Goal: Information Seeking & Learning: Find specific fact

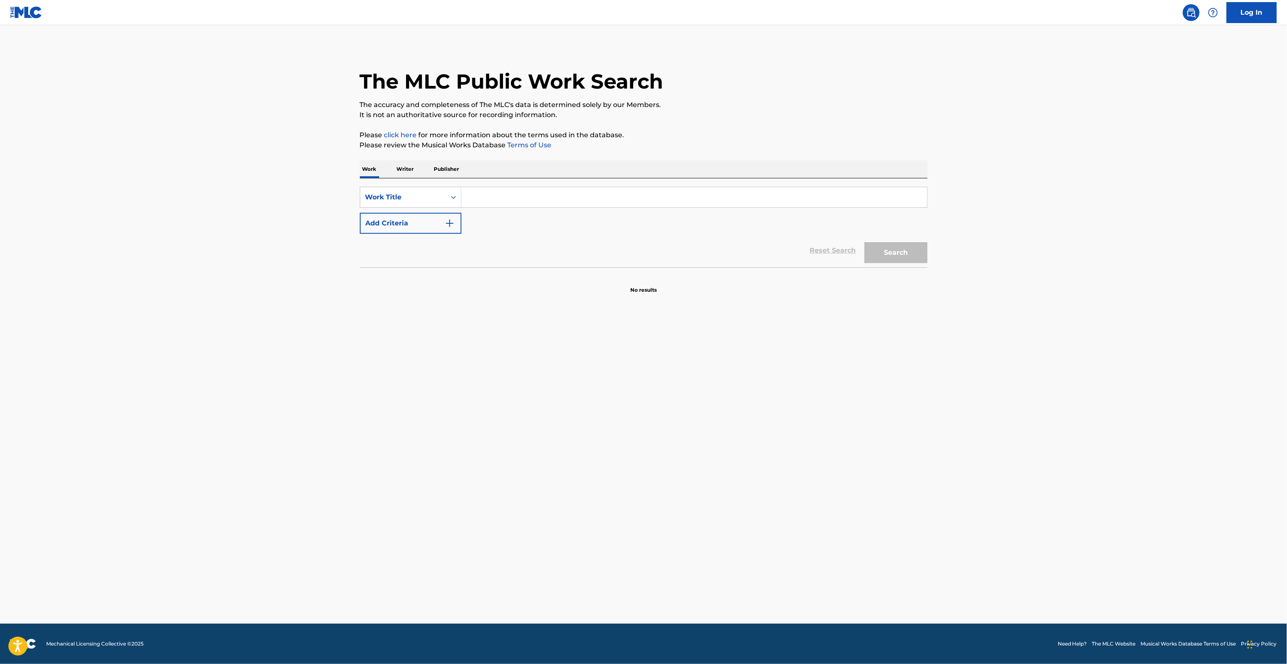
click at [531, 183] on div "SearchWithCriteriaa672bb8e-1f6b-495d-8c81-5e0914312723 Work Title Add Criteria …" at bounding box center [644, 223] width 568 height 89
click at [528, 195] on input "Search Form" at bounding box center [695, 197] width 466 height 20
paste input "Why Did You Wander - [PERSON_NAME] & Nashville Grass"
drag, startPoint x: 540, startPoint y: 197, endPoint x: 675, endPoint y: 210, distance: 135.0
click at [674, 202] on input "Why Did You Wander - [PERSON_NAME] & Nashville Grass" at bounding box center [695, 197] width 466 height 20
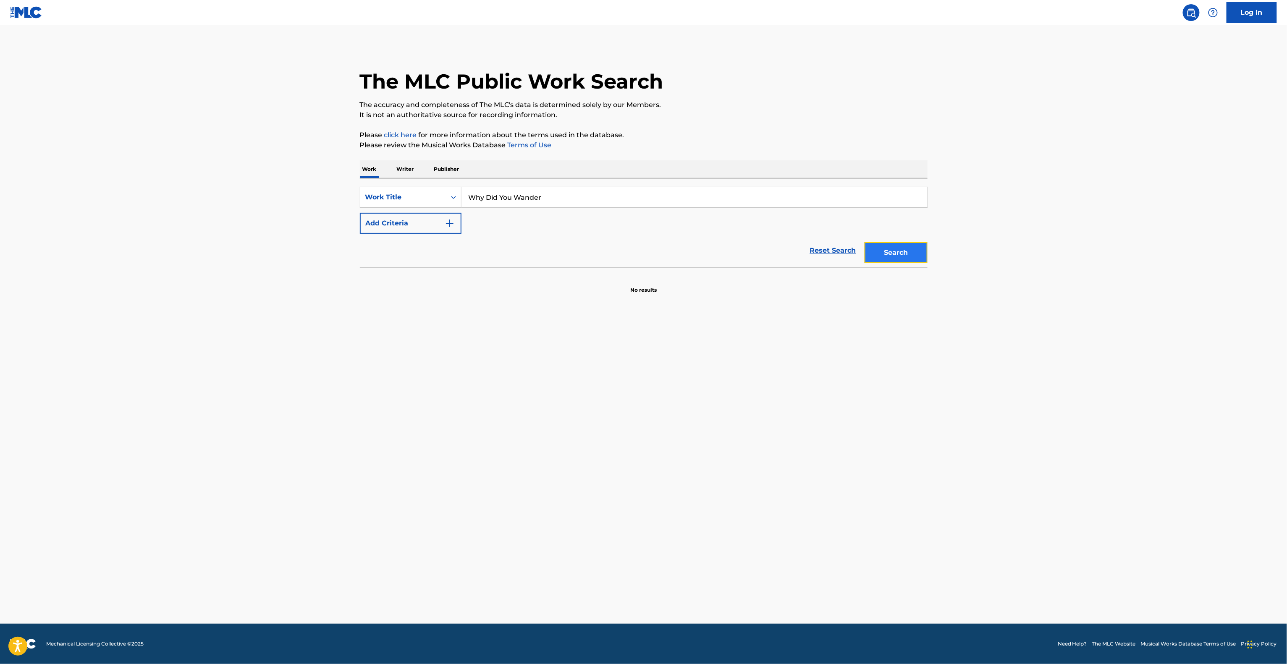
click at [917, 248] on button "Search" at bounding box center [896, 252] width 63 height 21
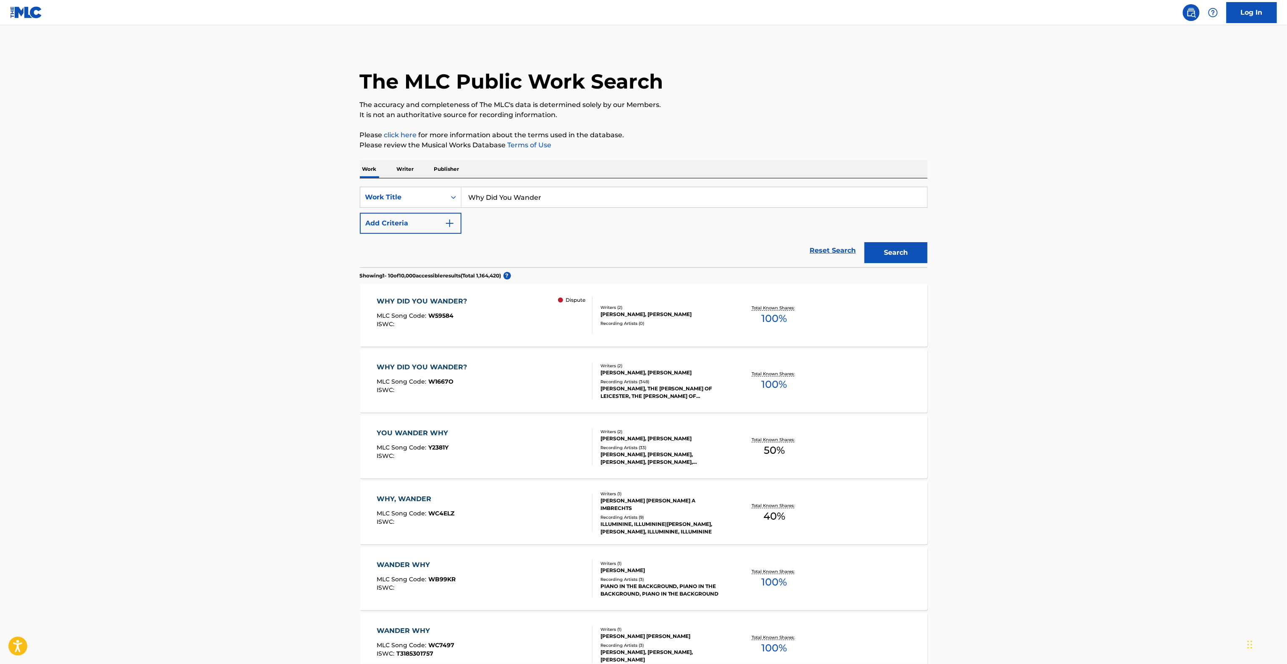
click at [970, 317] on main "The MLC Public Work Search The accuracy and completeness of The MLC's data is d…" at bounding box center [643, 506] width 1287 height 963
click at [982, 312] on main "The MLC Public Work Search The accuracy and completeness of The MLC's data is d…" at bounding box center [643, 506] width 1287 height 963
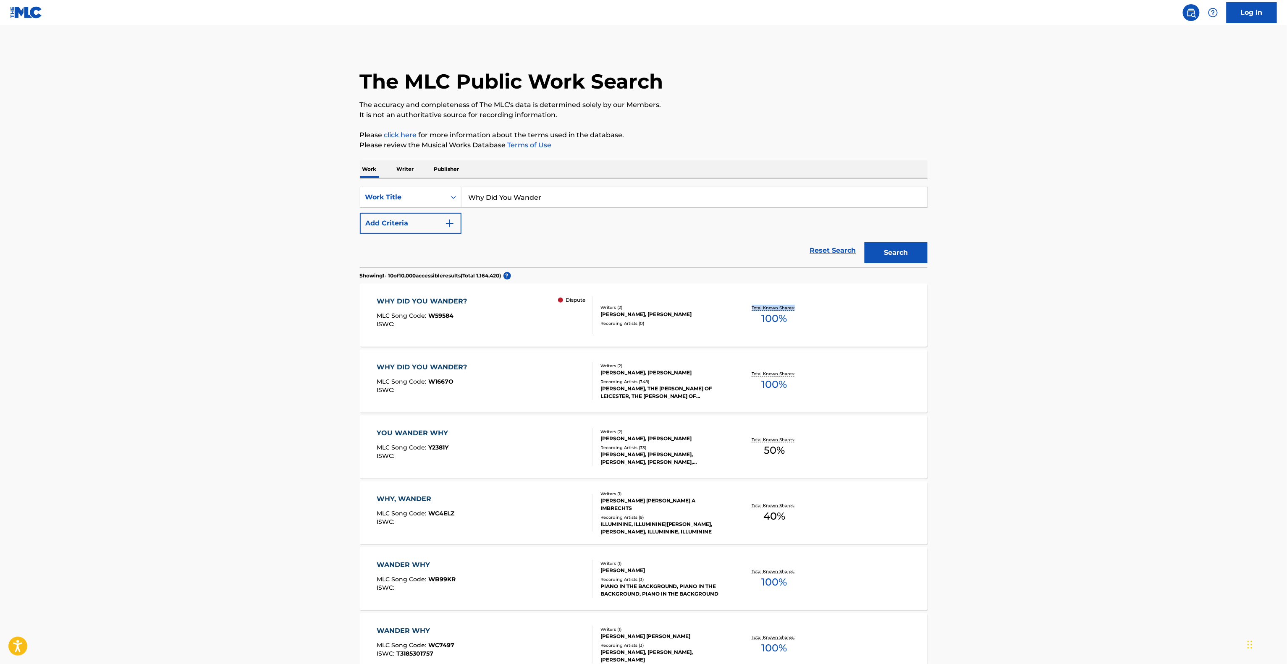
click at [982, 312] on main "The MLC Public Work Search The accuracy and completeness of The MLC's data is d…" at bounding box center [643, 506] width 1287 height 963
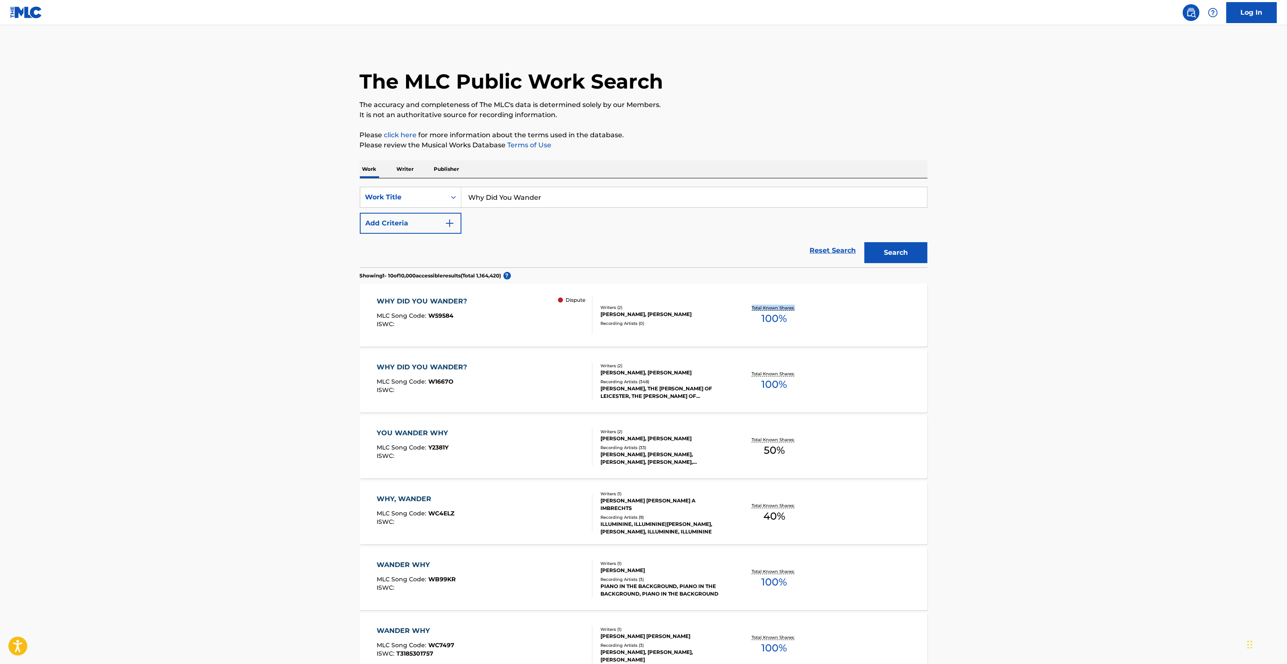
click at [982, 312] on main "The MLC Public Work Search The accuracy and completeness of The MLC's data is d…" at bounding box center [643, 506] width 1287 height 963
click at [981, 312] on main "The MLC Public Work Search The accuracy and completeness of The MLC's data is d…" at bounding box center [643, 506] width 1287 height 963
click at [980, 313] on main "The MLC Public Work Search The accuracy and completeness of The MLC's data is d…" at bounding box center [643, 506] width 1287 height 963
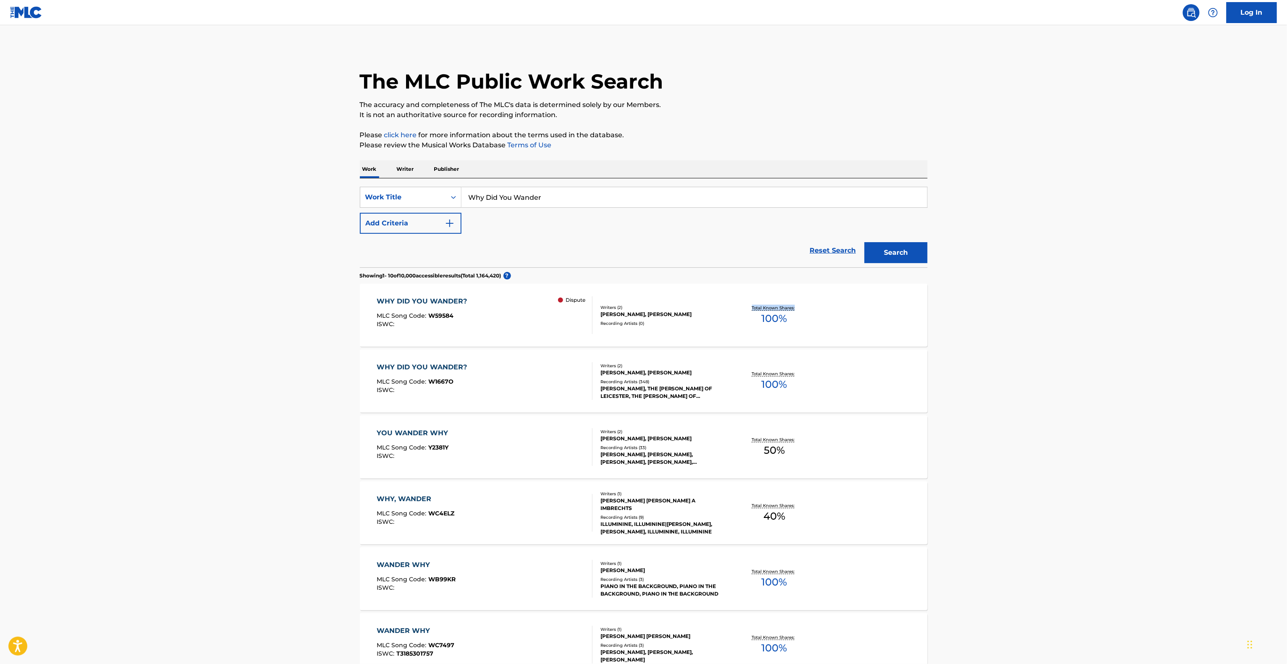
click at [980, 313] on main "The MLC Public Work Search The accuracy and completeness of The MLC's data is d…" at bounding box center [643, 506] width 1287 height 963
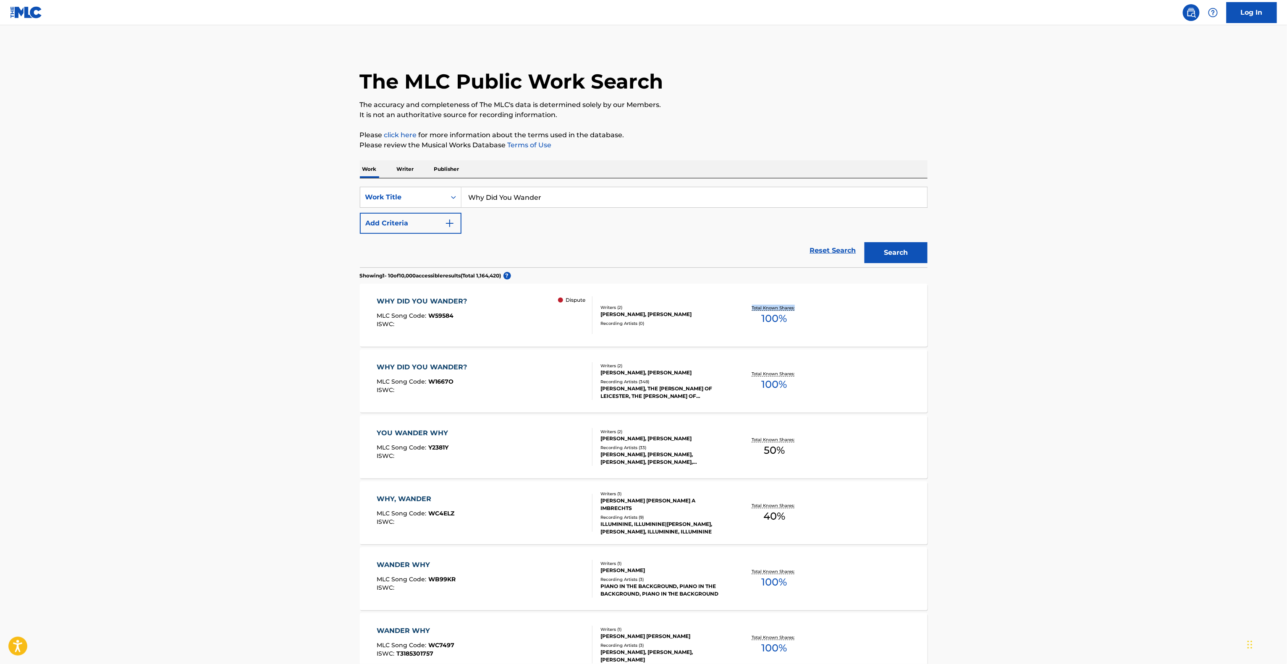
click at [980, 313] on main "The MLC Public Work Search The accuracy and completeness of The MLC's data is d…" at bounding box center [643, 506] width 1287 height 963
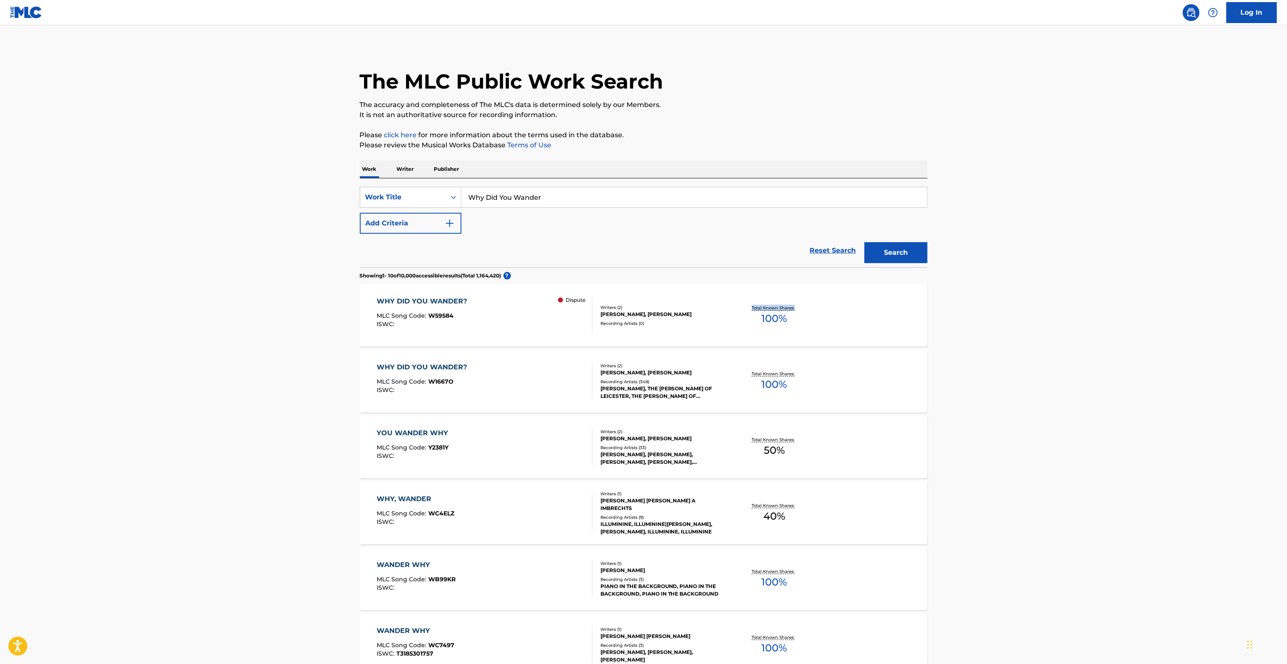
click at [980, 313] on main "The MLC Public Work Search The accuracy and completeness of The MLC's data is d…" at bounding box center [643, 506] width 1287 height 963
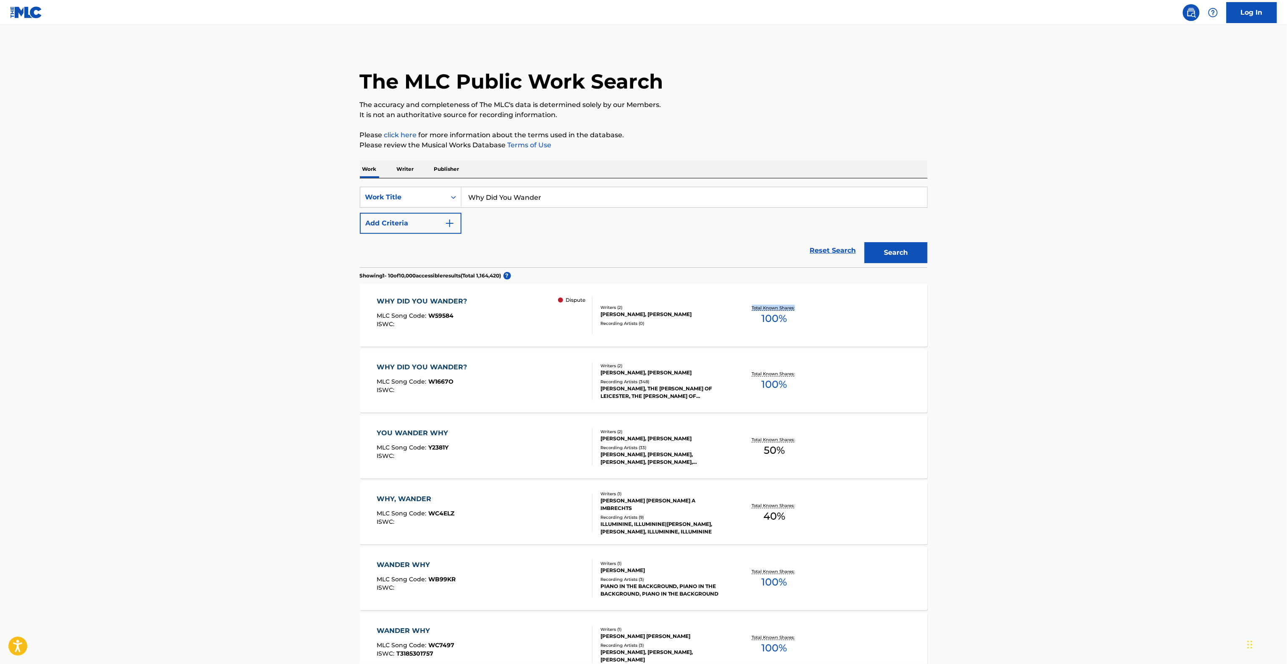
click at [980, 313] on main "The MLC Public Work Search The accuracy and completeness of The MLC's data is d…" at bounding box center [643, 506] width 1287 height 963
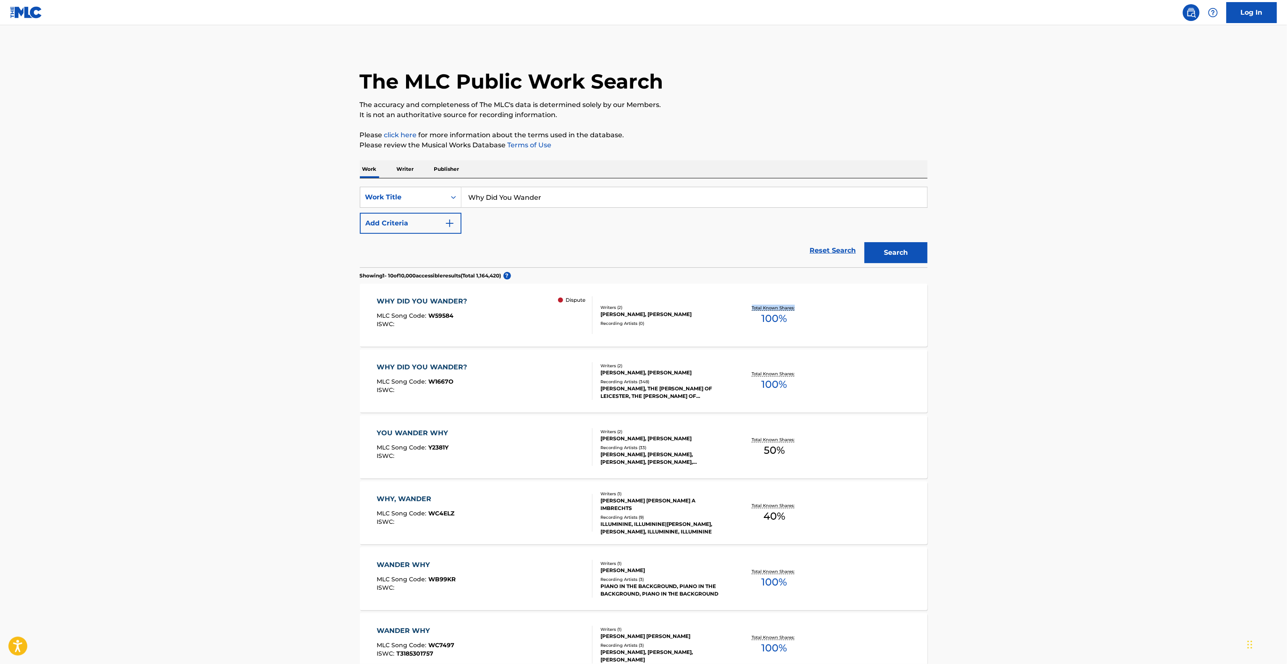
click at [980, 313] on main "The MLC Public Work Search The accuracy and completeness of The MLC's data is d…" at bounding box center [643, 506] width 1287 height 963
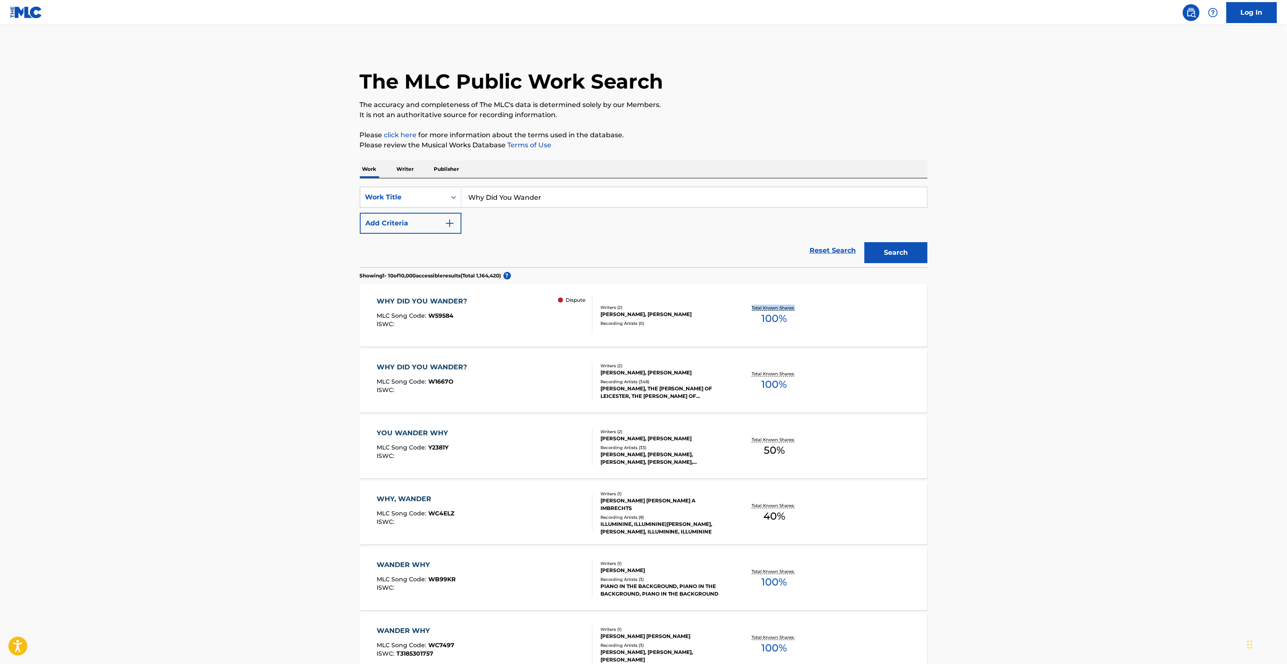
click at [980, 313] on main "The MLC Public Work Search The accuracy and completeness of The MLC's data is d…" at bounding box center [643, 506] width 1287 height 963
click at [979, 314] on main "The MLC Public Work Search The accuracy and completeness of The MLC's data is d…" at bounding box center [643, 506] width 1287 height 963
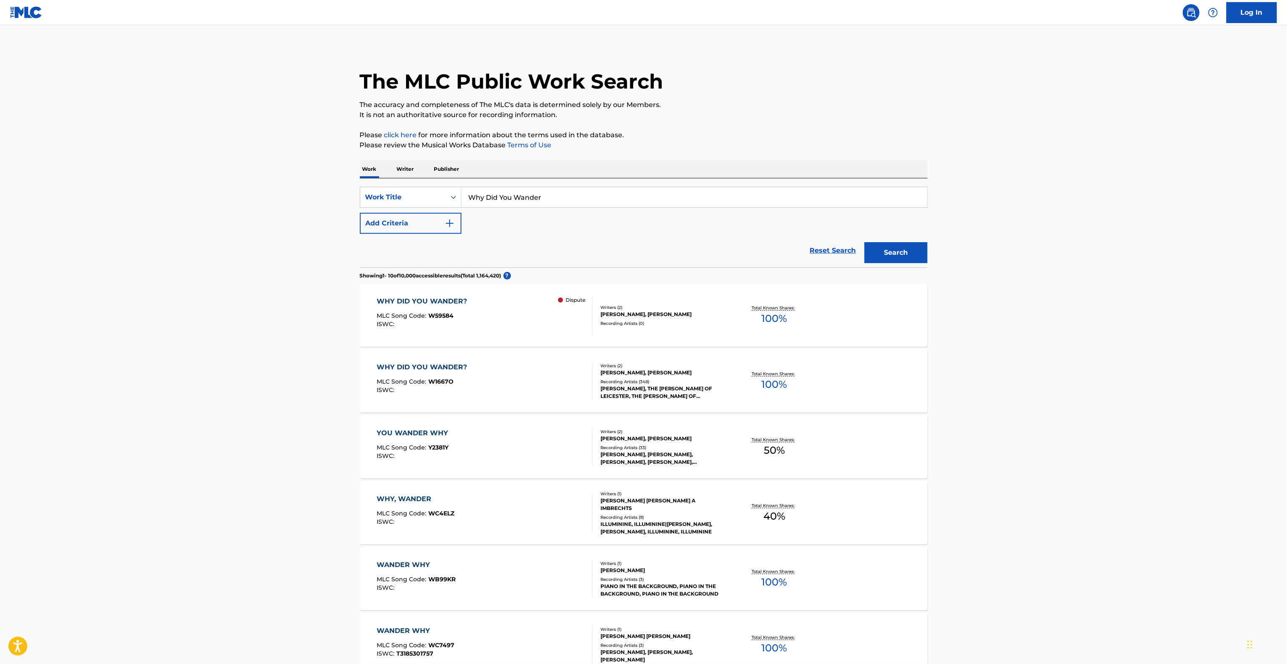
click at [976, 317] on main "The MLC Public Work Search The accuracy and completeness of The MLC's data is d…" at bounding box center [643, 506] width 1287 height 963
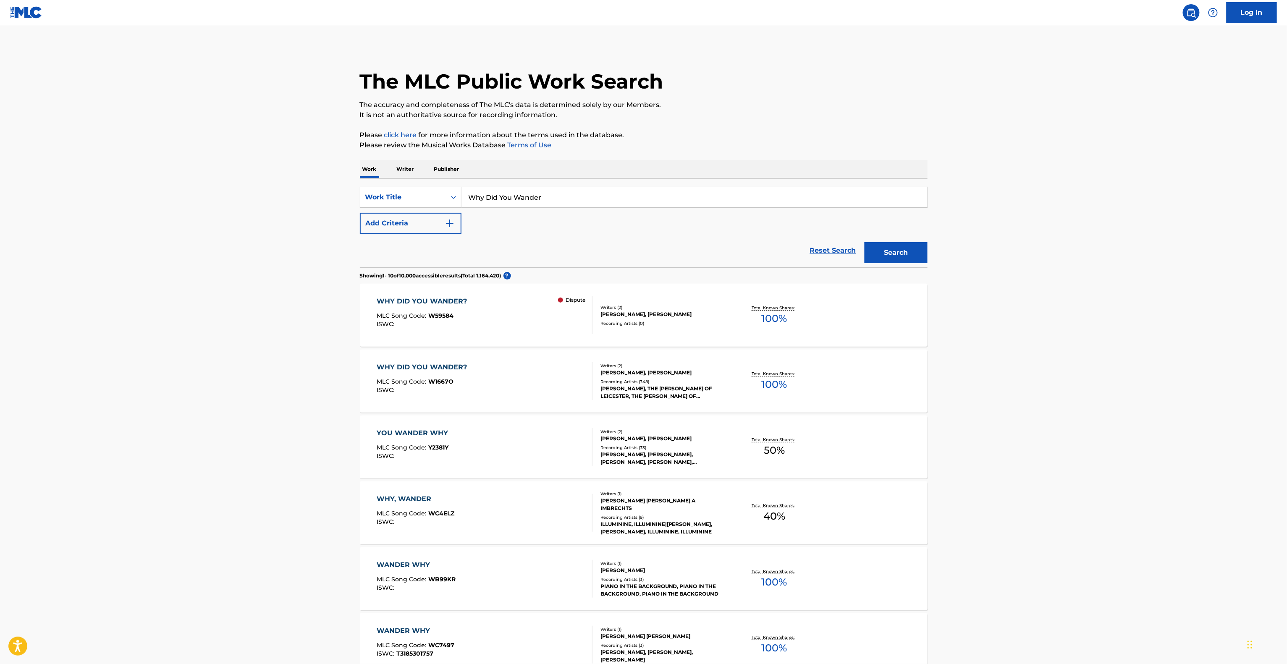
click at [976, 317] on main "The MLC Public Work Search The accuracy and completeness of The MLC's data is d…" at bounding box center [643, 506] width 1287 height 963
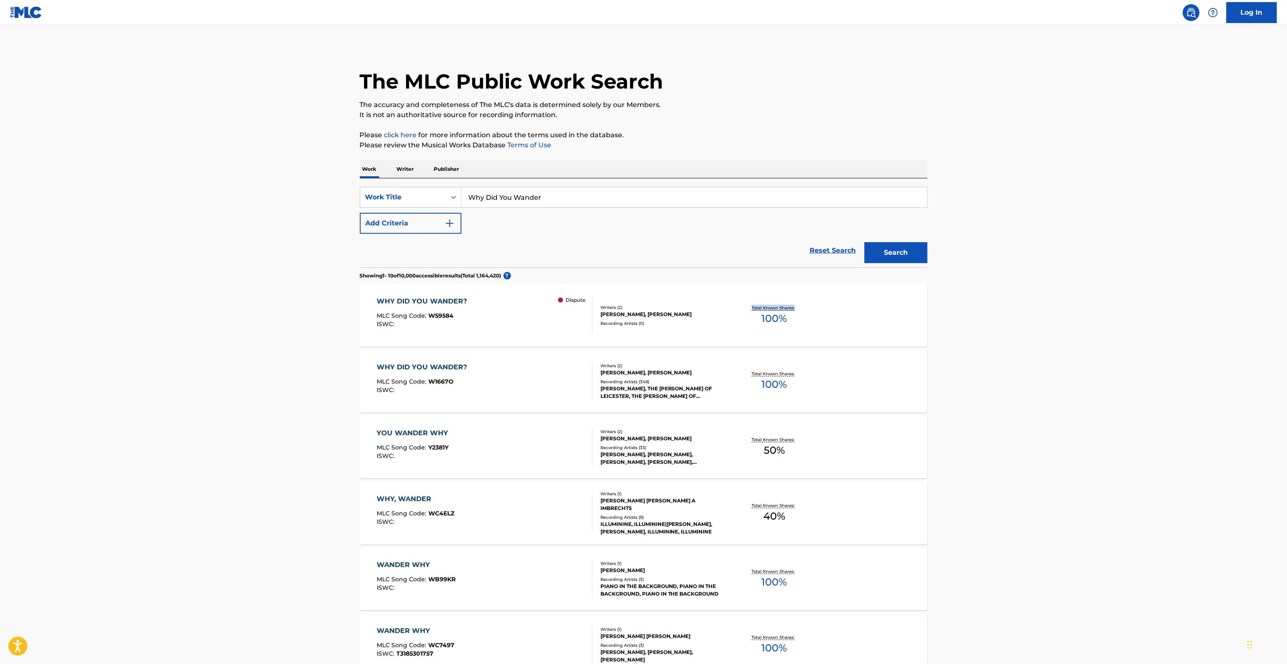
click at [976, 317] on main "The MLC Public Work Search The accuracy and completeness of The MLC's data is d…" at bounding box center [643, 506] width 1287 height 963
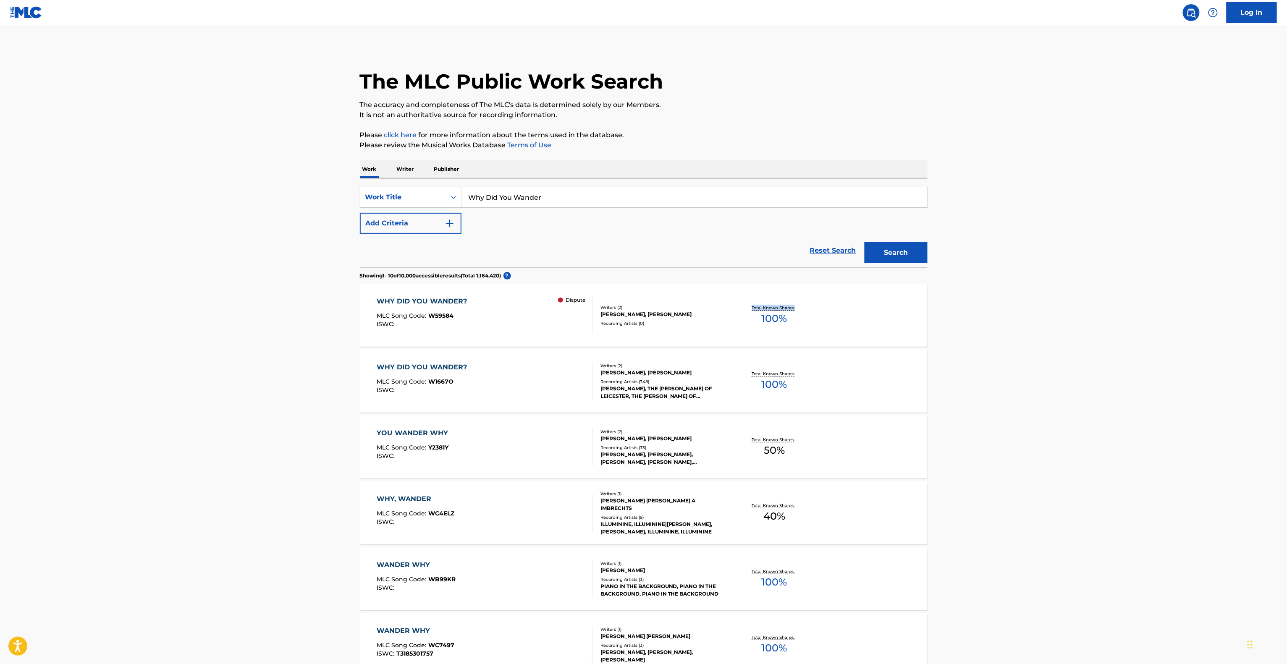
click at [976, 317] on main "The MLC Public Work Search The accuracy and completeness of The MLC's data is d…" at bounding box center [643, 506] width 1287 height 963
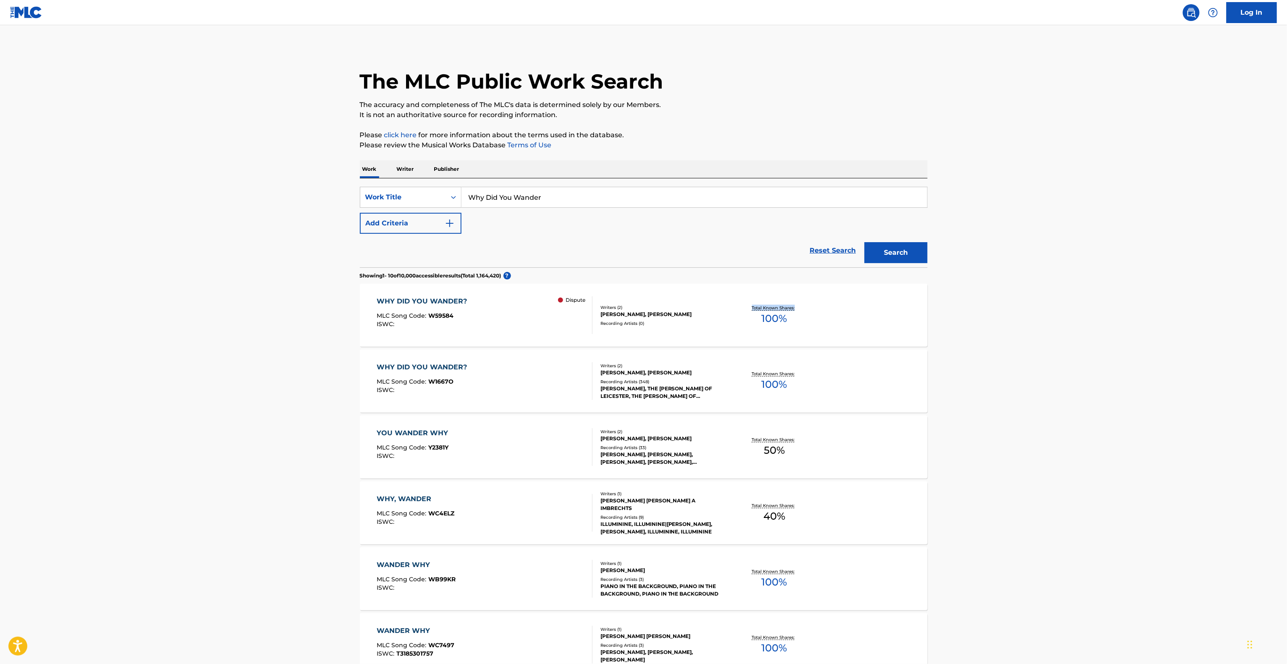
click at [974, 318] on main "The MLC Public Work Search The accuracy and completeness of The MLC's data is d…" at bounding box center [643, 506] width 1287 height 963
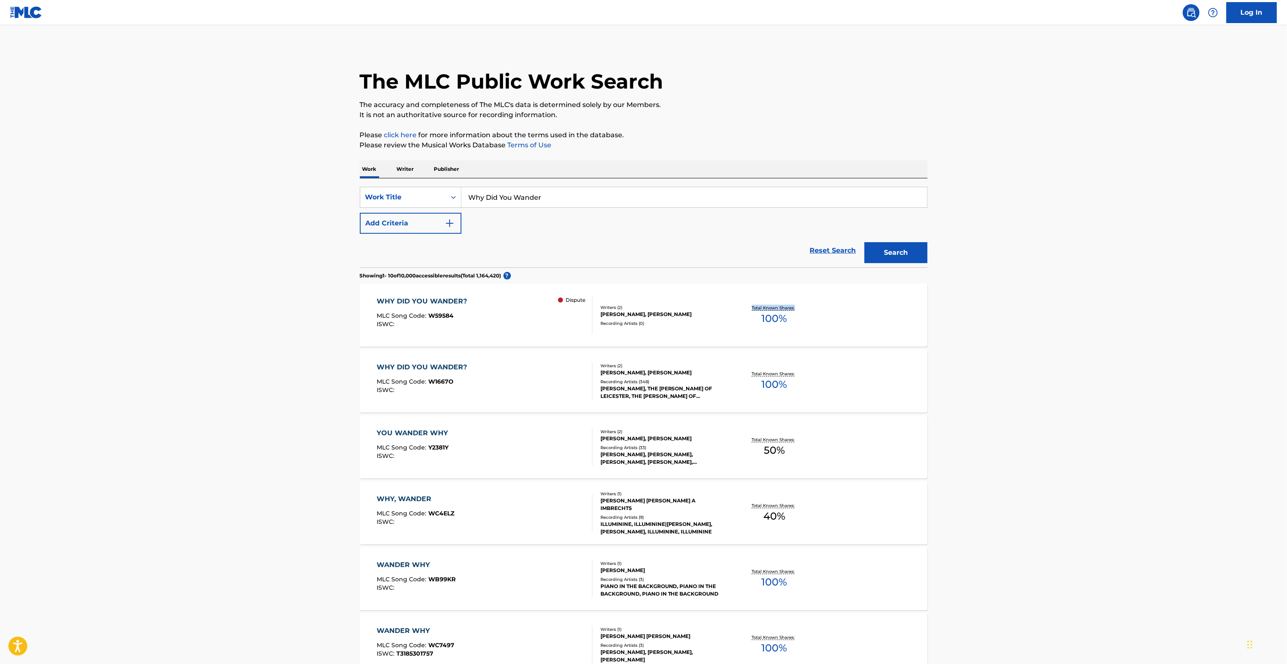
click at [974, 318] on main "The MLC Public Work Search The accuracy and completeness of The MLC's data is d…" at bounding box center [643, 506] width 1287 height 963
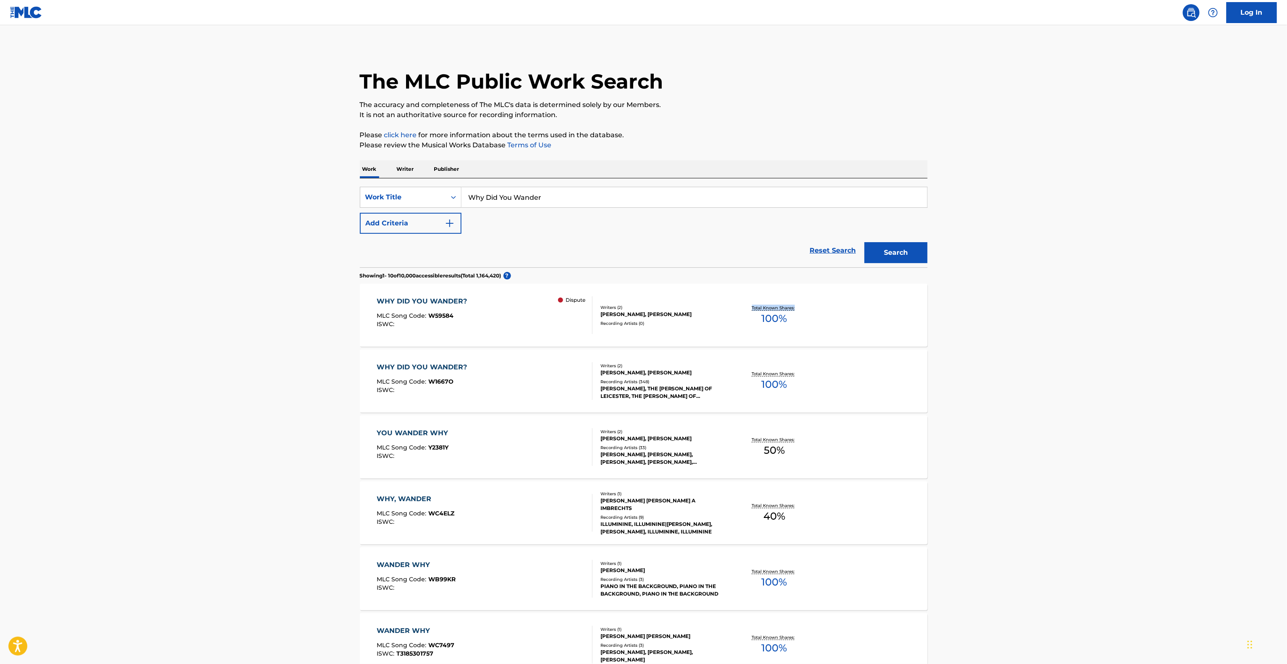
click at [974, 318] on main "The MLC Public Work Search The accuracy and completeness of The MLC's data is d…" at bounding box center [643, 506] width 1287 height 963
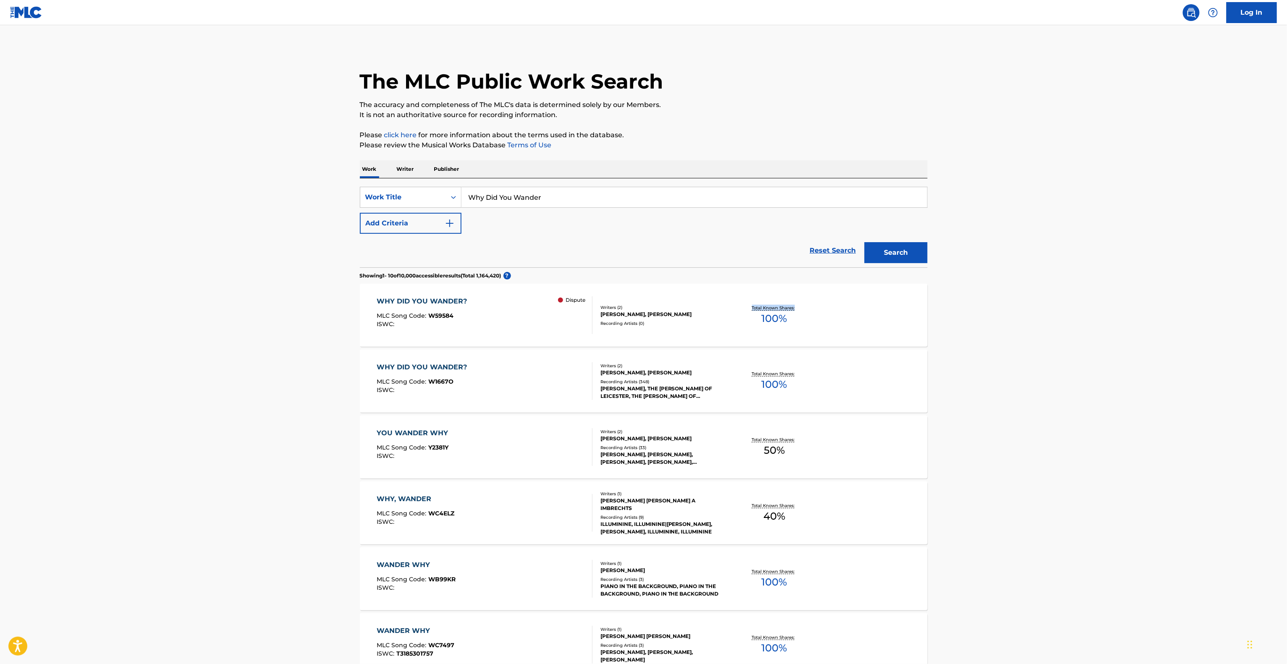
click at [974, 318] on main "The MLC Public Work Search The accuracy and completeness of The MLC's data is d…" at bounding box center [643, 506] width 1287 height 963
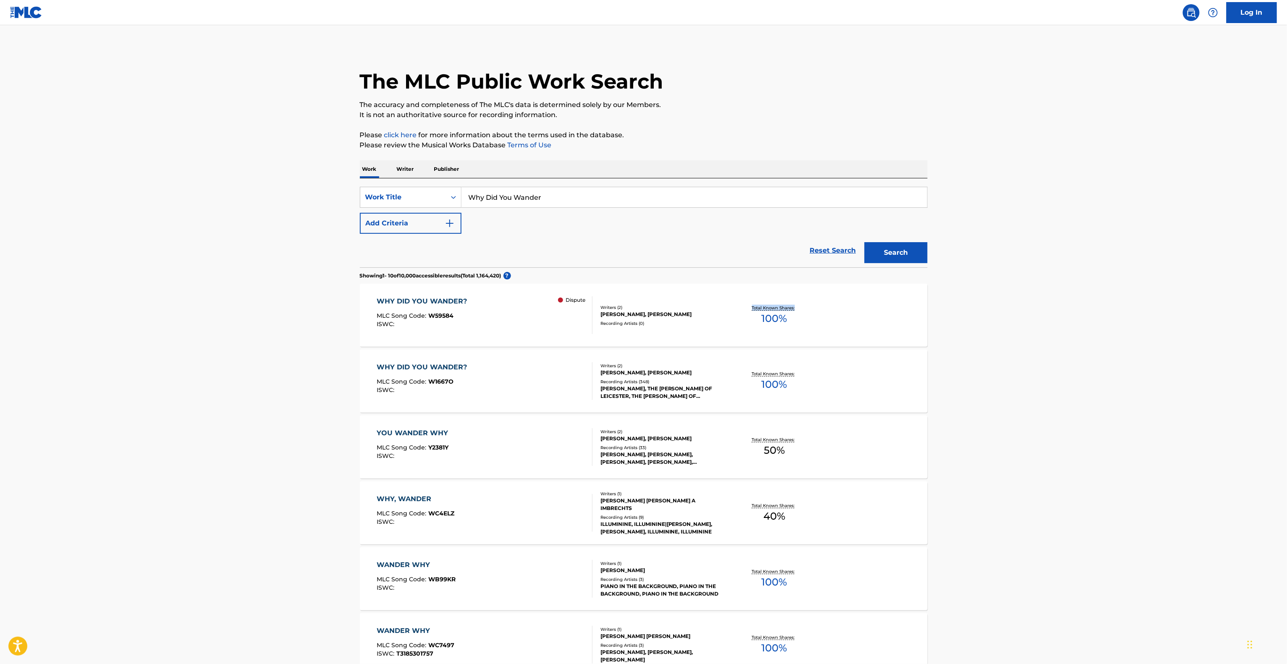
click at [974, 318] on main "The MLC Public Work Search The accuracy and completeness of The MLC's data is d…" at bounding box center [643, 506] width 1287 height 963
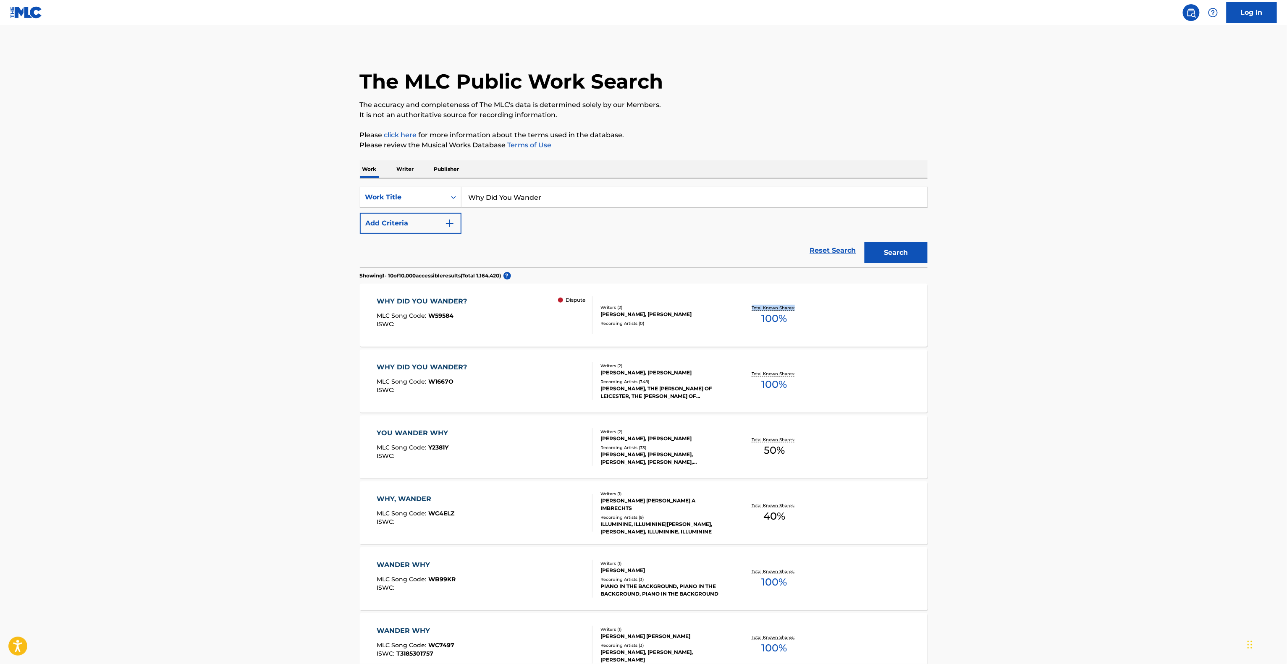
click at [974, 318] on main "The MLC Public Work Search The accuracy and completeness of The MLC's data is d…" at bounding box center [643, 506] width 1287 height 963
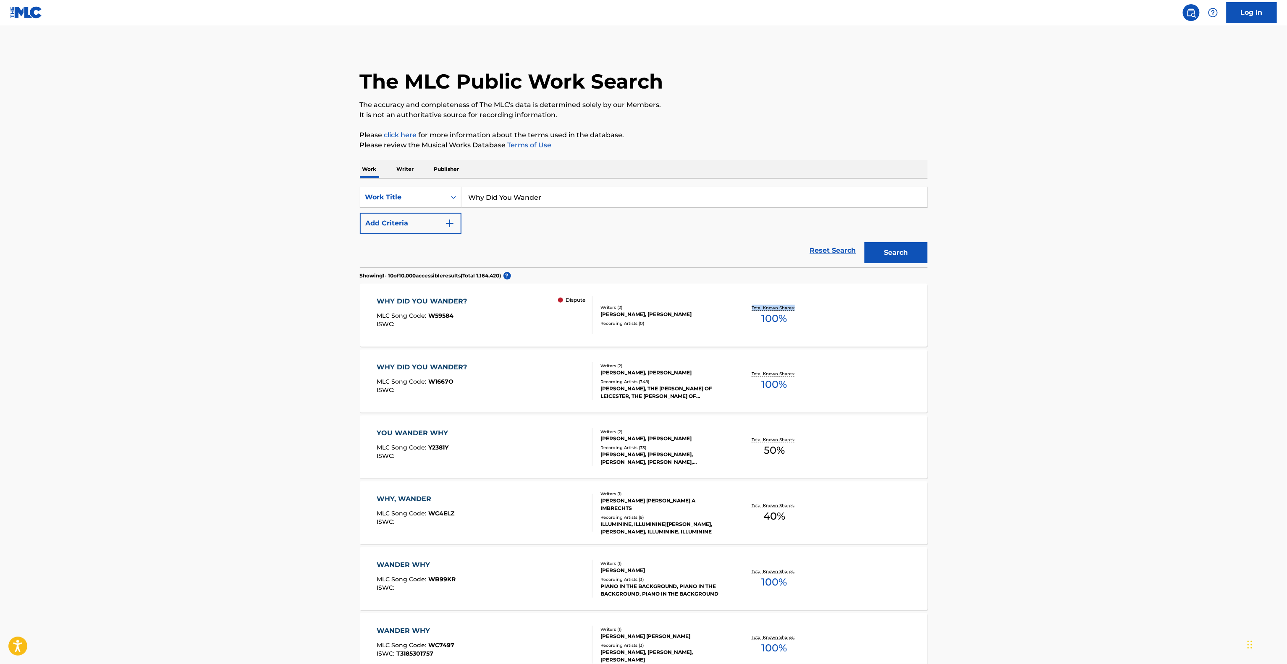
click at [974, 318] on main "The MLC Public Work Search The accuracy and completeness of The MLC's data is d…" at bounding box center [643, 506] width 1287 height 963
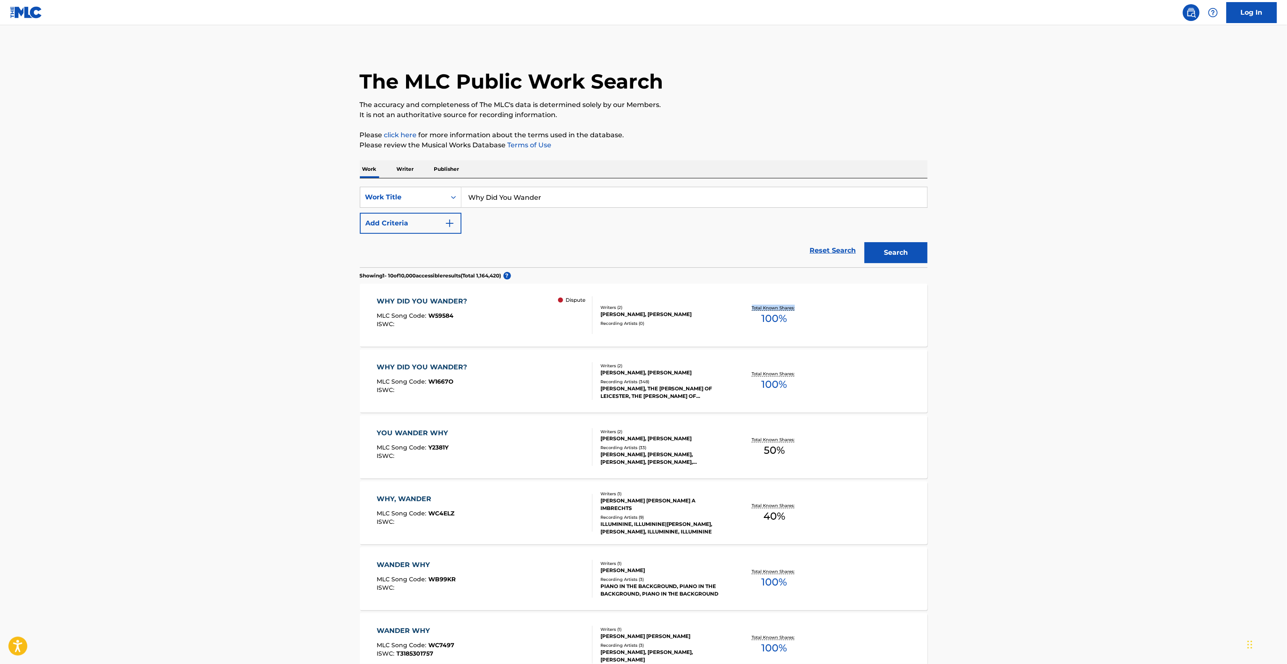
click at [974, 318] on main "The MLC Public Work Search The accuracy and completeness of The MLC's data is d…" at bounding box center [643, 506] width 1287 height 963
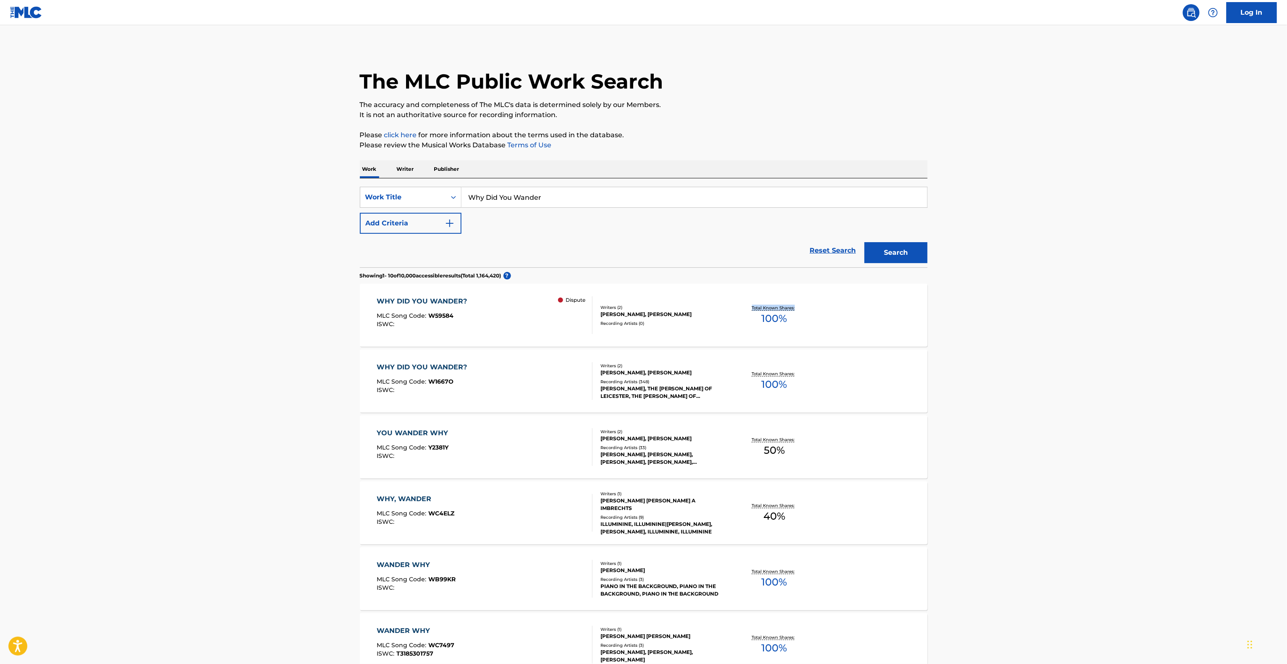
click at [974, 318] on main "The MLC Public Work Search The accuracy and completeness of The MLC's data is d…" at bounding box center [643, 506] width 1287 height 963
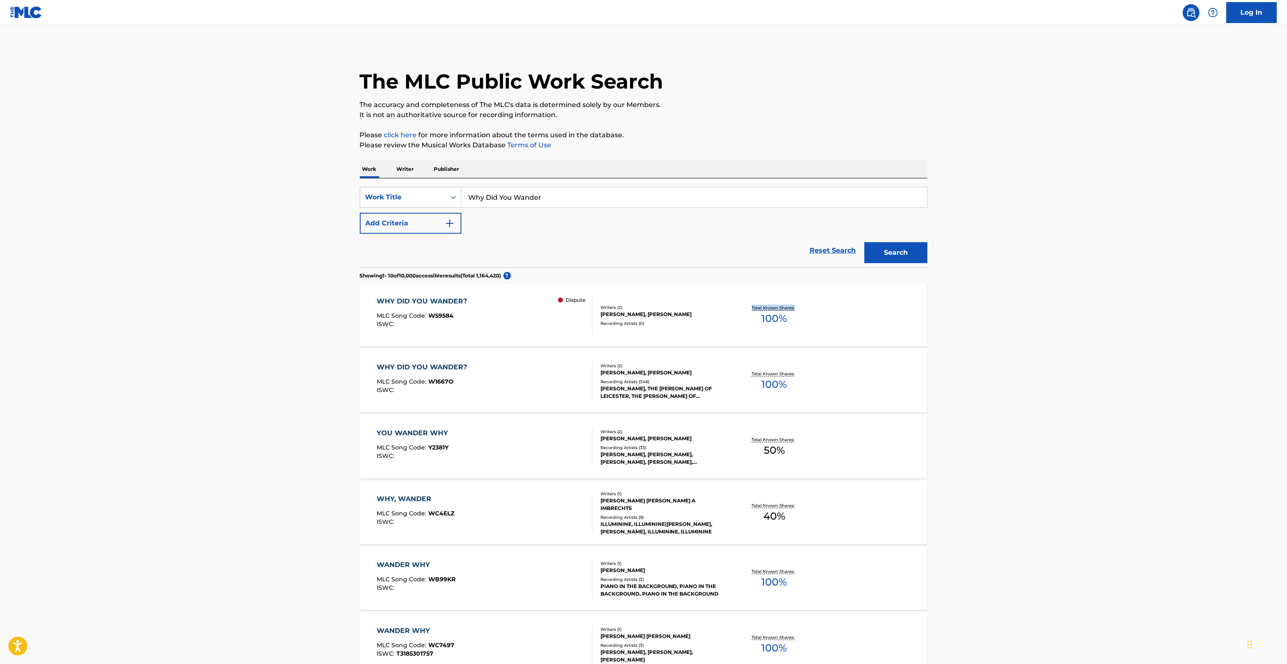
click at [974, 318] on main "The MLC Public Work Search The accuracy and completeness of The MLC's data is d…" at bounding box center [643, 506] width 1287 height 963
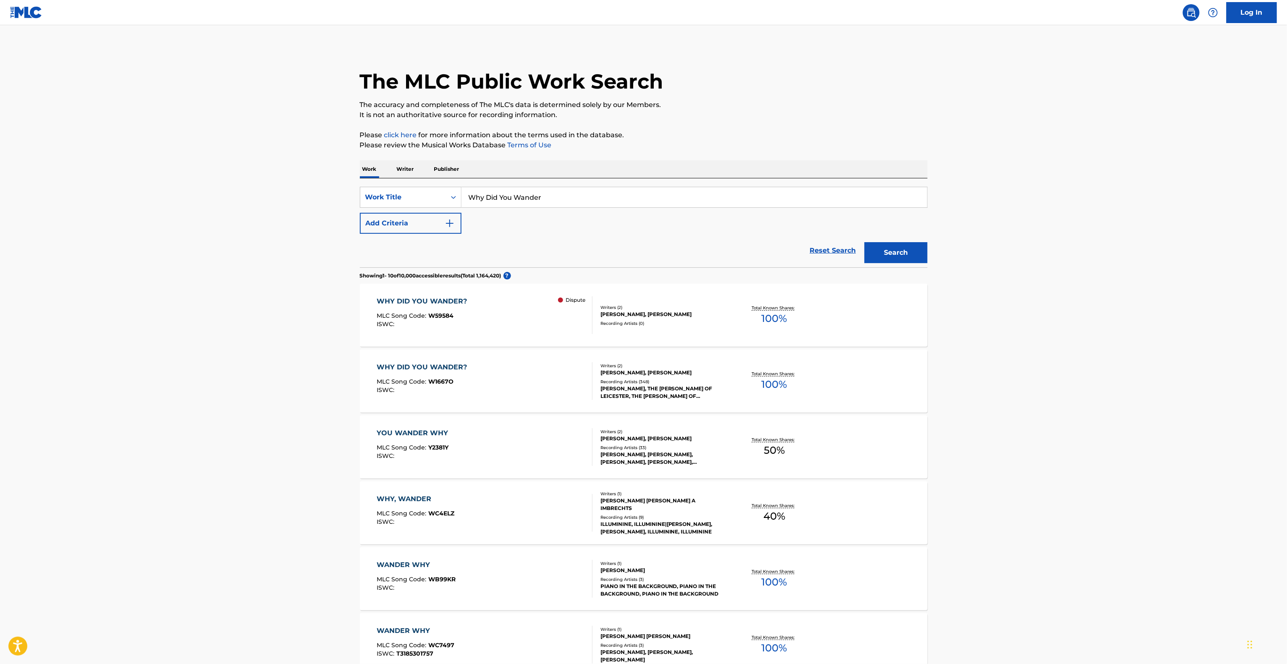
click at [974, 318] on main "The MLC Public Work Search The accuracy and completeness of The MLC's data is d…" at bounding box center [643, 506] width 1287 height 963
click at [973, 319] on main "The MLC Public Work Search The accuracy and completeness of The MLC's data is d…" at bounding box center [643, 506] width 1287 height 963
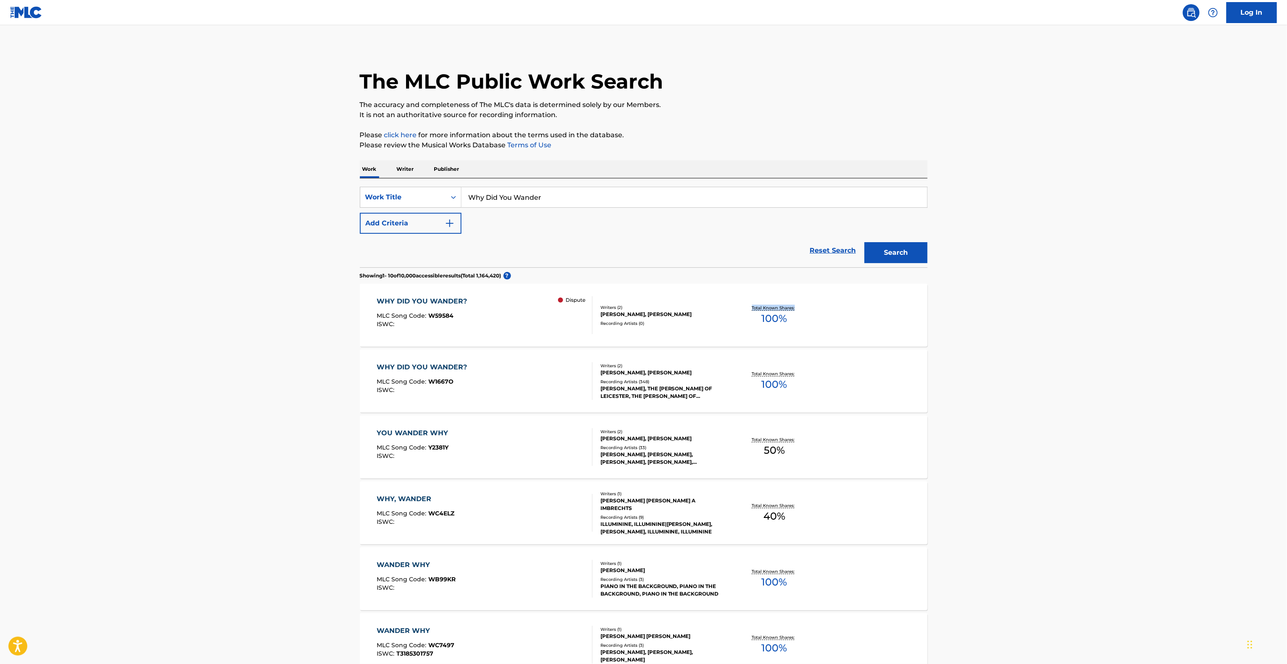
click at [973, 319] on main "The MLC Public Work Search The accuracy and completeness of The MLC's data is d…" at bounding box center [643, 506] width 1287 height 963
click at [972, 320] on main "The MLC Public Work Search The accuracy and completeness of The MLC's data is d…" at bounding box center [643, 506] width 1287 height 963
click at [964, 322] on main "The MLC Public Work Search The accuracy and completeness of The MLC's data is d…" at bounding box center [643, 506] width 1287 height 963
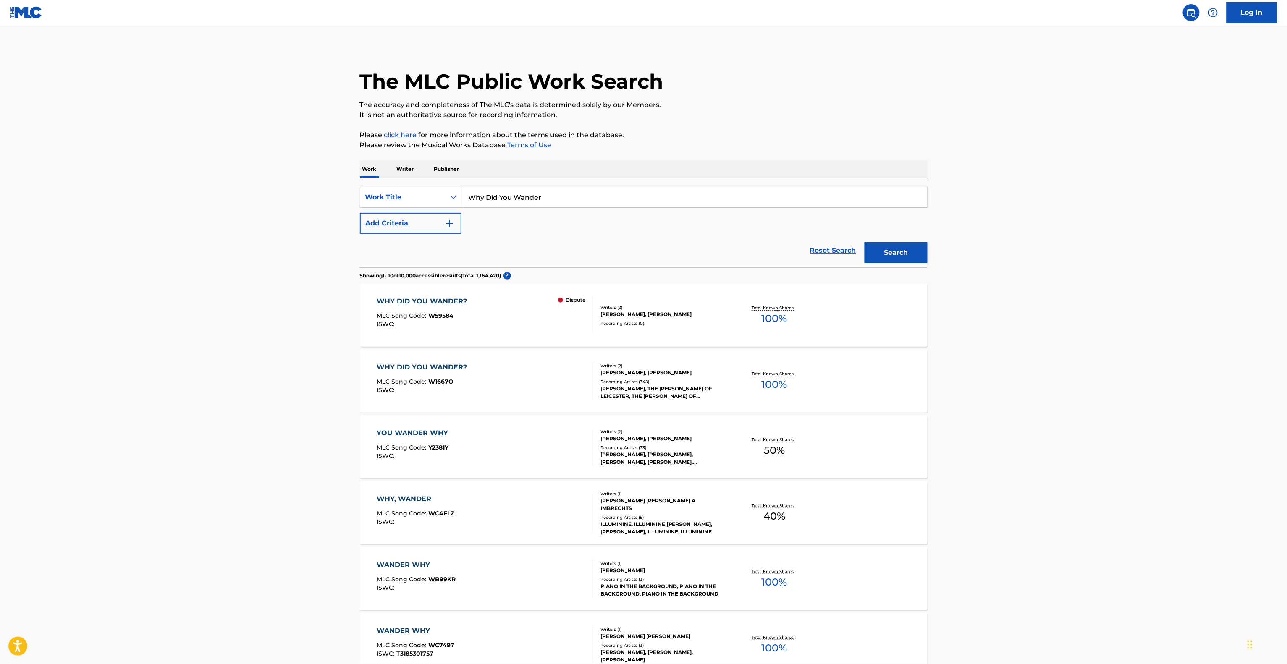
click at [963, 322] on main "The MLC Public Work Search The accuracy and completeness of The MLC's data is d…" at bounding box center [643, 506] width 1287 height 963
click at [958, 322] on main "The MLC Public Work Search The accuracy and completeness of The MLC's data is d…" at bounding box center [643, 506] width 1287 height 963
click at [957, 323] on main "The MLC Public Work Search The accuracy and completeness of The MLC's data is d…" at bounding box center [643, 506] width 1287 height 963
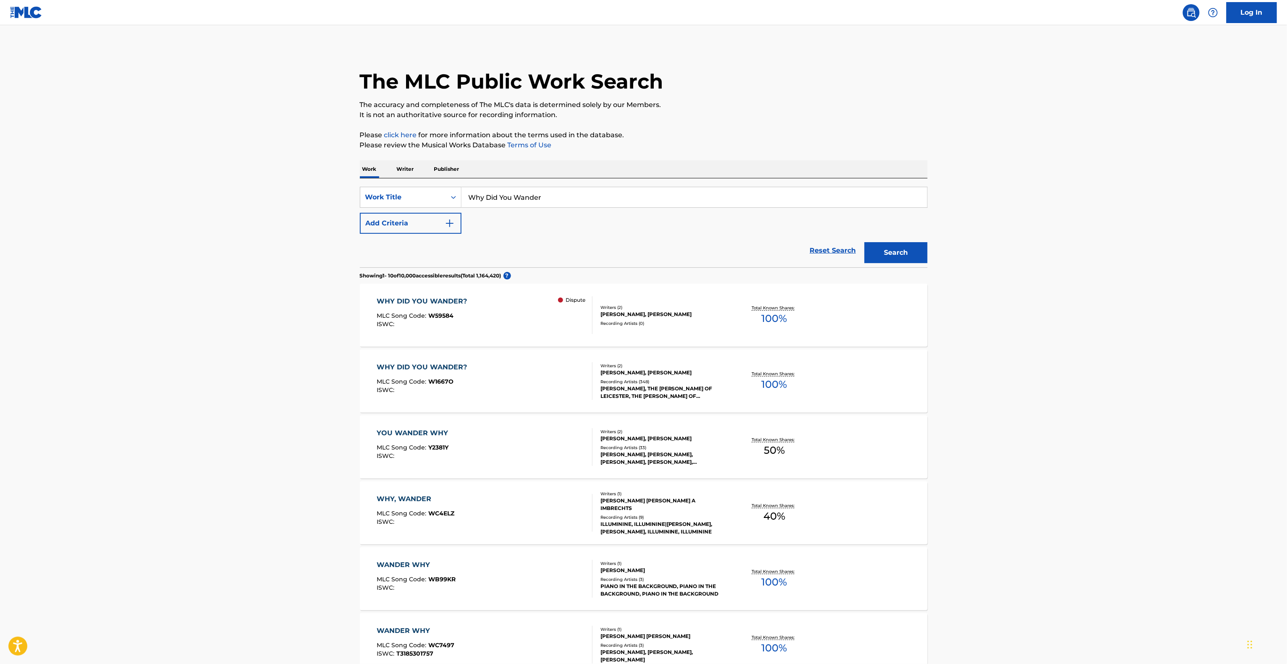
click at [953, 326] on main "The MLC Public Work Search The accuracy and completeness of The MLC's data is d…" at bounding box center [643, 506] width 1287 height 963
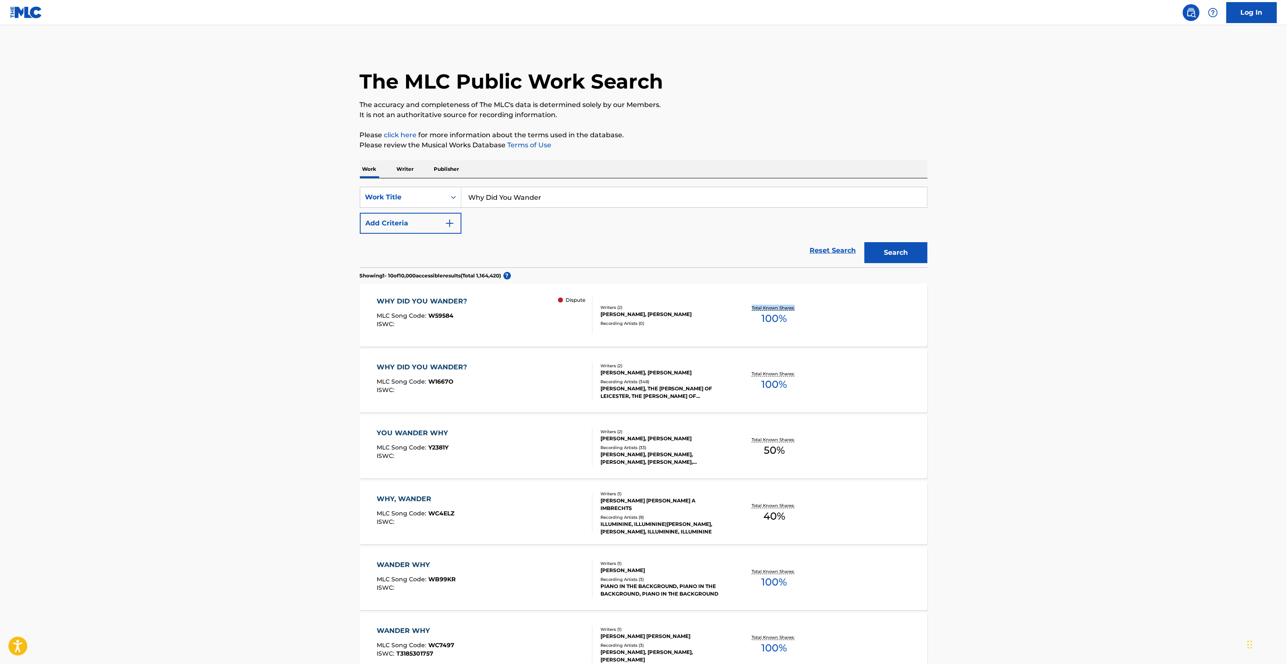
click at [953, 326] on main "The MLC Public Work Search The accuracy and completeness of The MLC's data is d…" at bounding box center [643, 506] width 1287 height 963
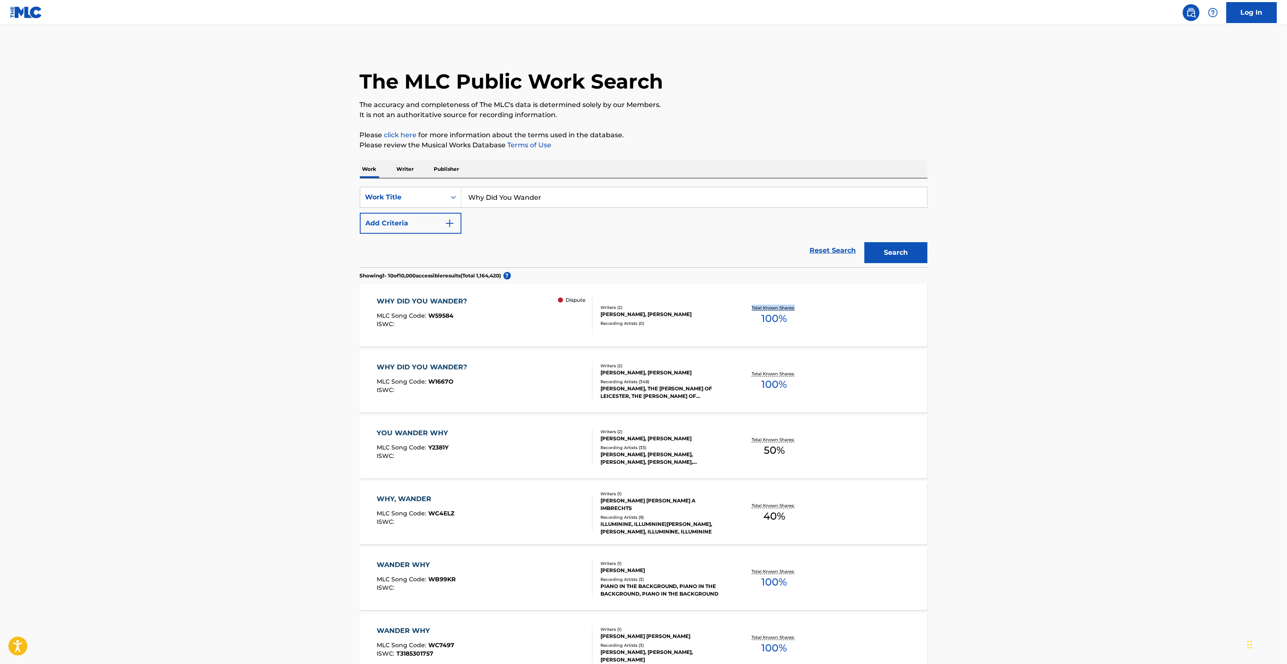
click at [953, 326] on main "The MLC Public Work Search The accuracy and completeness of The MLC's data is d…" at bounding box center [643, 506] width 1287 height 963
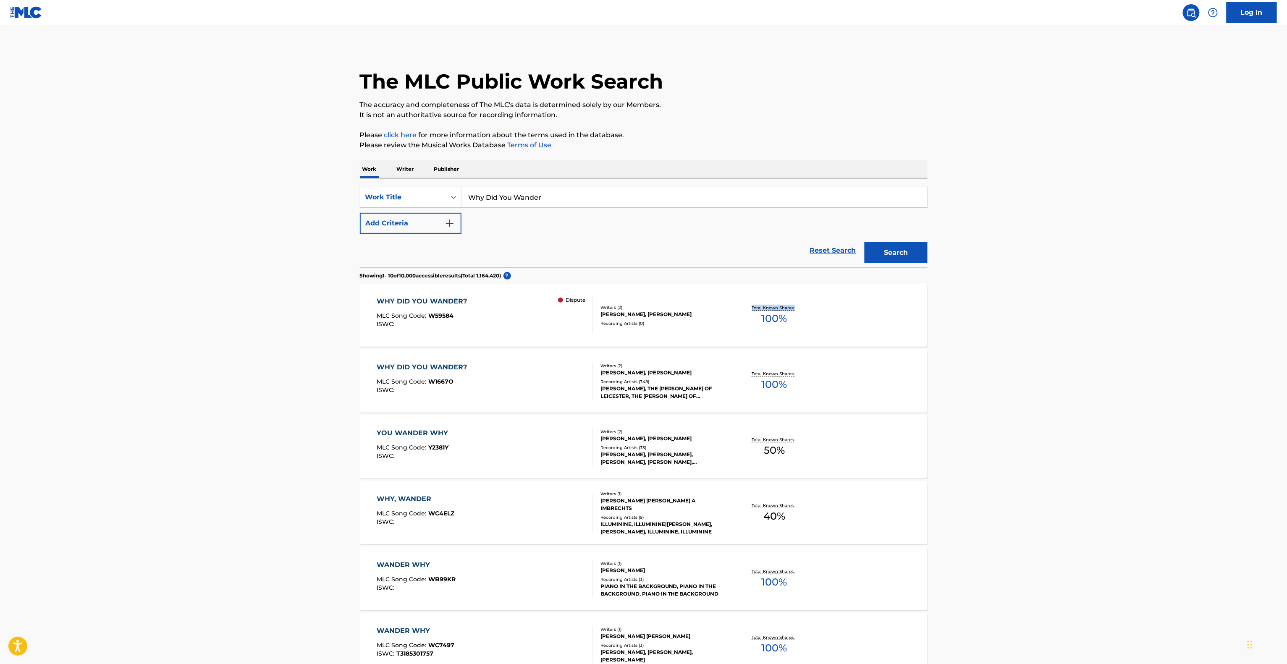
click at [953, 326] on main "The MLC Public Work Search The accuracy and completeness of The MLC's data is d…" at bounding box center [643, 506] width 1287 height 963
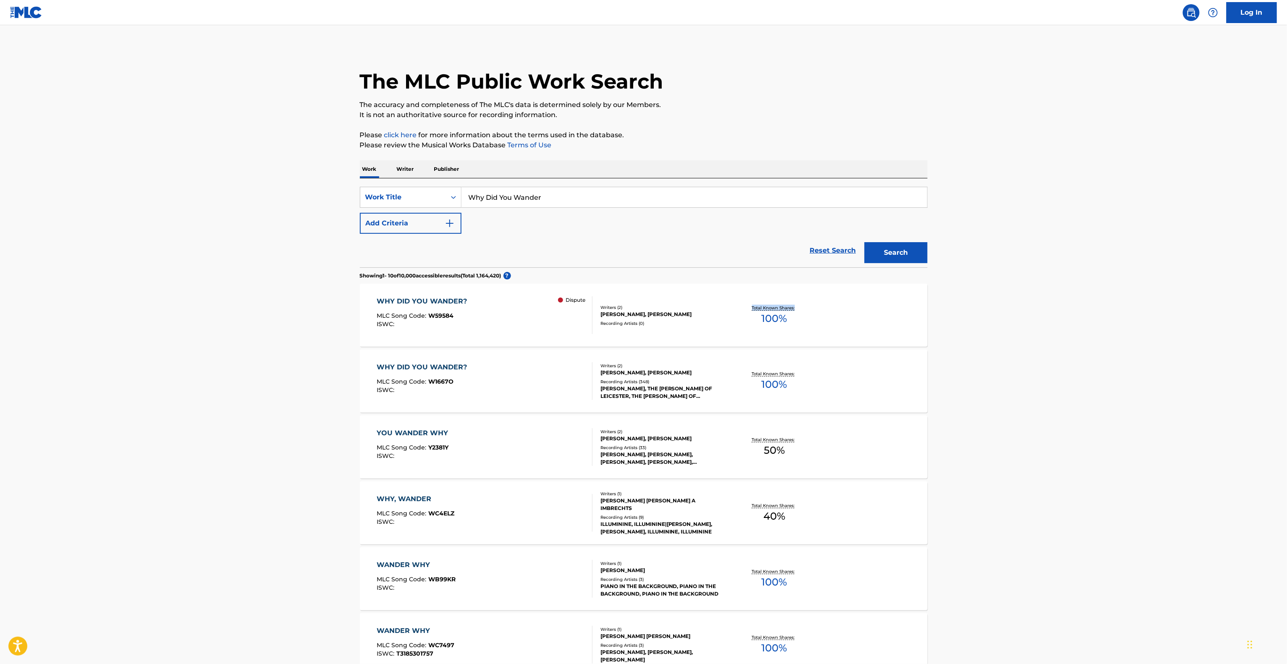
click at [953, 326] on main "The MLC Public Work Search The accuracy and completeness of The MLC's data is d…" at bounding box center [643, 506] width 1287 height 963
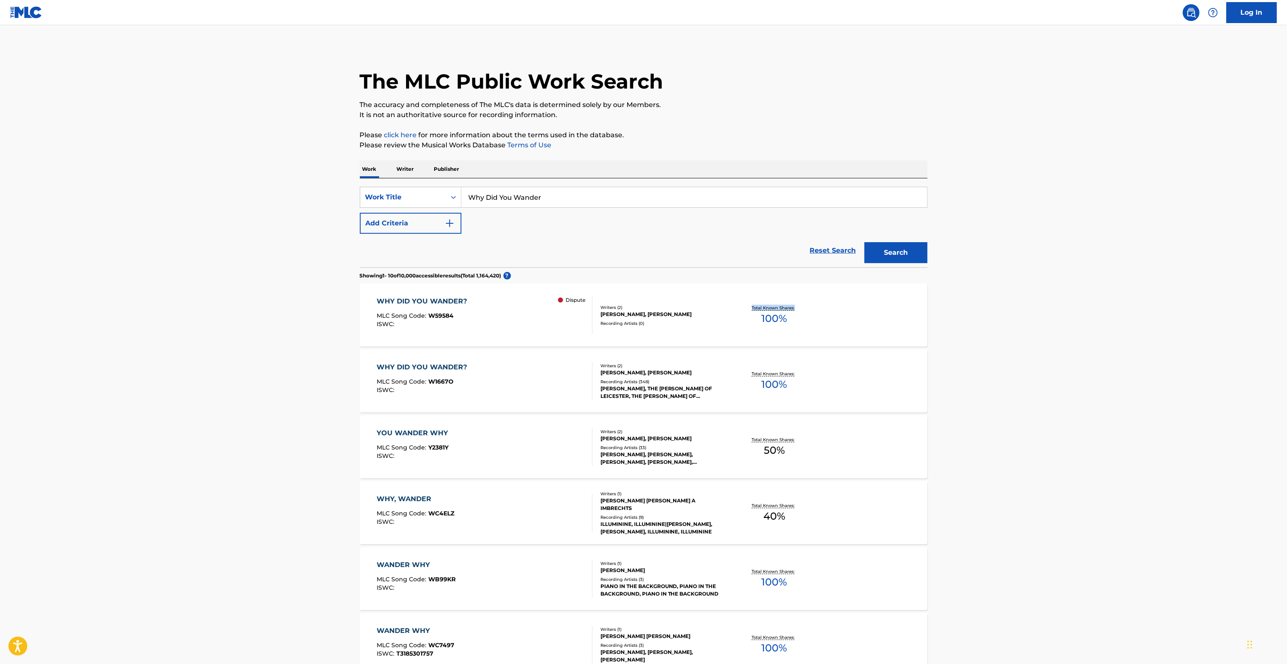
click at [953, 326] on main "The MLC Public Work Search The accuracy and completeness of The MLC's data is d…" at bounding box center [643, 506] width 1287 height 963
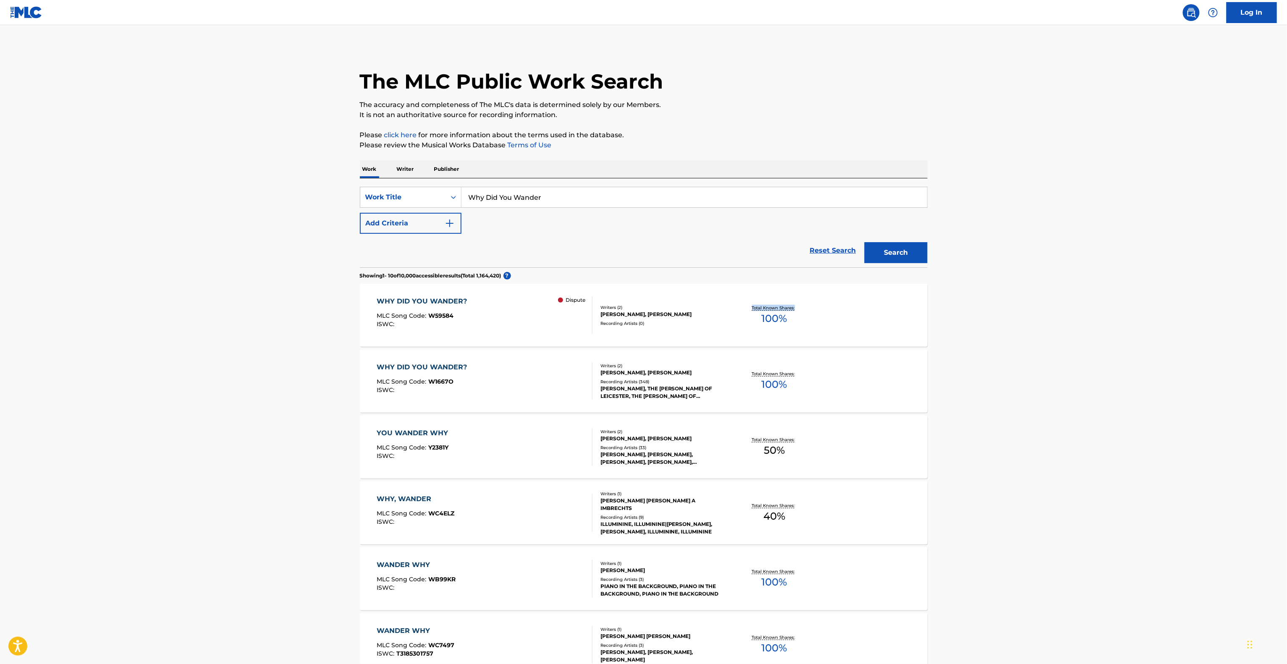
click at [953, 326] on main "The MLC Public Work Search The accuracy and completeness of The MLC's data is d…" at bounding box center [643, 506] width 1287 height 963
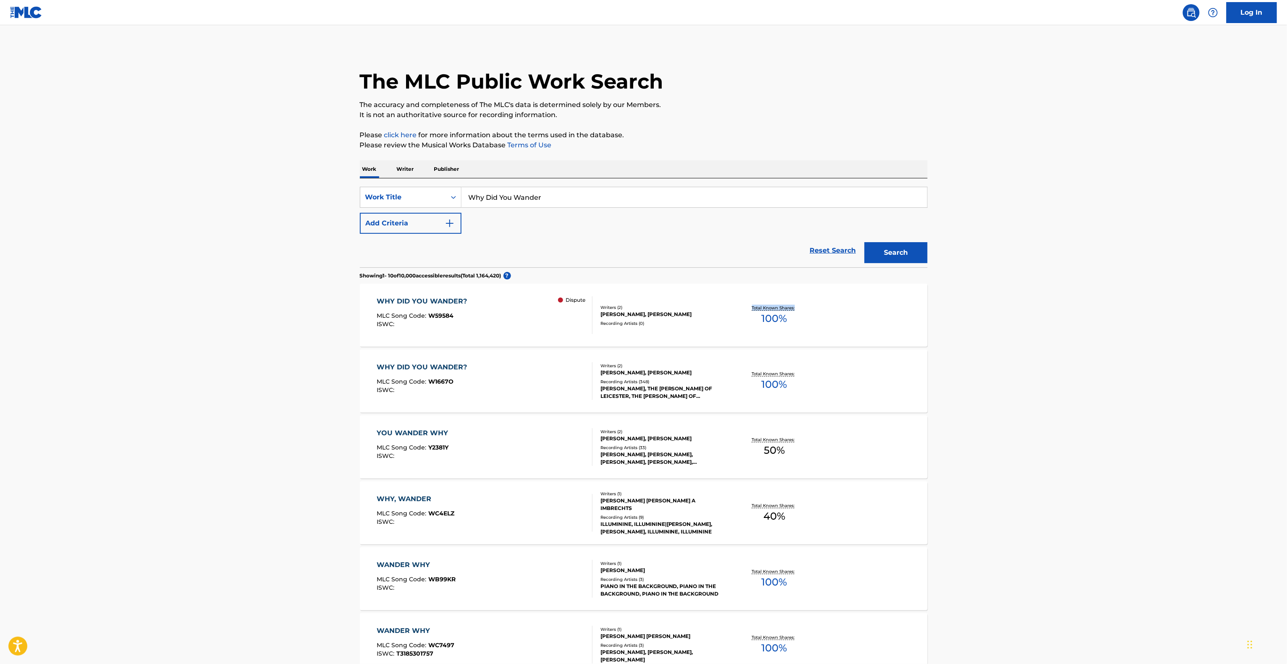
click at [953, 326] on main "The MLC Public Work Search The accuracy and completeness of The MLC's data is d…" at bounding box center [643, 506] width 1287 height 963
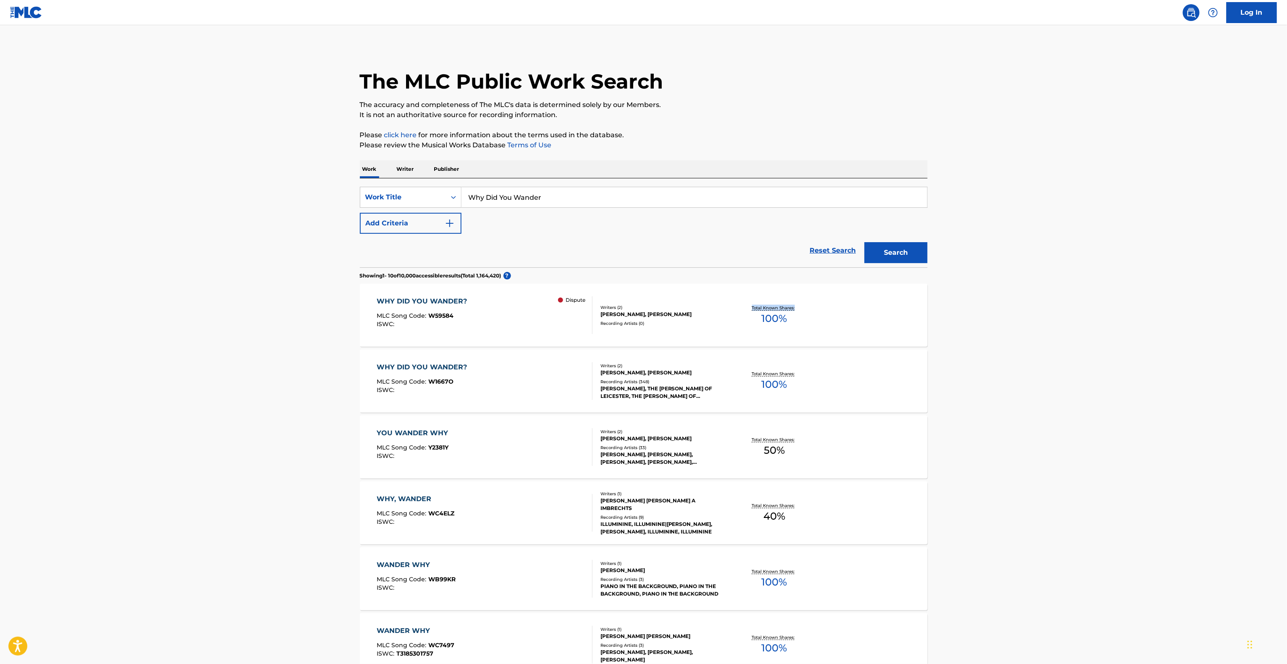
click at [953, 326] on main "The MLC Public Work Search The accuracy and completeness of The MLC's data is d…" at bounding box center [643, 506] width 1287 height 963
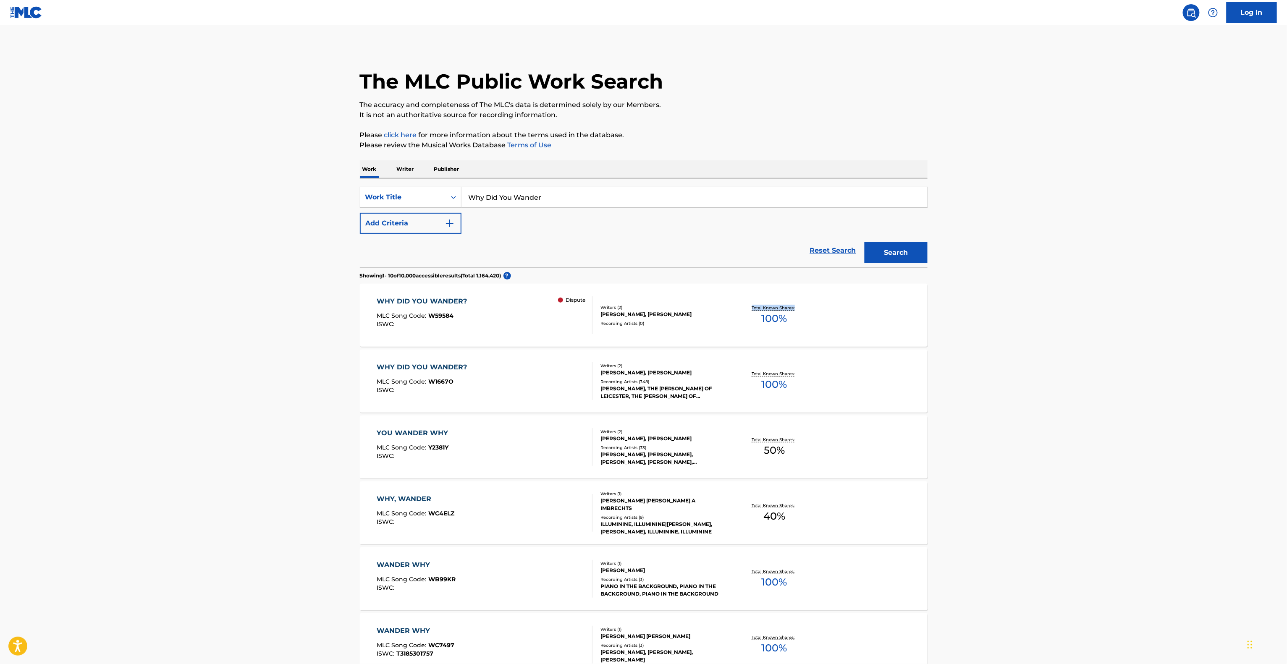
click at [953, 326] on main "The MLC Public Work Search The accuracy and completeness of The MLC's data is d…" at bounding box center [643, 506] width 1287 height 963
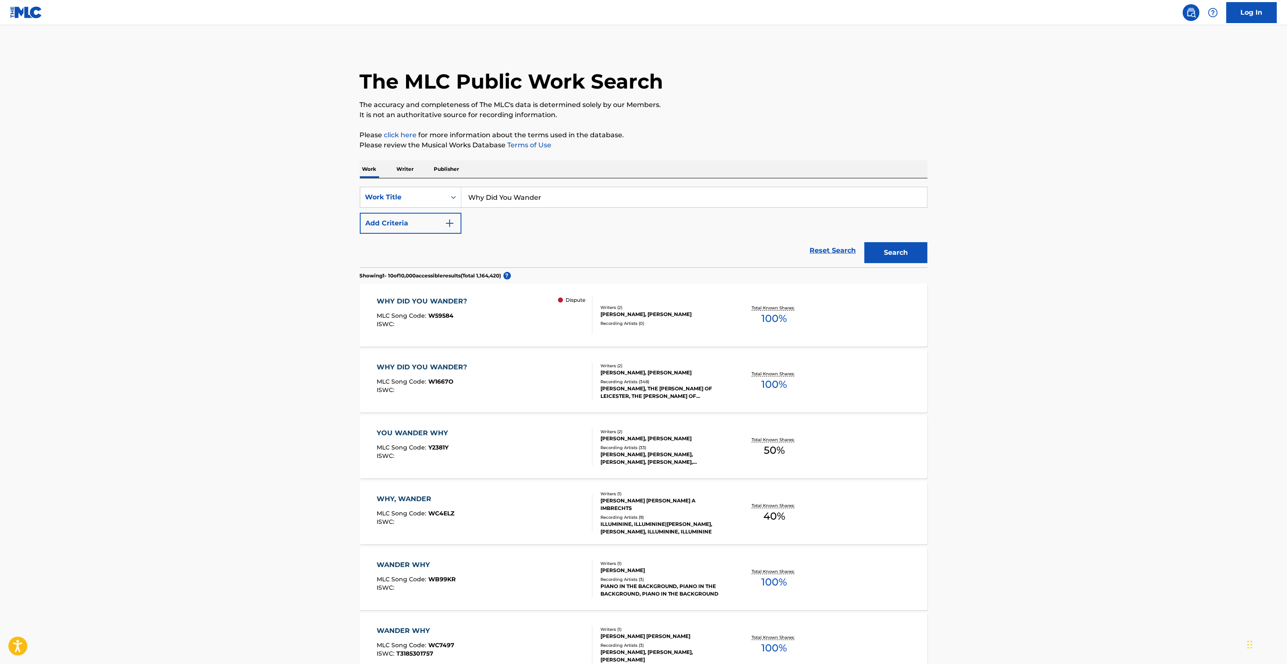
click at [953, 326] on main "The MLC Public Work Search The accuracy and completeness of The MLC's data is d…" at bounding box center [643, 506] width 1287 height 963
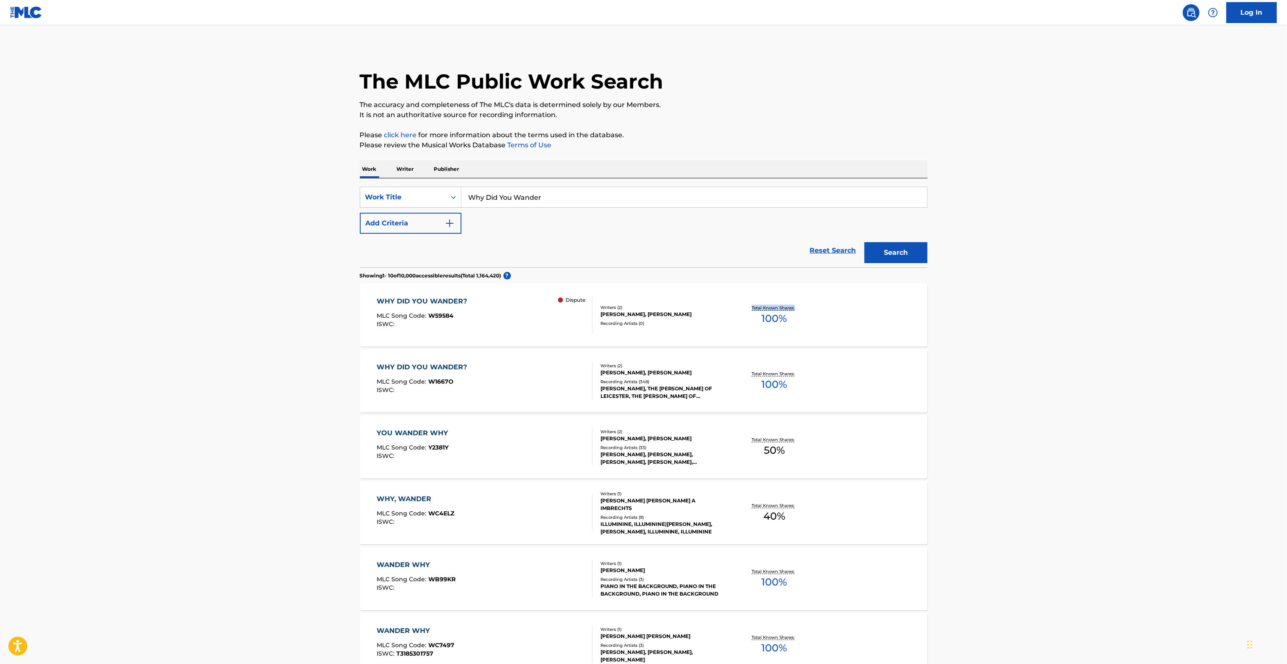
click at [953, 326] on main "The MLC Public Work Search The accuracy and completeness of The MLC's data is d…" at bounding box center [643, 506] width 1287 height 963
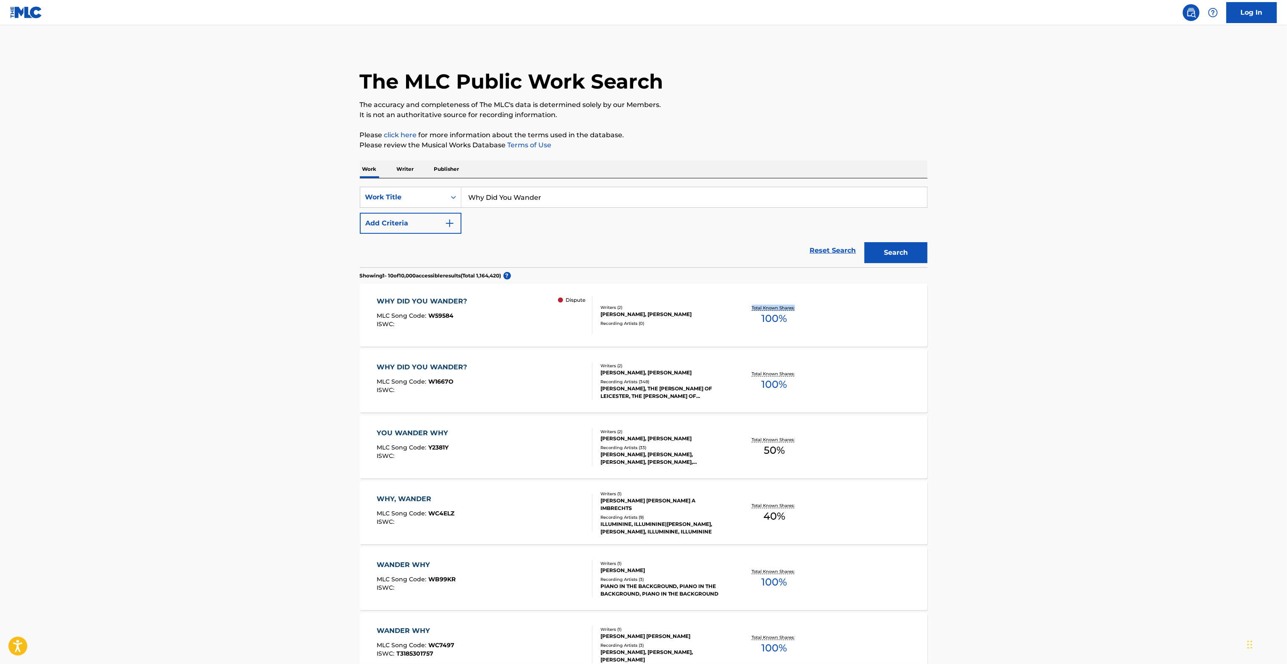
click at [953, 326] on main "The MLC Public Work Search The accuracy and completeness of The MLC's data is d…" at bounding box center [643, 506] width 1287 height 963
click at [952, 328] on main "The MLC Public Work Search The accuracy and completeness of The MLC's data is d…" at bounding box center [643, 506] width 1287 height 963
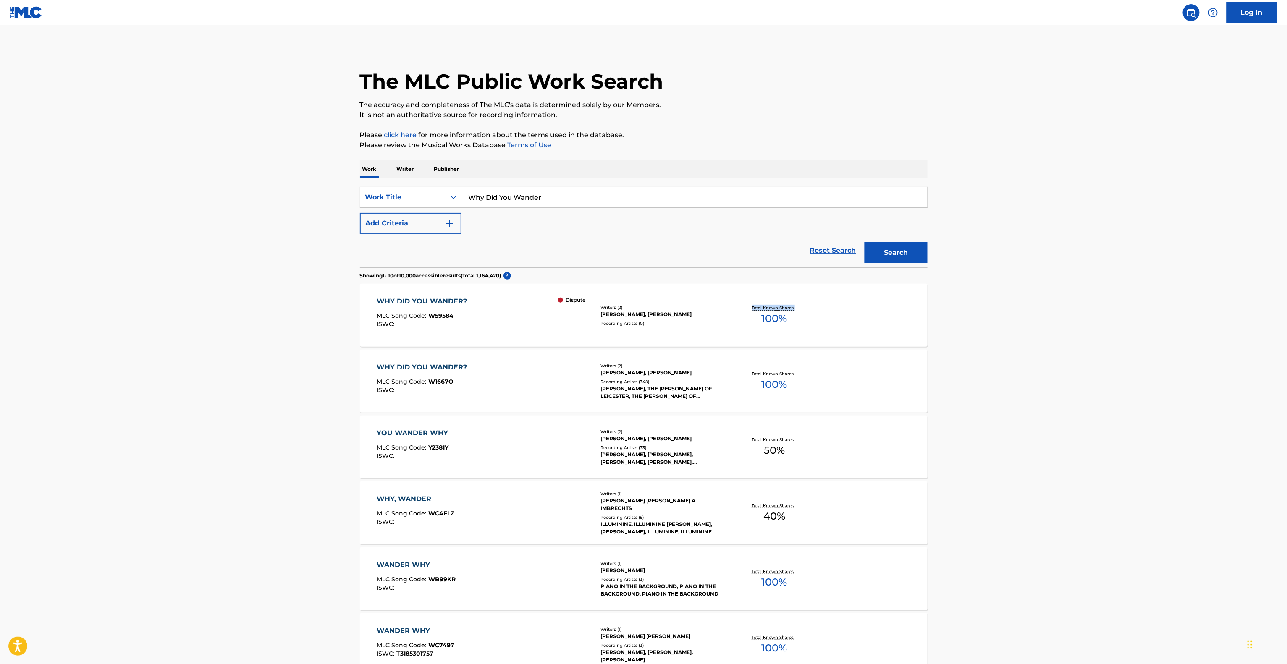
click at [952, 328] on main "The MLC Public Work Search The accuracy and completeness of The MLC's data is d…" at bounding box center [643, 506] width 1287 height 963
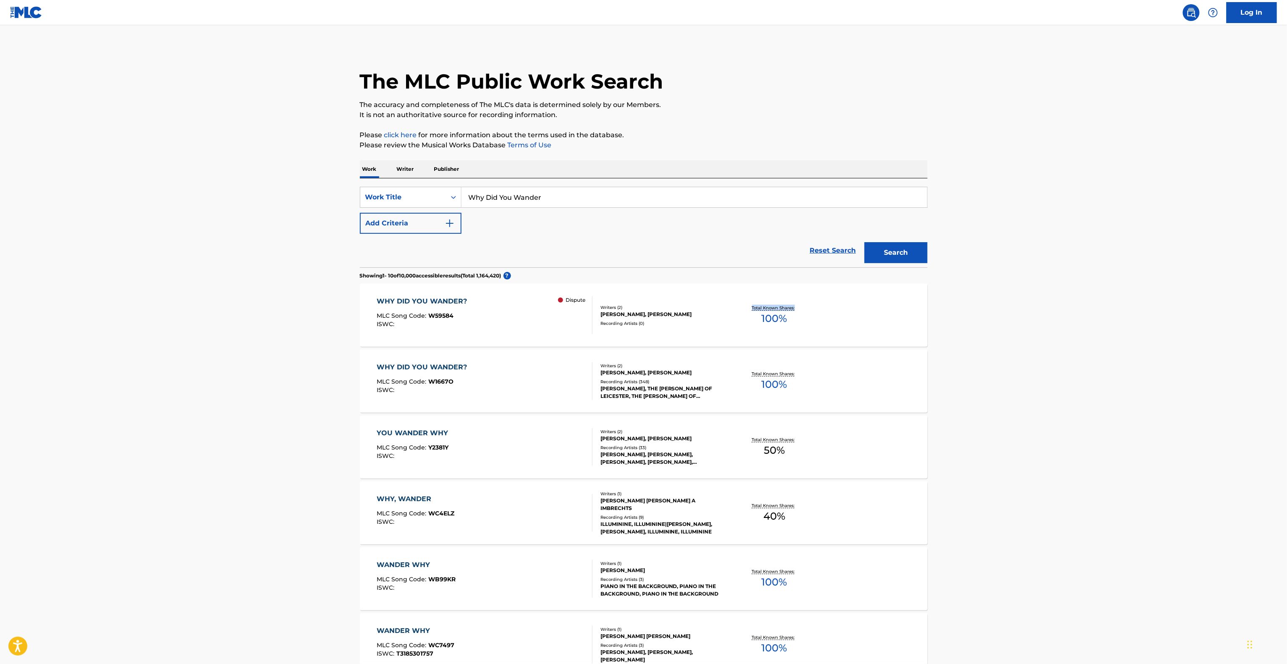
click at [952, 329] on main "The MLC Public Work Search The accuracy and completeness of The MLC's data is d…" at bounding box center [643, 506] width 1287 height 963
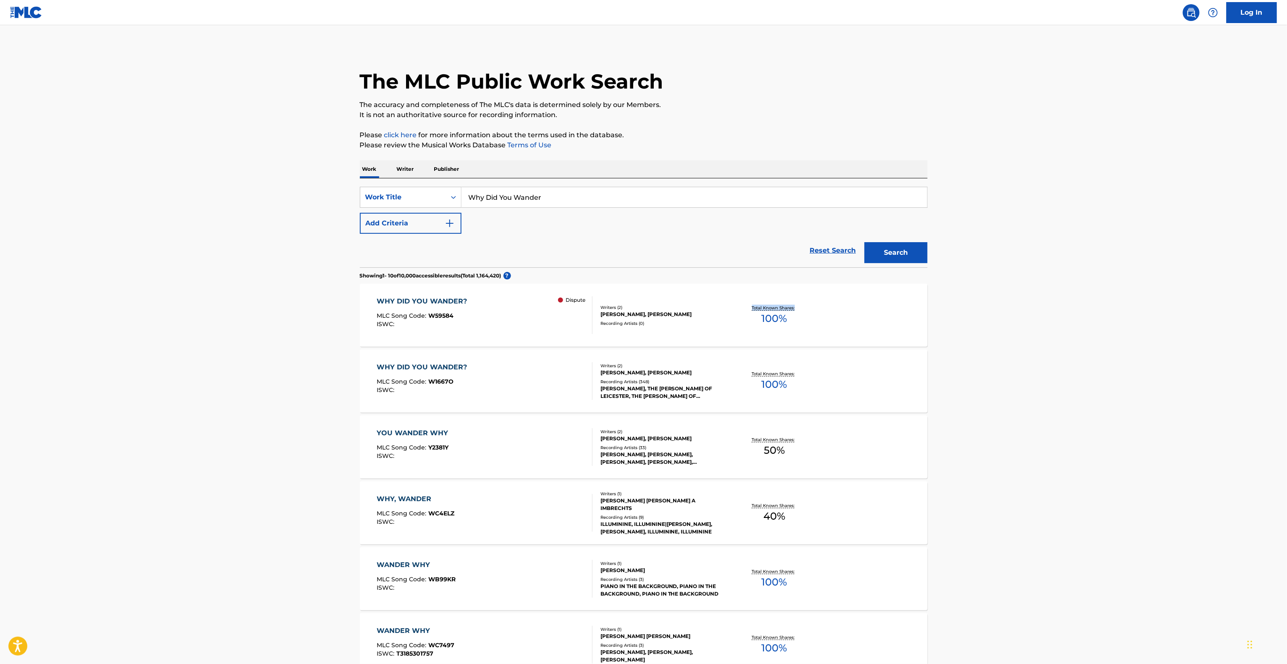
click at [952, 329] on main "The MLC Public Work Search The accuracy and completeness of The MLC's data is d…" at bounding box center [643, 506] width 1287 height 963
click at [951, 331] on main "The MLC Public Work Search The accuracy and completeness of The MLC's data is d…" at bounding box center [643, 506] width 1287 height 963
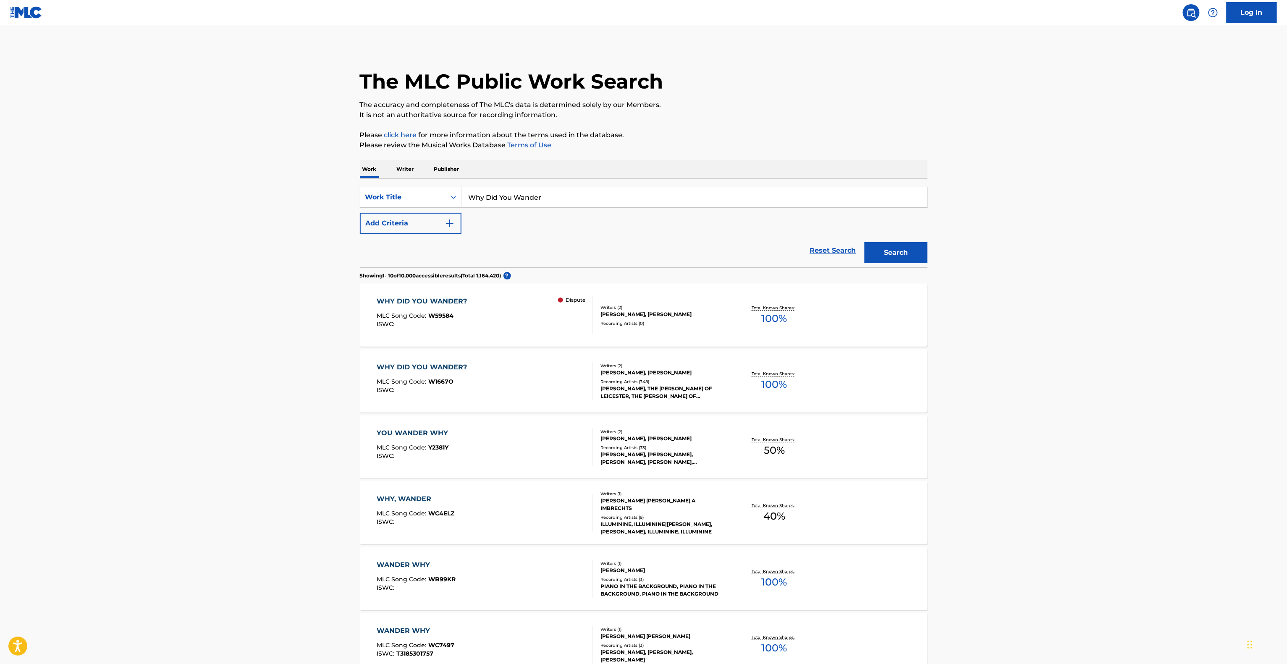
click at [951, 331] on main "The MLC Public Work Search The accuracy and completeness of The MLC's data is d…" at bounding box center [643, 506] width 1287 height 963
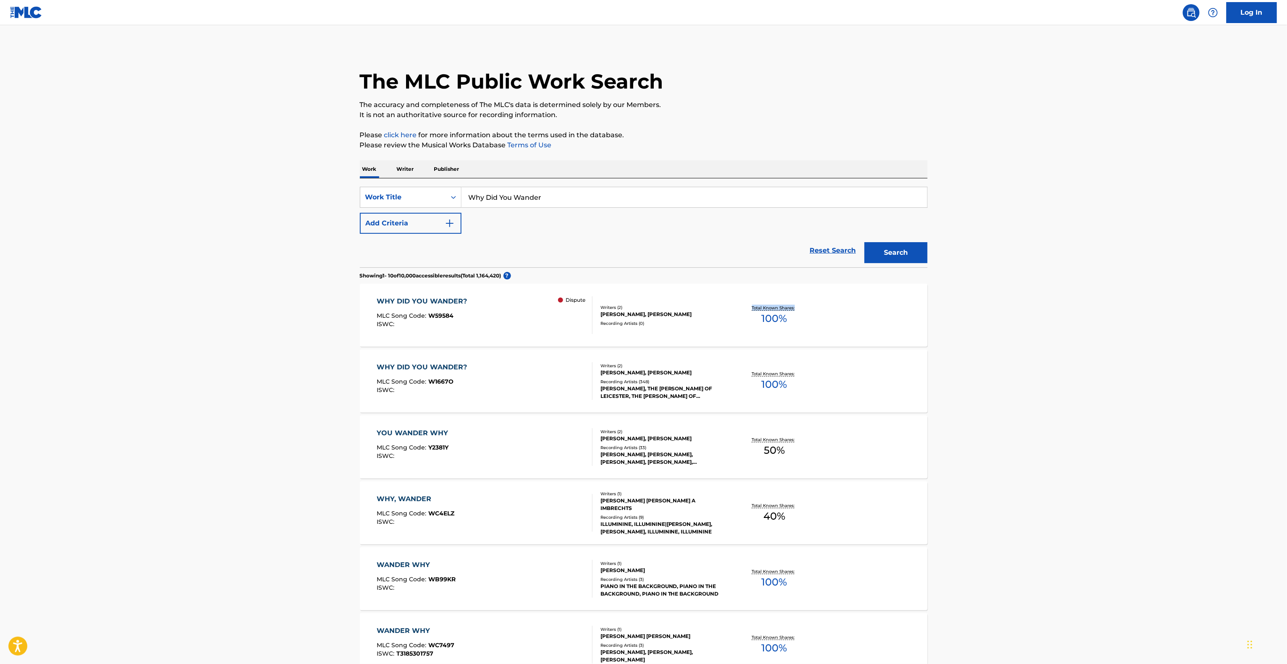
click at [951, 331] on main "The MLC Public Work Search The accuracy and completeness of The MLC's data is d…" at bounding box center [643, 506] width 1287 height 963
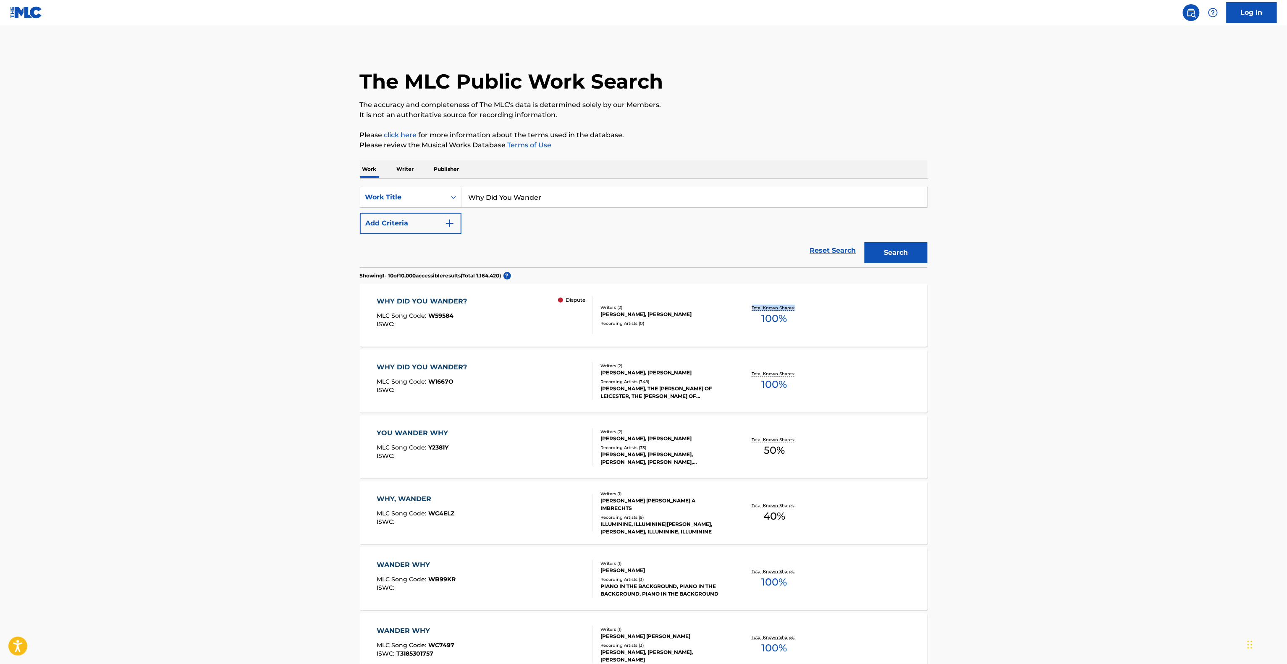
click at [951, 331] on main "The MLC Public Work Search The accuracy and completeness of The MLC's data is d…" at bounding box center [643, 506] width 1287 height 963
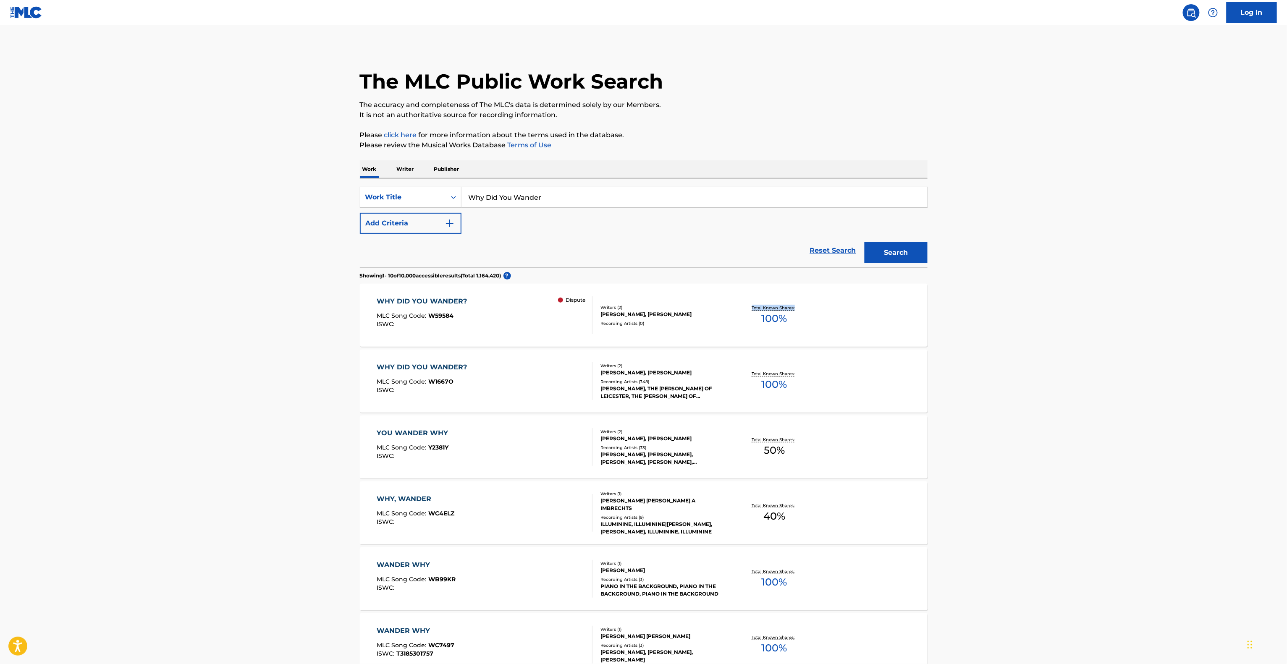
click at [951, 333] on main "The MLC Public Work Search The accuracy and completeness of The MLC's data is d…" at bounding box center [643, 506] width 1287 height 963
click at [947, 339] on main "The MLC Public Work Search The accuracy and completeness of The MLC's data is d…" at bounding box center [643, 506] width 1287 height 963
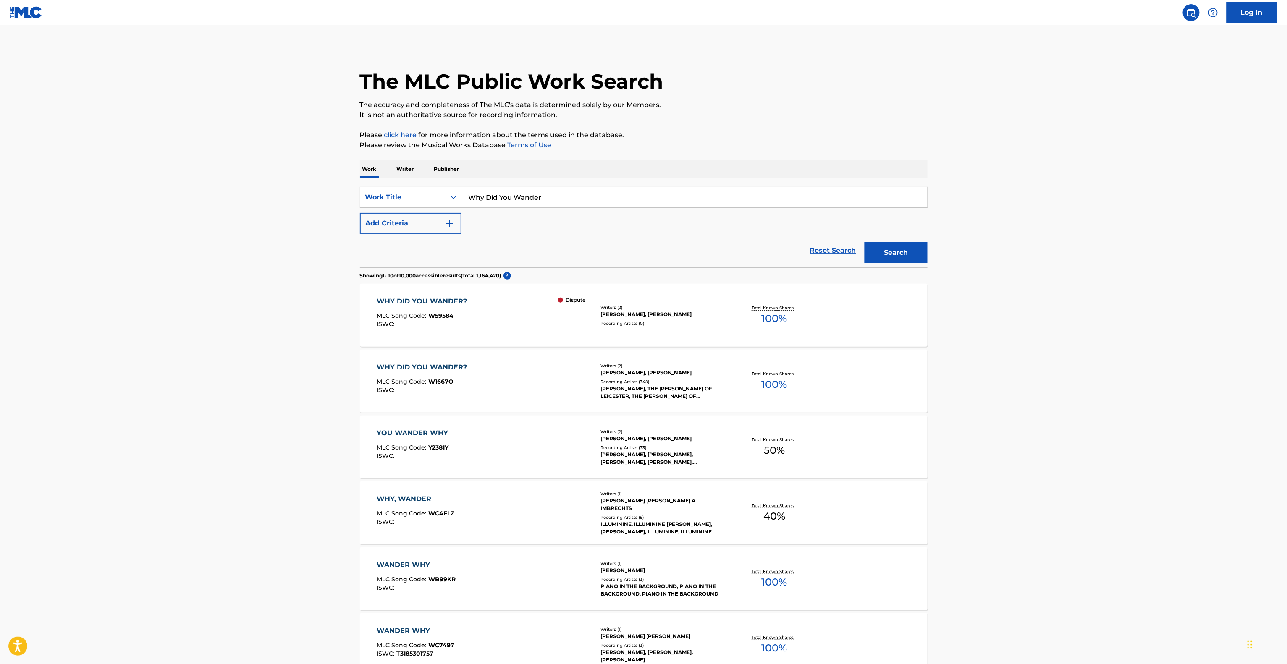
click at [947, 339] on main "The MLC Public Work Search The accuracy and completeness of The MLC's data is d…" at bounding box center [643, 506] width 1287 height 963
click at [948, 341] on main "The MLC Public Work Search The accuracy and completeness of The MLC's data is d…" at bounding box center [643, 506] width 1287 height 963
click at [949, 341] on main "The MLC Public Work Search The accuracy and completeness of The MLC's data is d…" at bounding box center [643, 506] width 1287 height 963
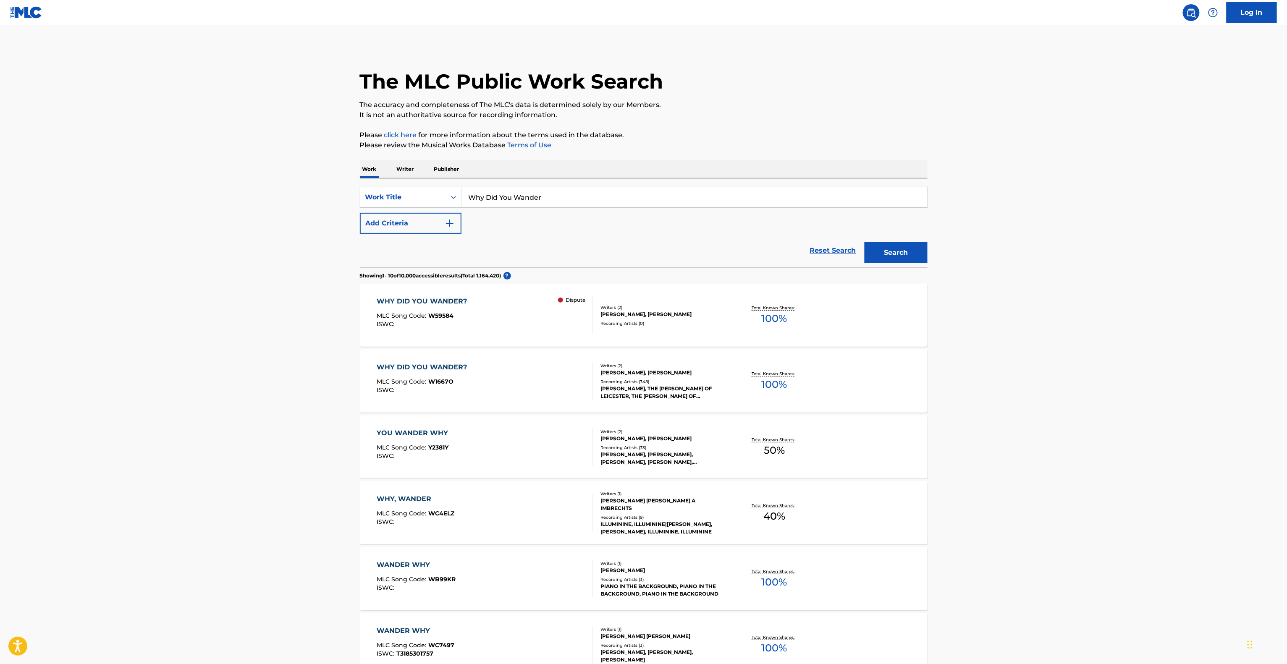
click at [949, 341] on main "The MLC Public Work Search The accuracy and completeness of The MLC's data is d…" at bounding box center [643, 506] width 1287 height 963
click at [949, 342] on main "The MLC Public Work Search The accuracy and completeness of The MLC's data is d…" at bounding box center [643, 506] width 1287 height 963
click at [948, 342] on main "The MLC Public Work Search The accuracy and completeness of The MLC's data is d…" at bounding box center [643, 506] width 1287 height 963
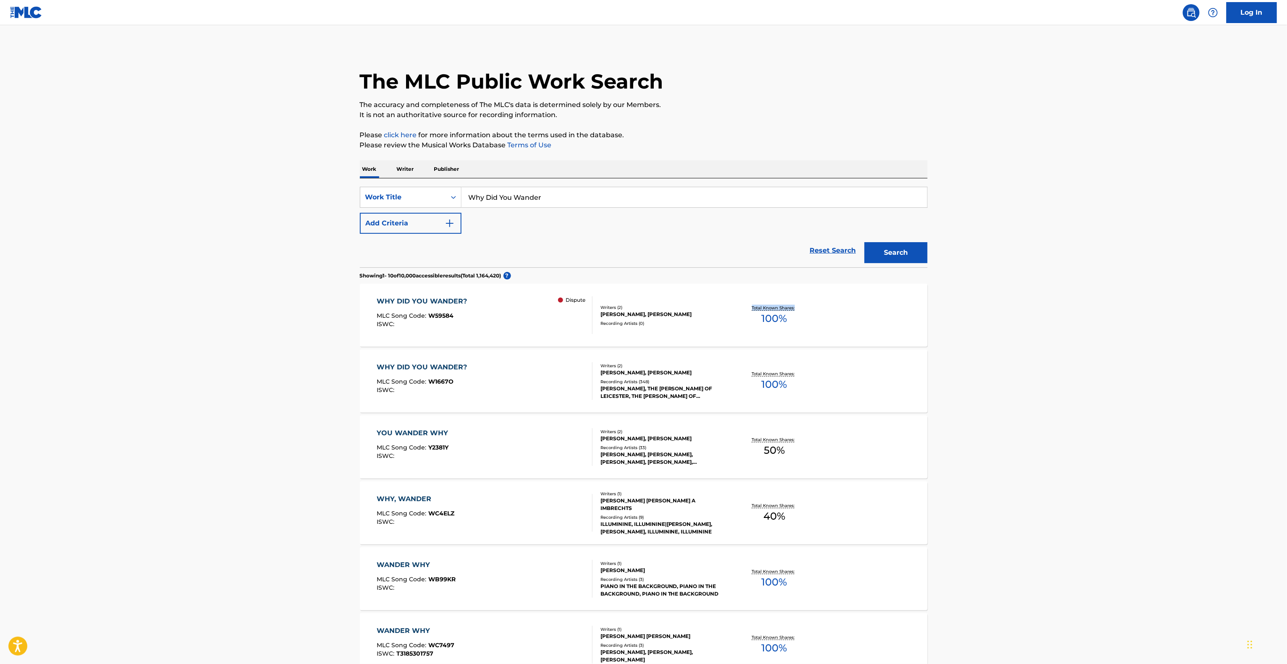
click at [948, 342] on main "The MLC Public Work Search The accuracy and completeness of The MLC's data is d…" at bounding box center [643, 506] width 1287 height 963
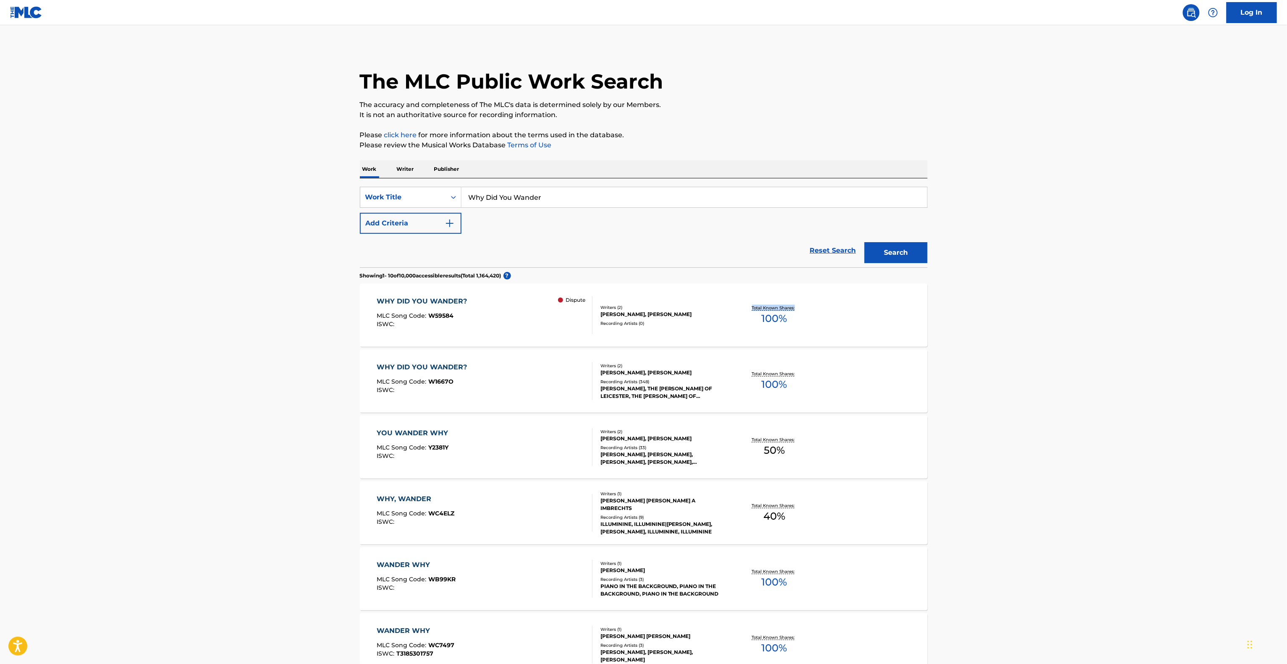
click at [948, 342] on main "The MLC Public Work Search The accuracy and completeness of The MLC's data is d…" at bounding box center [643, 506] width 1287 height 963
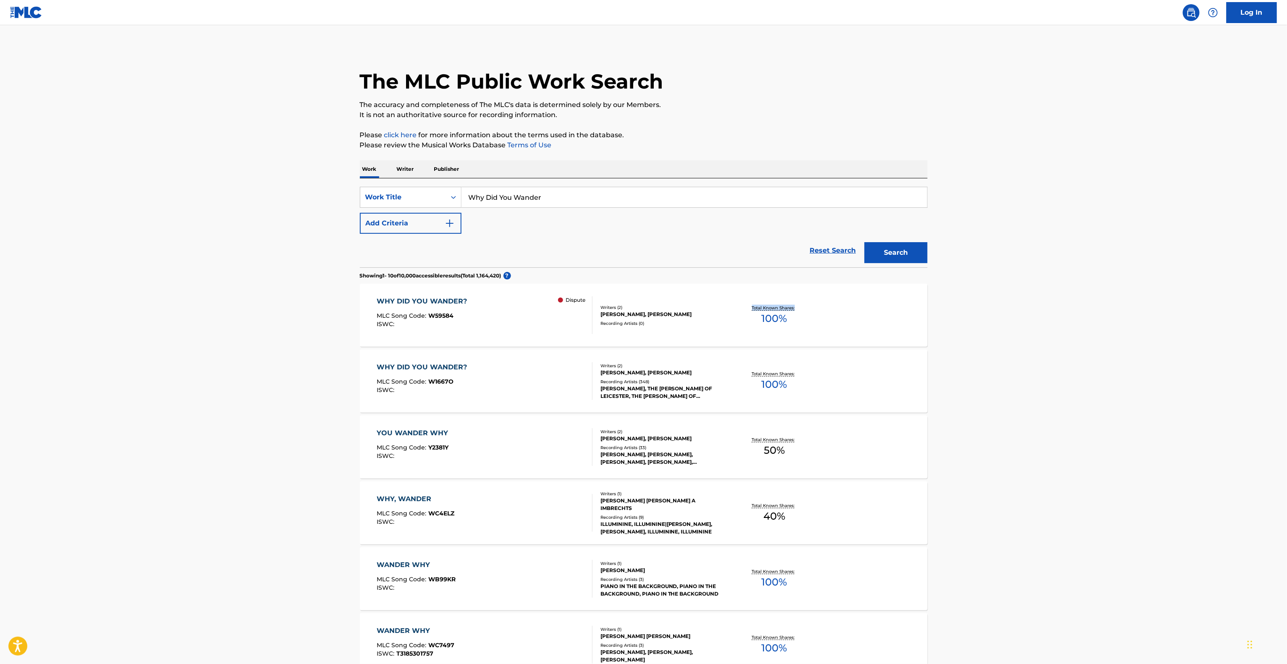
click at [948, 342] on main "The MLC Public Work Search The accuracy and completeness of The MLC's data is d…" at bounding box center [643, 506] width 1287 height 963
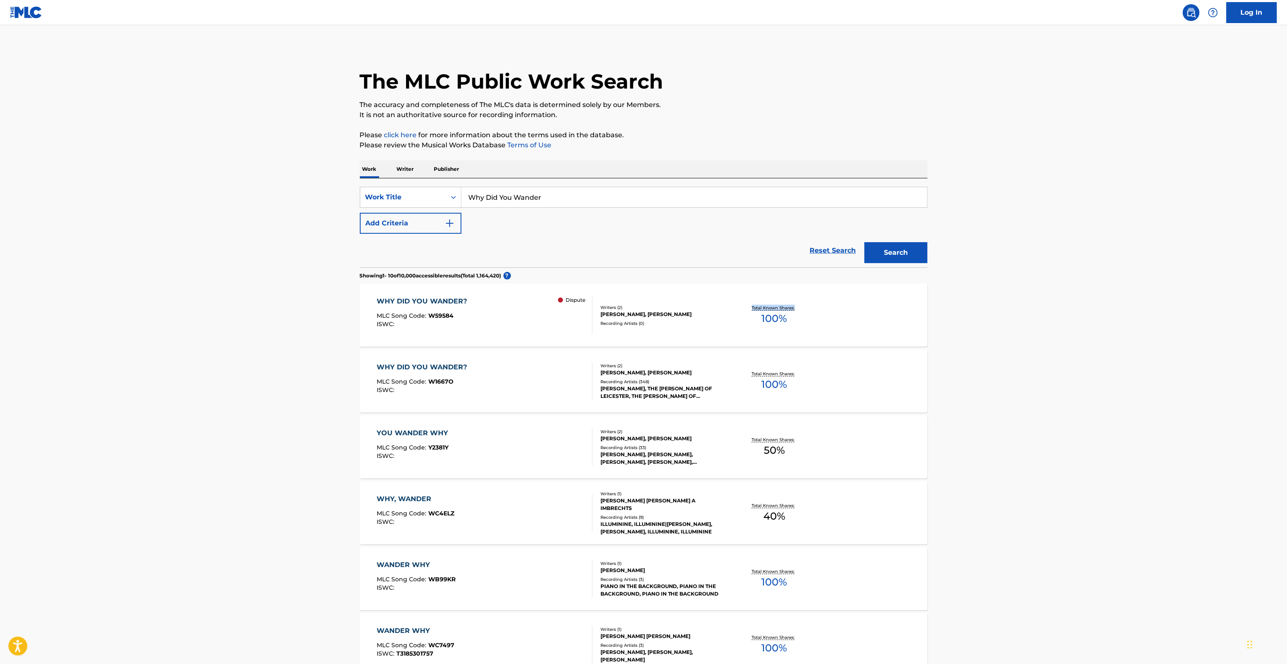
click at [948, 342] on main "The MLC Public Work Search The accuracy and completeness of The MLC's data is d…" at bounding box center [643, 506] width 1287 height 963
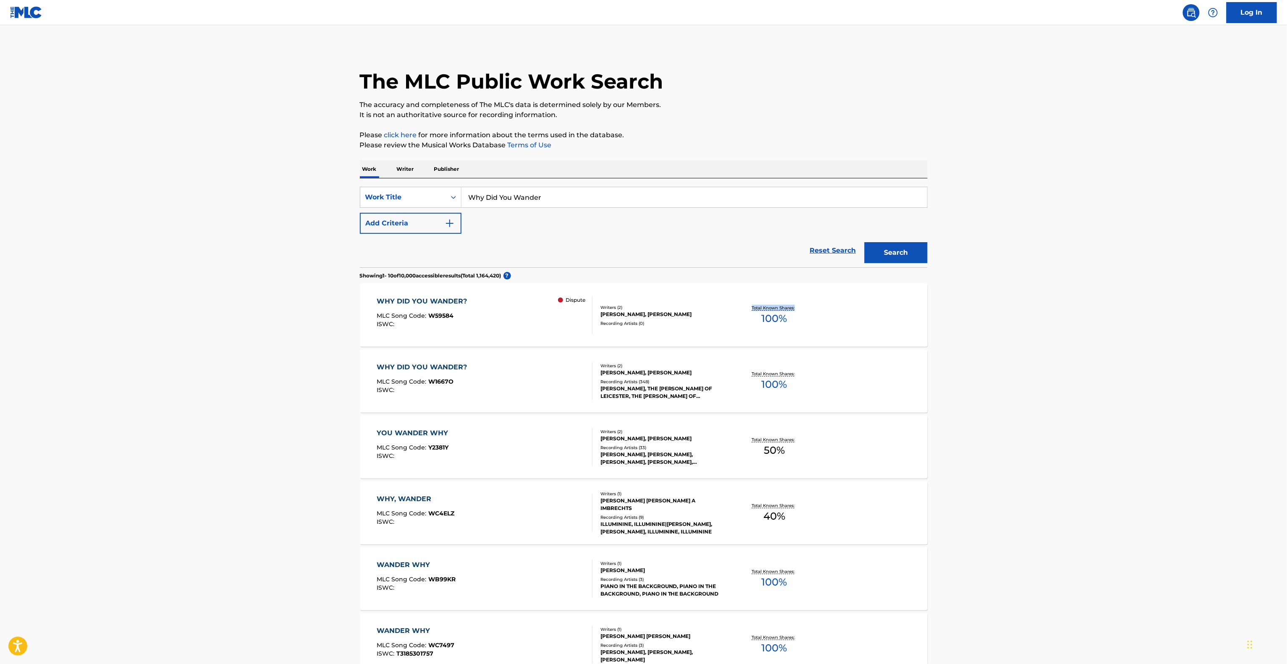
click at [948, 342] on main "The MLC Public Work Search The accuracy and completeness of The MLC's data is d…" at bounding box center [643, 506] width 1287 height 963
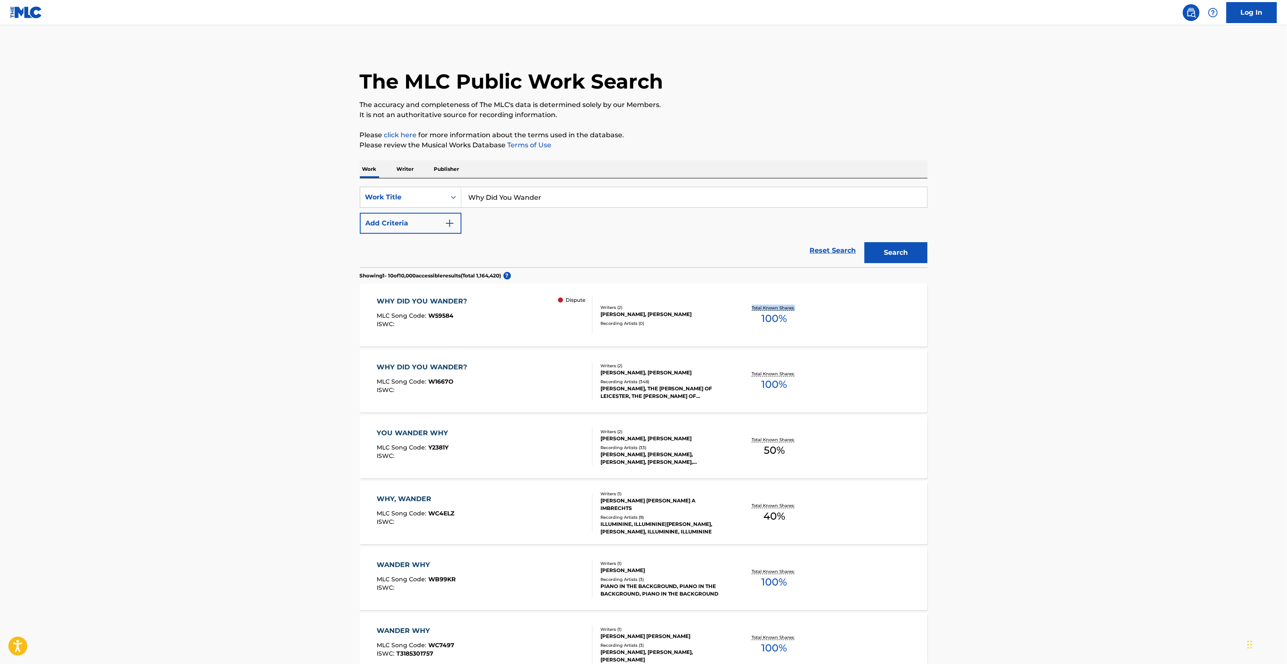
click at [948, 342] on main "The MLC Public Work Search The accuracy and completeness of The MLC's data is d…" at bounding box center [643, 506] width 1287 height 963
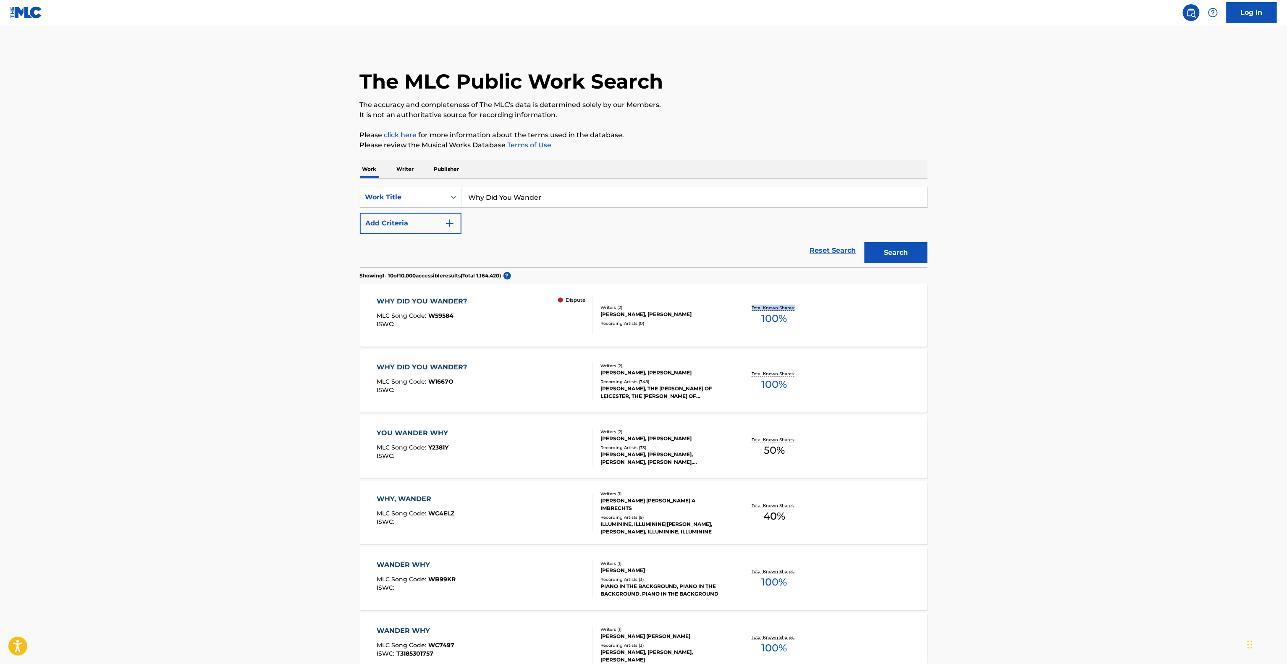
click at [948, 342] on main "The MLC Public Work Search The accuracy and completeness of The MLC's data is d…" at bounding box center [643, 506] width 1287 height 963
click at [951, 309] on main "The MLC Public Work Search The accuracy and completeness of The MLC's data is d…" at bounding box center [643, 506] width 1287 height 963
click at [953, 309] on main "The MLC Public Work Search The accuracy and completeness of The MLC's data is d…" at bounding box center [643, 506] width 1287 height 963
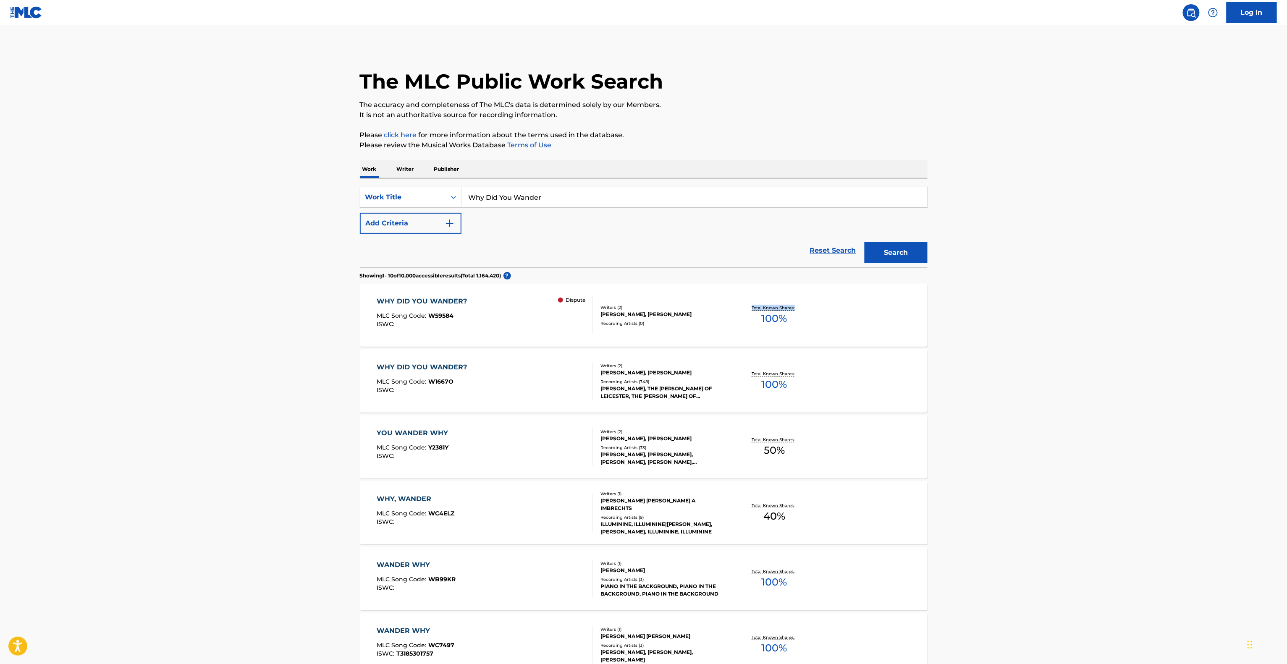
click at [953, 309] on main "The MLC Public Work Search The accuracy and completeness of The MLC's data is d…" at bounding box center [643, 506] width 1287 height 963
click at [968, 310] on main "The MLC Public Work Search The accuracy and completeness of The MLC's data is d…" at bounding box center [643, 506] width 1287 height 963
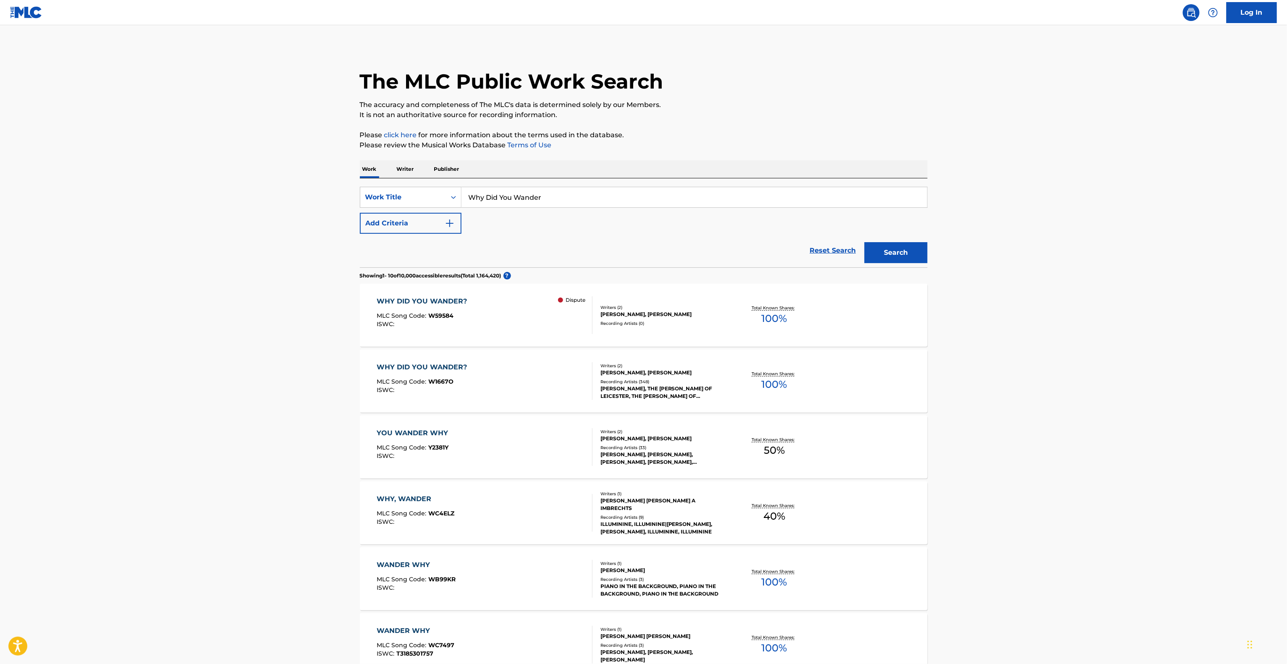
click at [968, 310] on main "The MLC Public Work Search The accuracy and completeness of The MLC's data is d…" at bounding box center [643, 506] width 1287 height 963
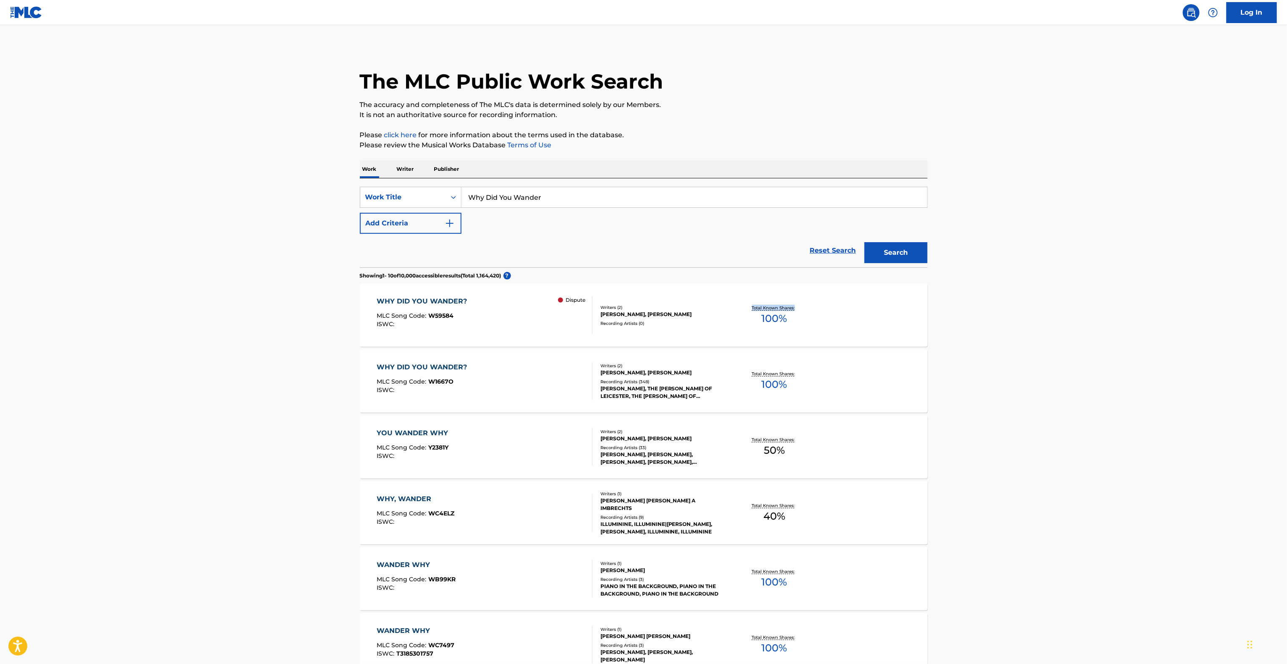
click at [968, 310] on main "The MLC Public Work Search The accuracy and completeness of The MLC's data is d…" at bounding box center [643, 506] width 1287 height 963
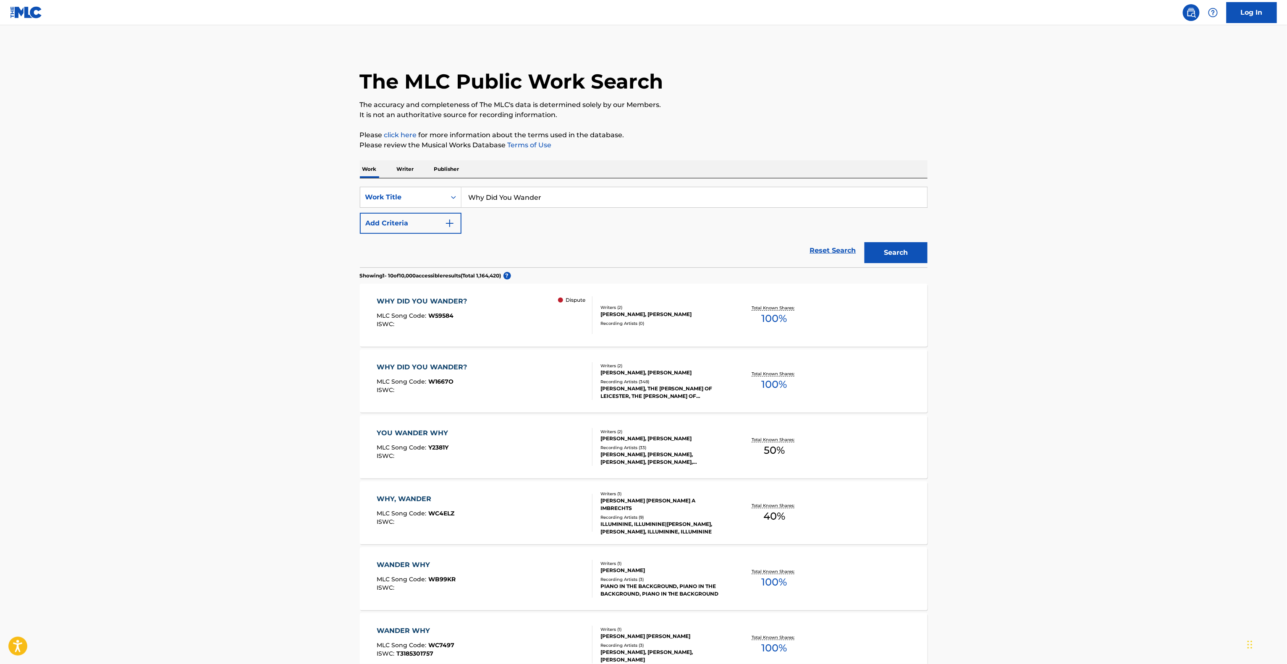
click at [968, 310] on main "The MLC Public Work Search The accuracy and completeness of The MLC's data is d…" at bounding box center [643, 506] width 1287 height 963
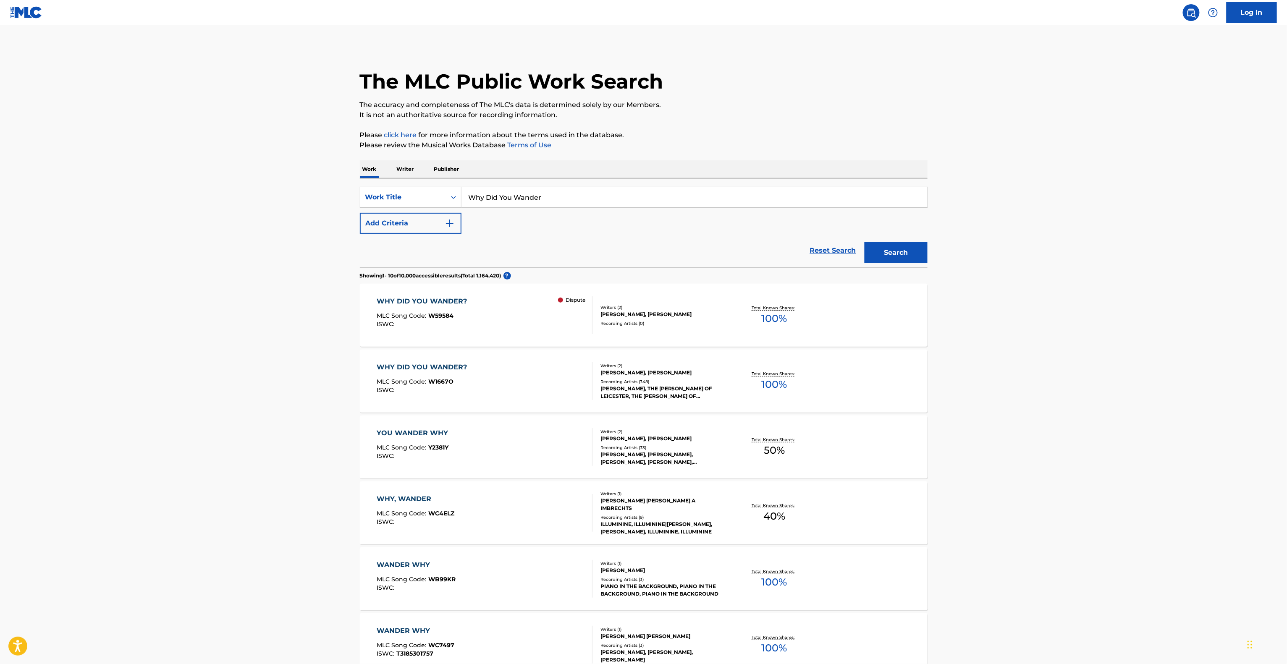
click at [968, 310] on main "The MLC Public Work Search The accuracy and completeness of The MLC's data is d…" at bounding box center [643, 506] width 1287 height 963
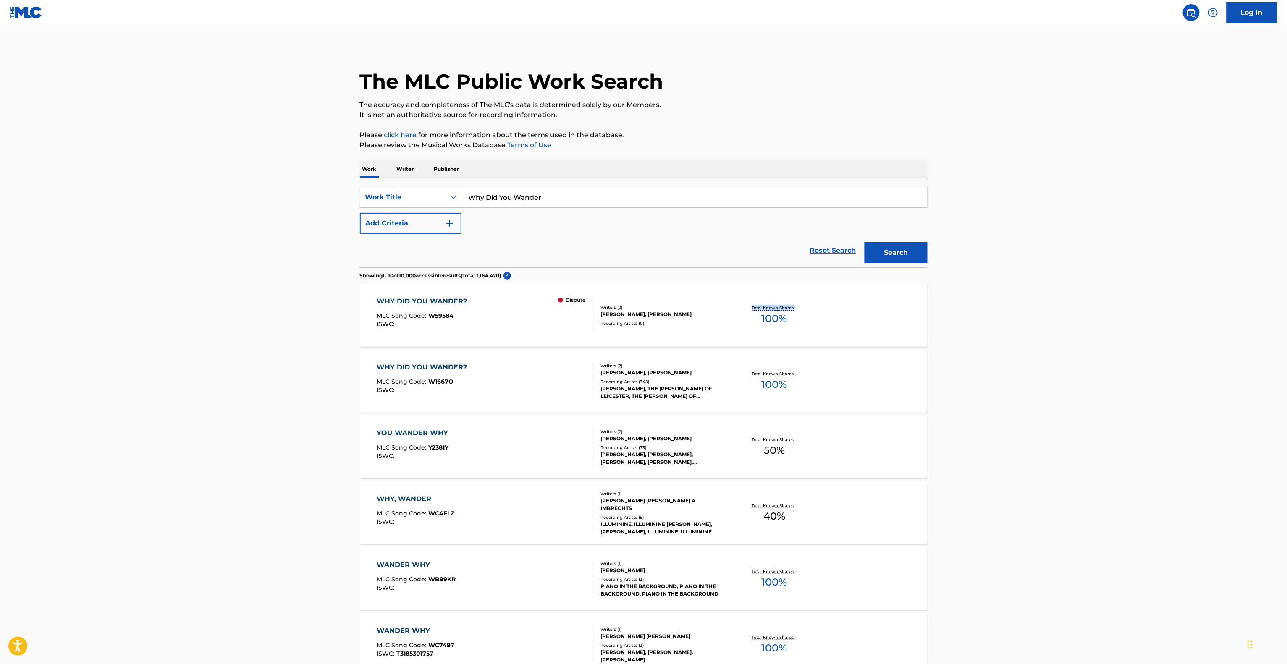
click at [968, 310] on main "The MLC Public Work Search The accuracy and completeness of The MLC's data is d…" at bounding box center [643, 506] width 1287 height 963
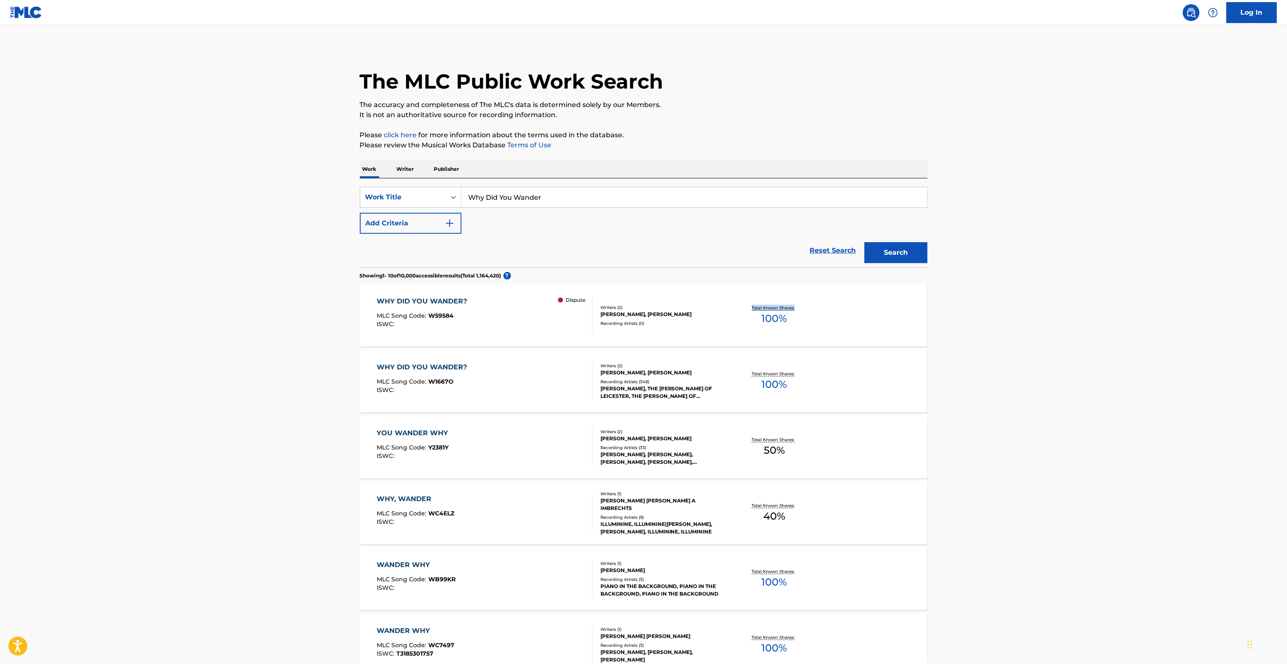
click at [968, 310] on main "The MLC Public Work Search The accuracy and completeness of The MLC's data is d…" at bounding box center [643, 506] width 1287 height 963
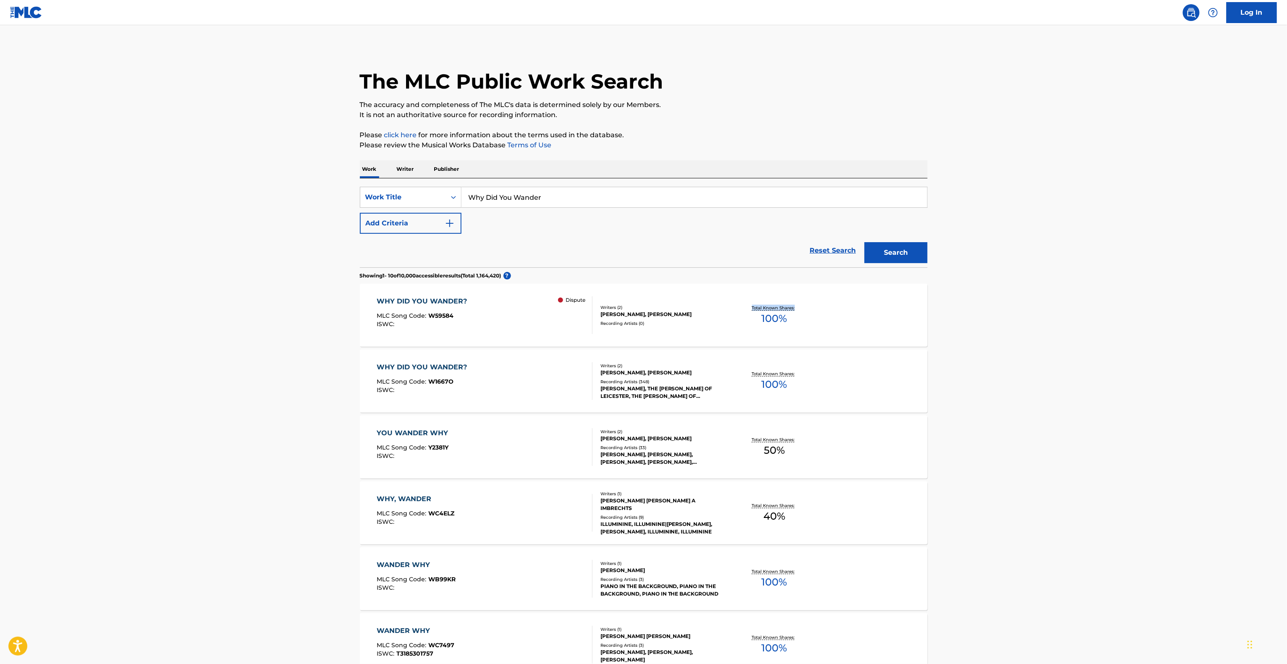
click at [968, 310] on main "The MLC Public Work Search The accuracy and completeness of The MLC's data is d…" at bounding box center [643, 506] width 1287 height 963
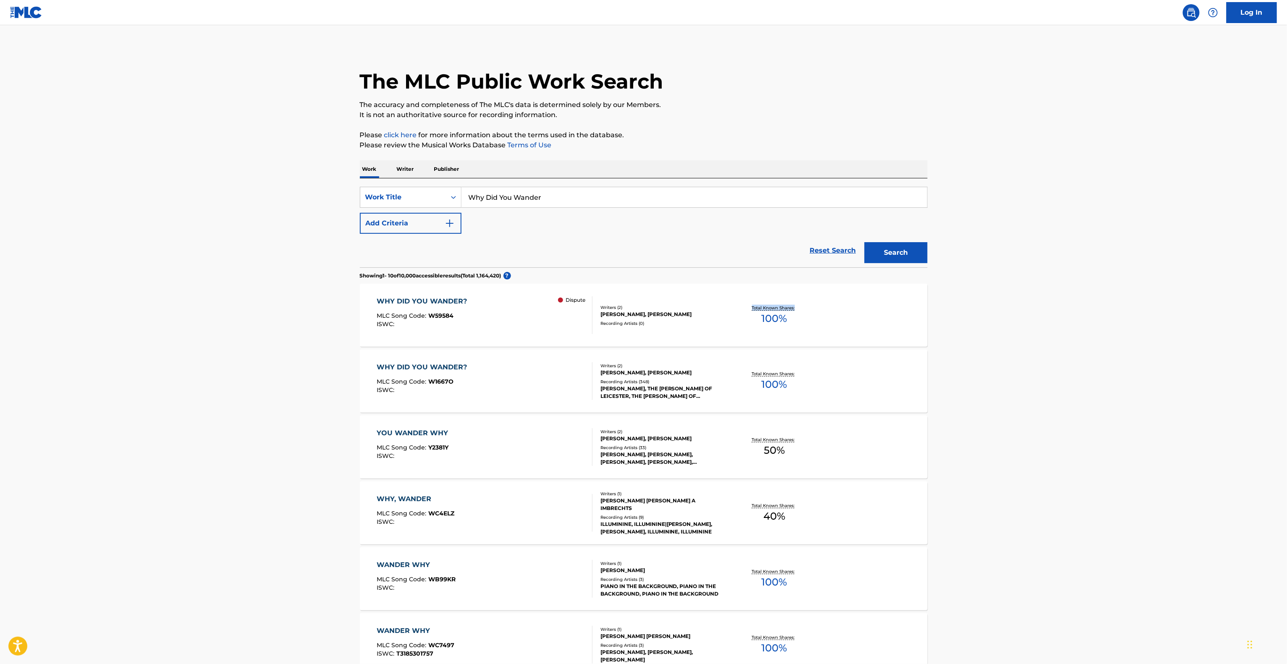
click at [968, 310] on main "The MLC Public Work Search The accuracy and completeness of The MLC's data is d…" at bounding box center [643, 506] width 1287 height 963
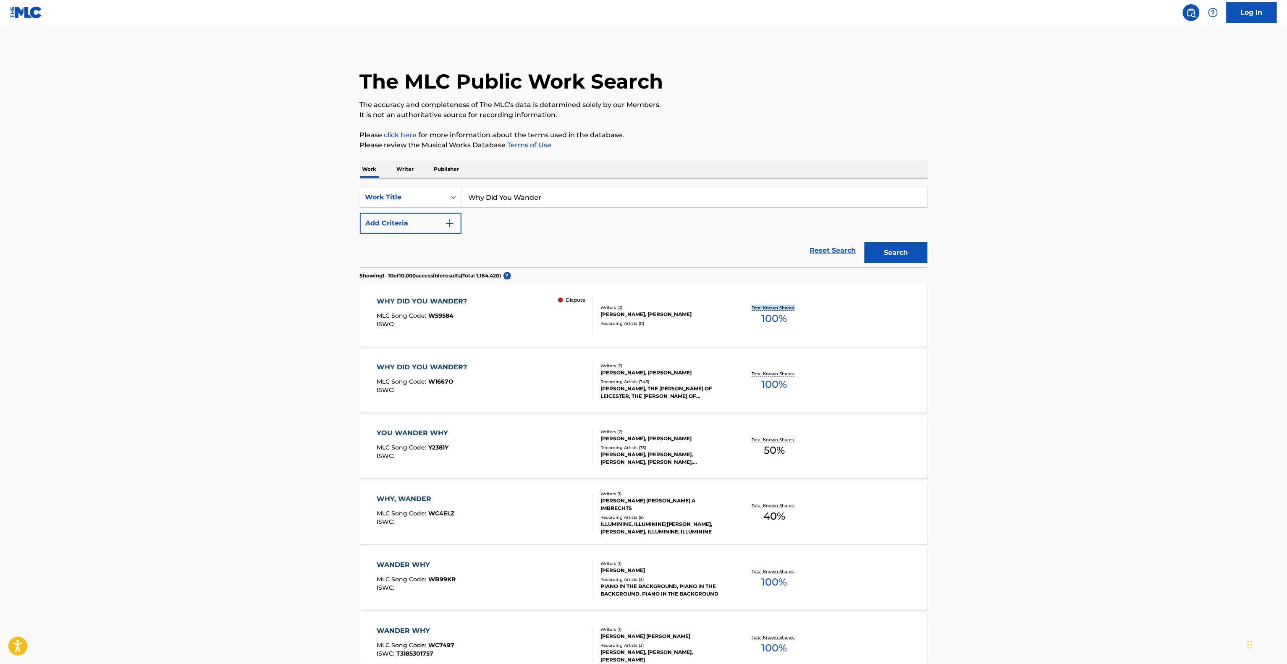
click at [968, 310] on main "The MLC Public Work Search The accuracy and completeness of The MLC's data is d…" at bounding box center [643, 506] width 1287 height 963
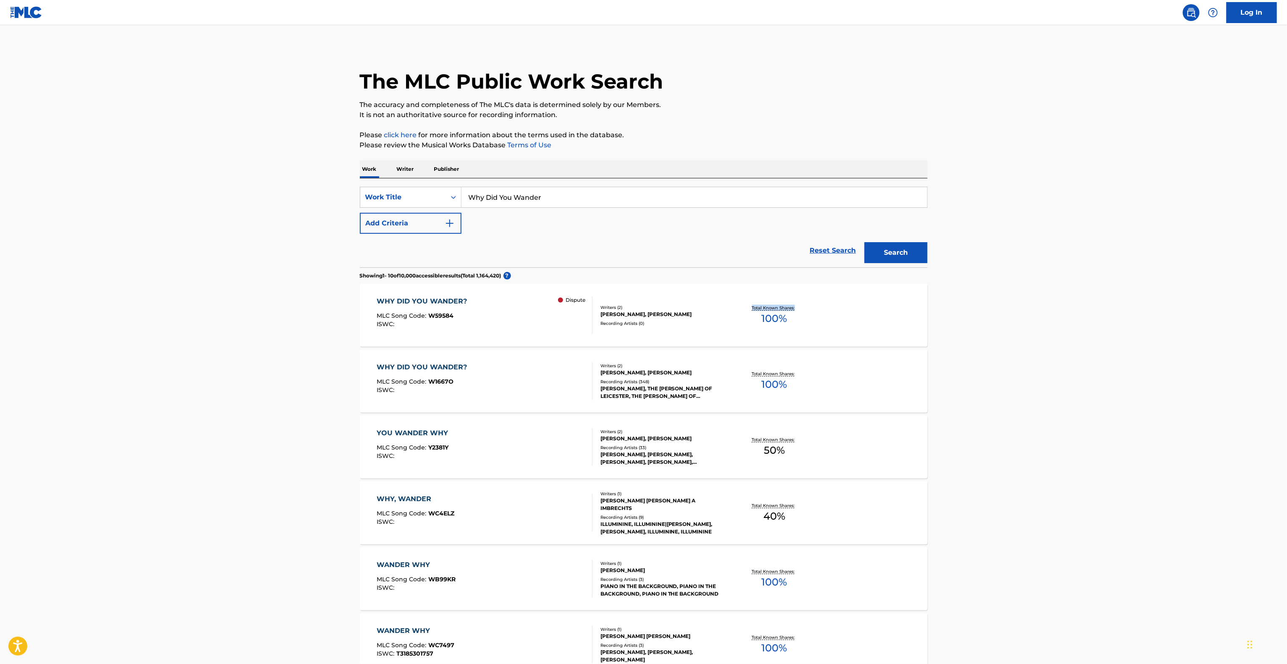
click at [968, 310] on main "The MLC Public Work Search The accuracy and completeness of The MLC's data is d…" at bounding box center [643, 506] width 1287 height 963
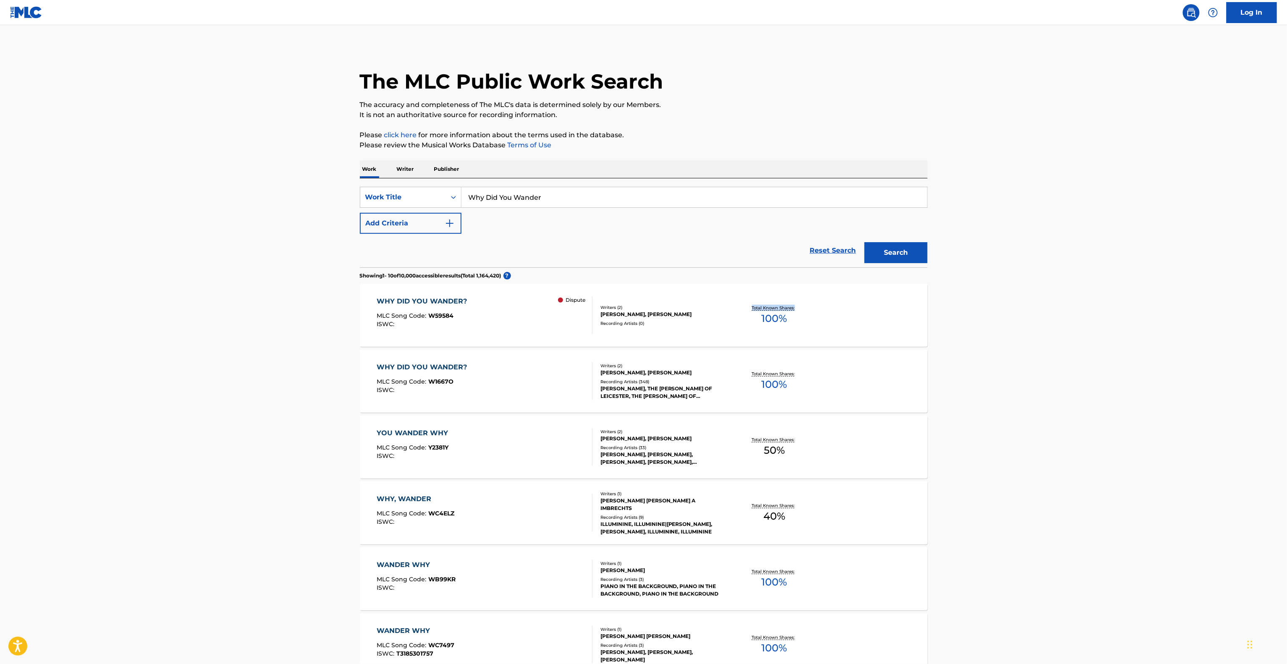
click at [968, 310] on main "The MLC Public Work Search The accuracy and completeness of The MLC's data is d…" at bounding box center [643, 506] width 1287 height 963
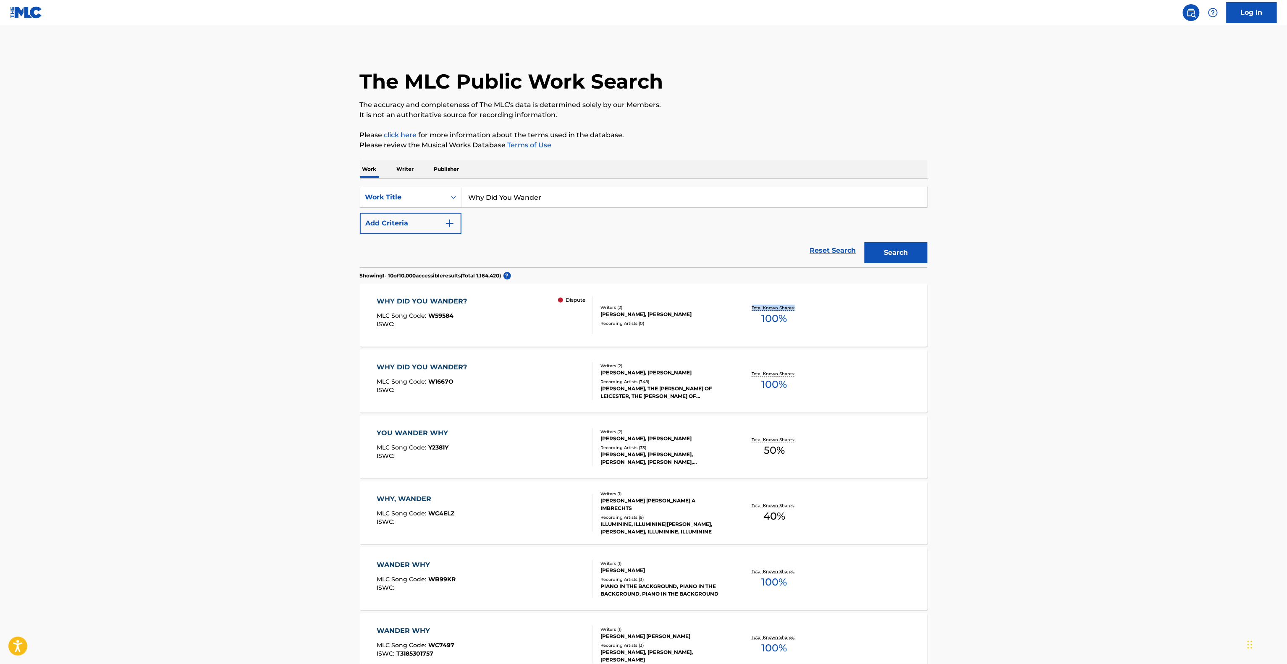
click at [968, 310] on main "The MLC Public Work Search The accuracy and completeness of The MLC's data is d…" at bounding box center [643, 506] width 1287 height 963
click at [1005, 292] on main "The MLC Public Work Search The accuracy and completeness of The MLC's data is d…" at bounding box center [643, 506] width 1287 height 963
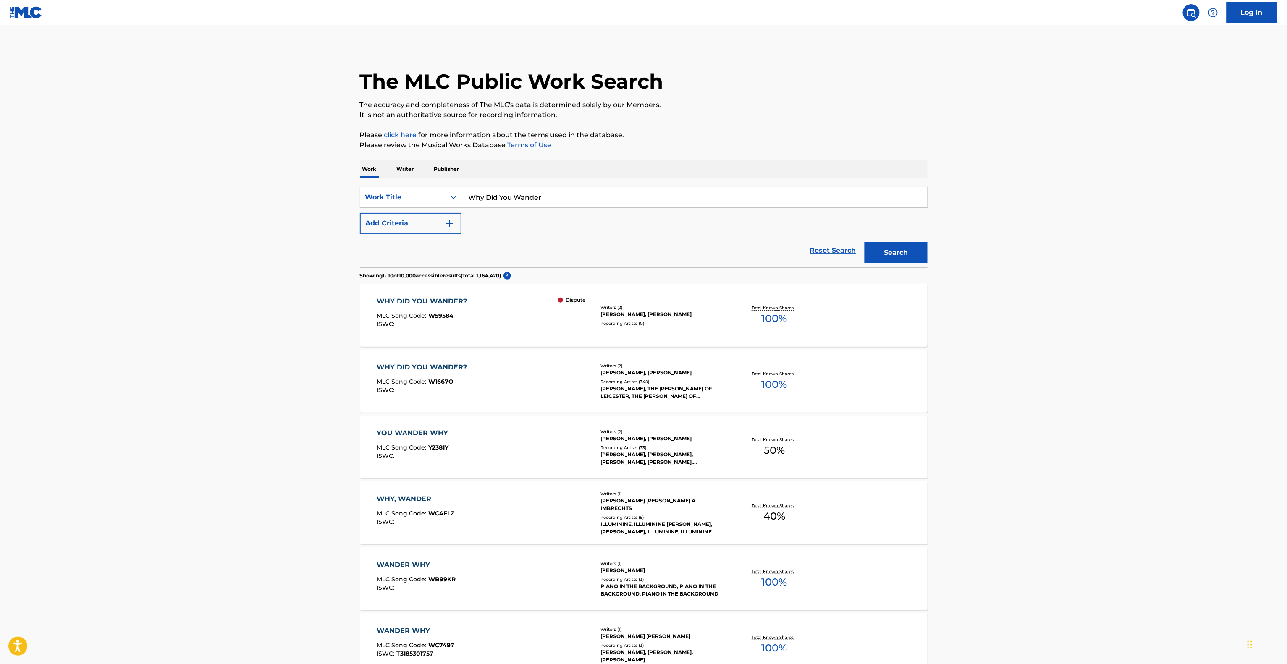
click at [1005, 293] on main "The MLC Public Work Search The accuracy and completeness of The MLC's data is d…" at bounding box center [643, 506] width 1287 height 963
click at [1004, 293] on main "The MLC Public Work Search The accuracy and completeness of The MLC's data is d…" at bounding box center [643, 506] width 1287 height 963
click at [1003, 293] on main "The MLC Public Work Search The accuracy and completeness of The MLC's data is d…" at bounding box center [643, 506] width 1287 height 963
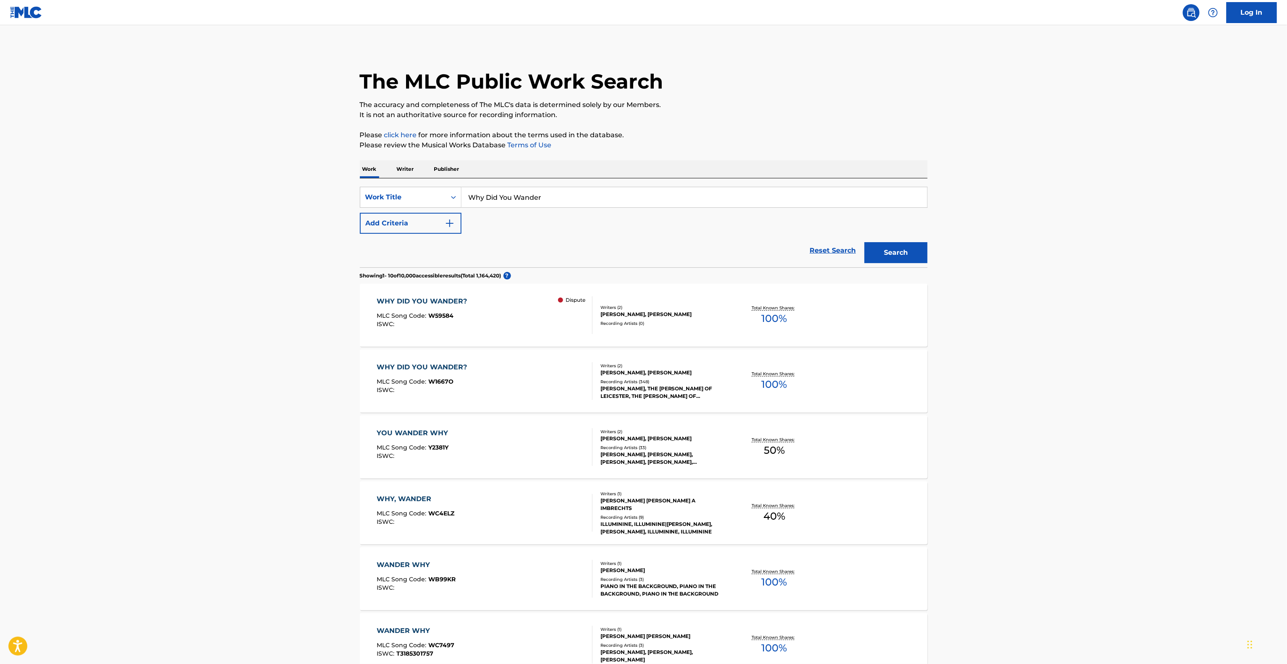
click at [1003, 293] on main "The MLC Public Work Search The accuracy and completeness of The MLC's data is d…" at bounding box center [643, 506] width 1287 height 963
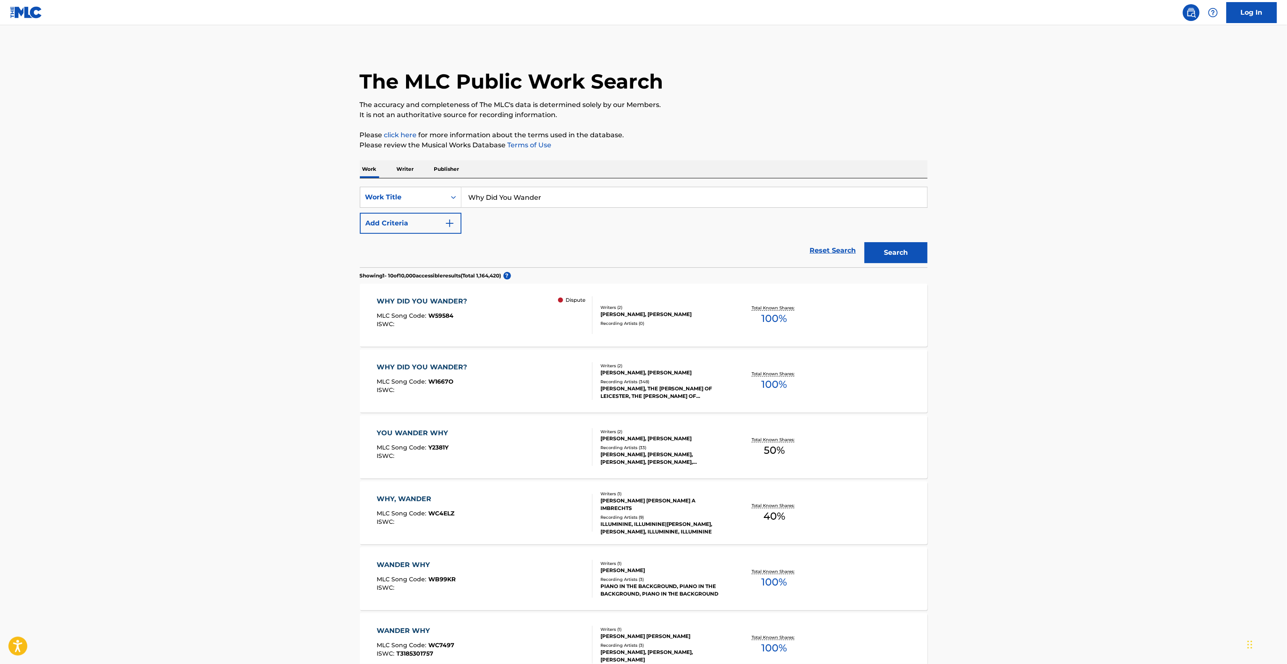
click at [1003, 293] on main "The MLC Public Work Search The accuracy and completeness of The MLC's data is d…" at bounding box center [643, 506] width 1287 height 963
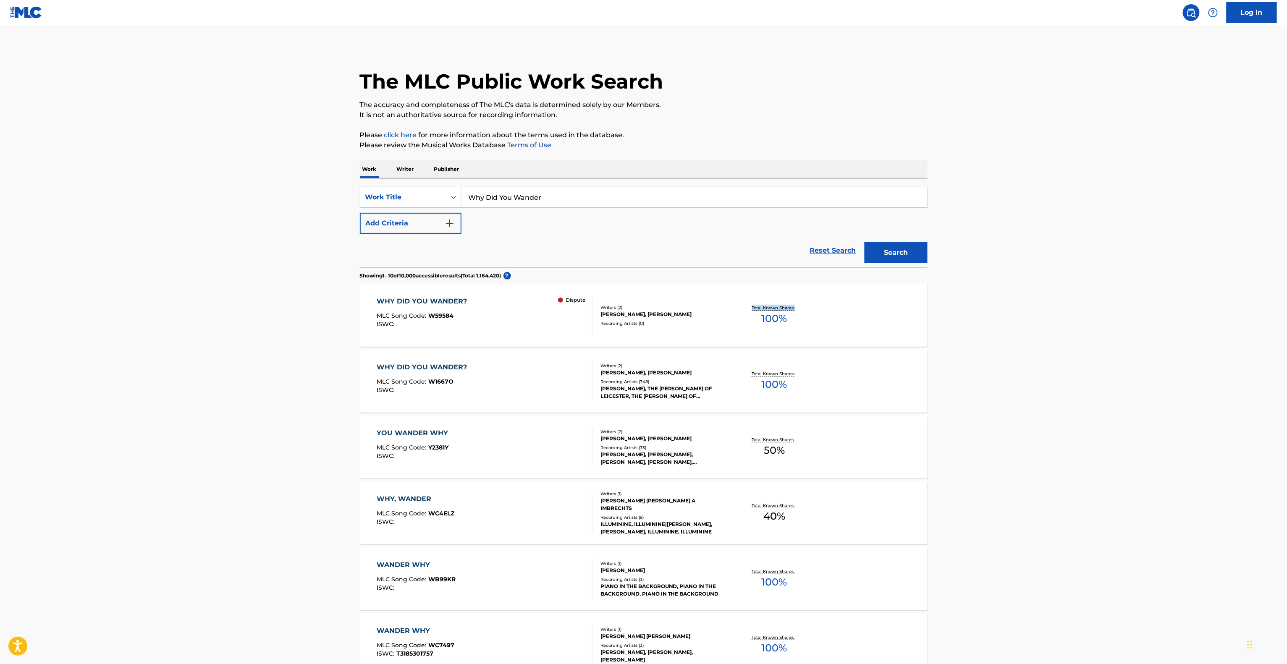
click at [1003, 293] on main "The MLC Public Work Search The accuracy and completeness of The MLC's data is d…" at bounding box center [643, 506] width 1287 height 963
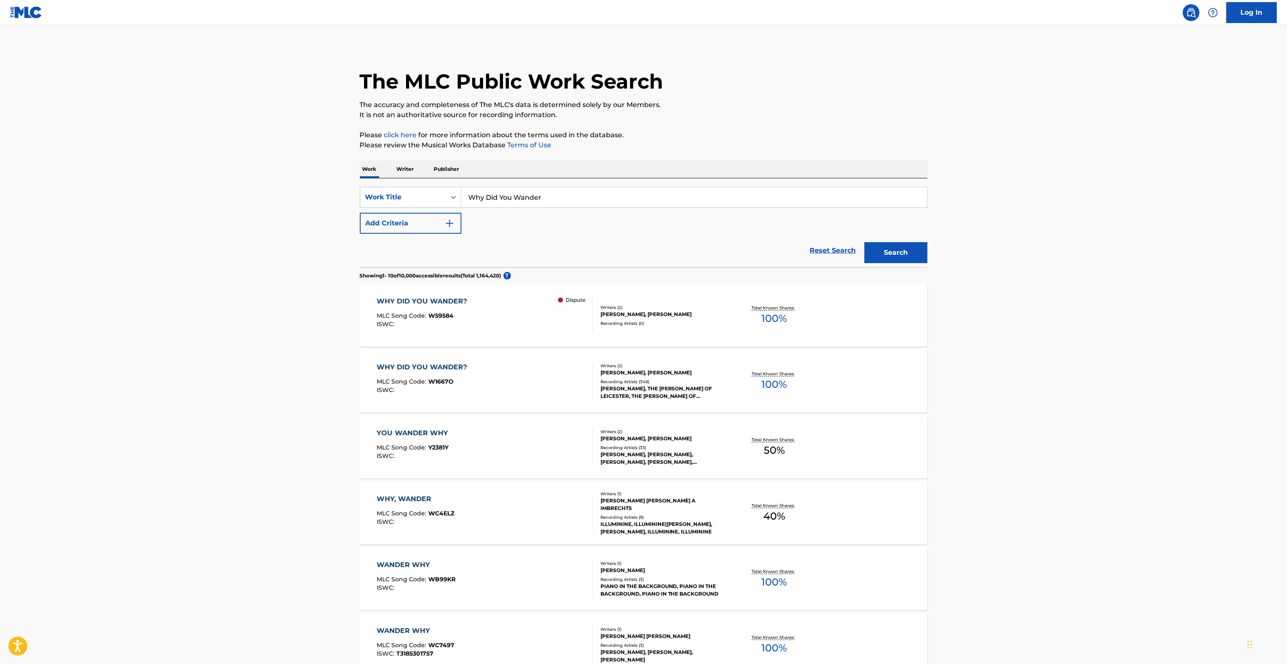
click at [1003, 293] on main "The MLC Public Work Search The accuracy and completeness of The MLC's data is d…" at bounding box center [643, 506] width 1287 height 963
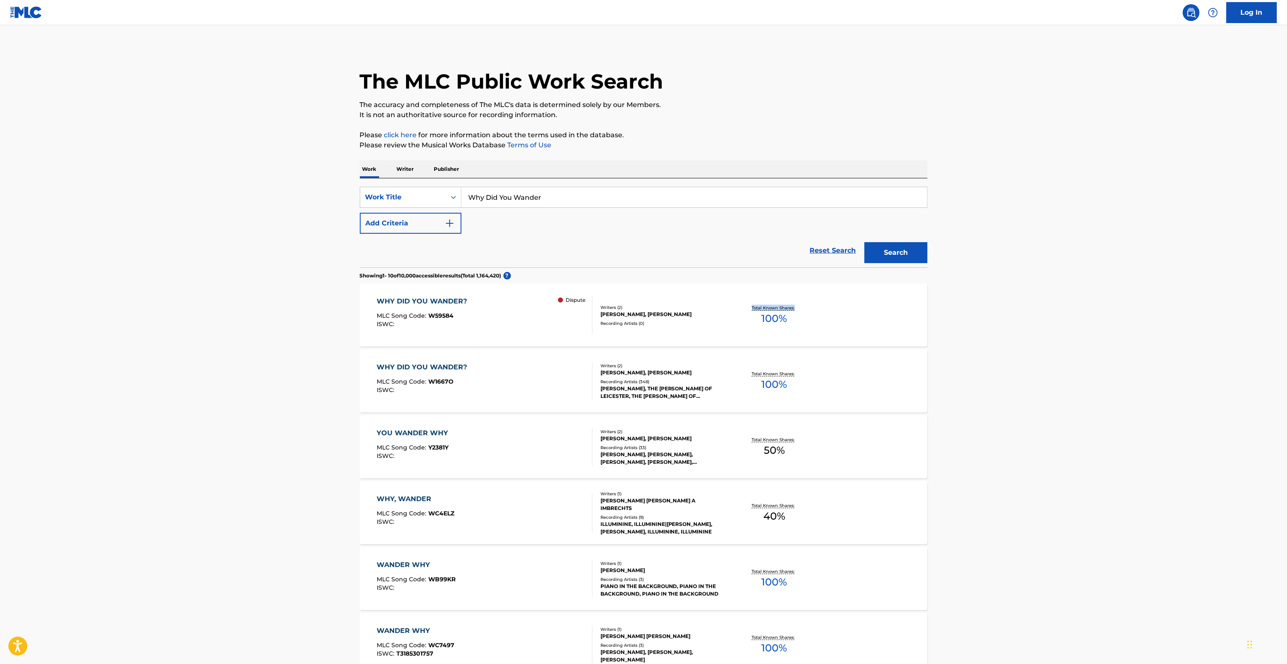
click at [1003, 293] on main "The MLC Public Work Search The accuracy and completeness of The MLC's data is d…" at bounding box center [643, 506] width 1287 height 963
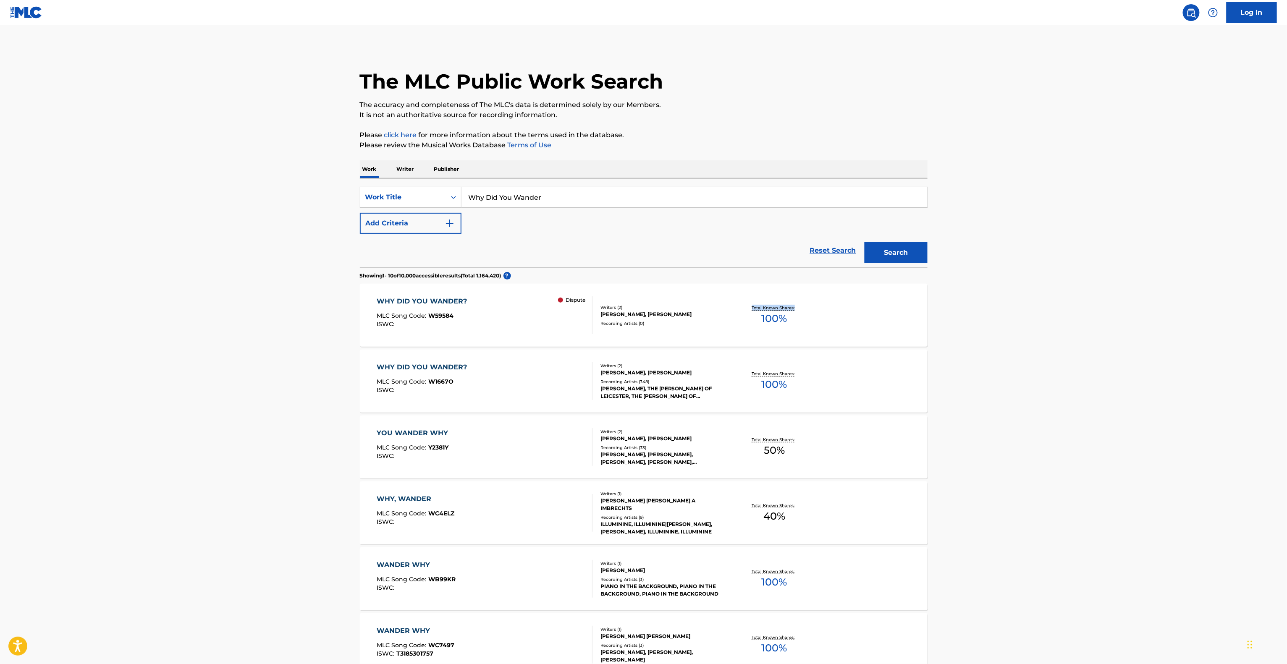
click at [1003, 293] on main "The MLC Public Work Search The accuracy and completeness of The MLC's data is d…" at bounding box center [643, 506] width 1287 height 963
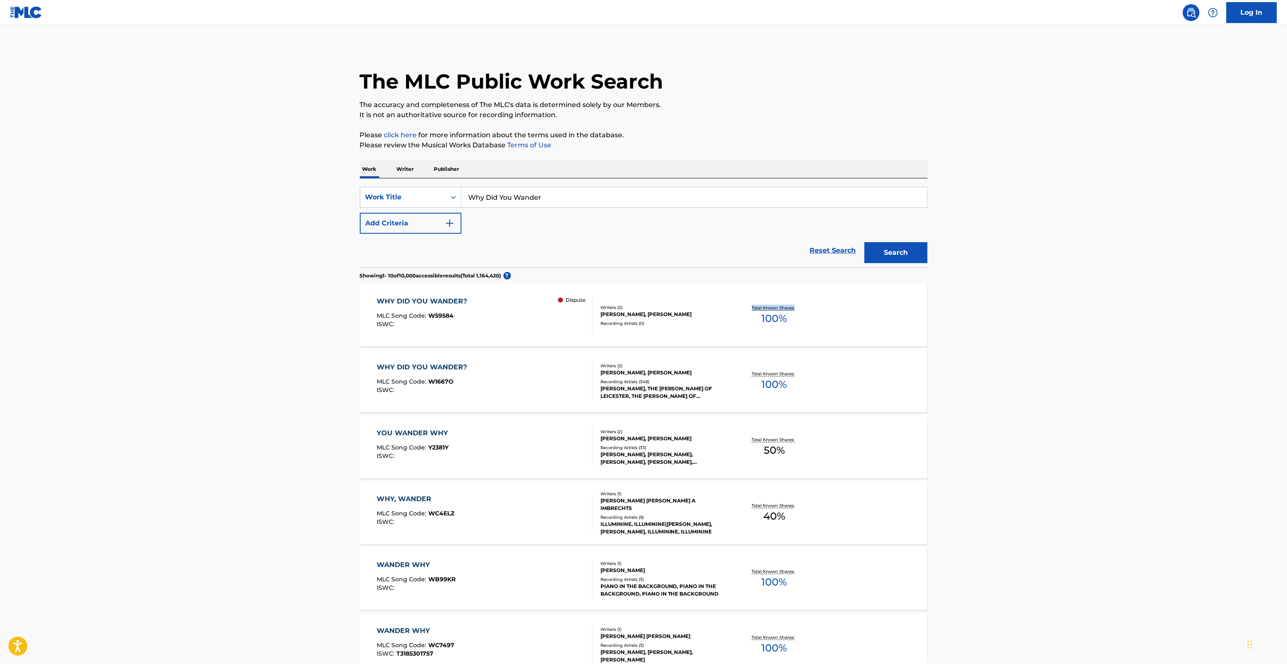
click at [1003, 293] on main "The MLC Public Work Search The accuracy and completeness of The MLC's data is d…" at bounding box center [643, 506] width 1287 height 963
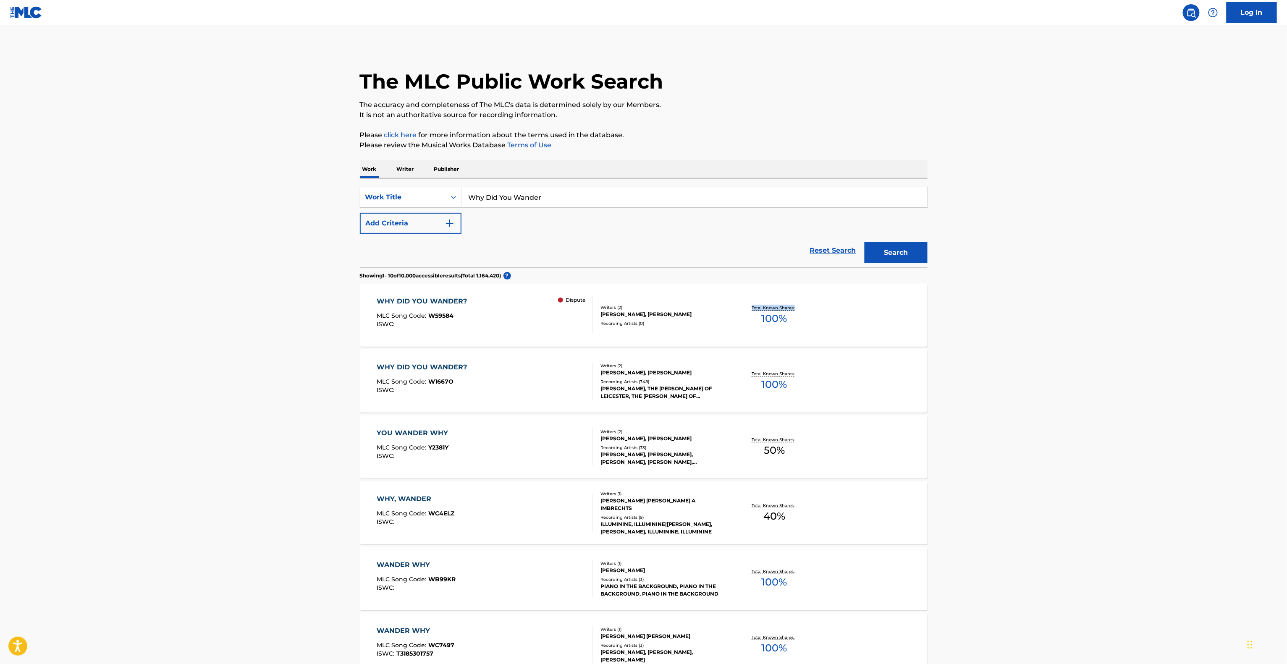
click at [1003, 293] on main "The MLC Public Work Search The accuracy and completeness of The MLC's data is d…" at bounding box center [643, 506] width 1287 height 963
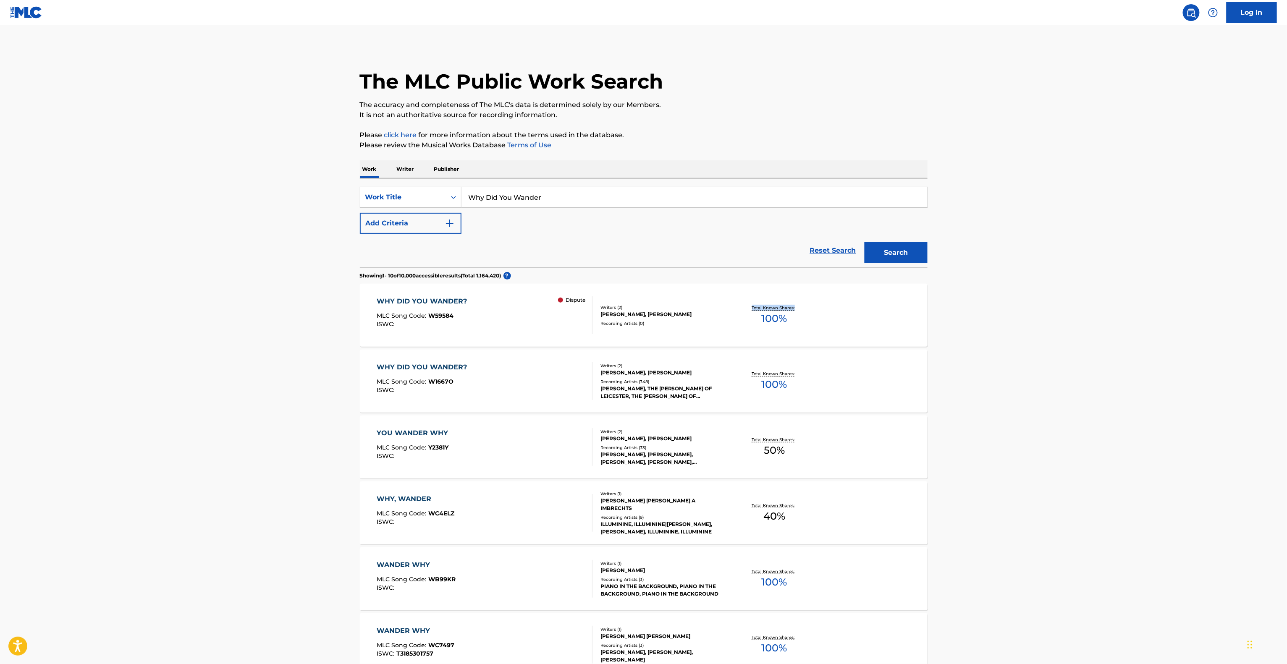
click at [1003, 293] on main "The MLC Public Work Search The accuracy and completeness of The MLC's data is d…" at bounding box center [643, 506] width 1287 height 963
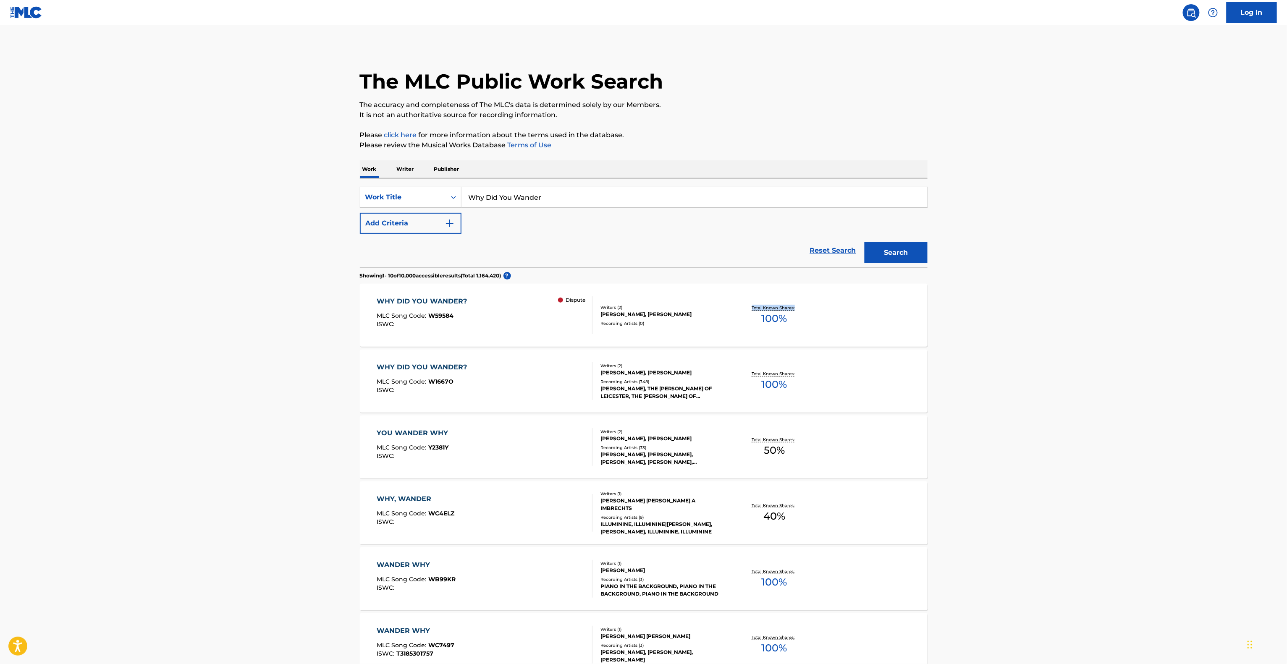
click at [1003, 293] on main "The MLC Public Work Search The accuracy and completeness of The MLC's data is d…" at bounding box center [643, 506] width 1287 height 963
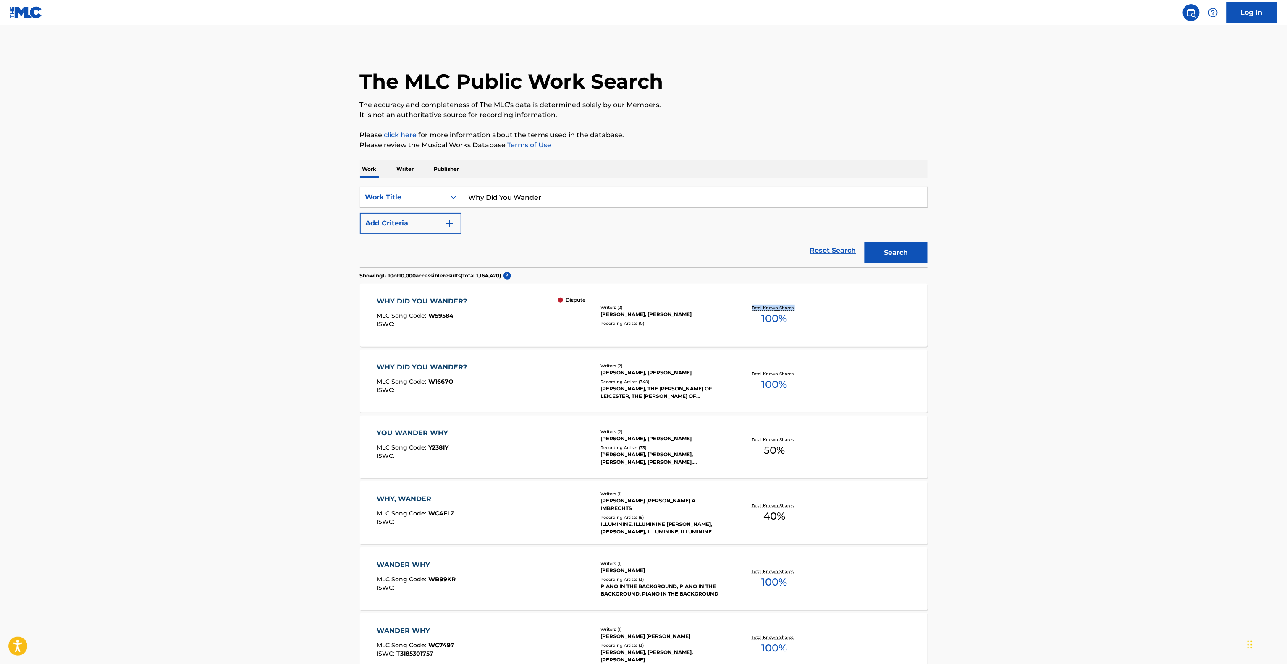
click at [1003, 293] on main "The MLC Public Work Search The accuracy and completeness of The MLC's data is d…" at bounding box center [643, 506] width 1287 height 963
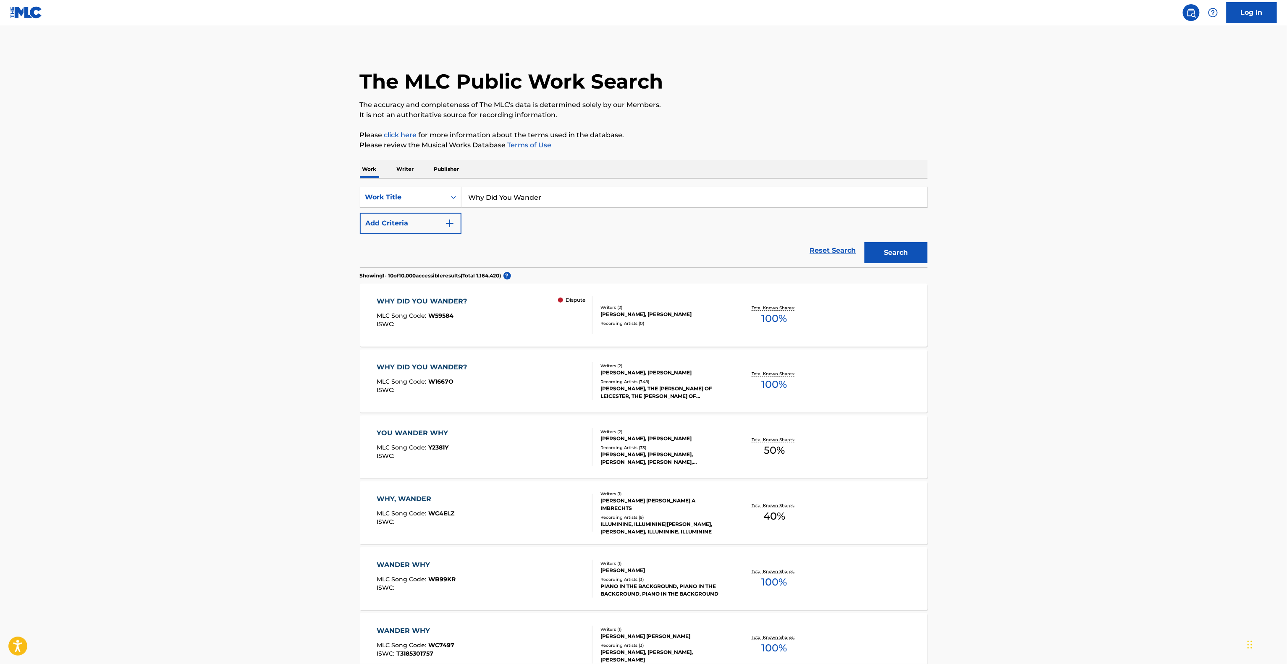
click at [1004, 293] on main "The MLC Public Work Search The accuracy and completeness of The MLC's data is d…" at bounding box center [643, 506] width 1287 height 963
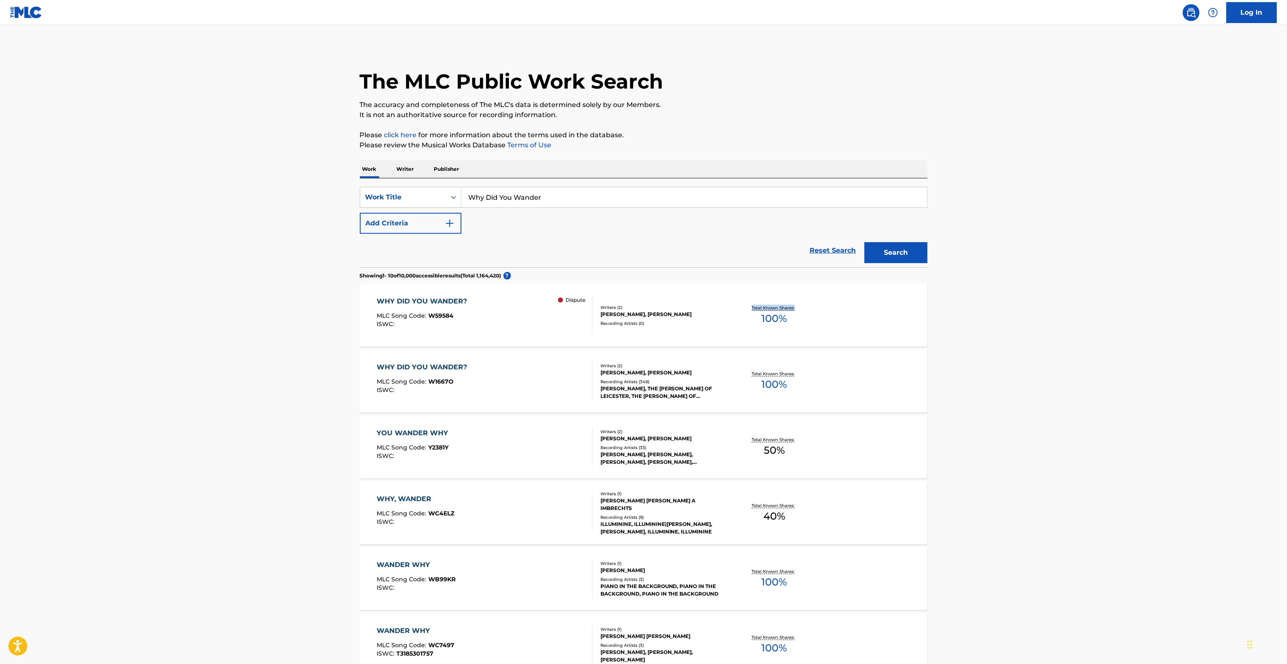
click at [1004, 293] on main "The MLC Public Work Search The accuracy and completeness of The MLC's data is d…" at bounding box center [643, 506] width 1287 height 963
click at [1008, 290] on main "The MLC Public Work Search The accuracy and completeness of The MLC's data is d…" at bounding box center [643, 506] width 1287 height 963
click at [1009, 291] on main "The MLC Public Work Search The accuracy and completeness of The MLC's data is d…" at bounding box center [643, 506] width 1287 height 963
click at [1011, 296] on main "The MLC Public Work Search The accuracy and completeness of The MLC's data is d…" at bounding box center [643, 506] width 1287 height 963
click at [1009, 297] on main "The MLC Public Work Search The accuracy and completeness of The MLC's data is d…" at bounding box center [643, 506] width 1287 height 963
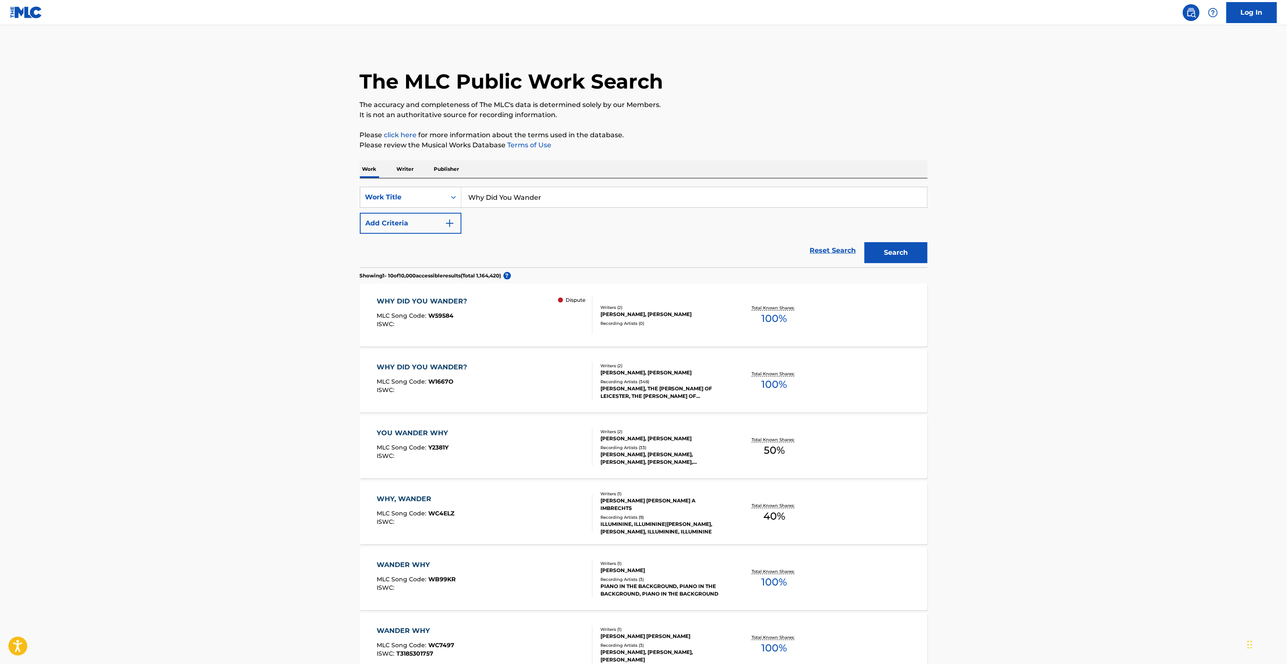
click at [1009, 297] on main "The MLC Public Work Search The accuracy and completeness of The MLC's data is d…" at bounding box center [643, 506] width 1287 height 963
click at [1016, 297] on main "The MLC Public Work Search The accuracy and completeness of The MLC's data is d…" at bounding box center [643, 506] width 1287 height 963
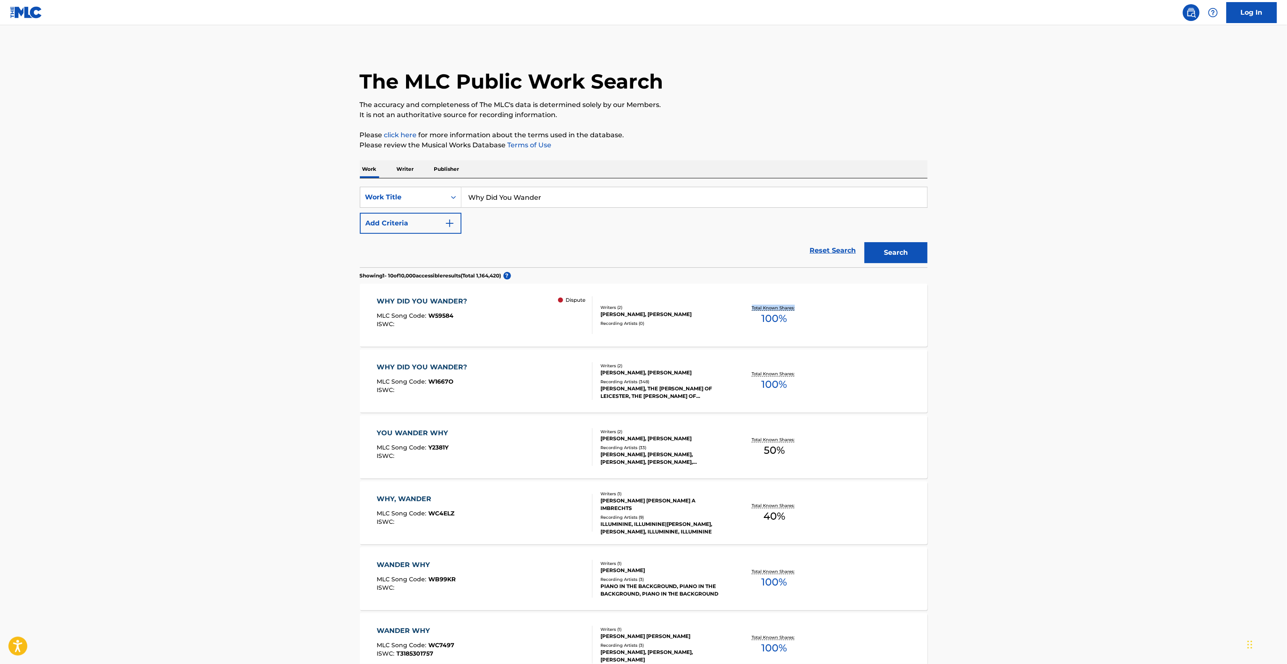
click at [1056, 311] on main "The MLC Public Work Search The accuracy and completeness of The MLC's data is d…" at bounding box center [643, 506] width 1287 height 963
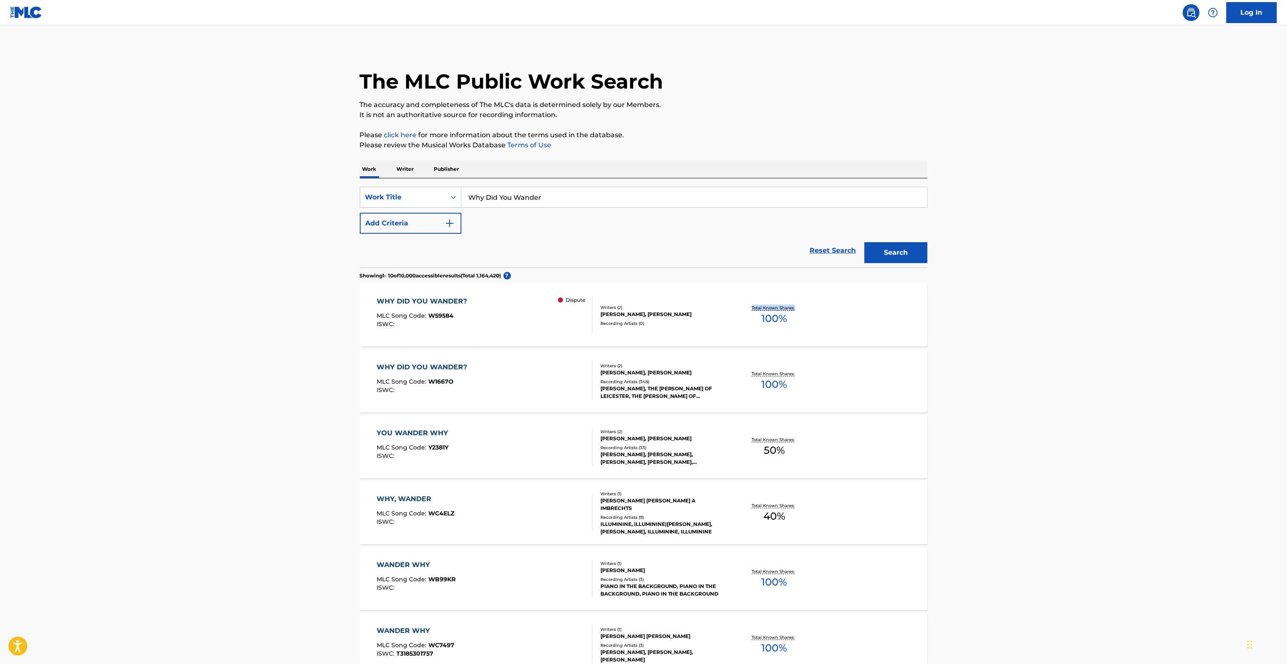
click at [1056, 311] on main "The MLC Public Work Search The accuracy and completeness of The MLC's data is d…" at bounding box center [643, 506] width 1287 height 963
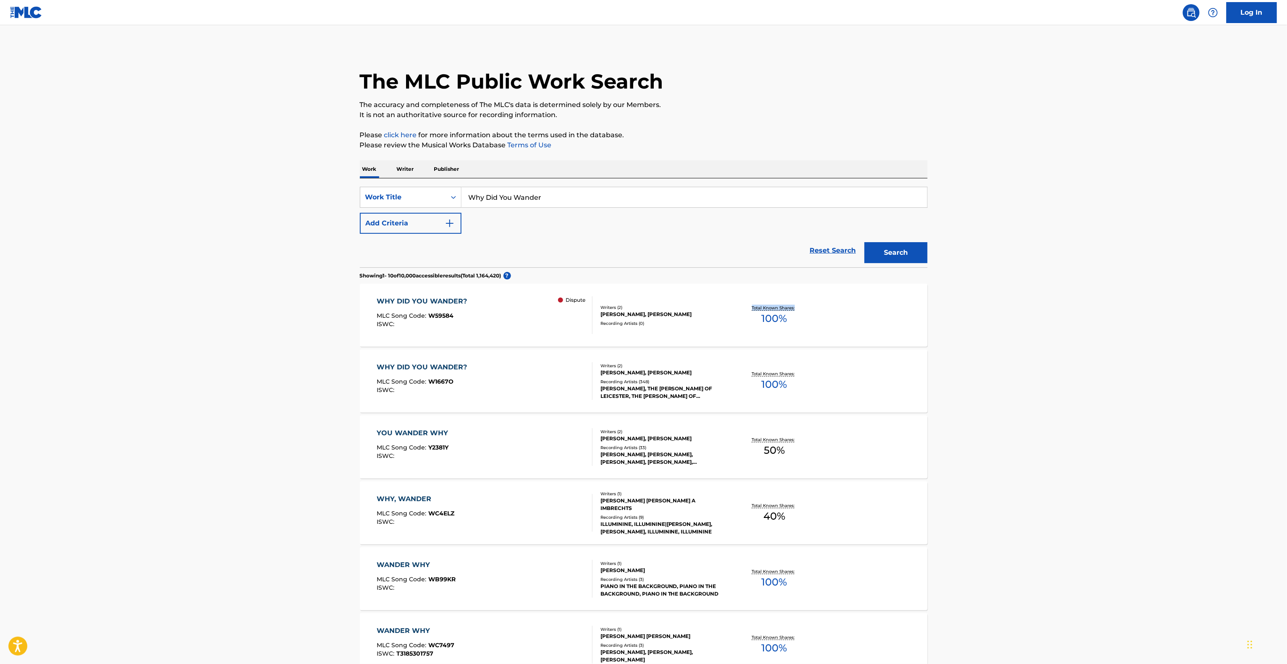
click at [1056, 311] on main "The MLC Public Work Search The accuracy and completeness of The MLC's data is d…" at bounding box center [643, 506] width 1287 height 963
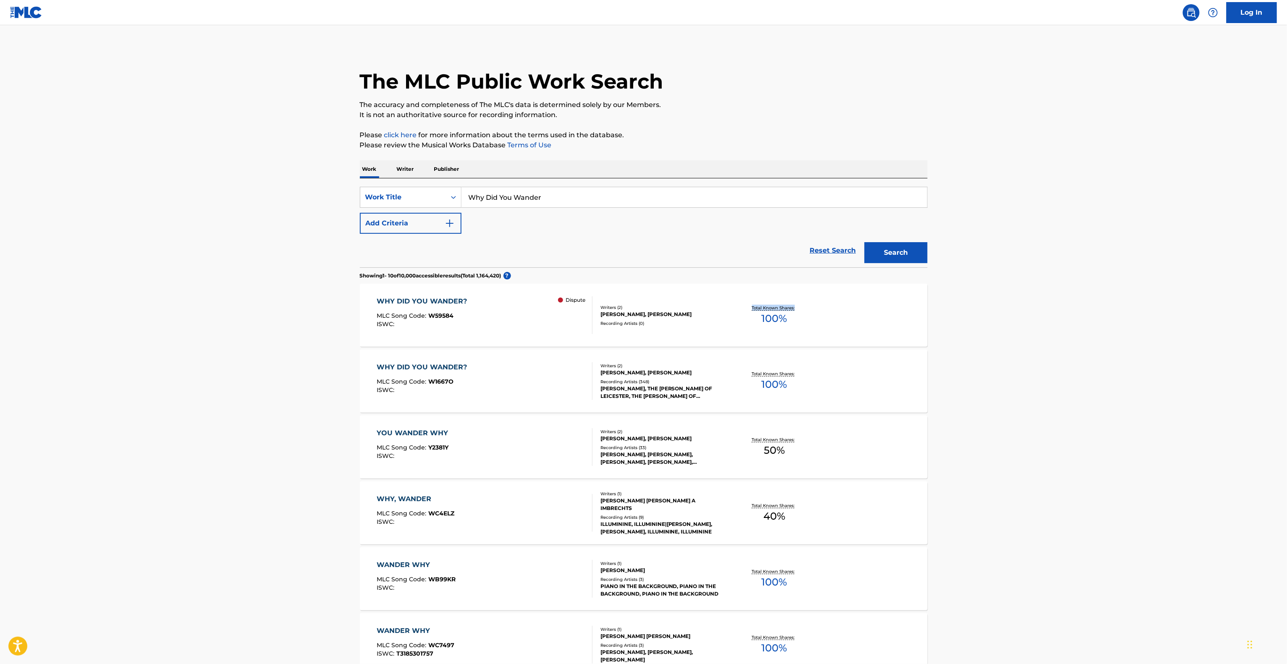
click at [1056, 311] on main "The MLC Public Work Search The accuracy and completeness of The MLC's data is d…" at bounding box center [643, 506] width 1287 height 963
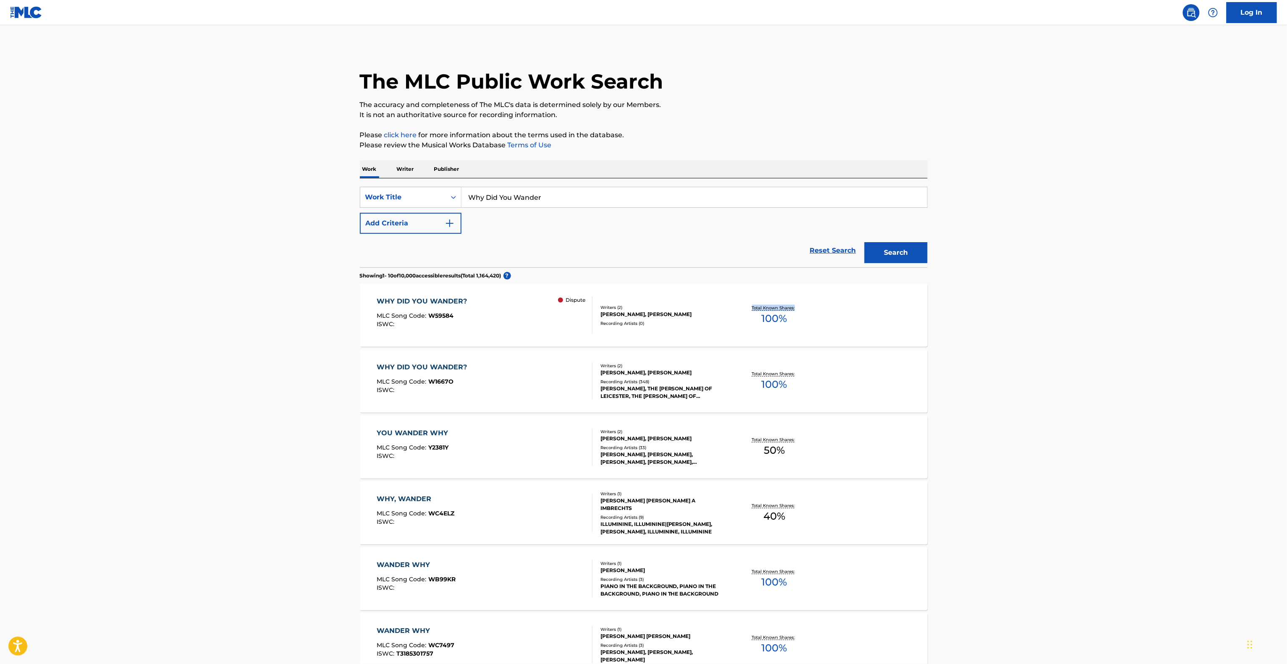
click at [1056, 311] on main "The MLC Public Work Search The accuracy and completeness of The MLC's data is d…" at bounding box center [643, 506] width 1287 height 963
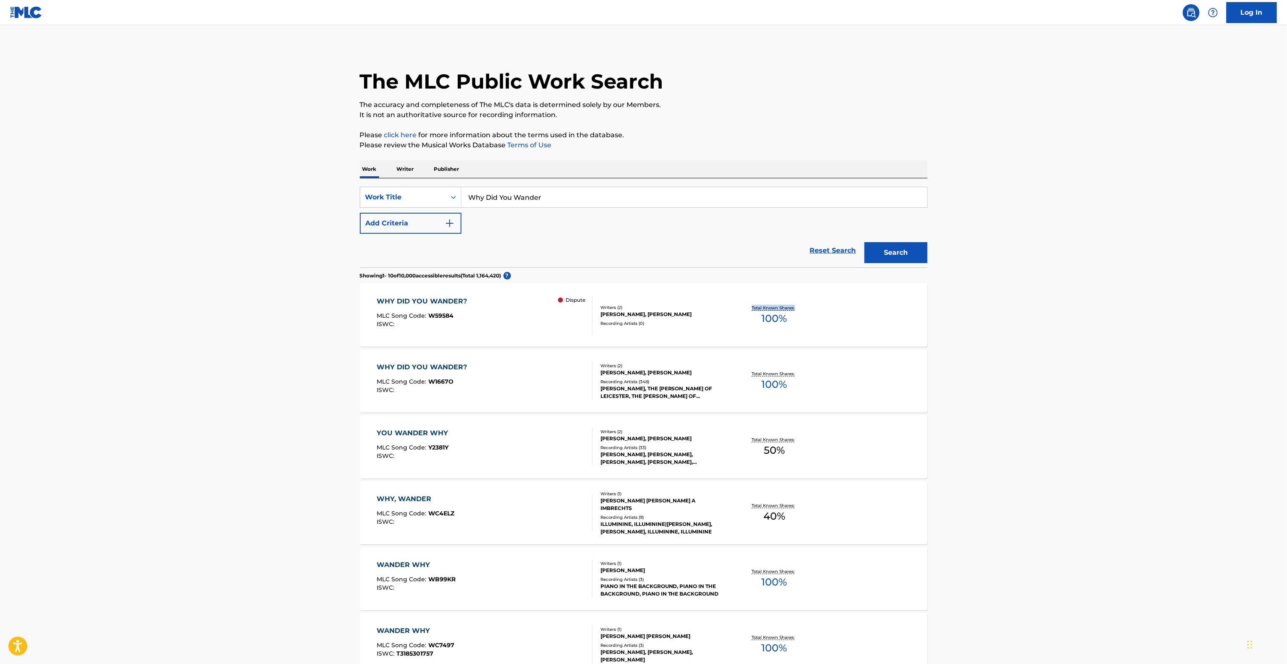
click at [1056, 311] on main "The MLC Public Work Search The accuracy and completeness of The MLC's data is d…" at bounding box center [643, 506] width 1287 height 963
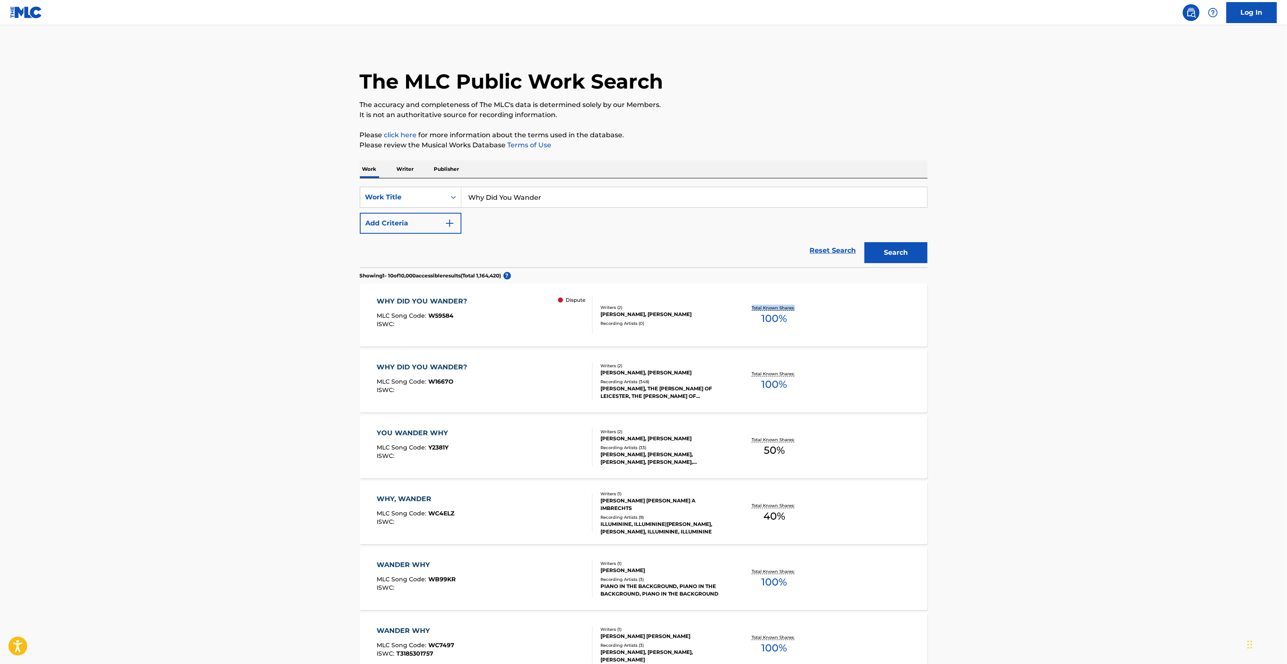
click at [1056, 311] on main "The MLC Public Work Search The accuracy and completeness of The MLC's data is d…" at bounding box center [643, 506] width 1287 height 963
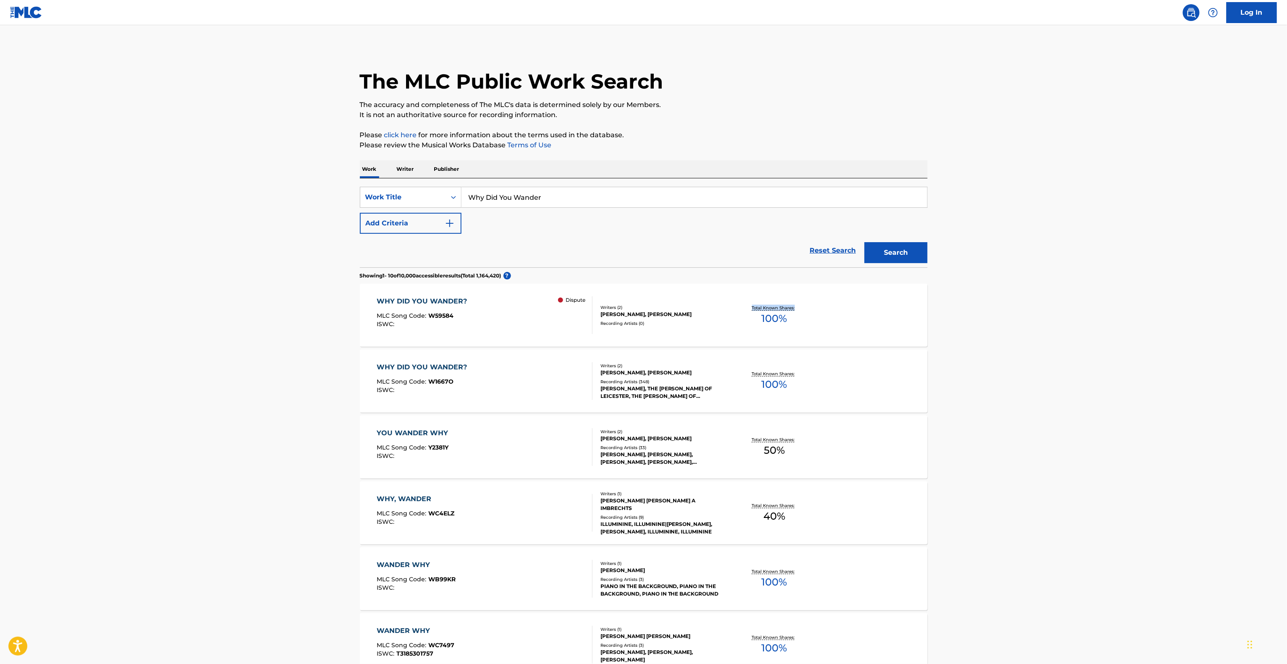
click at [1056, 311] on main "The MLC Public Work Search The accuracy and completeness of The MLC's data is d…" at bounding box center [643, 506] width 1287 height 963
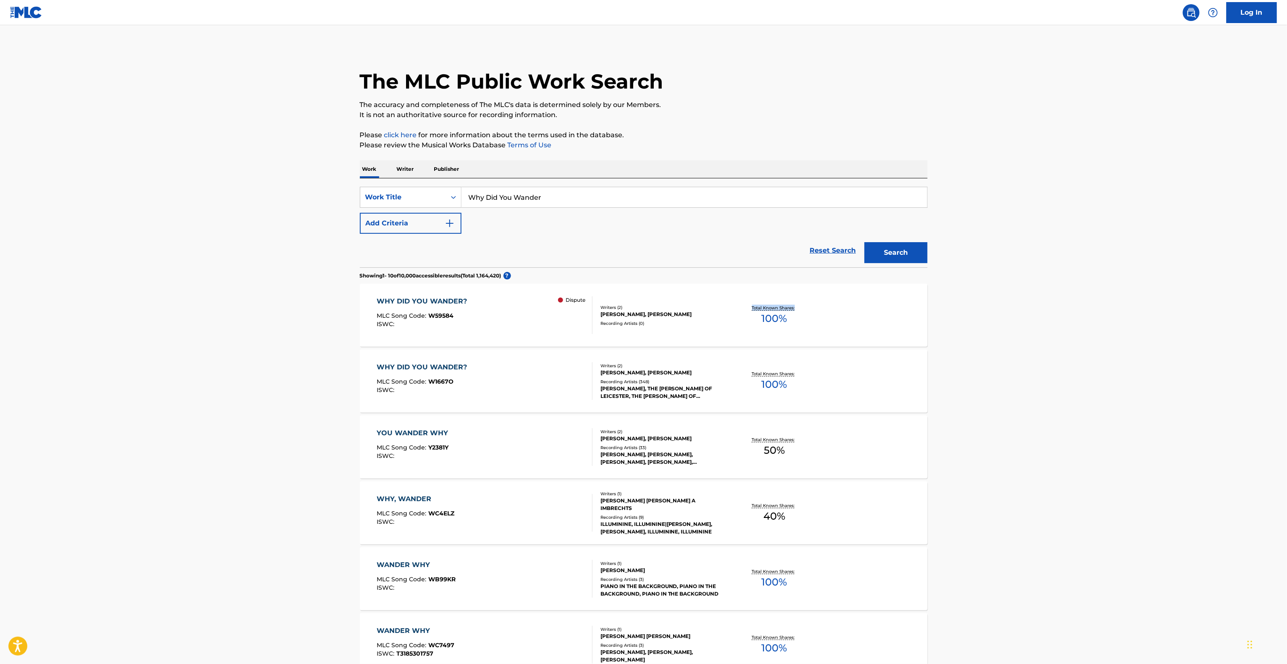
click at [1056, 311] on main "The MLC Public Work Search The accuracy and completeness of The MLC's data is d…" at bounding box center [643, 506] width 1287 height 963
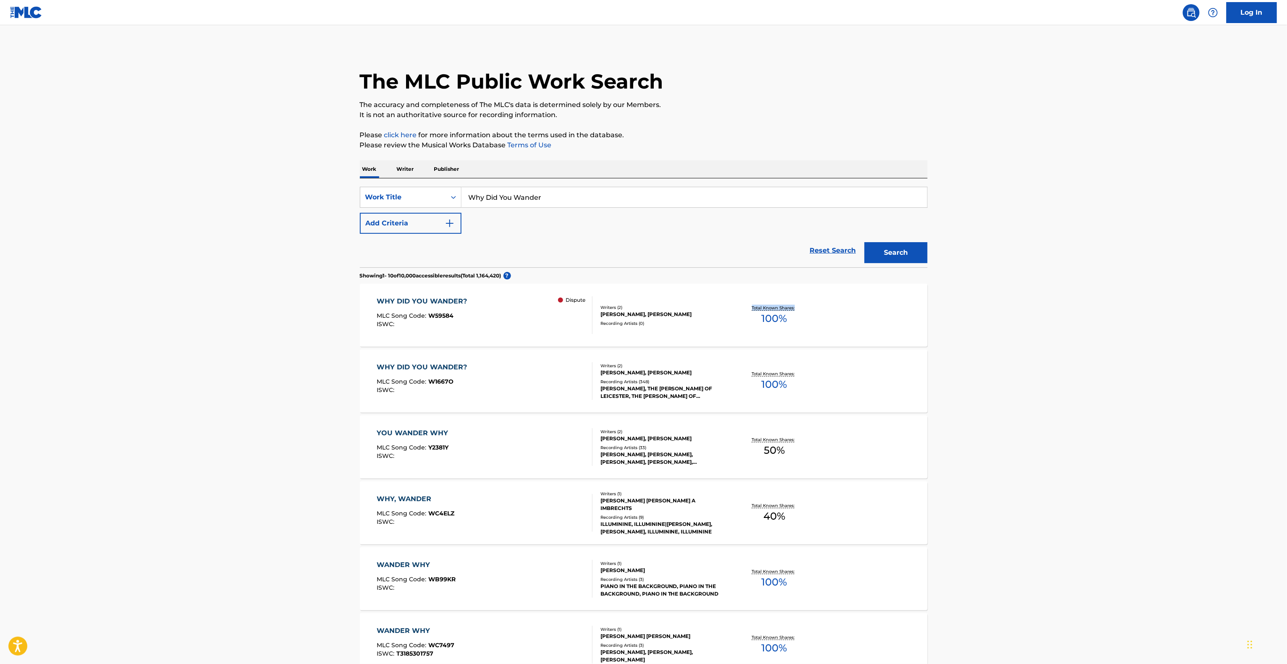
click at [1056, 311] on main "The MLC Public Work Search The accuracy and completeness of The MLC's data is d…" at bounding box center [643, 506] width 1287 height 963
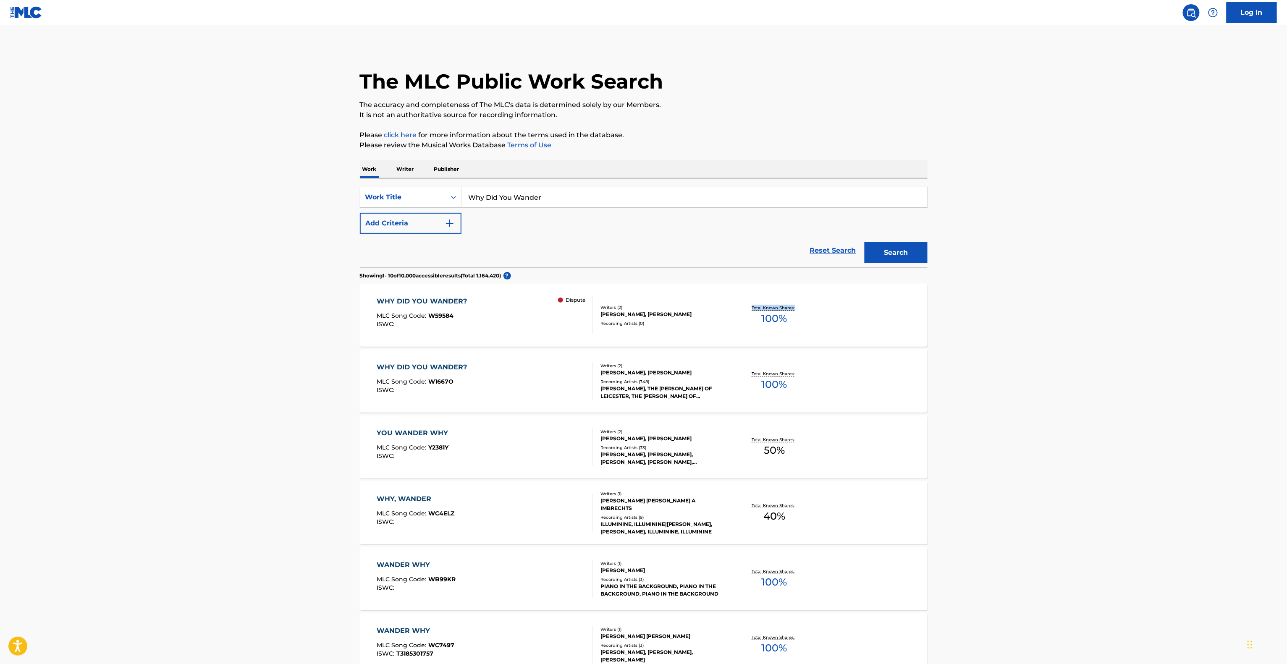
click at [1056, 311] on main "The MLC Public Work Search The accuracy and completeness of The MLC's data is d…" at bounding box center [643, 506] width 1287 height 963
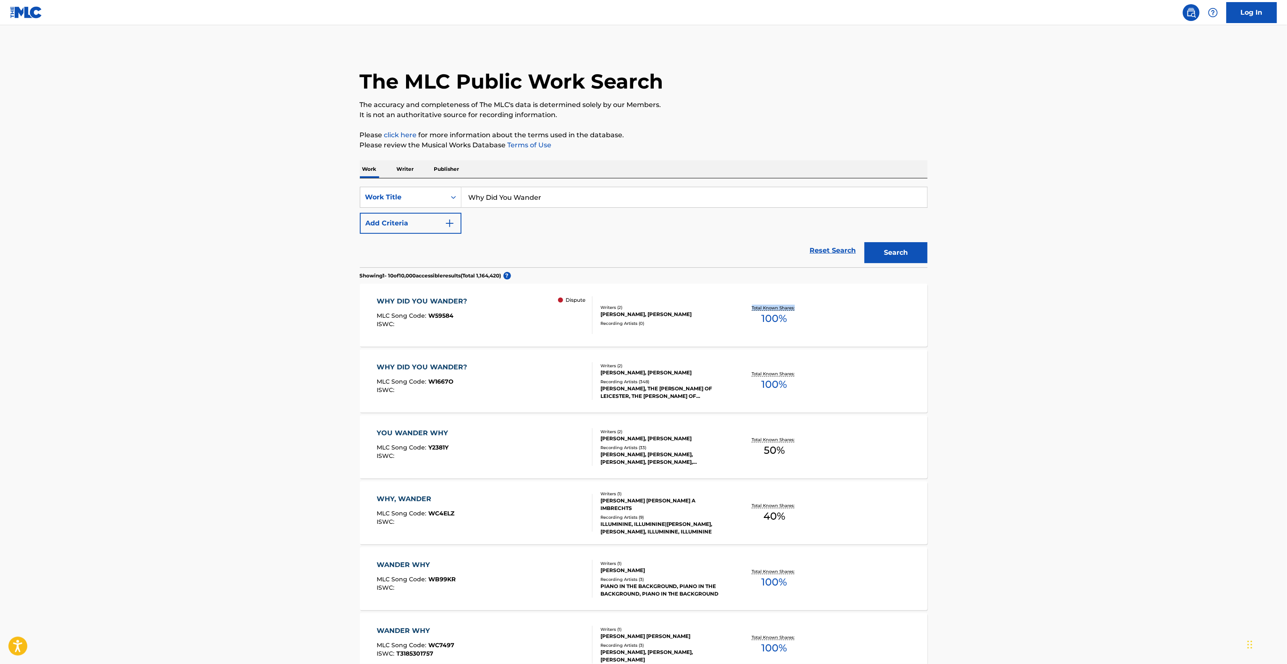
click at [1056, 311] on main "The MLC Public Work Search The accuracy and completeness of The MLC's data is d…" at bounding box center [643, 506] width 1287 height 963
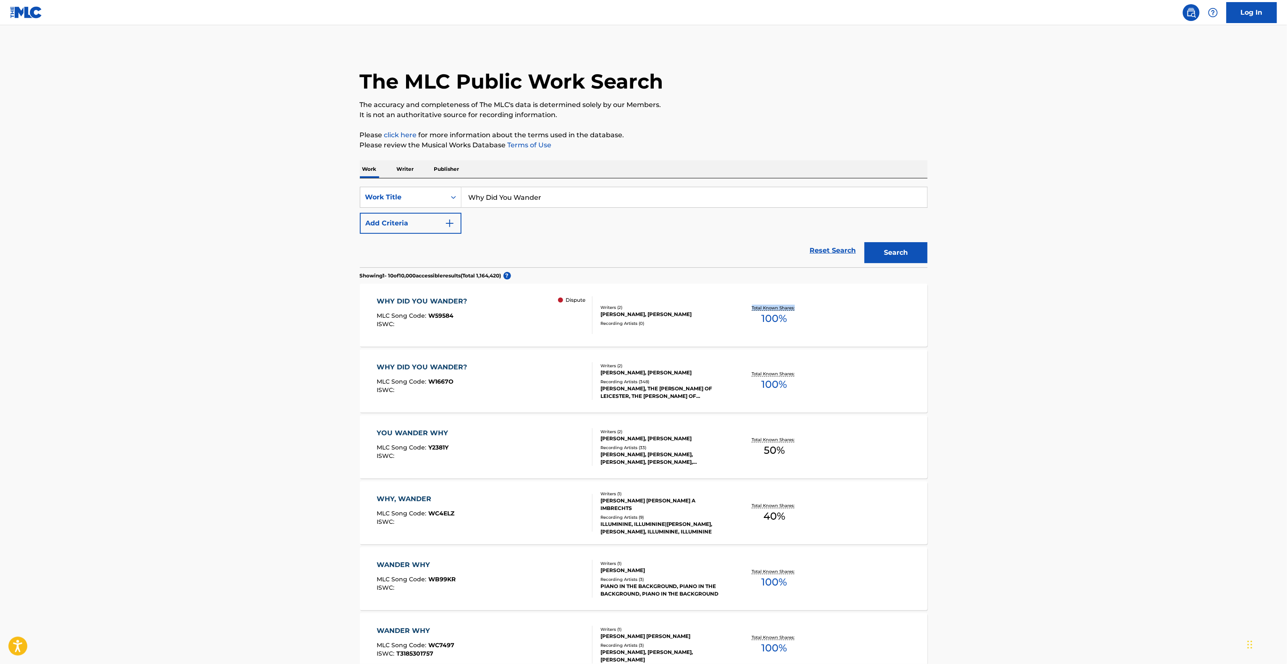
click at [1056, 311] on main "The MLC Public Work Search The accuracy and completeness of The MLC's data is d…" at bounding box center [643, 506] width 1287 height 963
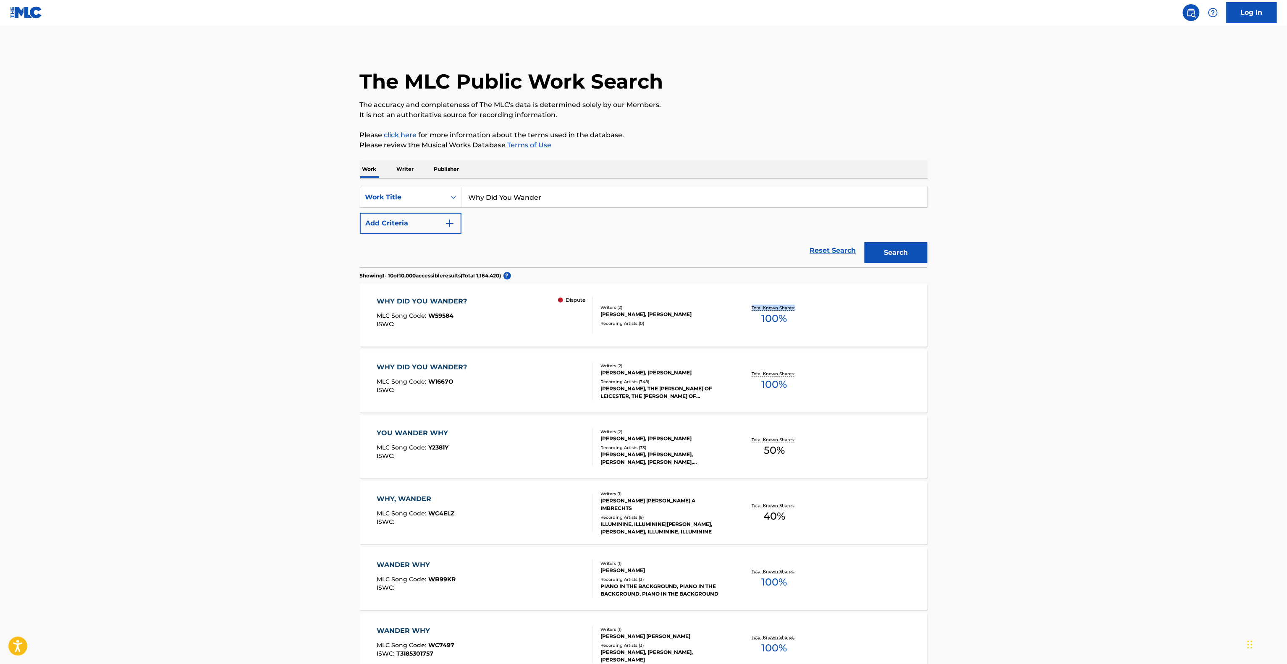
click at [1056, 311] on main "The MLC Public Work Search The accuracy and completeness of The MLC's data is d…" at bounding box center [643, 506] width 1287 height 963
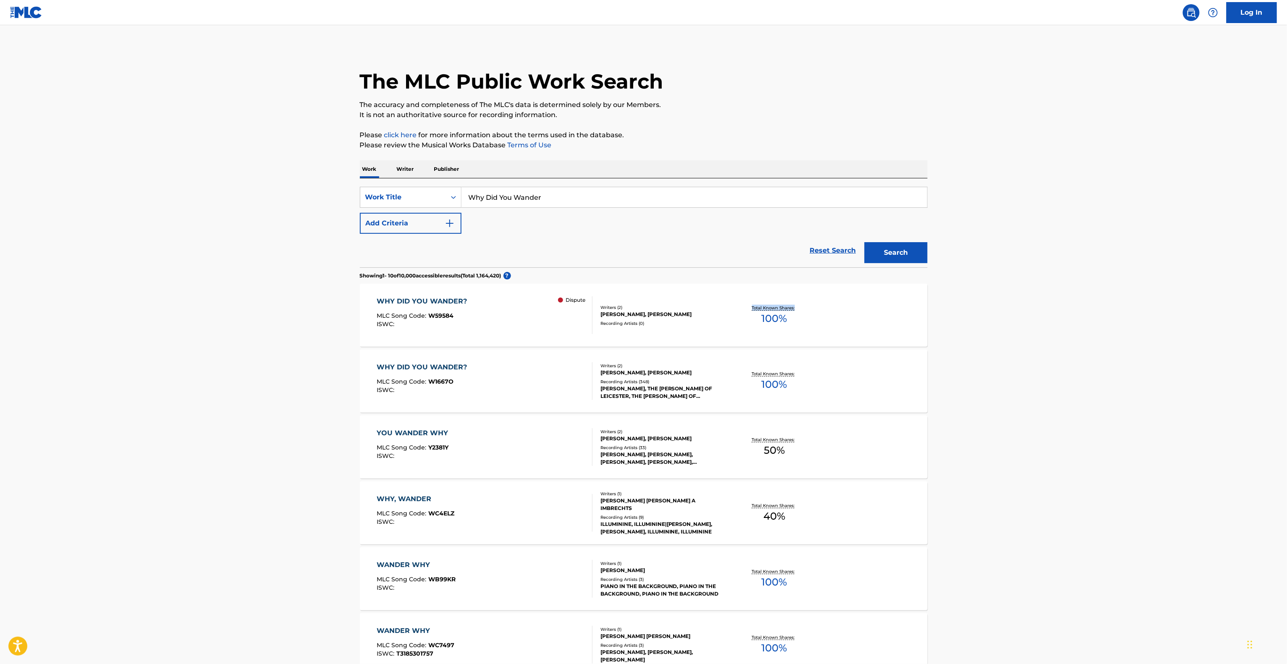
click at [1056, 311] on main "The MLC Public Work Search The accuracy and completeness of The MLC's data is d…" at bounding box center [643, 506] width 1287 height 963
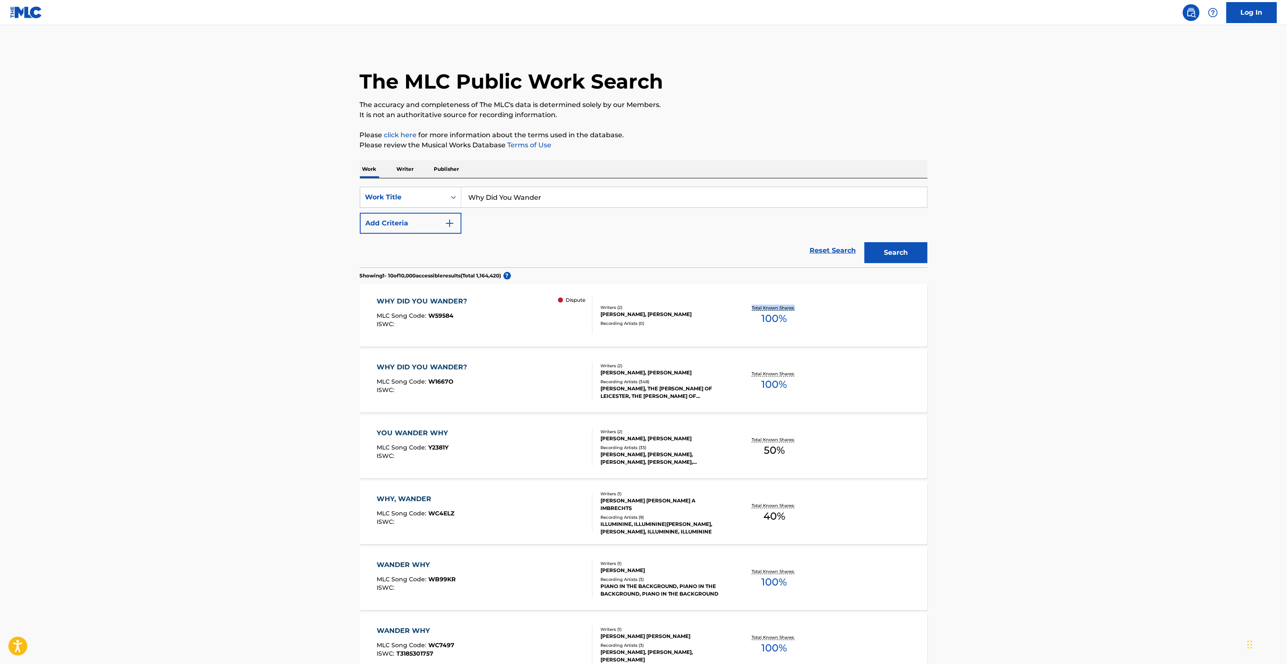
click at [1056, 311] on main "The MLC Public Work Search The accuracy and completeness of The MLC's data is d…" at bounding box center [643, 506] width 1287 height 963
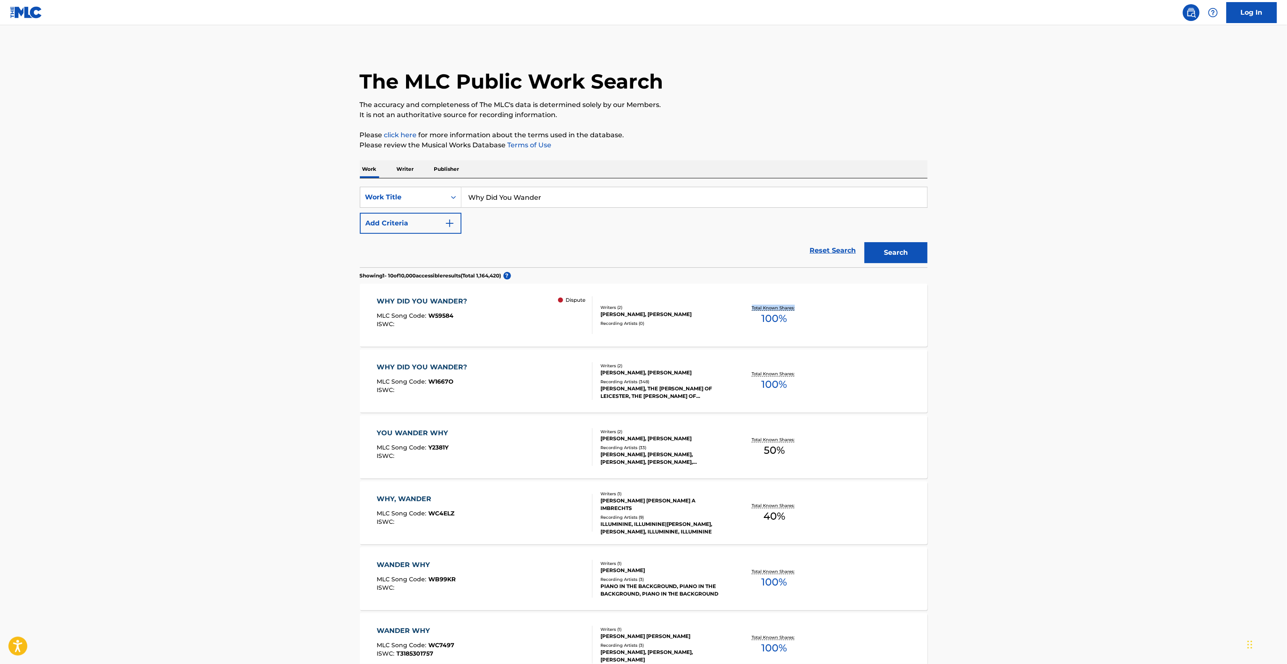
click at [1056, 311] on main "The MLC Public Work Search The accuracy and completeness of The MLC's data is d…" at bounding box center [643, 506] width 1287 height 963
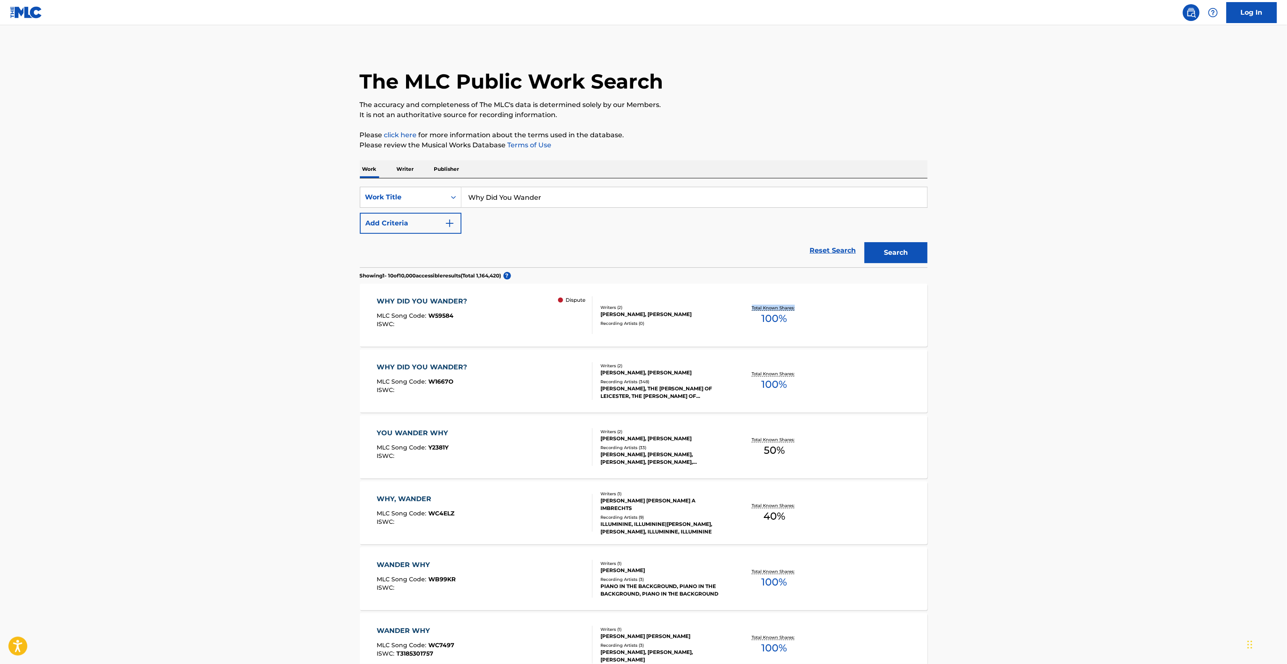
click at [1056, 311] on main "The MLC Public Work Search The accuracy and completeness of The MLC's data is d…" at bounding box center [643, 506] width 1287 height 963
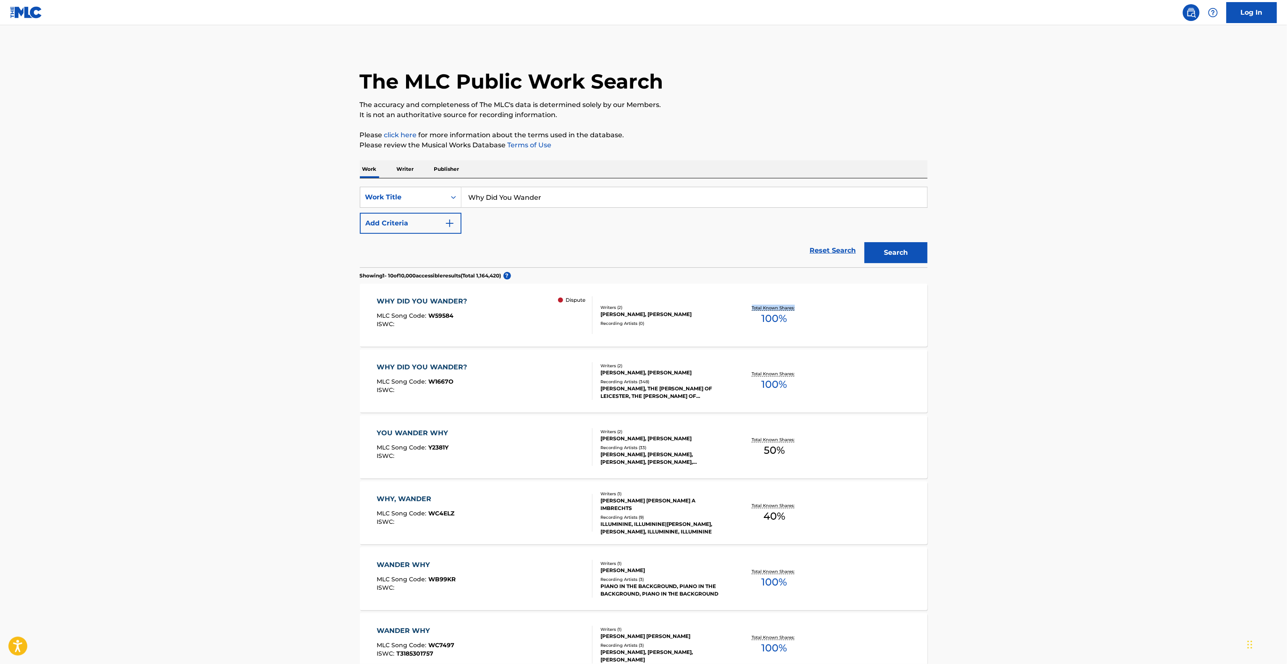
click at [1056, 311] on main "The MLC Public Work Search The accuracy and completeness of The MLC's data is d…" at bounding box center [643, 506] width 1287 height 963
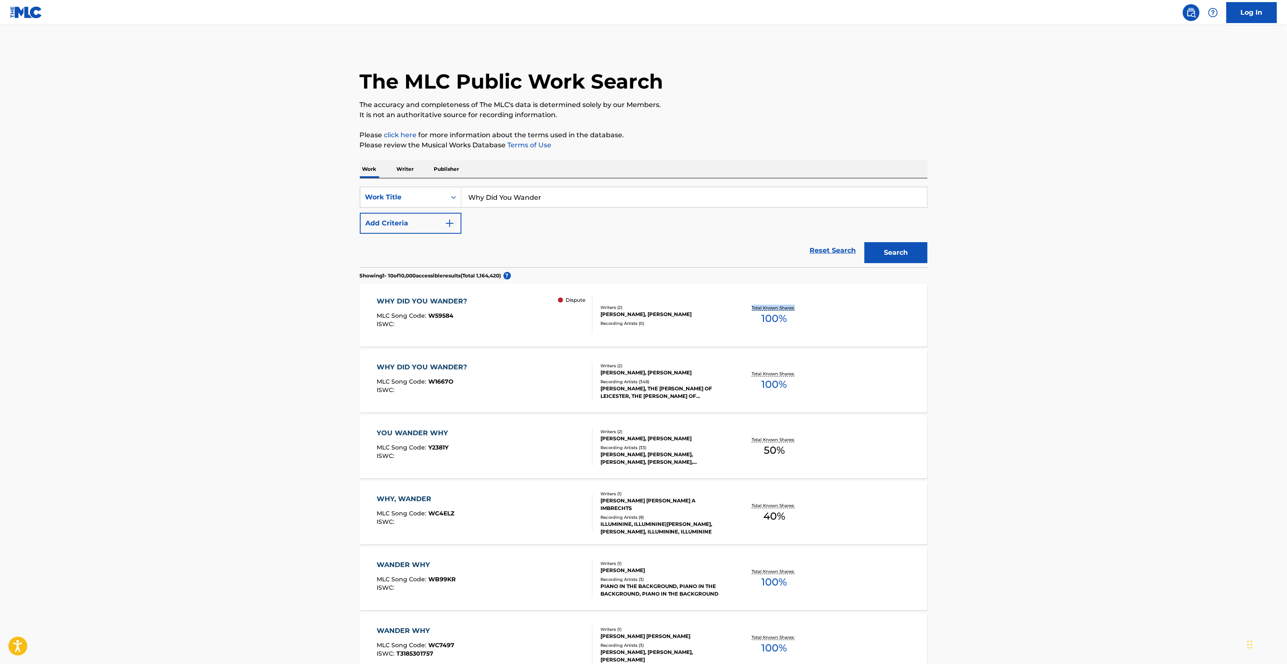
click at [1056, 311] on main "The MLC Public Work Search The accuracy and completeness of The MLC's data is d…" at bounding box center [643, 506] width 1287 height 963
click at [1055, 311] on main "The MLC Public Work Search The accuracy and completeness of The MLC's data is d…" at bounding box center [643, 506] width 1287 height 963
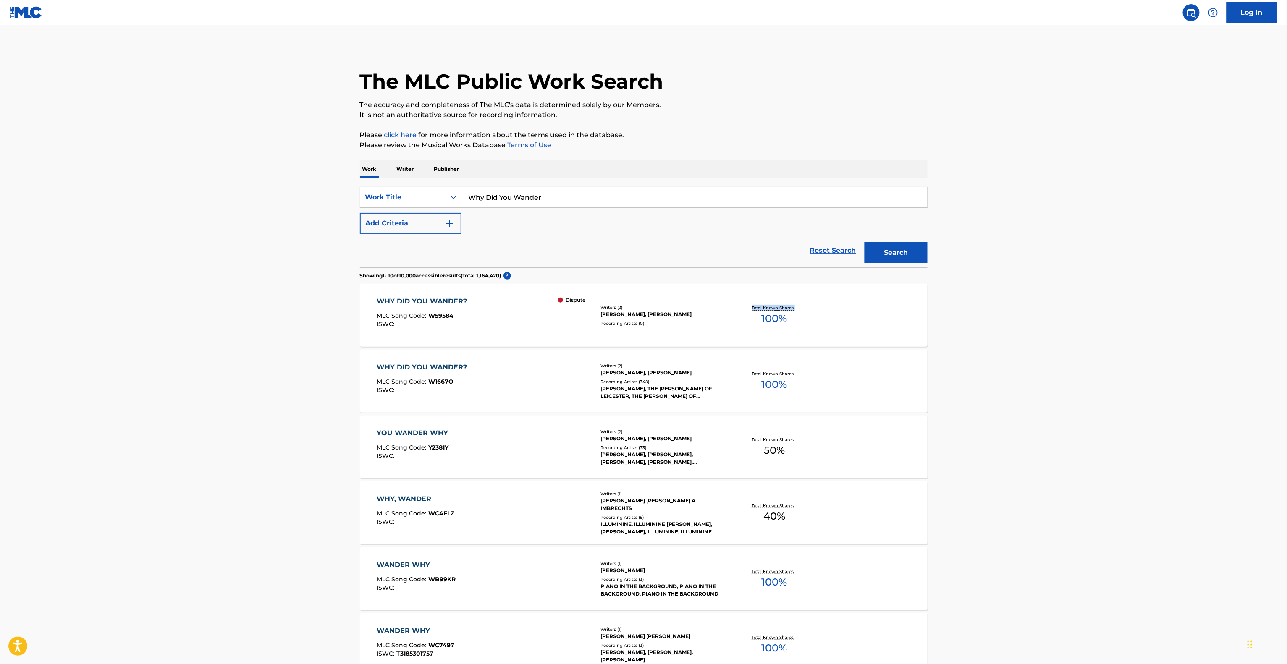
click at [1055, 311] on main "The MLC Public Work Search The accuracy and completeness of The MLC's data is d…" at bounding box center [643, 506] width 1287 height 963
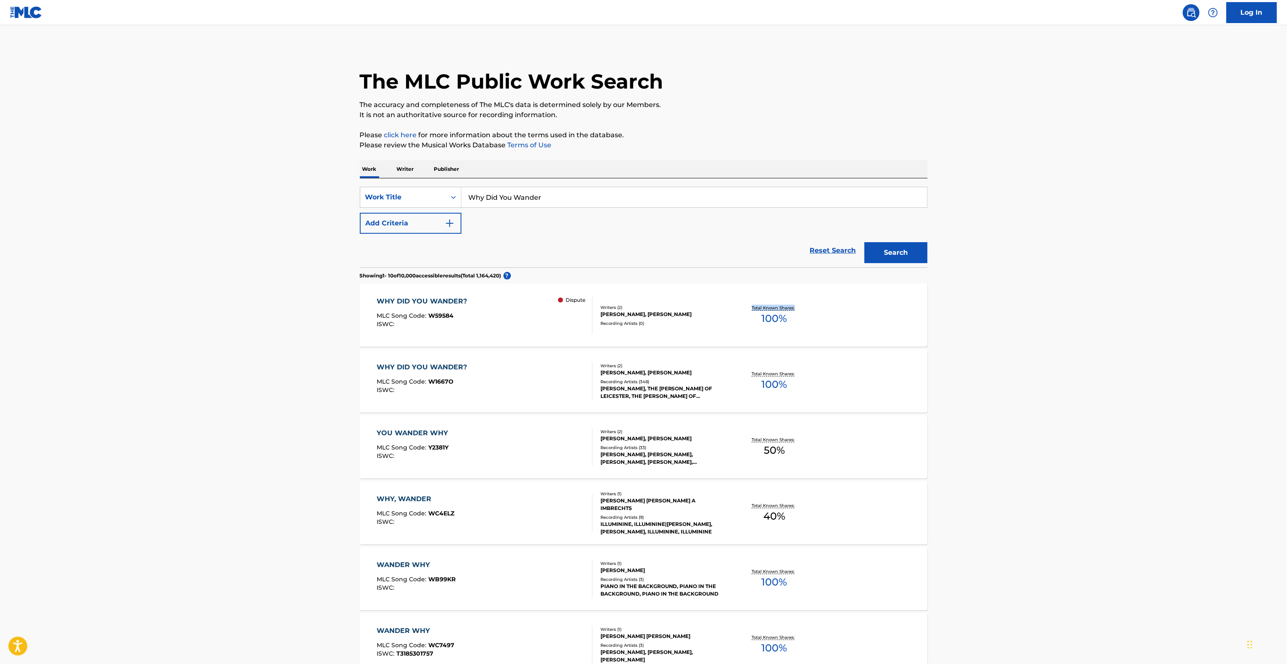
click at [1055, 311] on main "The MLC Public Work Search The accuracy and completeness of The MLC's data is d…" at bounding box center [643, 506] width 1287 height 963
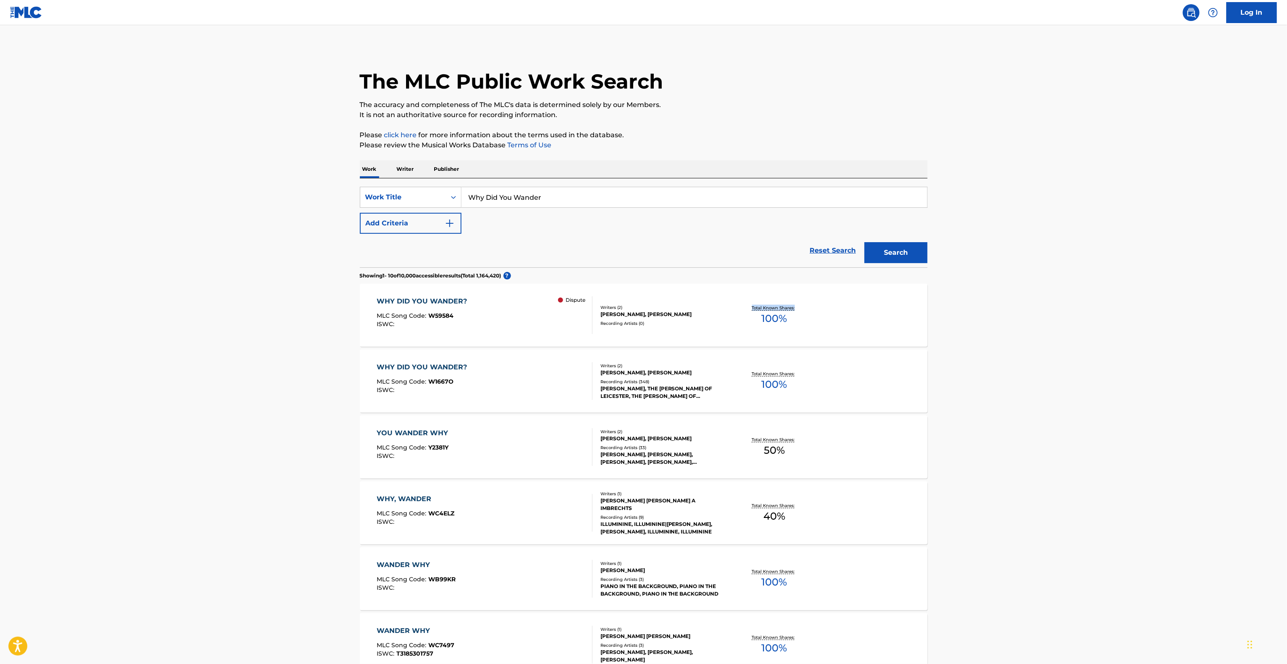
click at [1055, 311] on main "The MLC Public Work Search The accuracy and completeness of The MLC's data is d…" at bounding box center [643, 506] width 1287 height 963
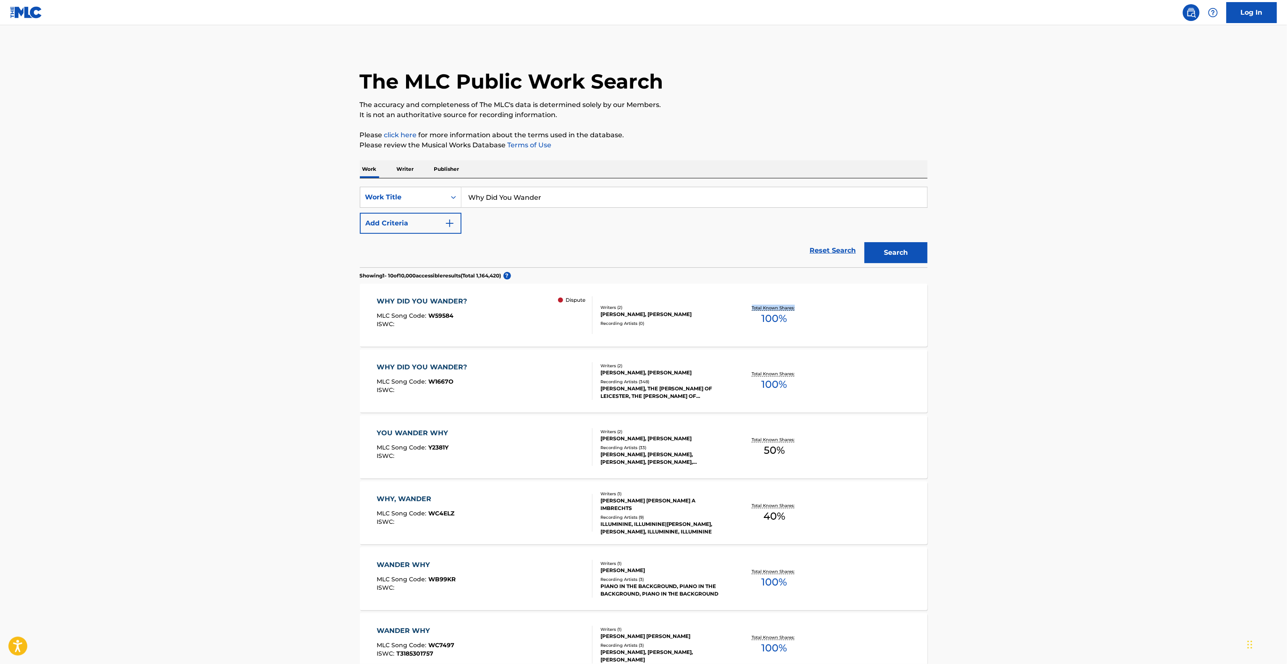
click at [1055, 311] on main "The MLC Public Work Search The accuracy and completeness of The MLC's data is d…" at bounding box center [643, 506] width 1287 height 963
click at [1054, 311] on main "The MLC Public Work Search The accuracy and completeness of The MLC's data is d…" at bounding box center [643, 506] width 1287 height 963
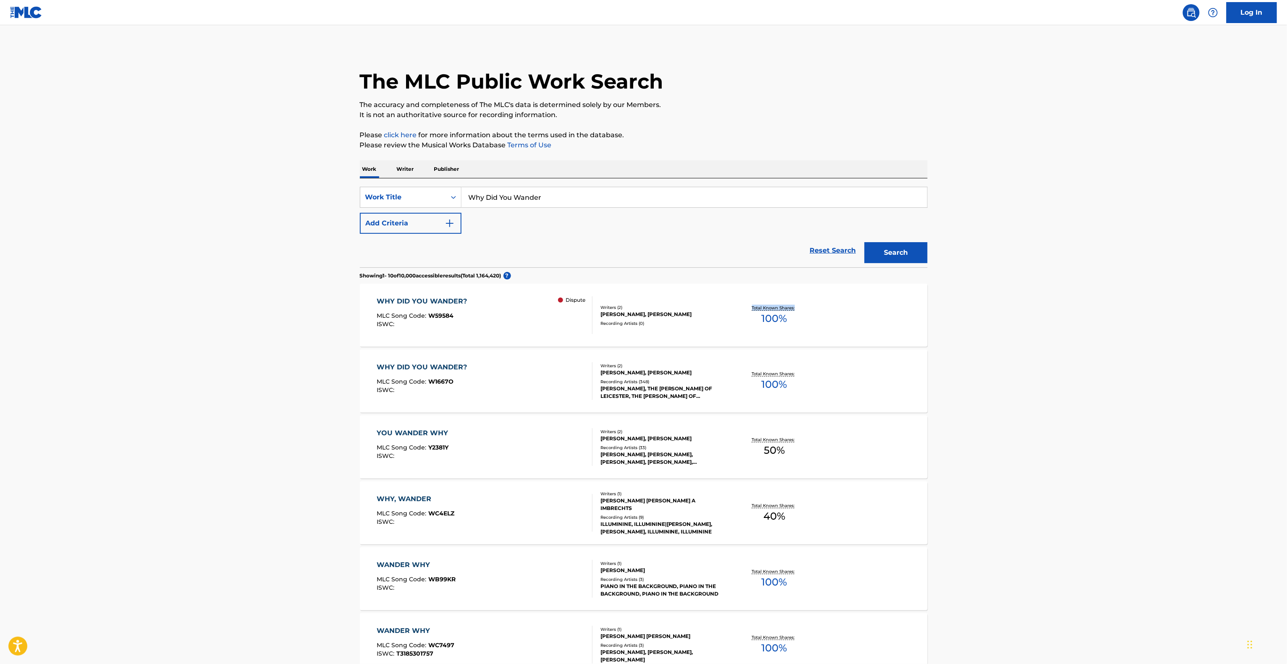
click at [1054, 311] on main "The MLC Public Work Search The accuracy and completeness of The MLC's data is d…" at bounding box center [643, 506] width 1287 height 963
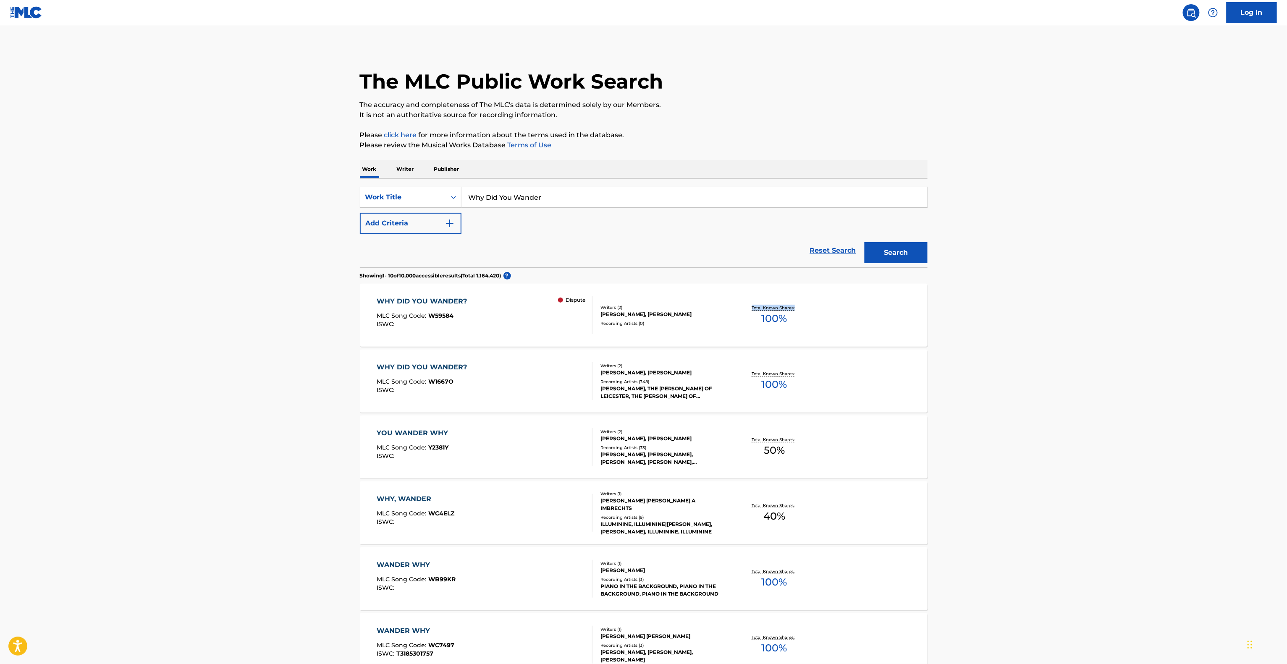
click at [1053, 311] on main "The MLC Public Work Search The accuracy and completeness of The MLC's data is d…" at bounding box center [643, 506] width 1287 height 963
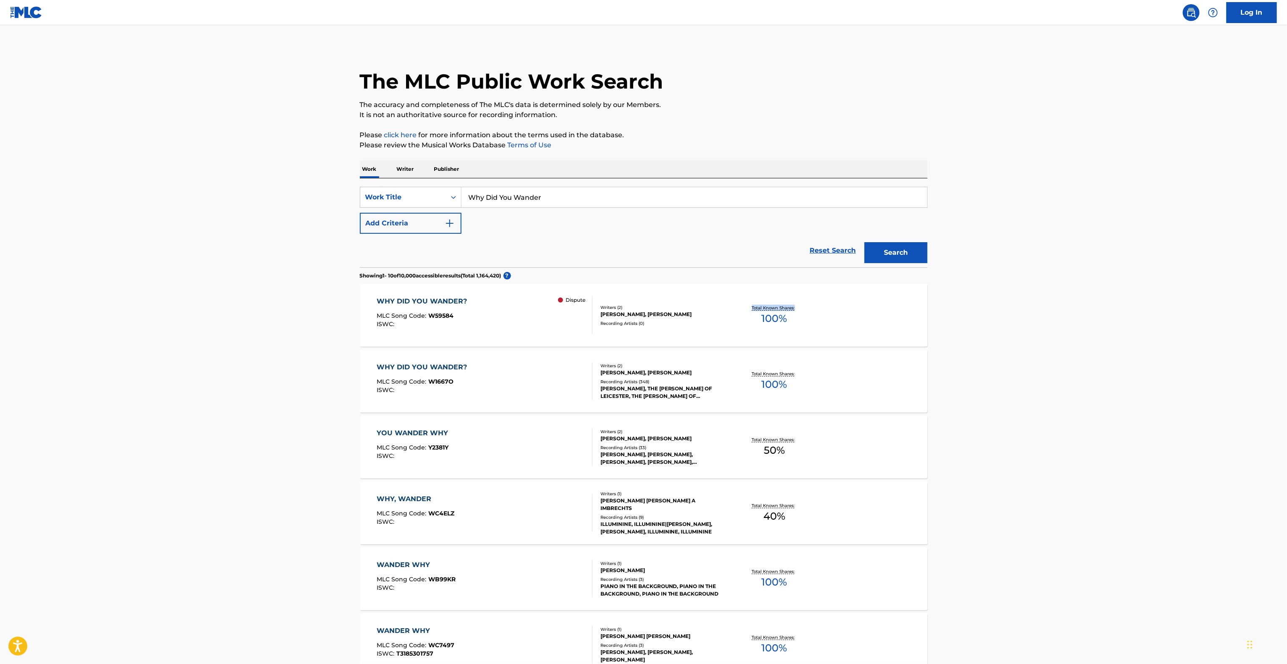
click at [1053, 311] on main "The MLC Public Work Search The accuracy and completeness of The MLC's data is d…" at bounding box center [643, 506] width 1287 height 963
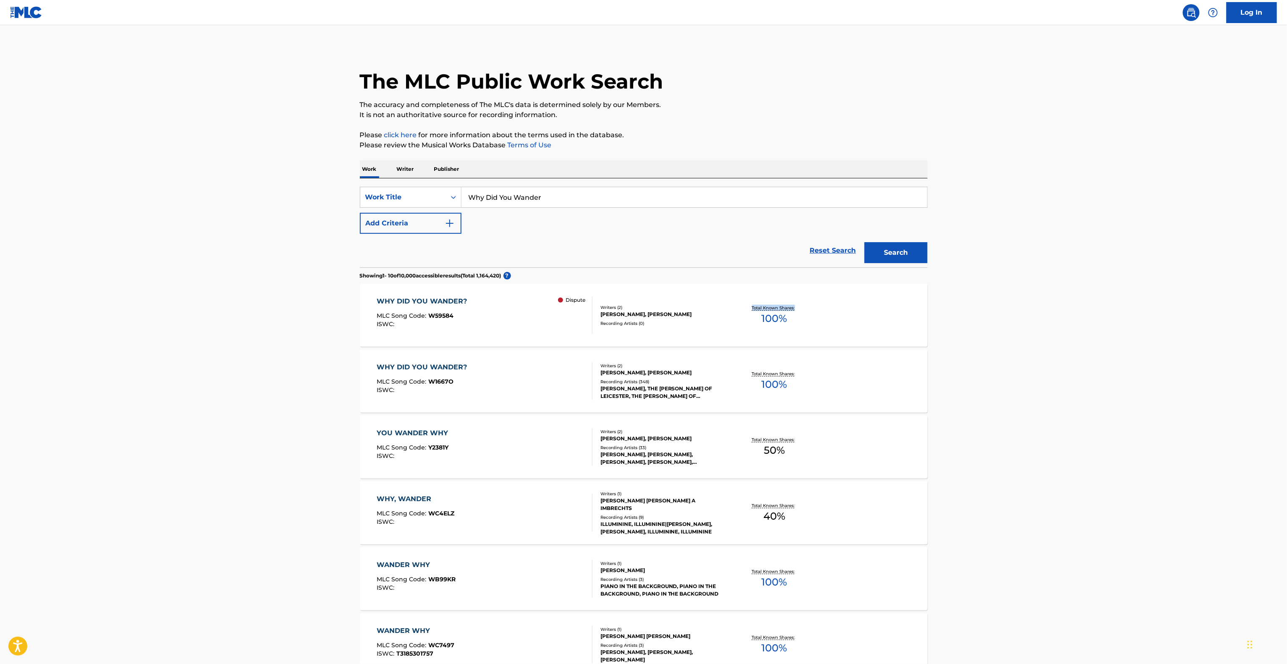
click at [1053, 311] on main "The MLC Public Work Search The accuracy and completeness of The MLC's data is d…" at bounding box center [643, 506] width 1287 height 963
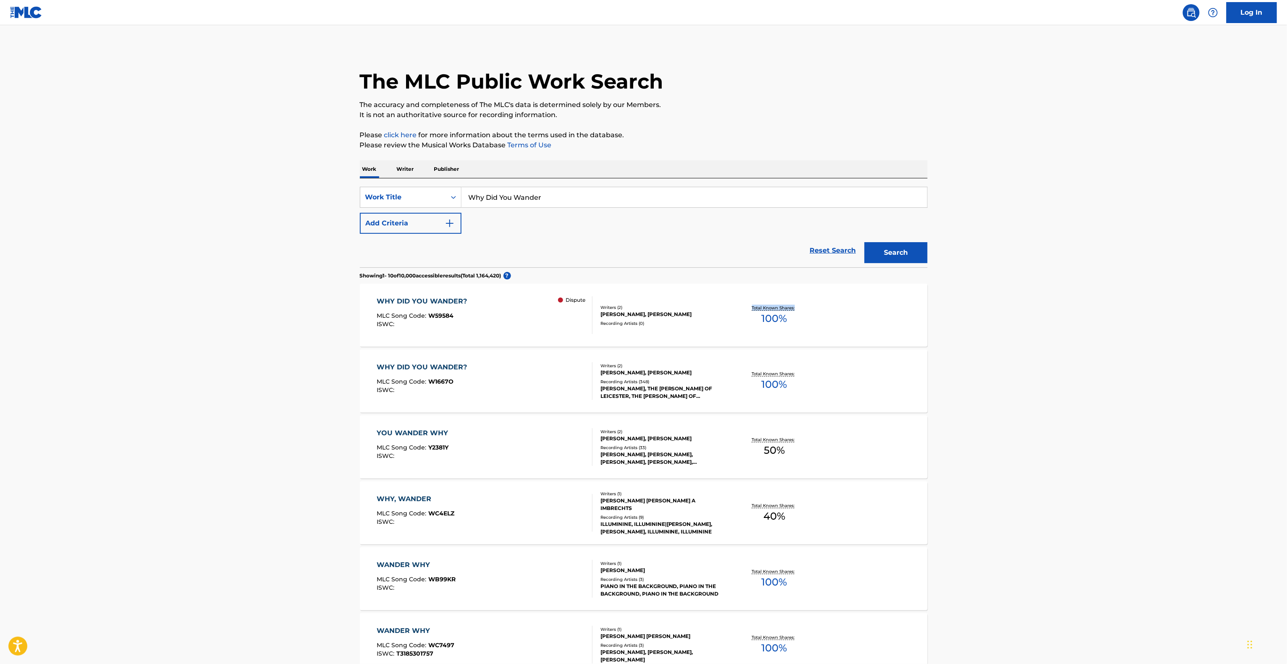
click at [1053, 311] on main "The MLC Public Work Search The accuracy and completeness of The MLC's data is d…" at bounding box center [643, 506] width 1287 height 963
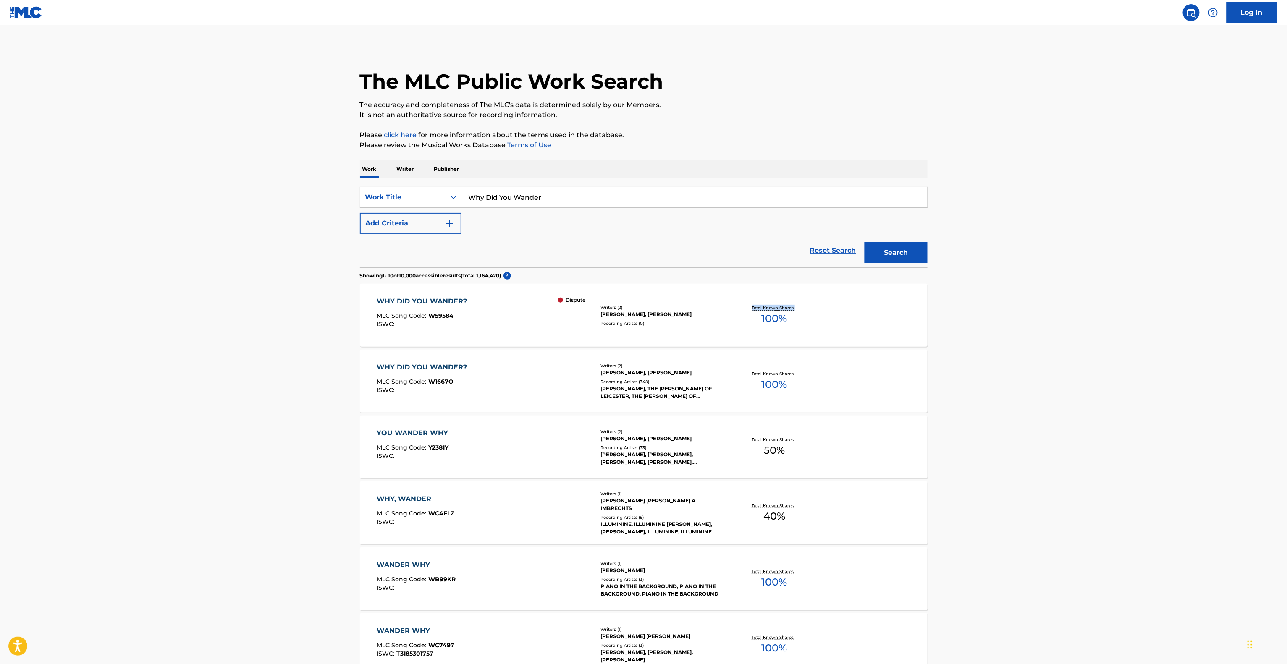
click at [1053, 311] on main "The MLC Public Work Search The accuracy and completeness of The MLC's data is d…" at bounding box center [643, 506] width 1287 height 963
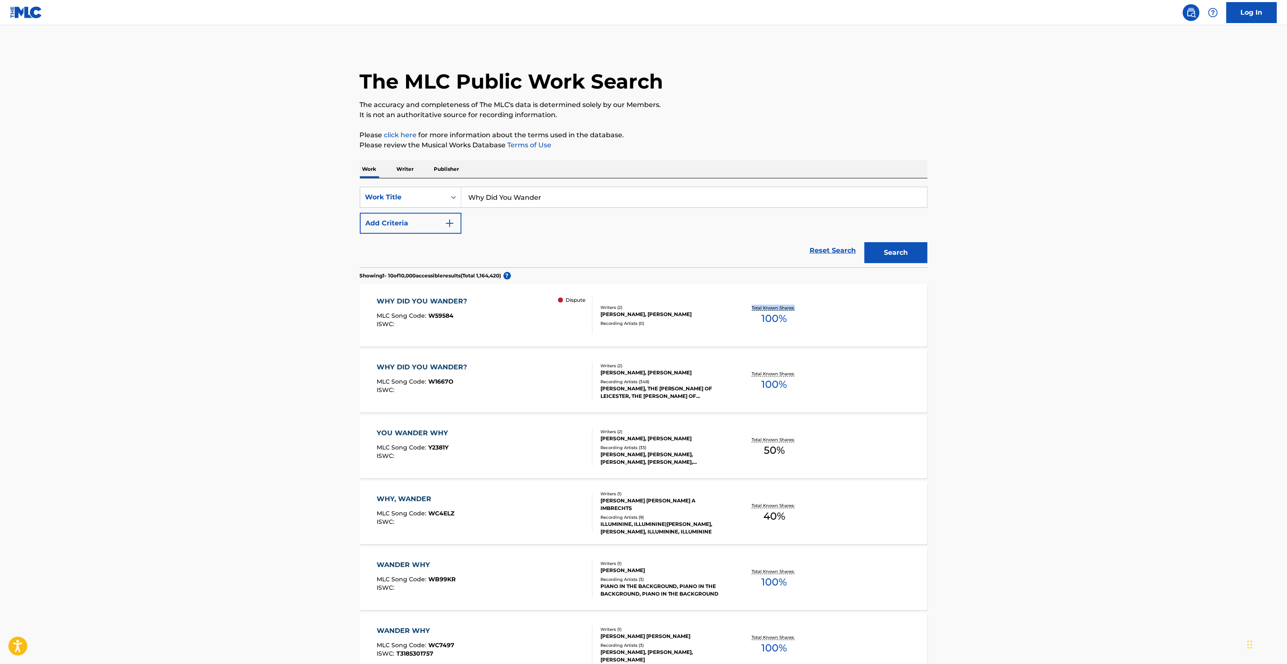
click at [1053, 311] on main "The MLC Public Work Search The accuracy and completeness of The MLC's data is d…" at bounding box center [643, 506] width 1287 height 963
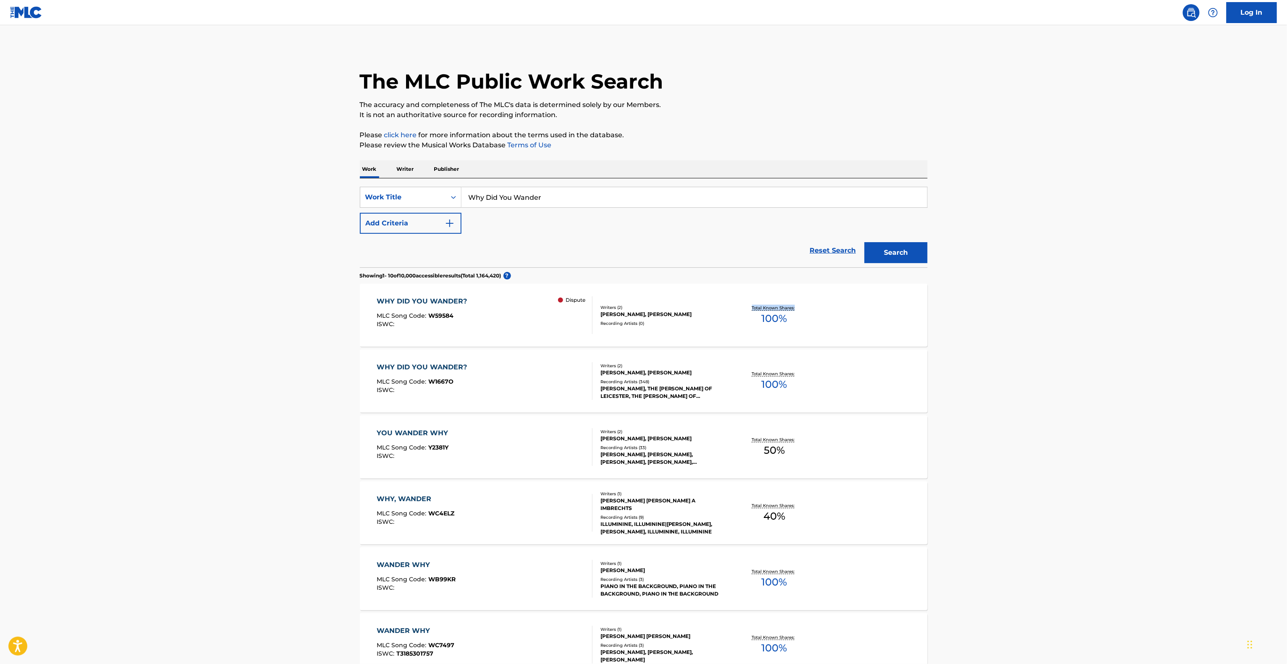
click at [1053, 311] on main "The MLC Public Work Search The accuracy and completeness of The MLC's data is d…" at bounding box center [643, 506] width 1287 height 963
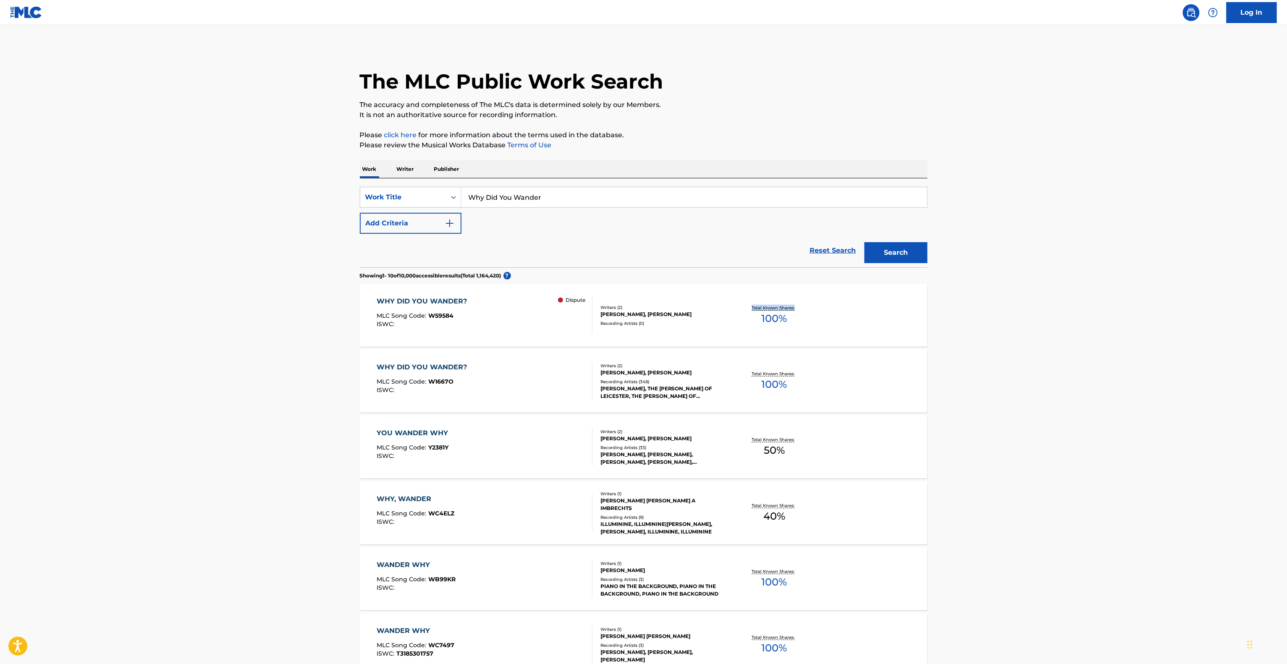
click at [1053, 311] on main "The MLC Public Work Search The accuracy and completeness of The MLC's data is d…" at bounding box center [643, 506] width 1287 height 963
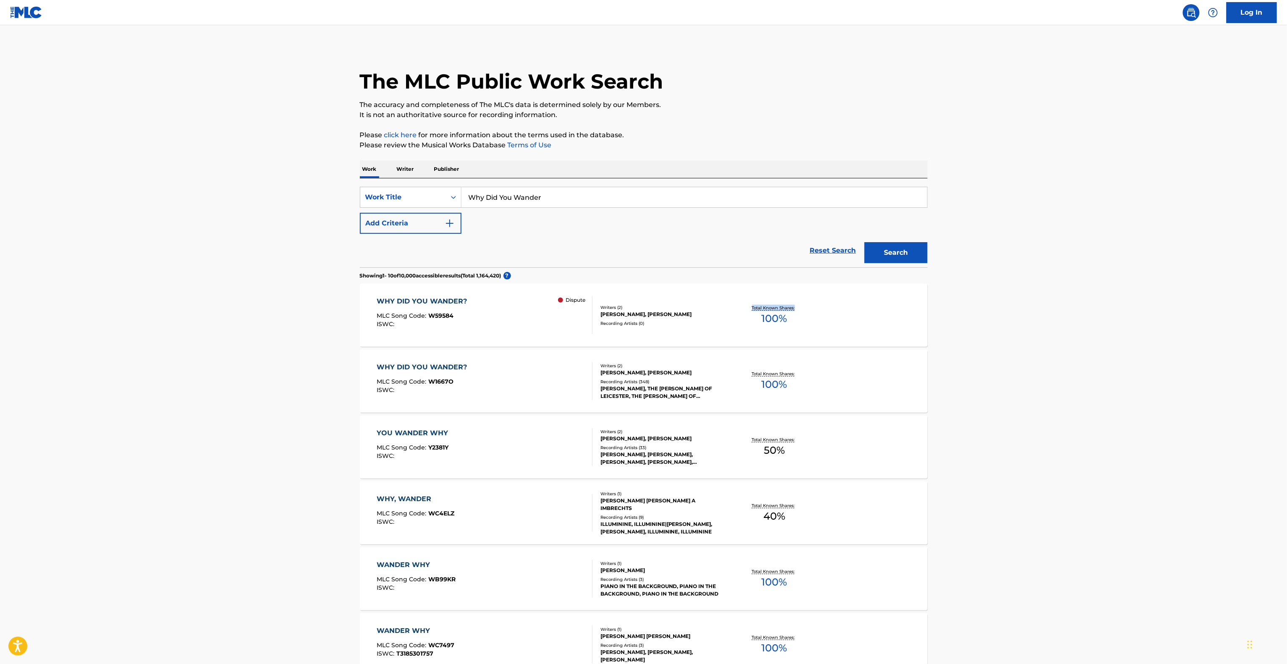
click at [1053, 311] on main "The MLC Public Work Search The accuracy and completeness of The MLC's data is d…" at bounding box center [643, 506] width 1287 height 963
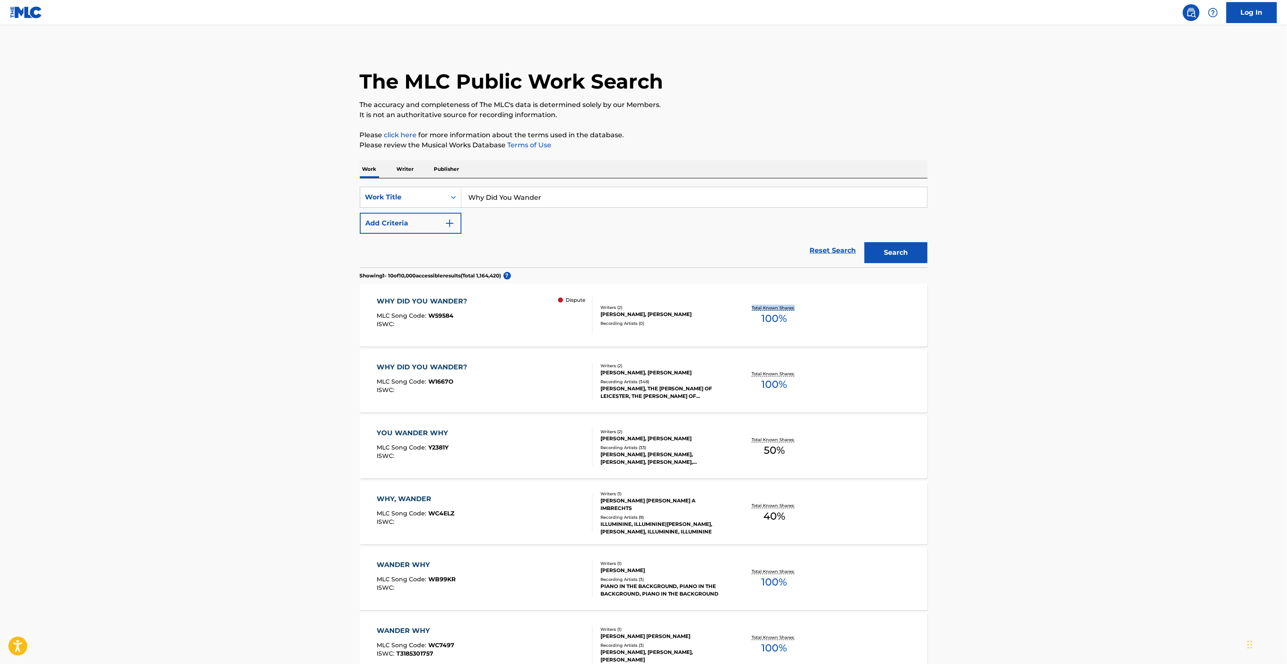
click at [1053, 311] on main "The MLC Public Work Search The accuracy and completeness of The MLC's data is d…" at bounding box center [643, 506] width 1287 height 963
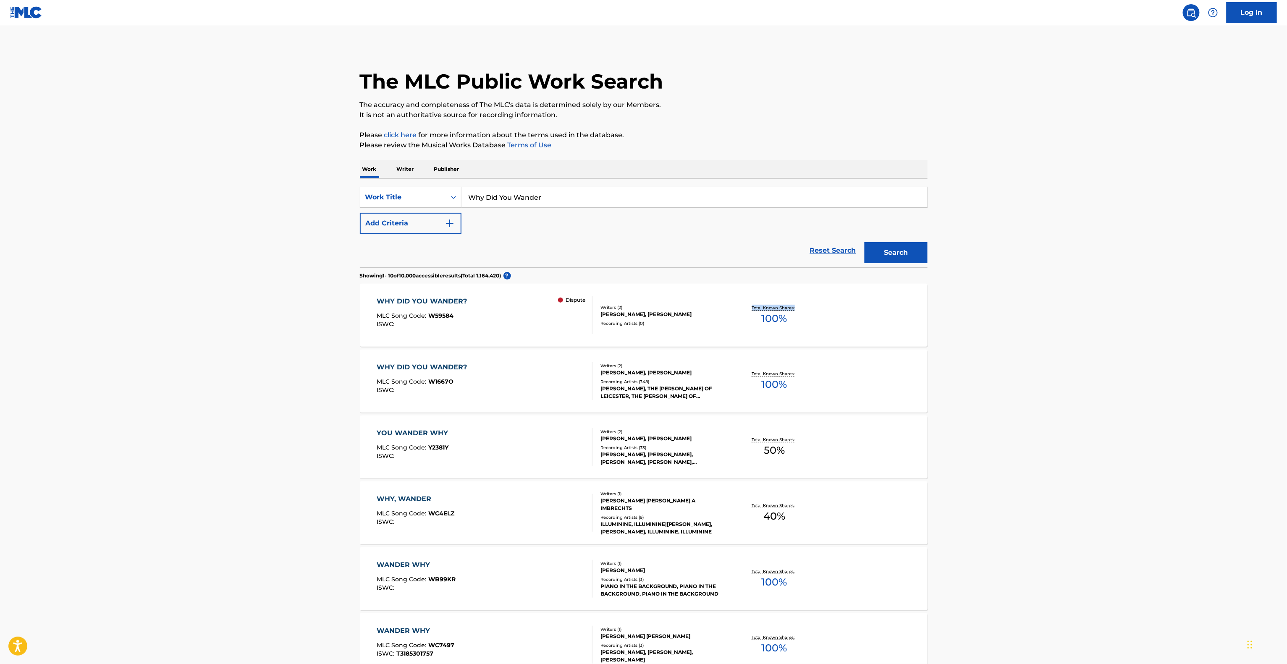
click at [1053, 311] on main "The MLC Public Work Search The accuracy and completeness of The MLC's data is d…" at bounding box center [643, 506] width 1287 height 963
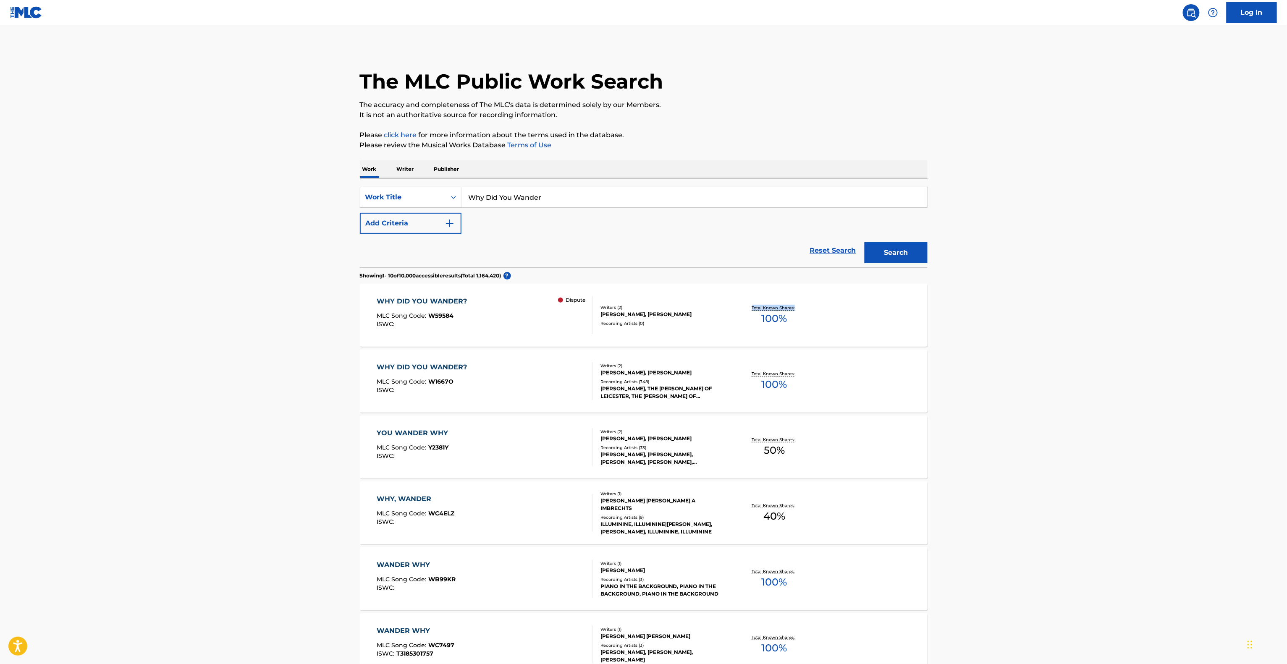
click at [1053, 311] on main "The MLC Public Work Search The accuracy and completeness of The MLC's data is d…" at bounding box center [643, 506] width 1287 height 963
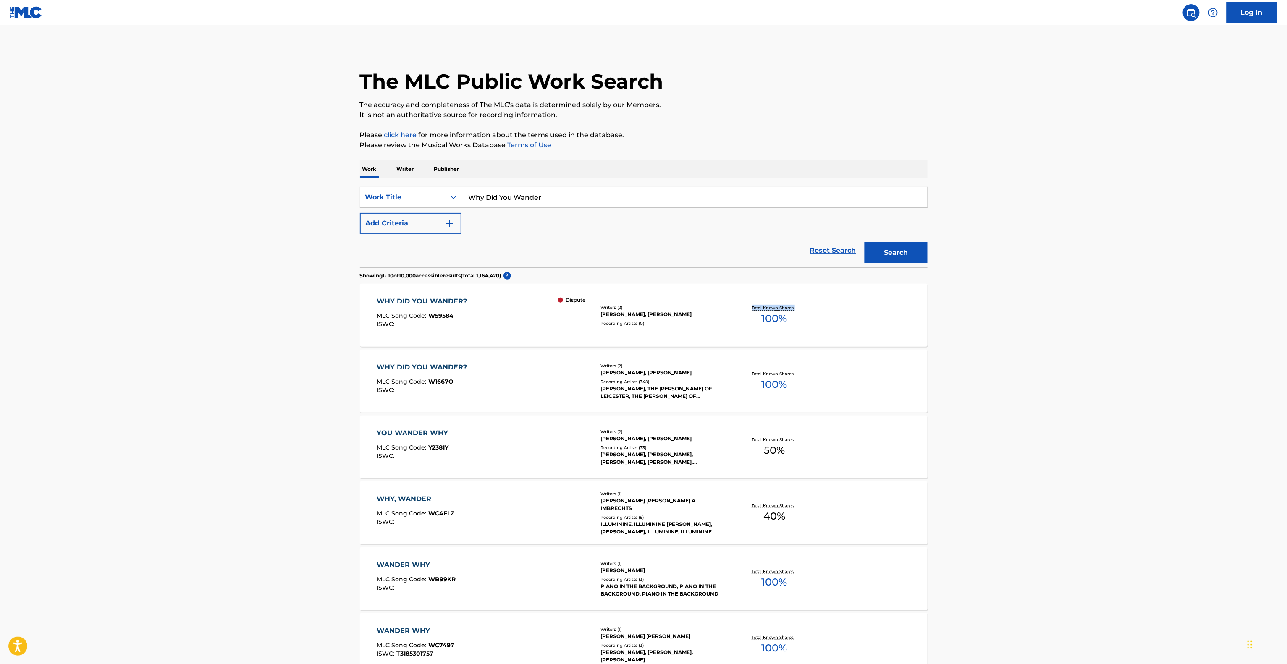
click at [1053, 311] on main "The MLC Public Work Search The accuracy and completeness of The MLC's data is d…" at bounding box center [643, 506] width 1287 height 963
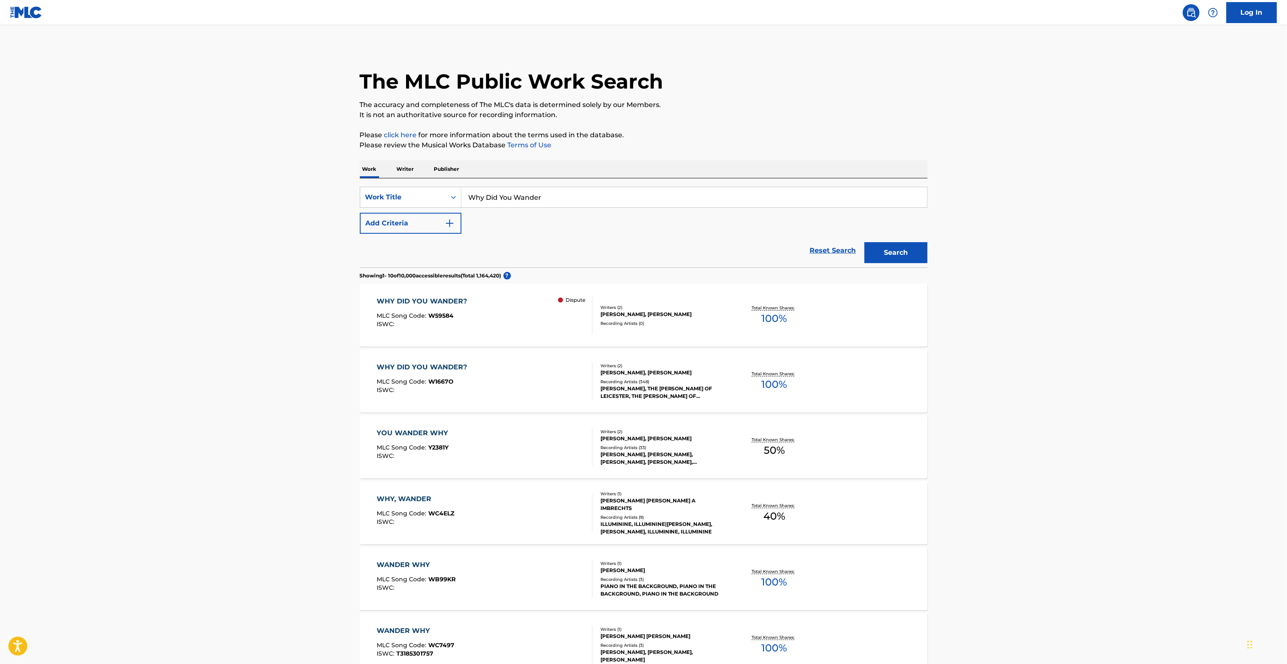
click at [1201, 393] on main "The MLC Public Work Search The accuracy and completeness of The MLC's data is d…" at bounding box center [643, 506] width 1287 height 963
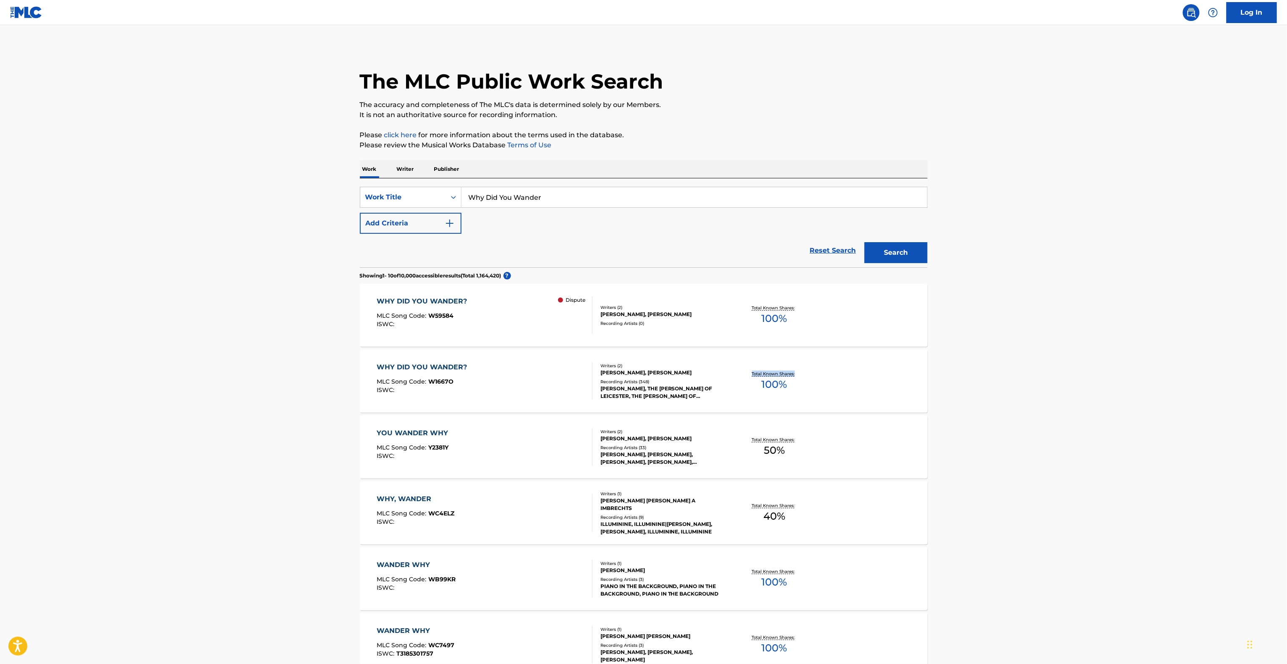
click at [1201, 393] on main "The MLC Public Work Search The accuracy and completeness of The MLC's data is d…" at bounding box center [643, 506] width 1287 height 963
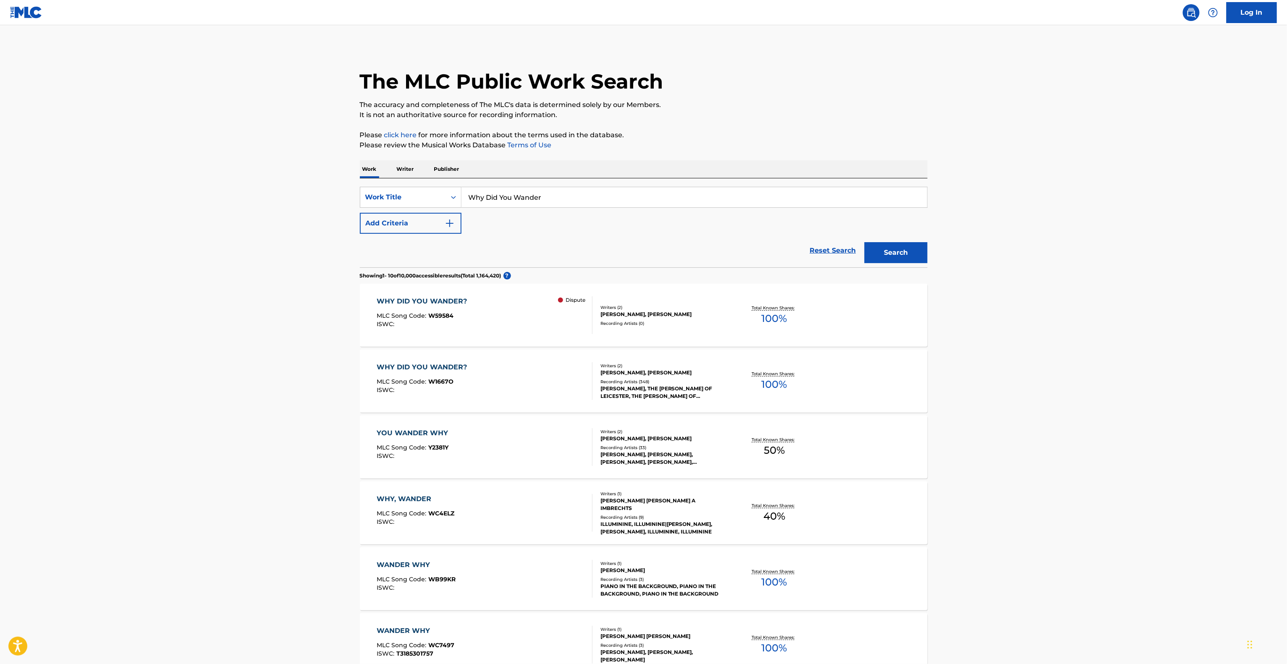
click at [1201, 393] on main "The MLC Public Work Search The accuracy and completeness of The MLC's data is d…" at bounding box center [643, 506] width 1287 height 963
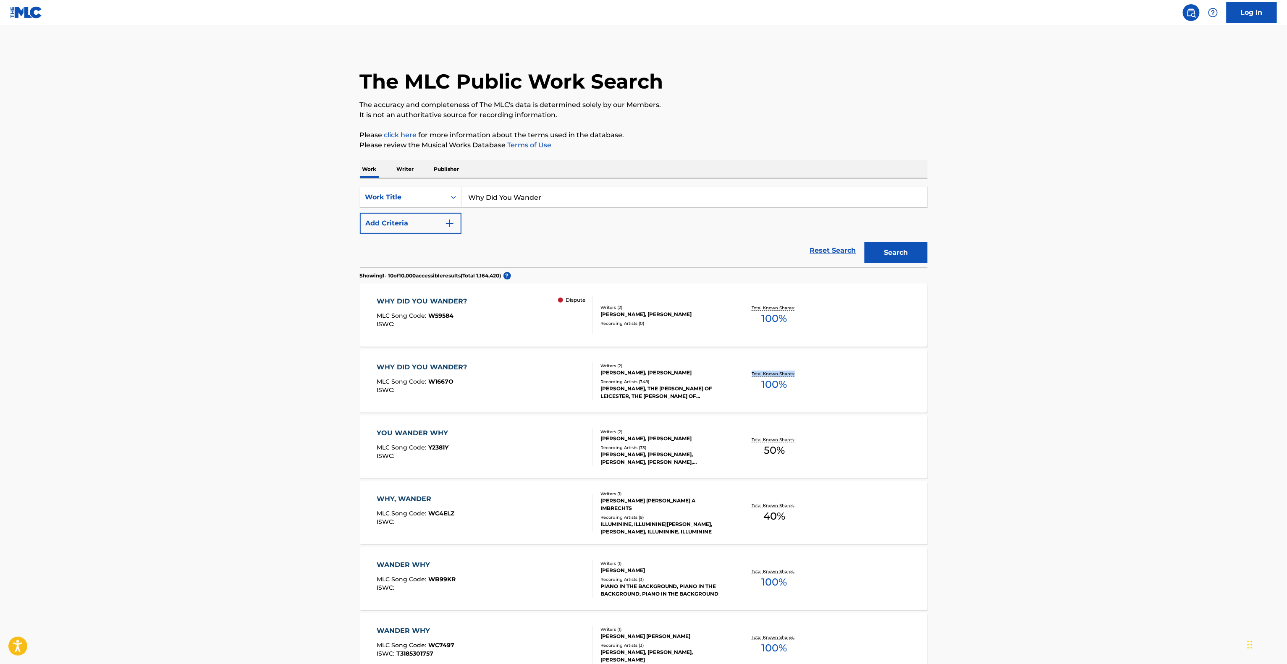
click at [1201, 393] on main "The MLC Public Work Search The accuracy and completeness of The MLC's data is d…" at bounding box center [643, 506] width 1287 height 963
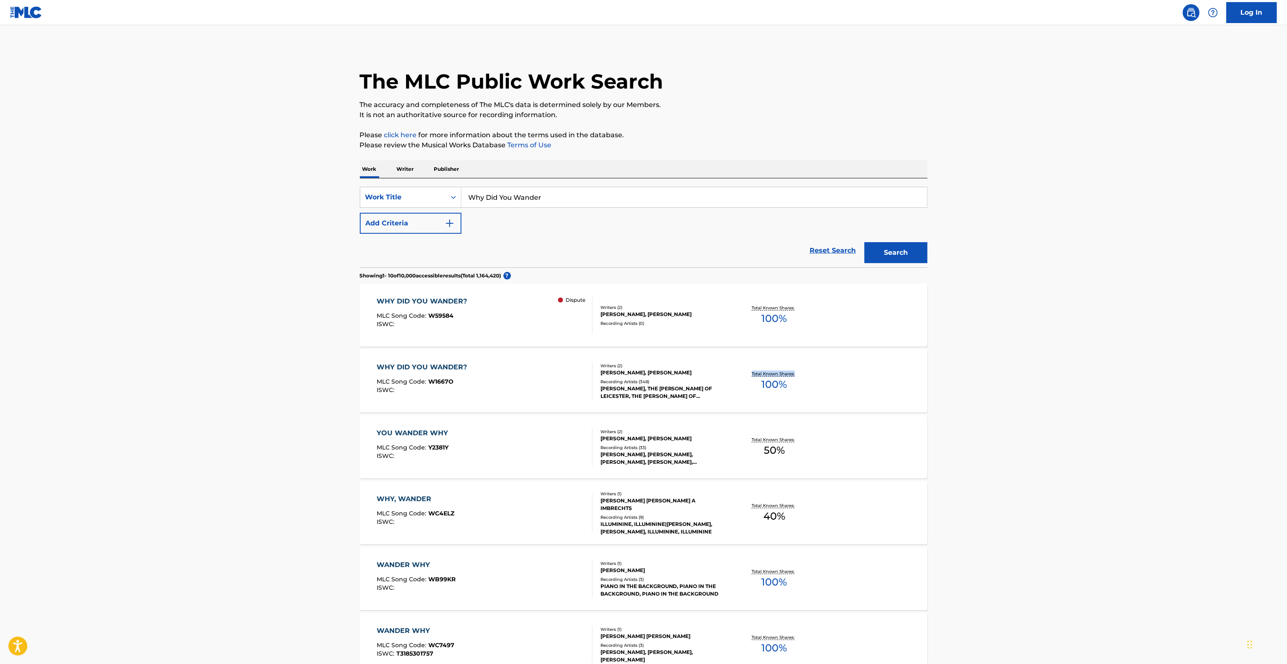
click at [1201, 393] on main "The MLC Public Work Search The accuracy and completeness of The MLC's data is d…" at bounding box center [643, 506] width 1287 height 963
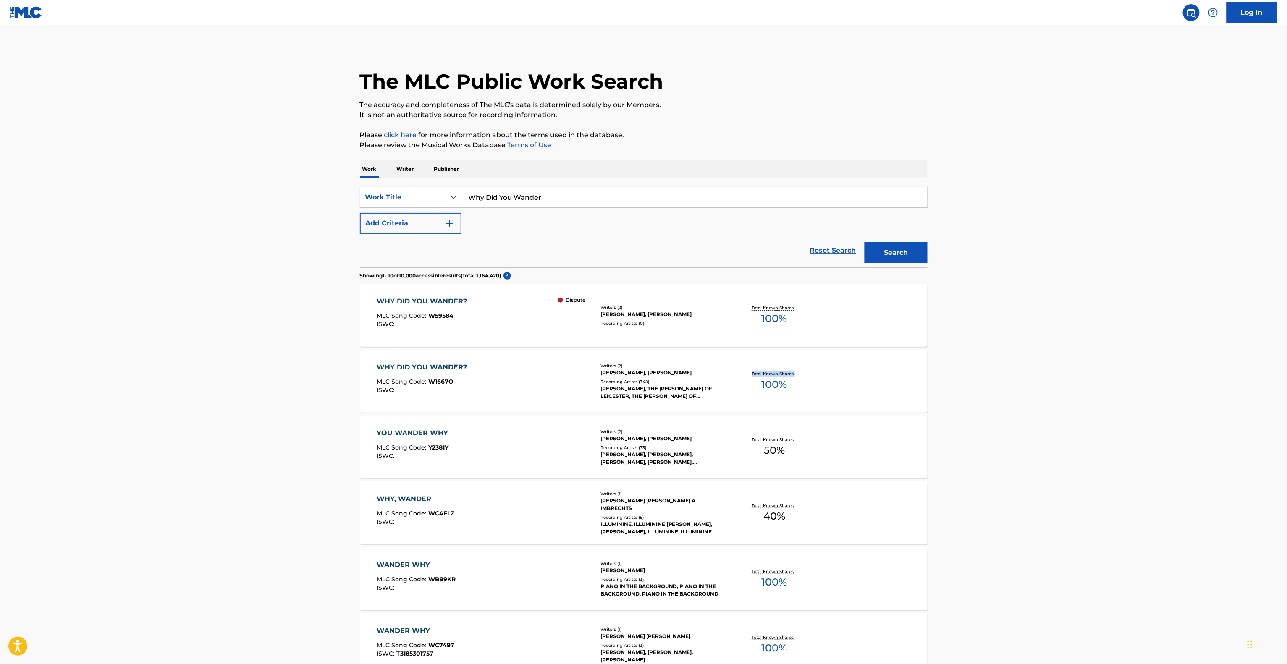
click at [1201, 393] on main "The MLC Public Work Search The accuracy and completeness of The MLC's data is d…" at bounding box center [643, 506] width 1287 height 963
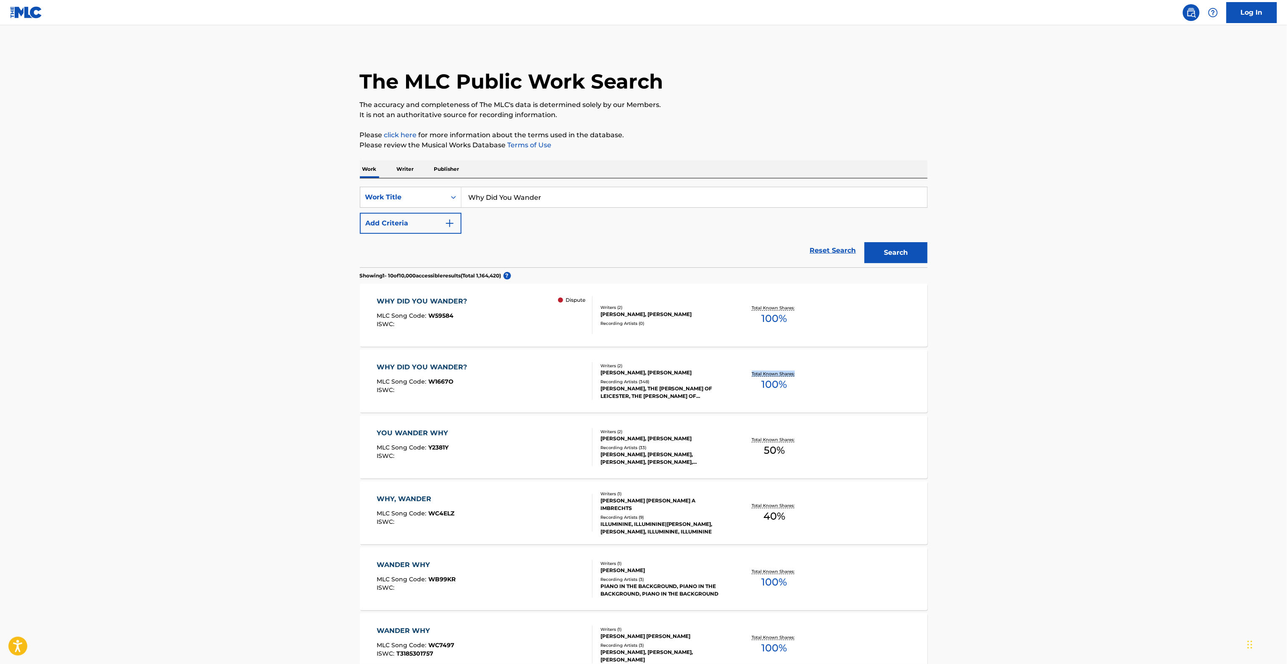
click at [1201, 393] on main "The MLC Public Work Search The accuracy and completeness of The MLC's data is d…" at bounding box center [643, 506] width 1287 height 963
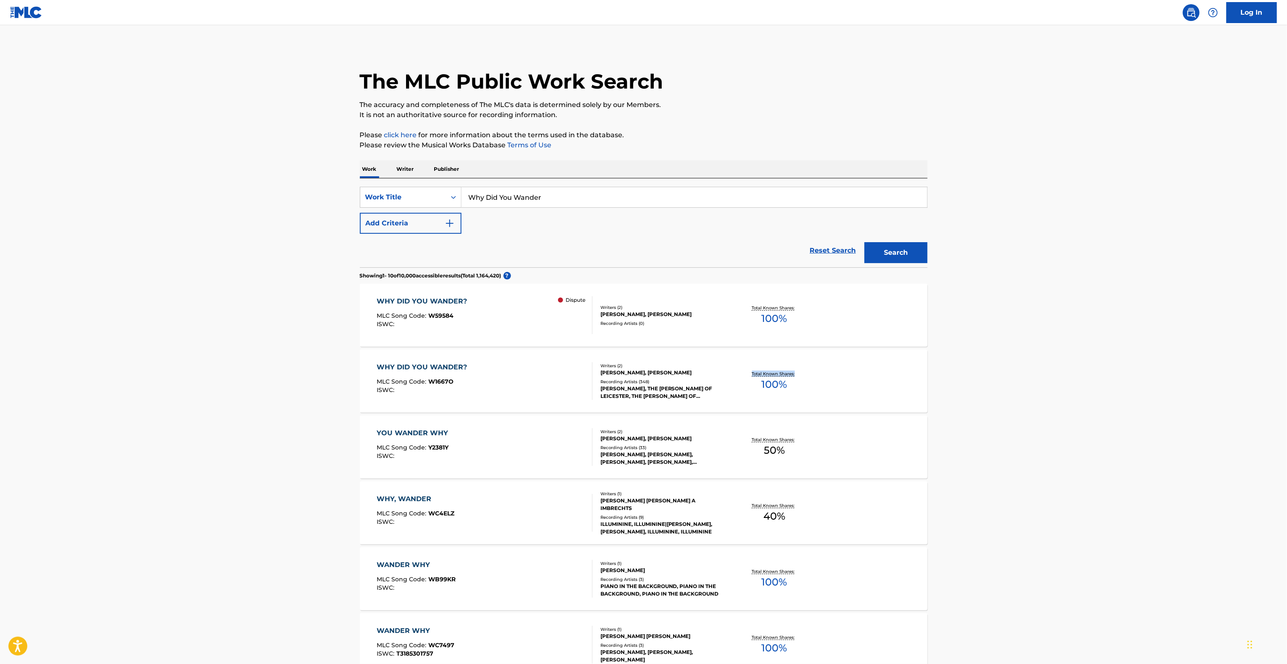
click at [1201, 393] on main "The MLC Public Work Search The accuracy and completeness of The MLC's data is d…" at bounding box center [643, 506] width 1287 height 963
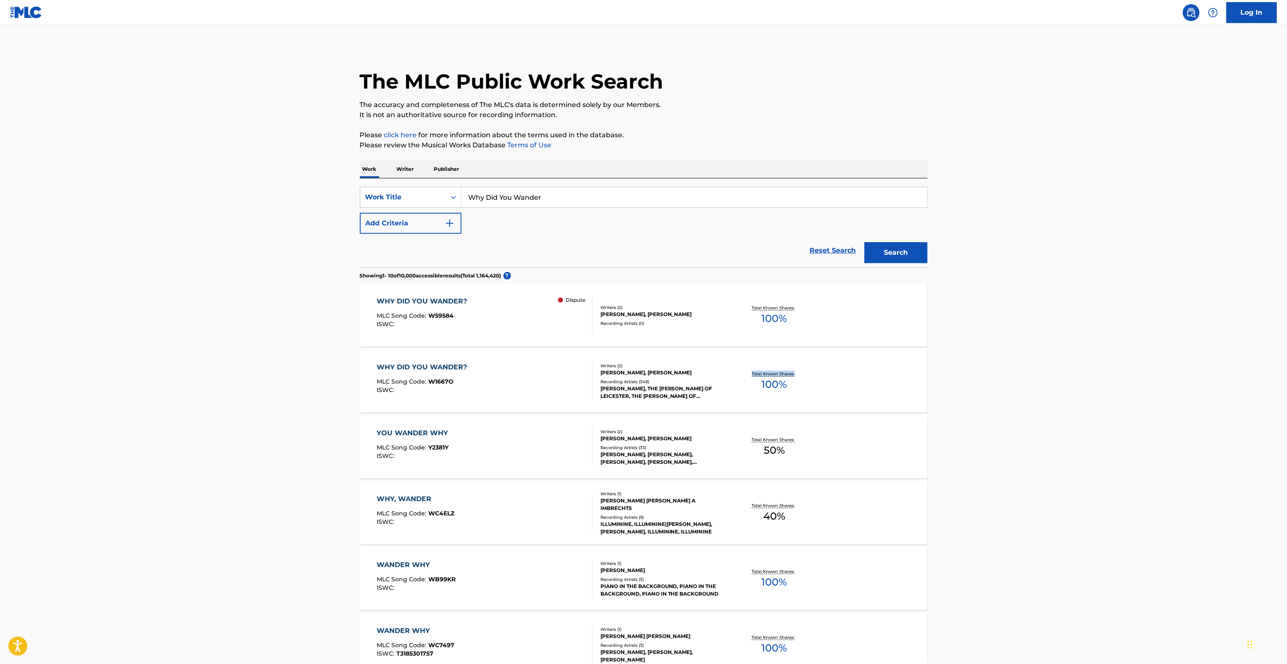
click at [1201, 393] on main "The MLC Public Work Search The accuracy and completeness of The MLC's data is d…" at bounding box center [643, 506] width 1287 height 963
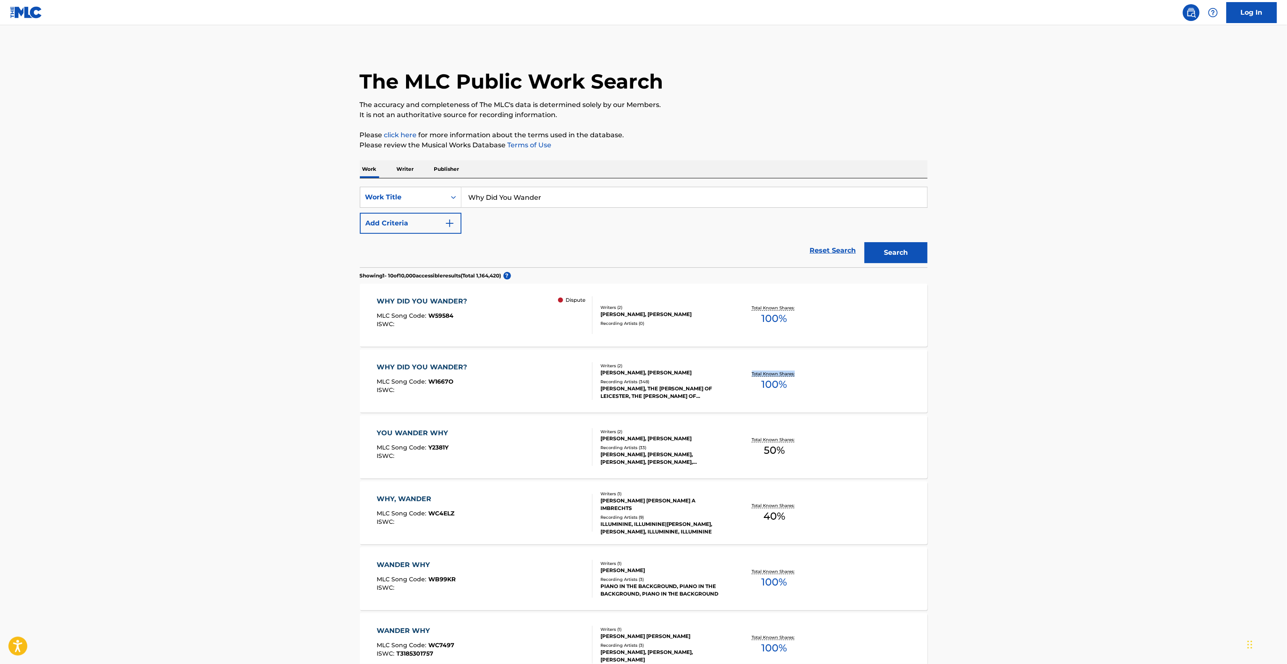
click at [1201, 393] on main "The MLC Public Work Search The accuracy and completeness of The MLC's data is d…" at bounding box center [643, 506] width 1287 height 963
drag, startPoint x: 1201, startPoint y: 393, endPoint x: 1225, endPoint y: 374, distance: 30.5
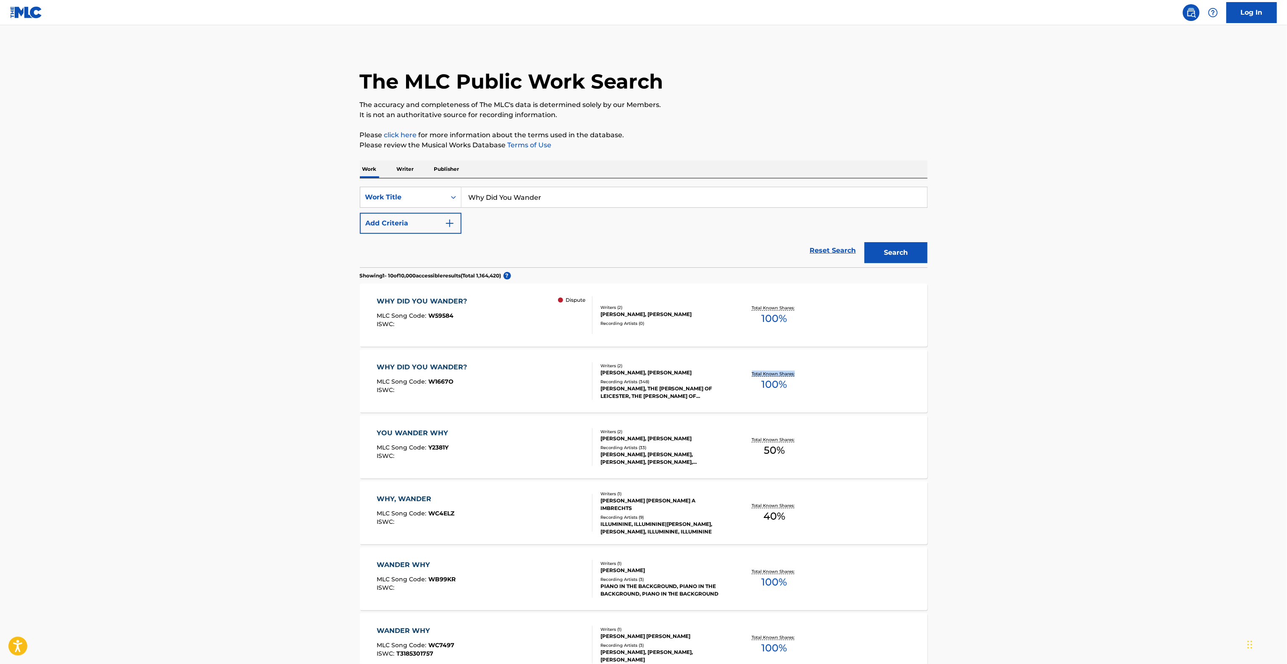
click at [1216, 384] on main "The MLC Public Work Search The accuracy and completeness of The MLC's data is d…" at bounding box center [643, 506] width 1287 height 963
click at [1217, 374] on main "The MLC Public Work Search The accuracy and completeness of The MLC's data is d…" at bounding box center [643, 506] width 1287 height 963
click at [1201, 389] on main "The MLC Public Work Search The accuracy and completeness of The MLC's data is d…" at bounding box center [643, 506] width 1287 height 963
click at [1200, 390] on main "The MLC Public Work Search The accuracy and completeness of The MLC's data is d…" at bounding box center [643, 506] width 1287 height 963
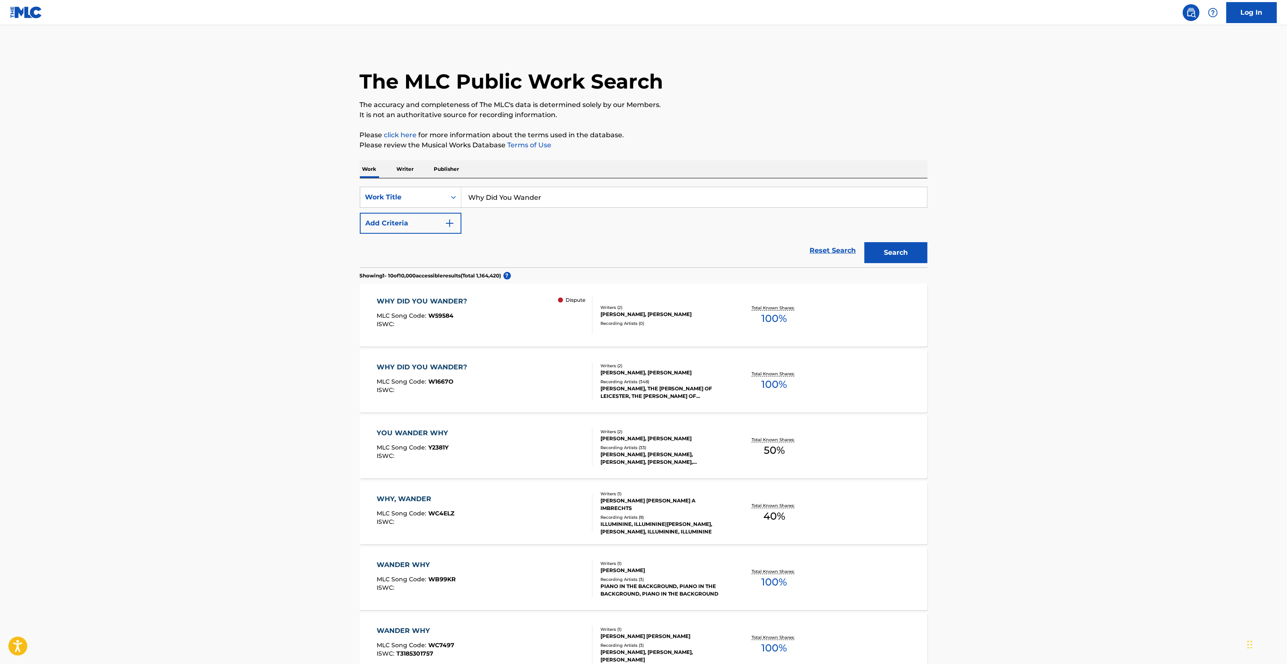
click at [1199, 390] on main "The MLC Public Work Search The accuracy and completeness of The MLC's data is d…" at bounding box center [643, 506] width 1287 height 963
click at [1201, 386] on main "The MLC Public Work Search The accuracy and completeness of The MLC's data is d…" at bounding box center [643, 506] width 1287 height 963
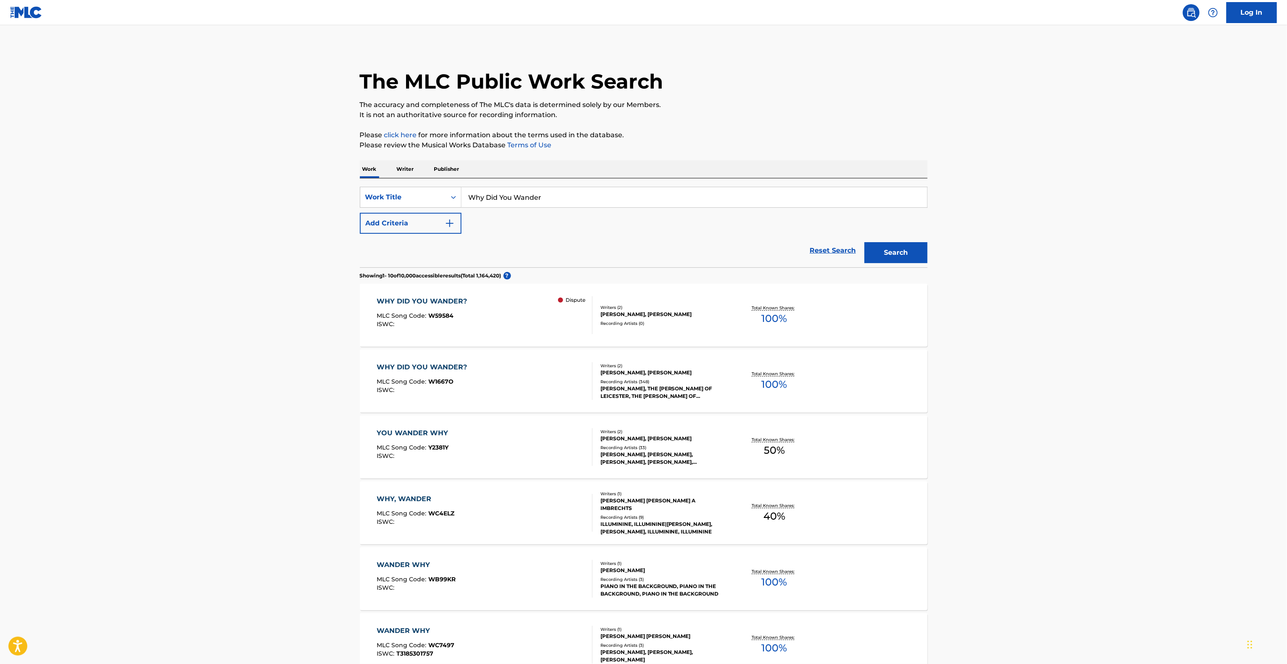
drag, startPoint x: 1199, startPoint y: 389, endPoint x: 1195, endPoint y: 392, distance: 4.8
click at [1196, 392] on main "The MLC Public Work Search The accuracy and completeness of The MLC's data is d…" at bounding box center [643, 506] width 1287 height 963
click at [1193, 394] on main "The MLC Public Work Search The accuracy and completeness of The MLC's data is d…" at bounding box center [643, 506] width 1287 height 963
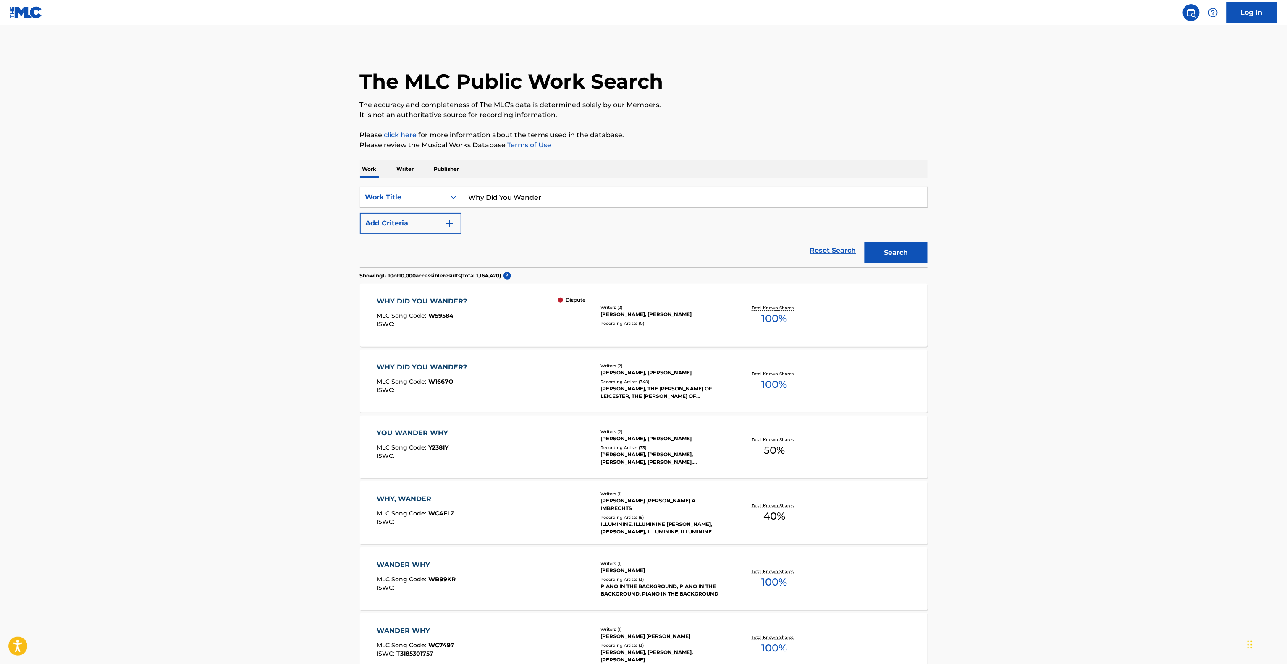
click at [1193, 394] on main "The MLC Public Work Search The accuracy and completeness of The MLC's data is d…" at bounding box center [643, 506] width 1287 height 963
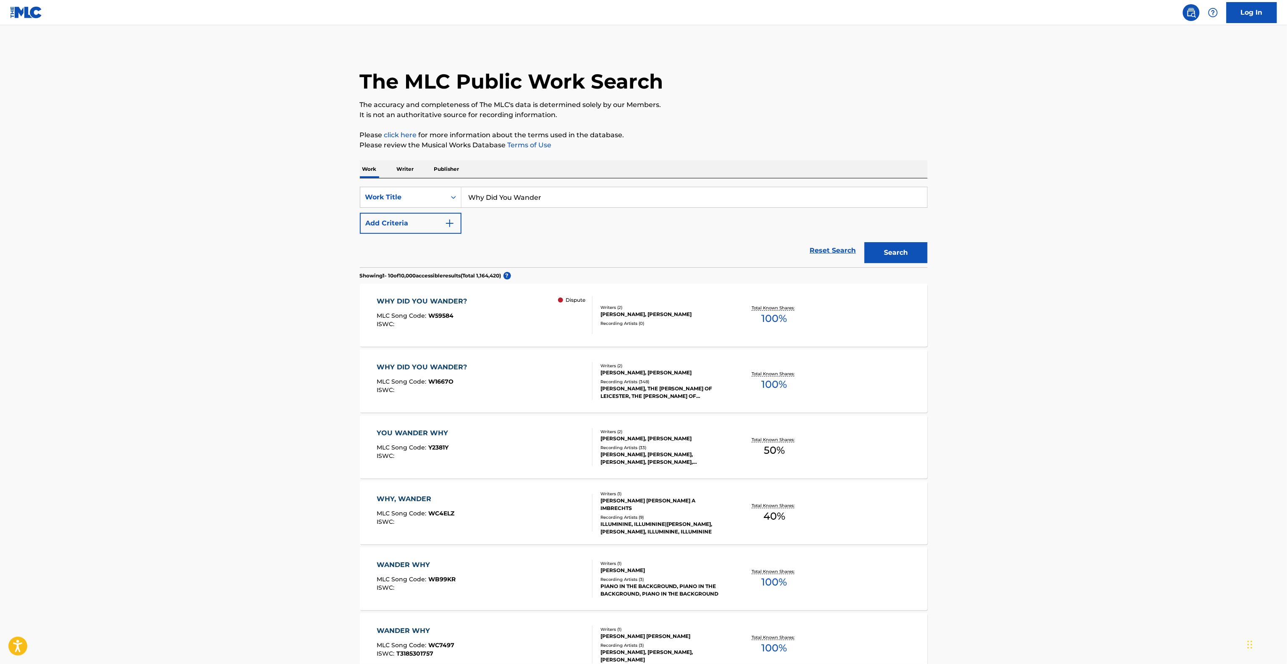
click at [1193, 394] on main "The MLC Public Work Search The accuracy and completeness of The MLC's data is d…" at bounding box center [643, 506] width 1287 height 963
drag, startPoint x: 1193, startPoint y: 394, endPoint x: 1192, endPoint y: 415, distance: 21.5
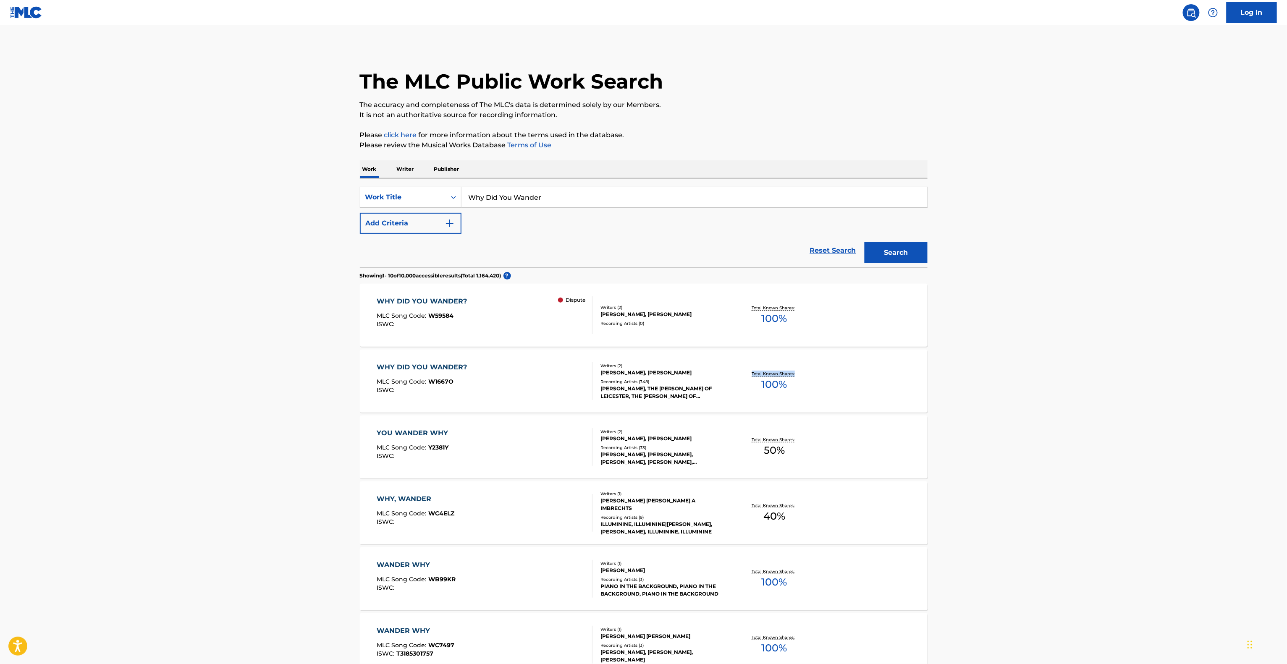
click at [1192, 415] on main "The MLC Public Work Search The accuracy and completeness of The MLC's data is d…" at bounding box center [643, 506] width 1287 height 963
click at [1179, 410] on main "The MLC Public Work Search The accuracy and completeness of The MLC's data is d…" at bounding box center [643, 506] width 1287 height 963
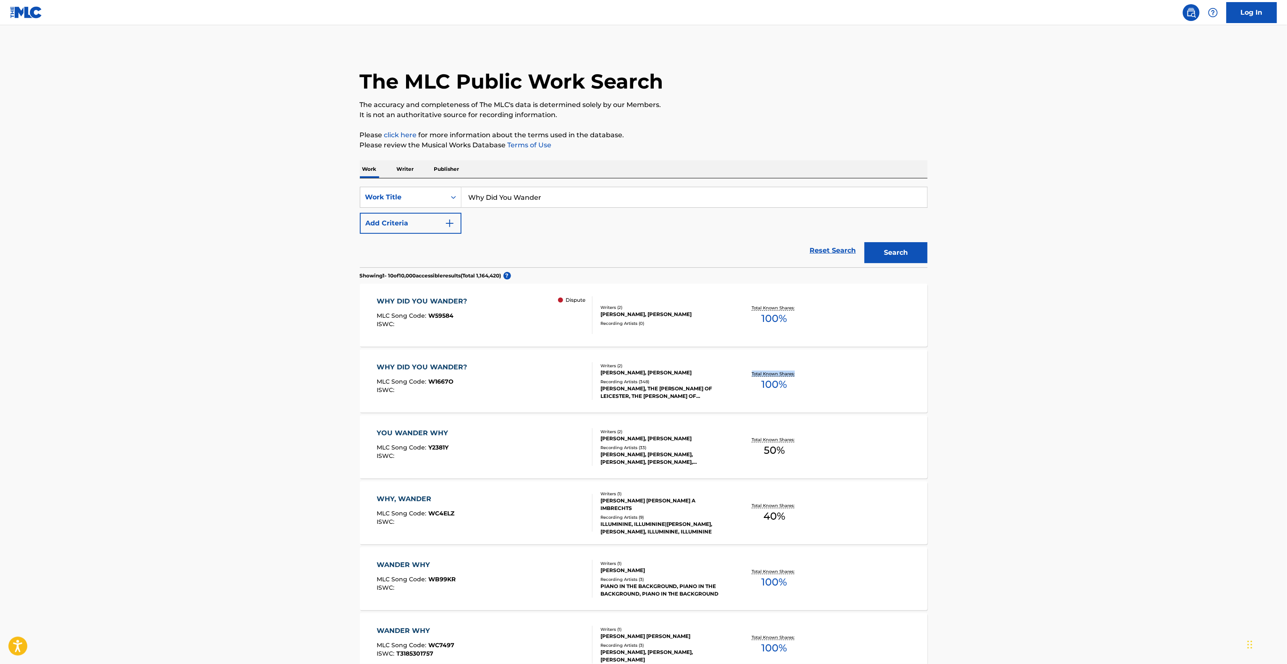
click at [1178, 410] on main "The MLC Public Work Search The accuracy and completeness of The MLC's data is d…" at bounding box center [643, 506] width 1287 height 963
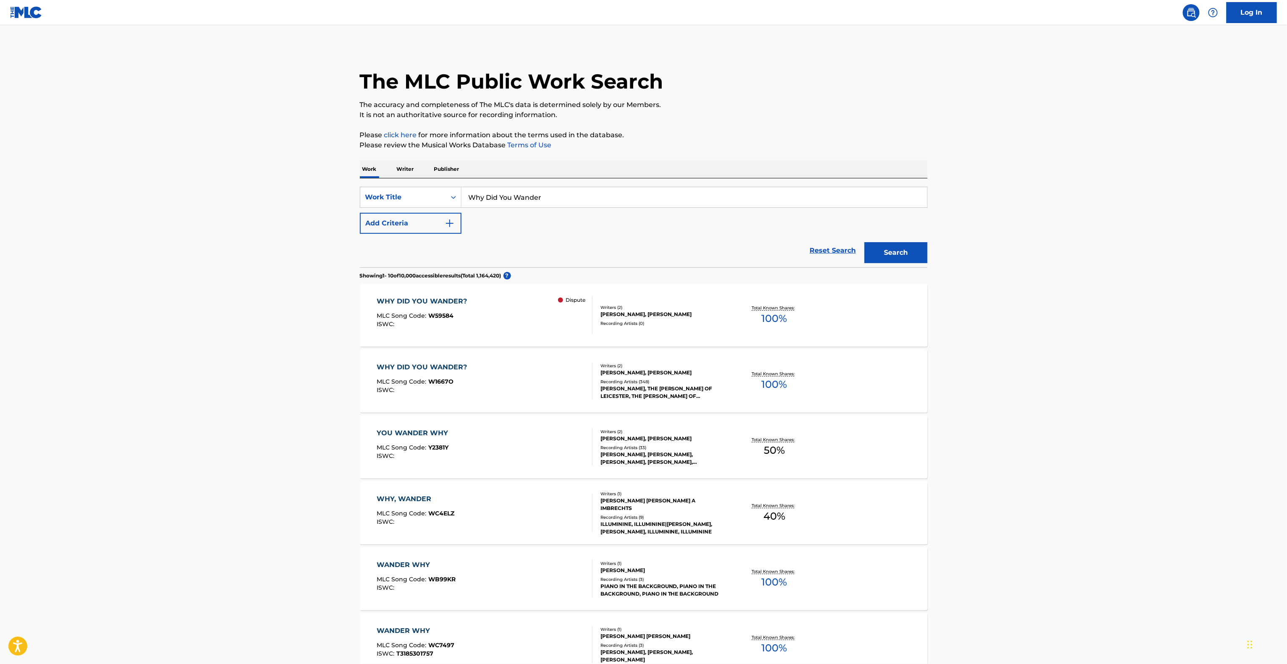
click at [1178, 410] on main "The MLC Public Work Search The accuracy and completeness of The MLC's data is d…" at bounding box center [643, 506] width 1287 height 963
click at [1178, 409] on main "The MLC Public Work Search The accuracy and completeness of The MLC's data is d…" at bounding box center [643, 506] width 1287 height 963
click at [1175, 362] on main "The MLC Public Work Search The accuracy and completeness of The MLC's data is d…" at bounding box center [643, 506] width 1287 height 963
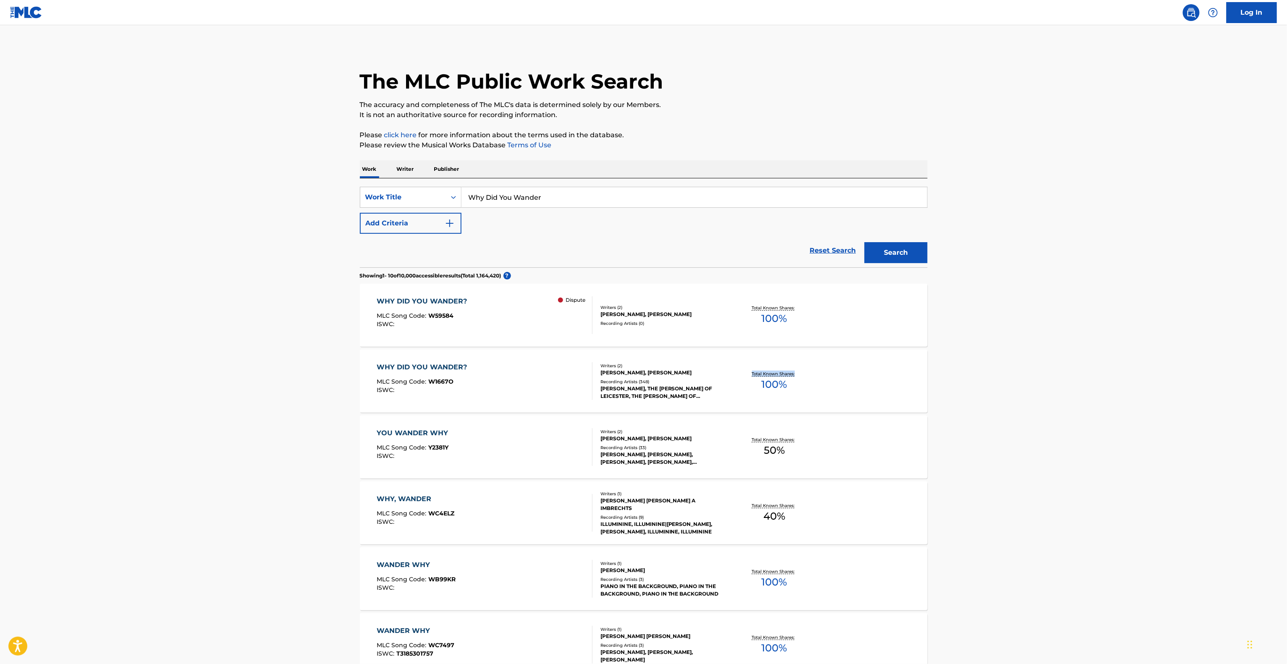
click at [1175, 362] on main "The MLC Public Work Search The accuracy and completeness of The MLC's data is d…" at bounding box center [643, 506] width 1287 height 963
drag, startPoint x: 1175, startPoint y: 362, endPoint x: 1176, endPoint y: 358, distance: 4.4
click at [1176, 358] on main "The MLC Public Work Search The accuracy and completeness of The MLC's data is d…" at bounding box center [643, 506] width 1287 height 963
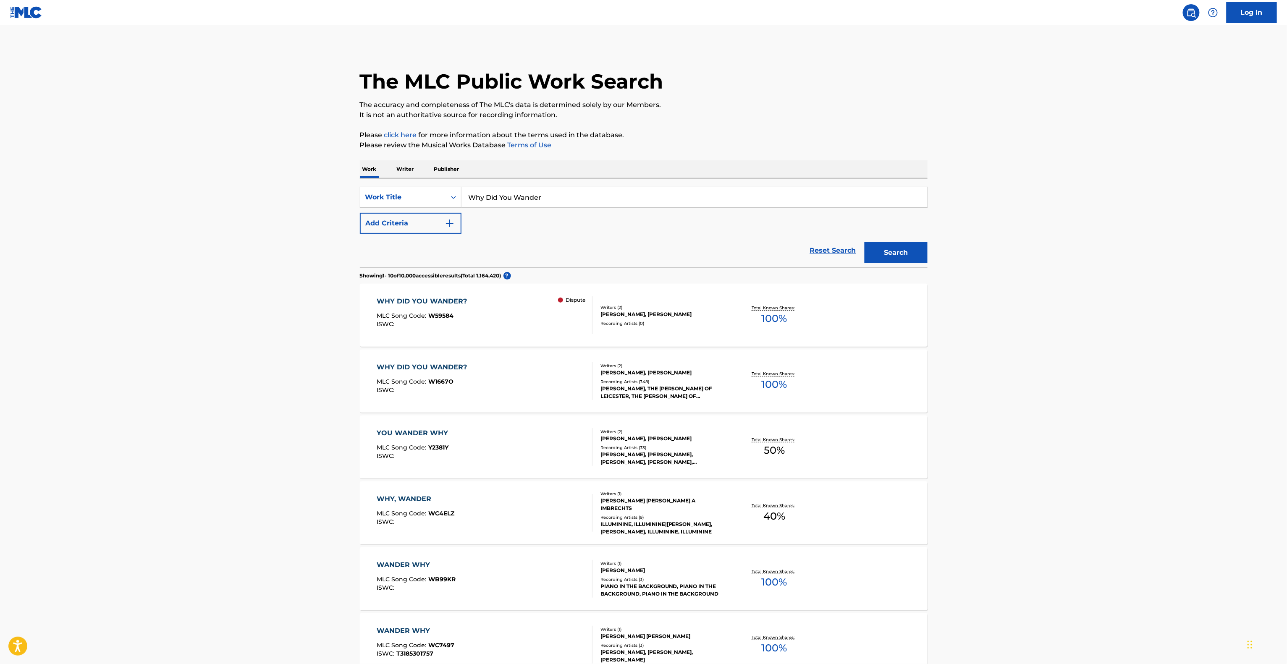
click at [1176, 358] on main "The MLC Public Work Search The accuracy and completeness of The MLC's data is d…" at bounding box center [643, 506] width 1287 height 963
click at [1178, 356] on main "The MLC Public Work Search The accuracy and completeness of The MLC's data is d…" at bounding box center [643, 506] width 1287 height 963
click at [1149, 334] on main "The MLC Public Work Search The accuracy and completeness of The MLC's data is d…" at bounding box center [643, 506] width 1287 height 963
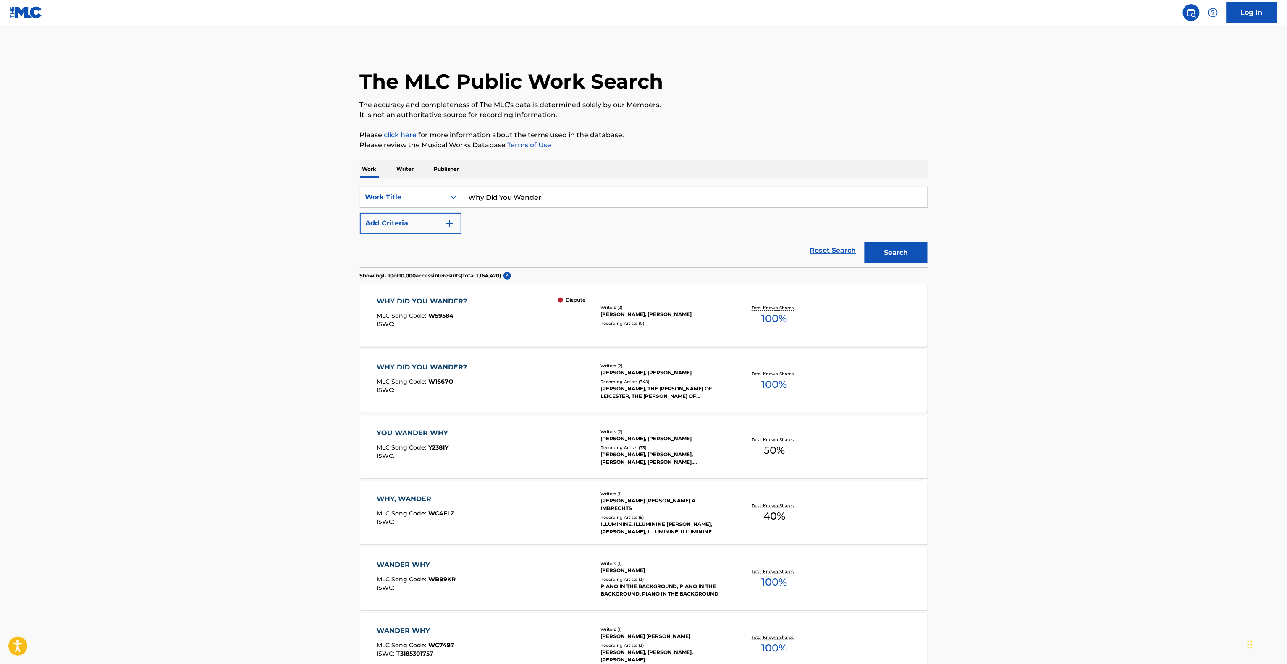
click at [1149, 334] on main "The MLC Public Work Search The accuracy and completeness of The MLC's data is d…" at bounding box center [643, 506] width 1287 height 963
drag, startPoint x: 1149, startPoint y: 334, endPoint x: 1132, endPoint y: 327, distance: 18.9
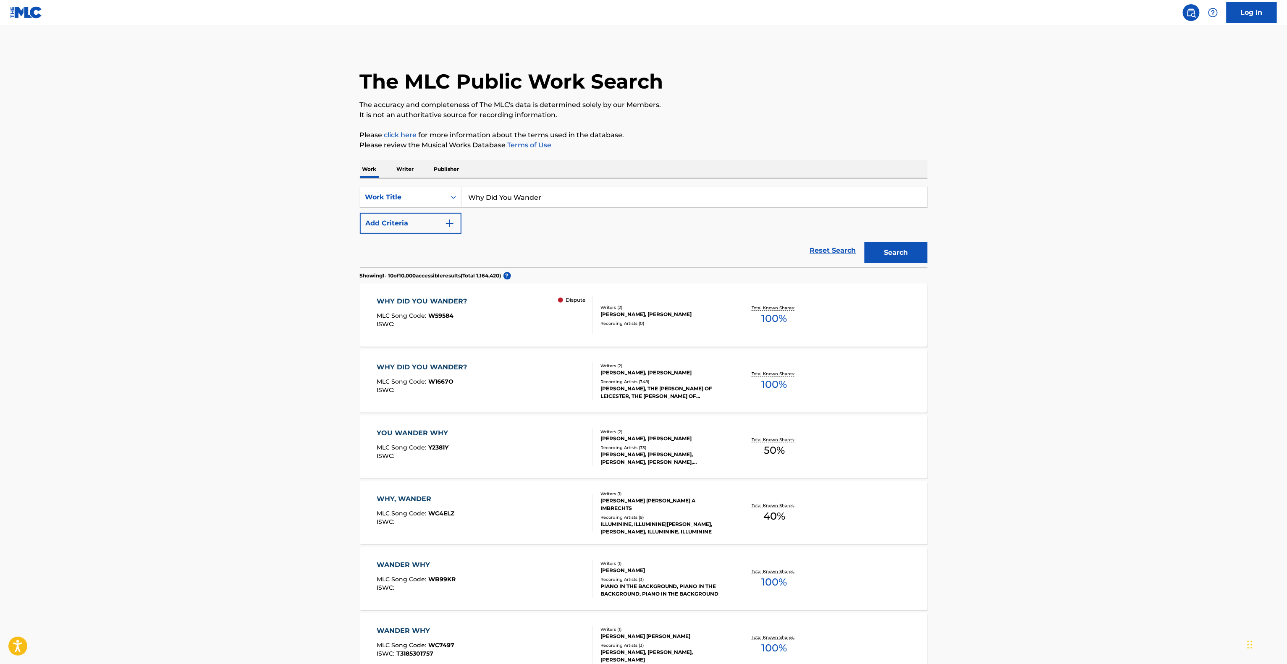
click at [1132, 327] on main "The MLC Public Work Search The accuracy and completeness of The MLC's data is d…" at bounding box center [643, 506] width 1287 height 963
click at [1132, 315] on main "The MLC Public Work Search The accuracy and completeness of The MLC's data is d…" at bounding box center [643, 506] width 1287 height 963
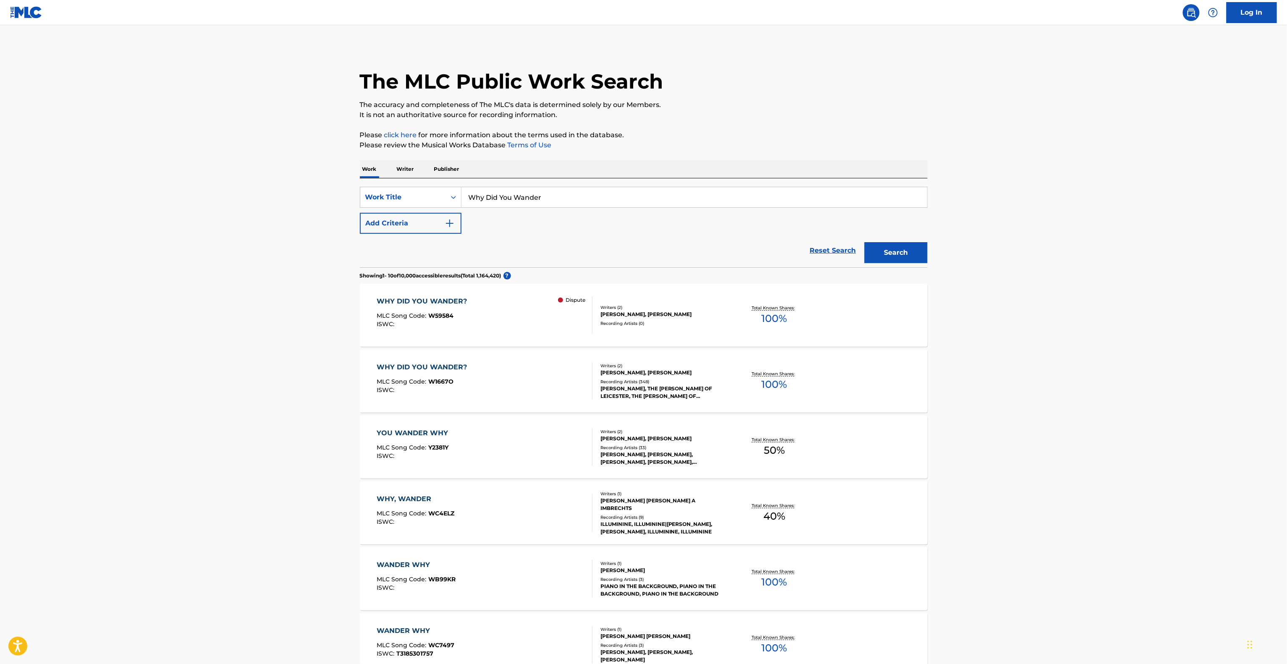
click at [1132, 315] on main "The MLC Public Work Search The accuracy and completeness of The MLC's data is d…" at bounding box center [643, 506] width 1287 height 963
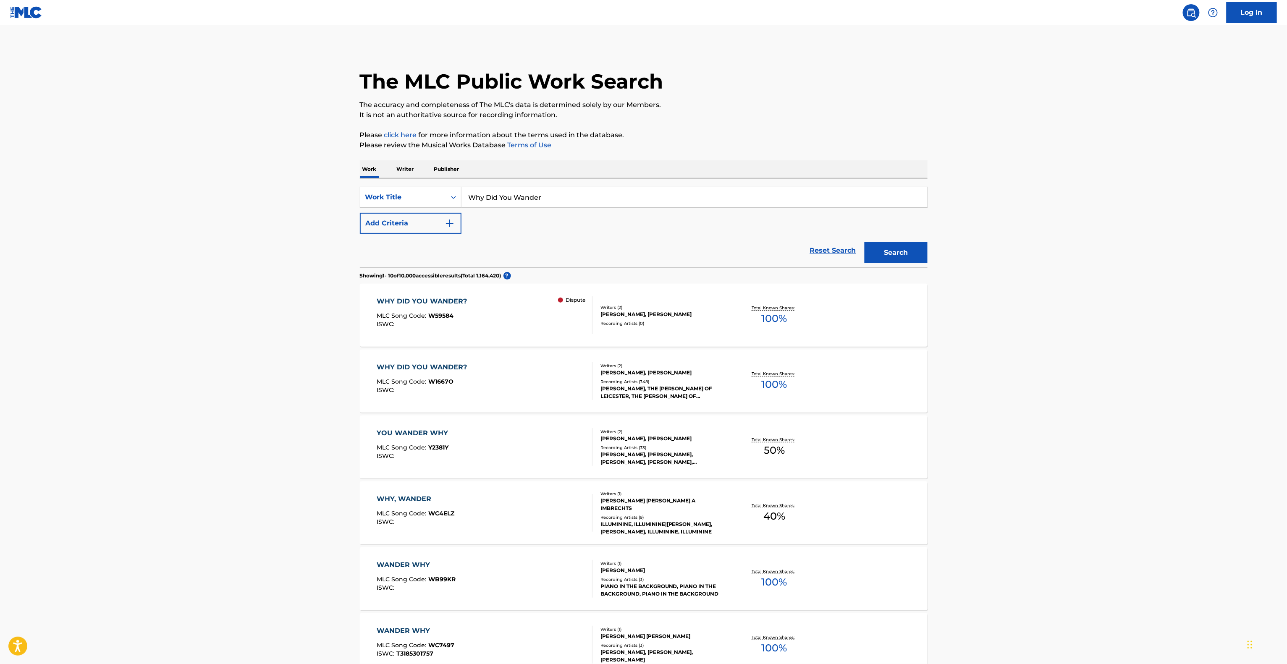
click at [1132, 315] on main "The MLC Public Work Search The accuracy and completeness of The MLC's data is d…" at bounding box center [643, 506] width 1287 height 963
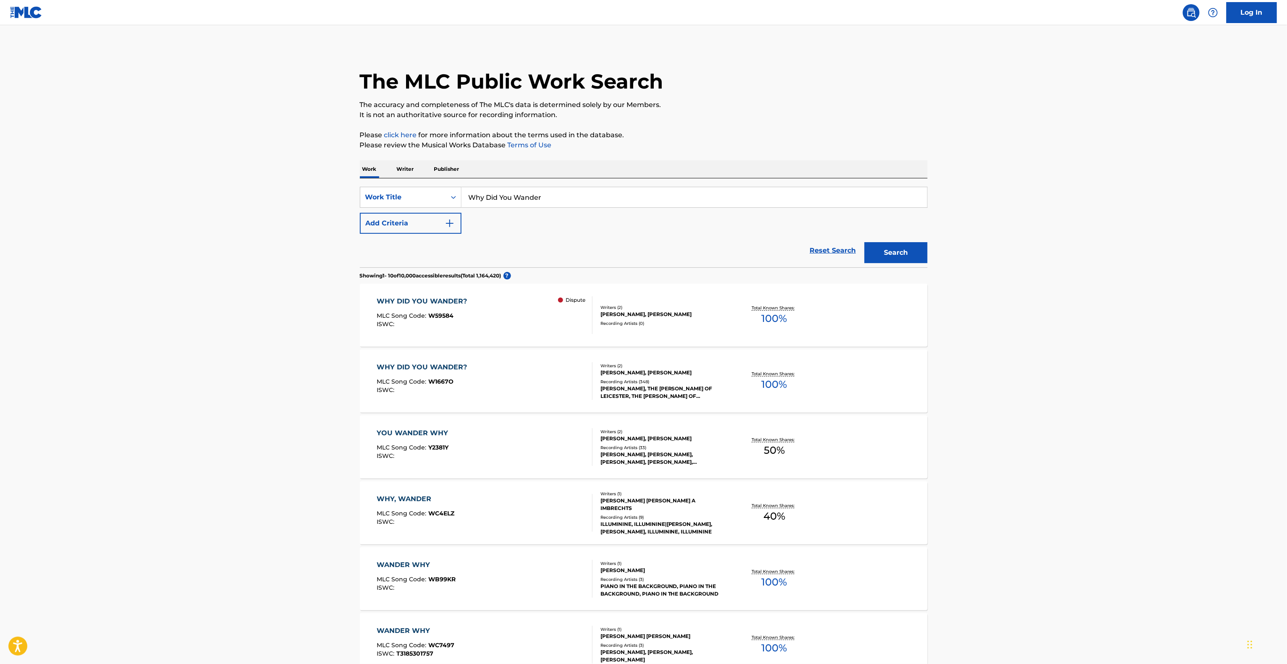
click at [1132, 315] on main "The MLC Public Work Search The accuracy and completeness of The MLC's data is d…" at bounding box center [643, 506] width 1287 height 963
click at [1126, 315] on main "The MLC Public Work Search The accuracy and completeness of The MLC's data is d…" at bounding box center [643, 506] width 1287 height 963
click at [1125, 317] on main "The MLC Public Work Search The accuracy and completeness of The MLC's data is d…" at bounding box center [643, 506] width 1287 height 963
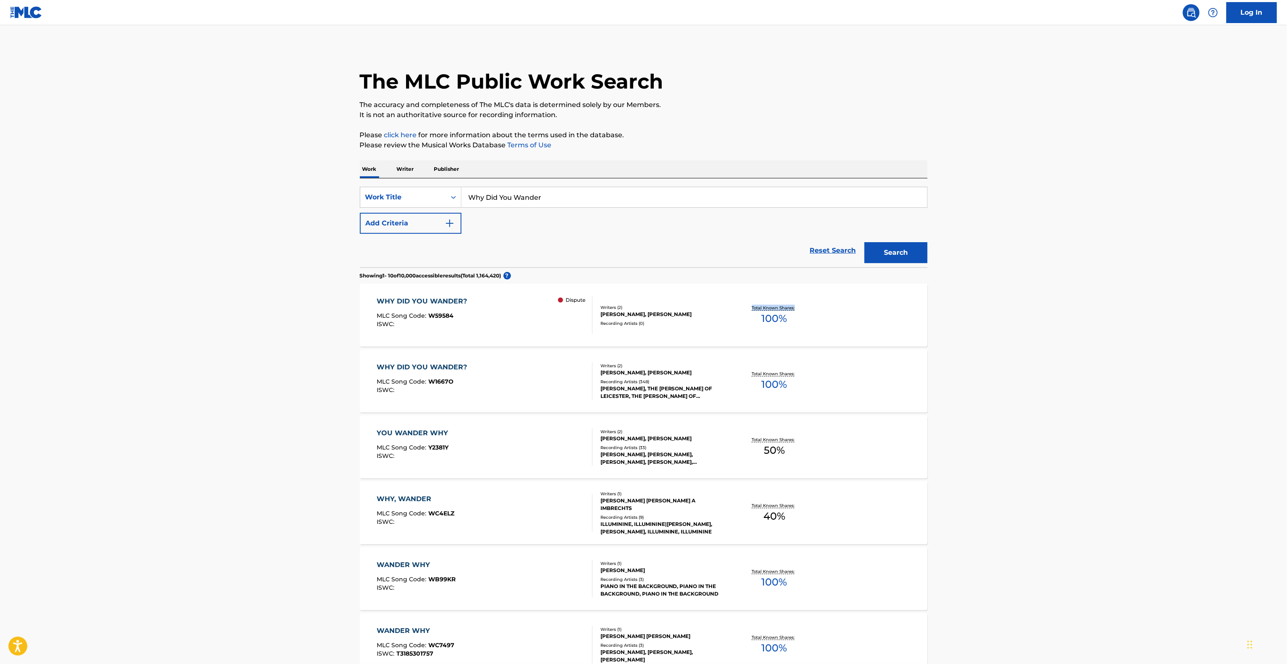
click at [1125, 317] on main "The MLC Public Work Search The accuracy and completeness of The MLC's data is d…" at bounding box center [643, 506] width 1287 height 963
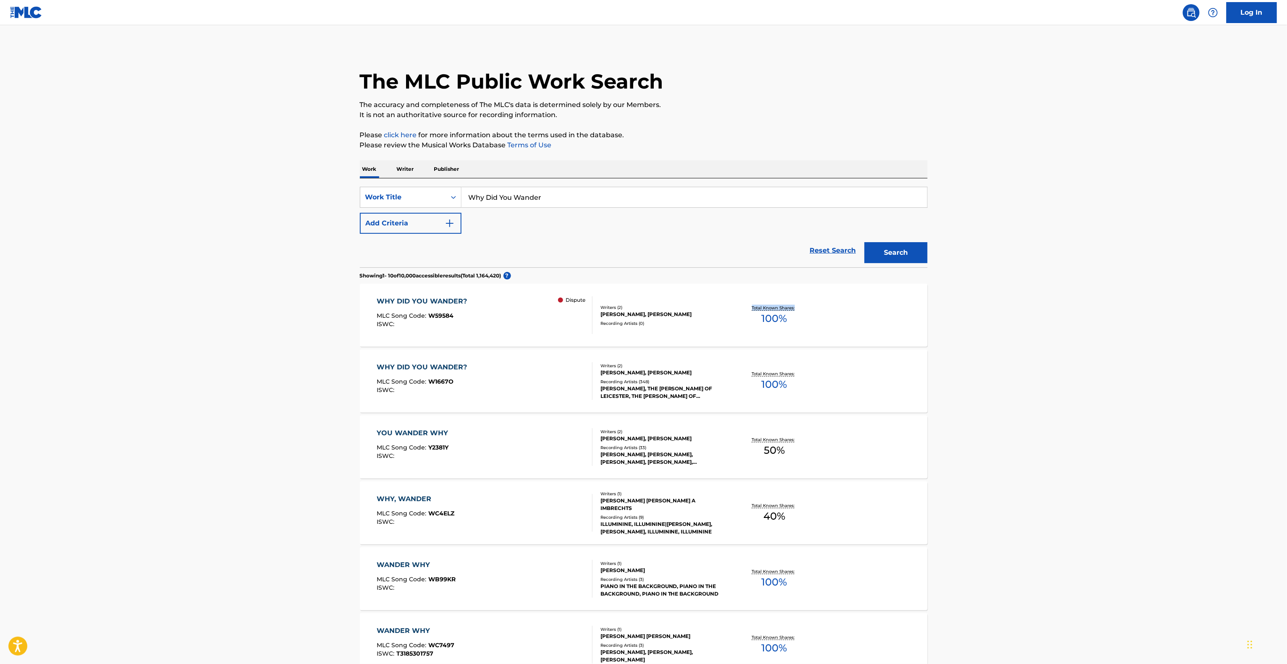
click at [1125, 317] on main "The MLC Public Work Search The accuracy and completeness of The MLC's data is d…" at bounding box center [643, 506] width 1287 height 963
drag, startPoint x: 1125, startPoint y: 317, endPoint x: 1119, endPoint y: 319, distance: 6.2
click at [1123, 318] on main "The MLC Public Work Search The accuracy and completeness of The MLC's data is d…" at bounding box center [643, 506] width 1287 height 963
click at [1109, 316] on main "The MLC Public Work Search The accuracy and completeness of The MLC's data is d…" at bounding box center [643, 506] width 1287 height 963
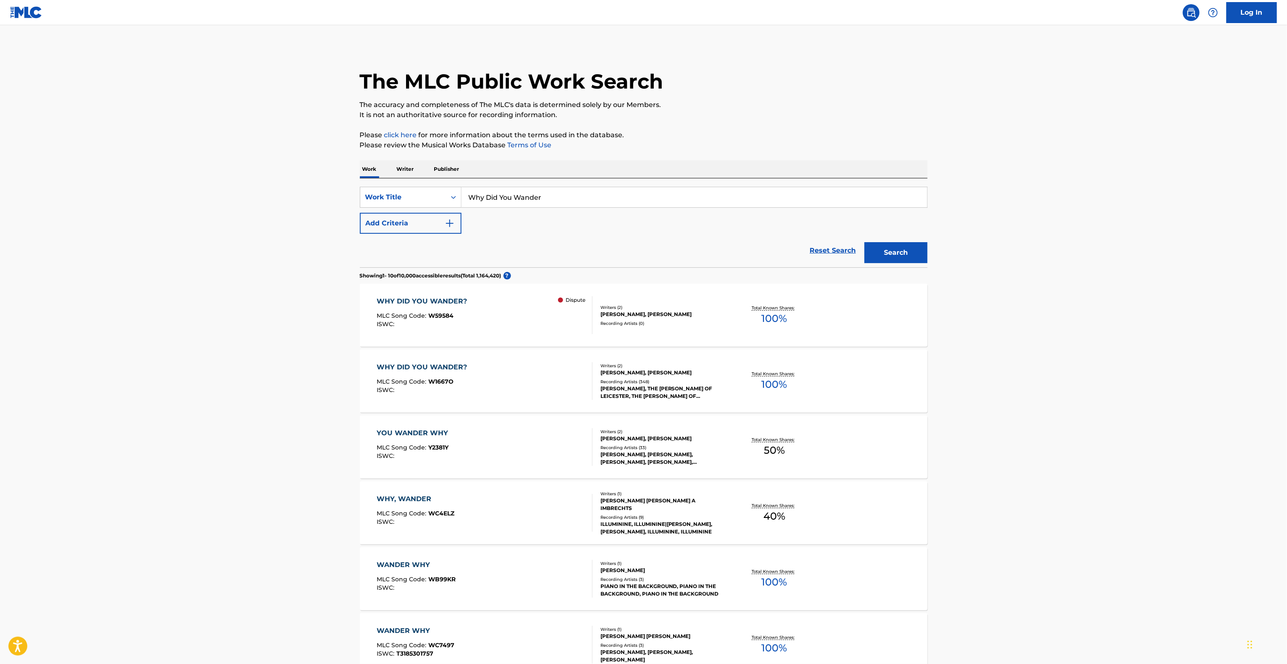
click at [1109, 316] on main "The MLC Public Work Search The accuracy and completeness of The MLC's data is d…" at bounding box center [643, 506] width 1287 height 963
click at [1098, 136] on main "The MLC Public Work Search The accuracy and completeness of The MLC's data is d…" at bounding box center [643, 506] width 1287 height 963
click at [1116, 300] on main "The MLC Public Work Search The accuracy and completeness of The MLC's data is d…" at bounding box center [643, 506] width 1287 height 963
click at [1126, 292] on main "The MLC Public Work Search The accuracy and completeness of The MLC's data is d…" at bounding box center [643, 506] width 1287 height 963
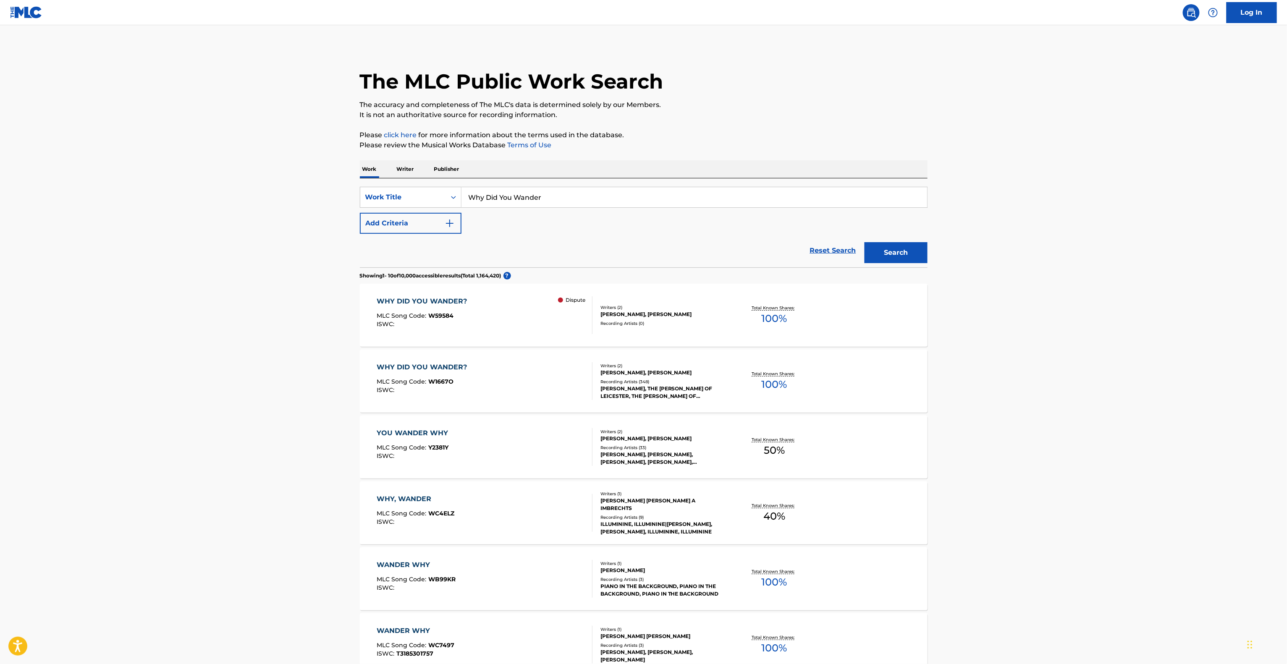
click at [1126, 292] on main "The MLC Public Work Search The accuracy and completeness of The MLC's data is d…" at bounding box center [643, 506] width 1287 height 963
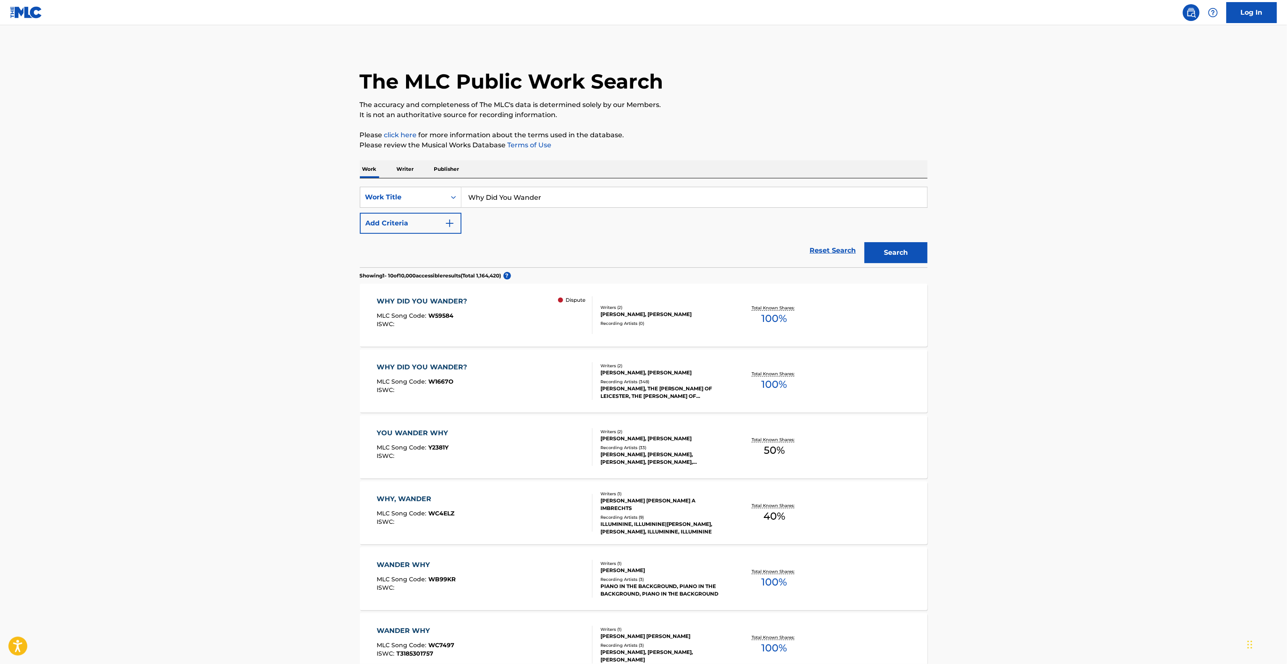
click at [405, 186] on div "SearchWithCriteriaa672bb8e-1f6b-495d-8c81-5e0914312723 Work Title Why Did You W…" at bounding box center [644, 223] width 568 height 89
paste input "Foggy Mountain Top"
type input "Foggy Mountain Top"
click at [410, 218] on button "Add Criteria" at bounding box center [411, 223] width 102 height 21
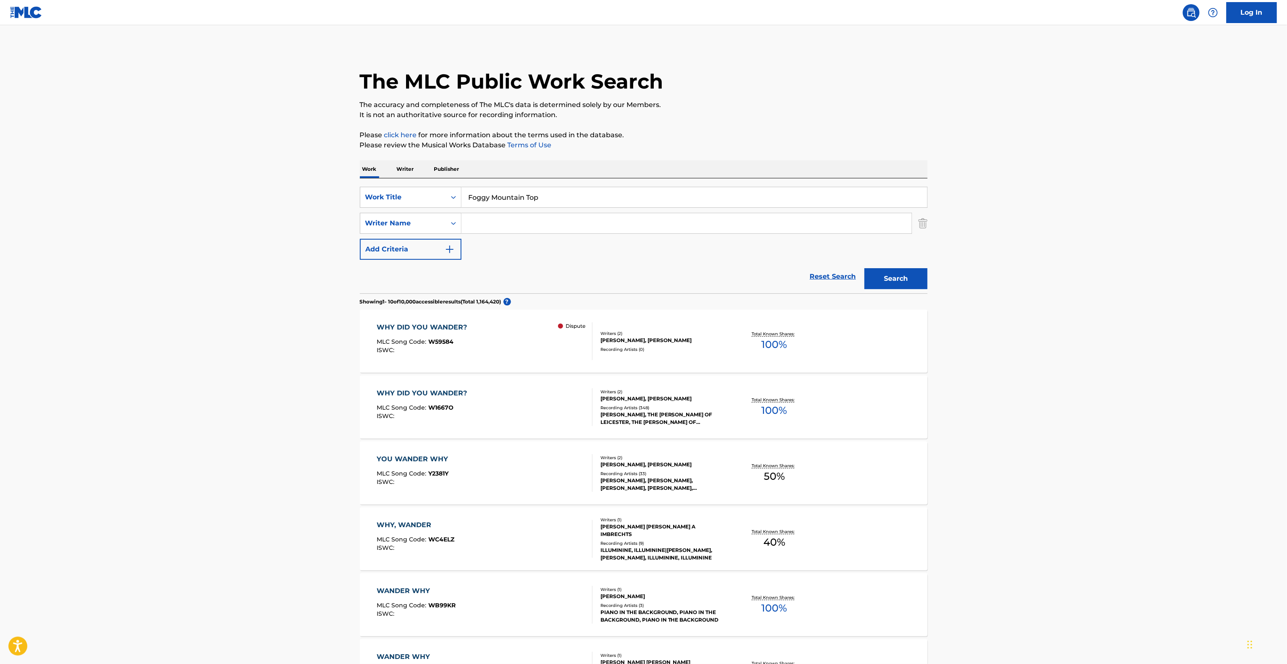
click at [499, 228] on input "Search Form" at bounding box center [687, 223] width 450 height 20
paste input "[PERSON_NAME]"
type input "[PERSON_NAME]"
click at [861, 268] on div "Search" at bounding box center [894, 277] width 67 height 34
click at [898, 281] on button "Search" at bounding box center [896, 278] width 63 height 21
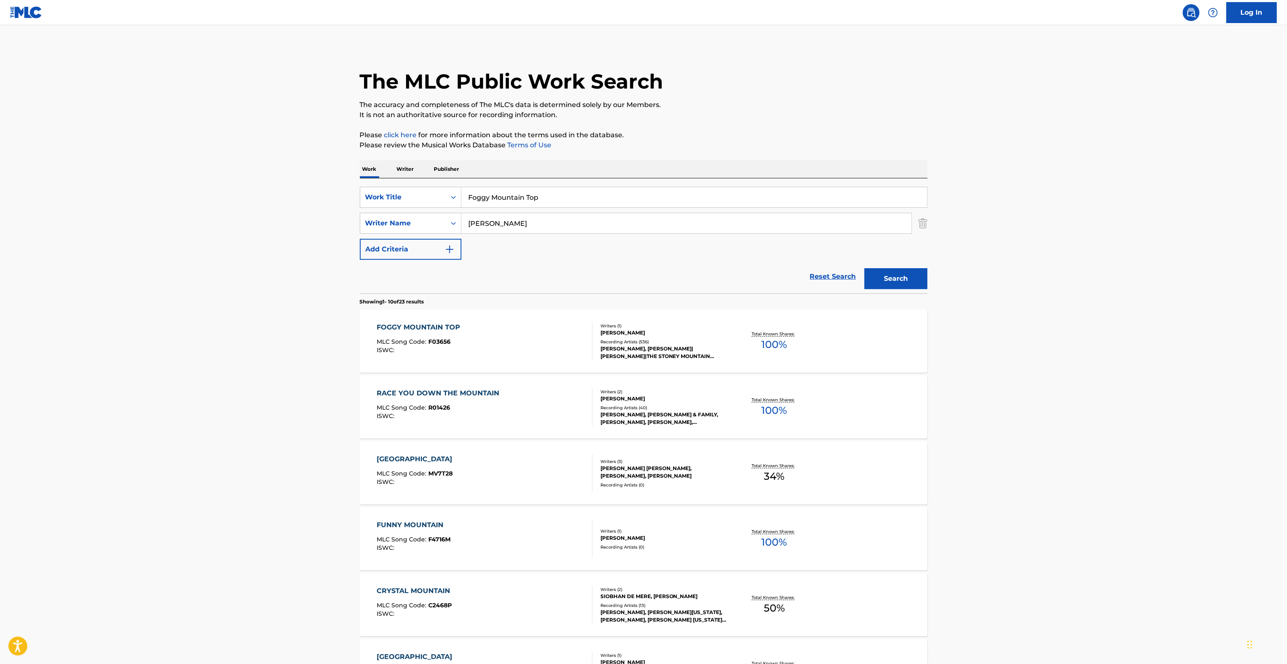
click at [1117, 388] on main "The MLC Public Work Search The accuracy and completeness of The MLC's data is d…" at bounding box center [643, 519] width 1287 height 989
click
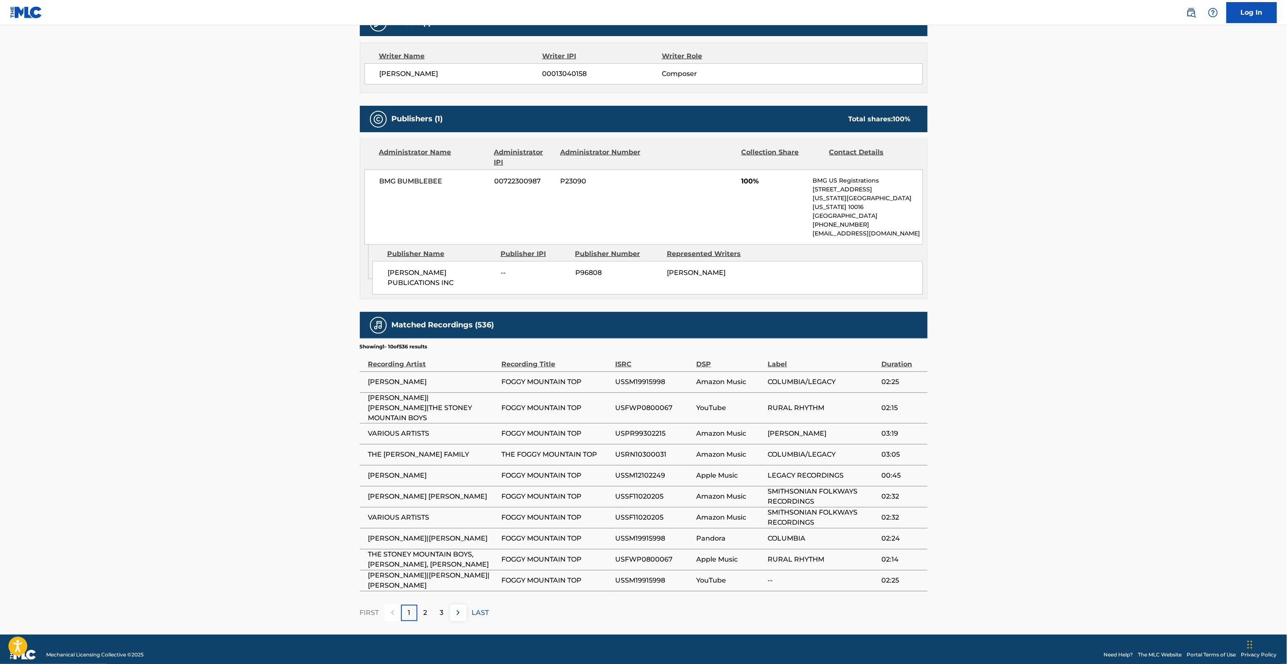
scroll to position [291, 0]
